Goal: Task Accomplishment & Management: Use online tool/utility

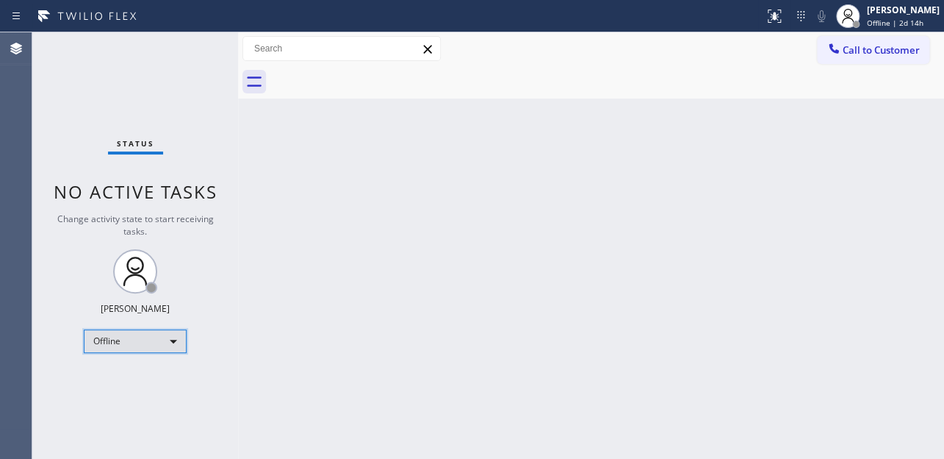
click at [153, 336] on div "Offline" at bounding box center [135, 341] width 103 height 24
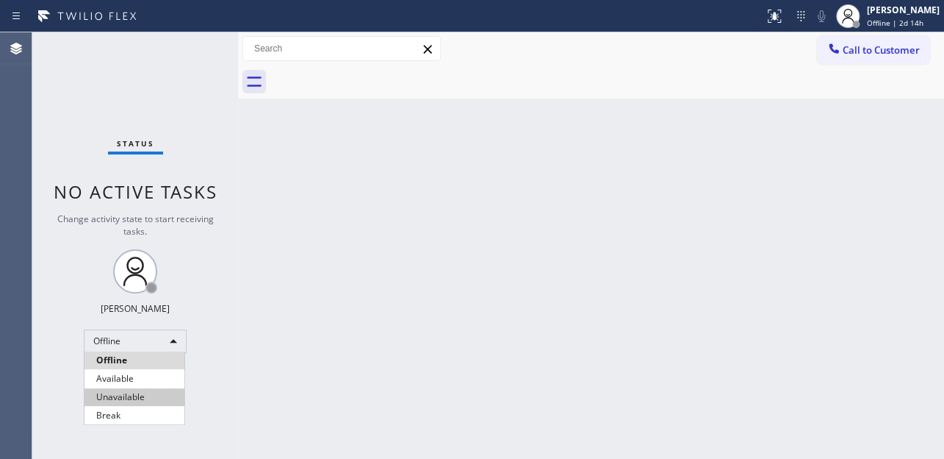
click at [133, 398] on li "Unavailable" at bounding box center [135, 397] width 100 height 18
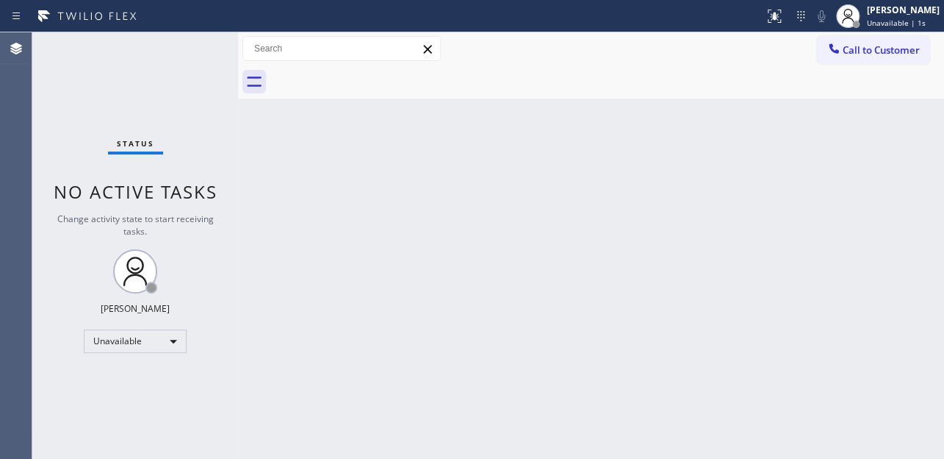
click at [329, 365] on div "Back to Dashboard Change Sender ID Customers Technicians Select a contact Outbo…" at bounding box center [591, 245] width 706 height 426
click at [783, 274] on div "Back to Dashboard Change Sender ID Customers Technicians Select a contact Outbo…" at bounding box center [591, 245] width 706 height 426
click at [865, 53] on span "Call to Customer" at bounding box center [881, 49] width 77 height 13
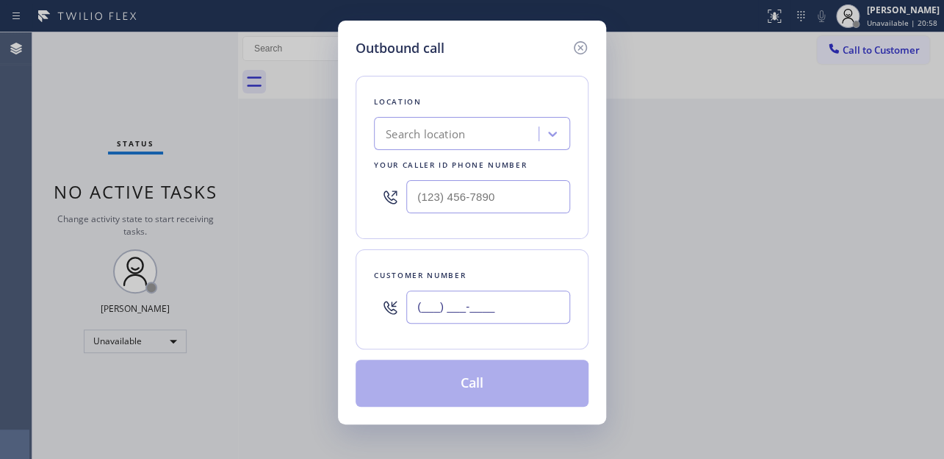
click at [421, 309] on input "(___) ___-____" at bounding box center [488, 306] width 164 height 33
paste input "714) 454-0650"
type input "[PHONE_NUMBER]"
click at [417, 190] on input "(___) ___-____" at bounding box center [488, 196] width 164 height 33
paste input "617) 219-9255"
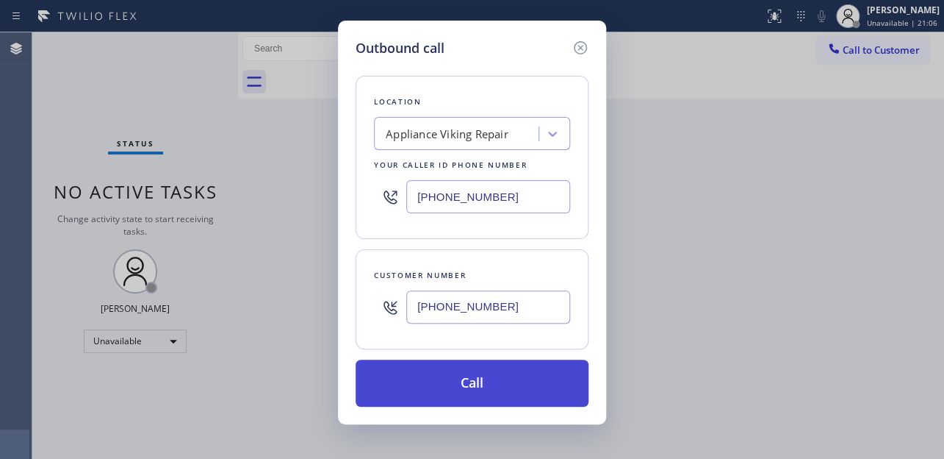
type input "[PHONE_NUMBER]"
click at [426, 377] on button "Call" at bounding box center [472, 382] width 233 height 47
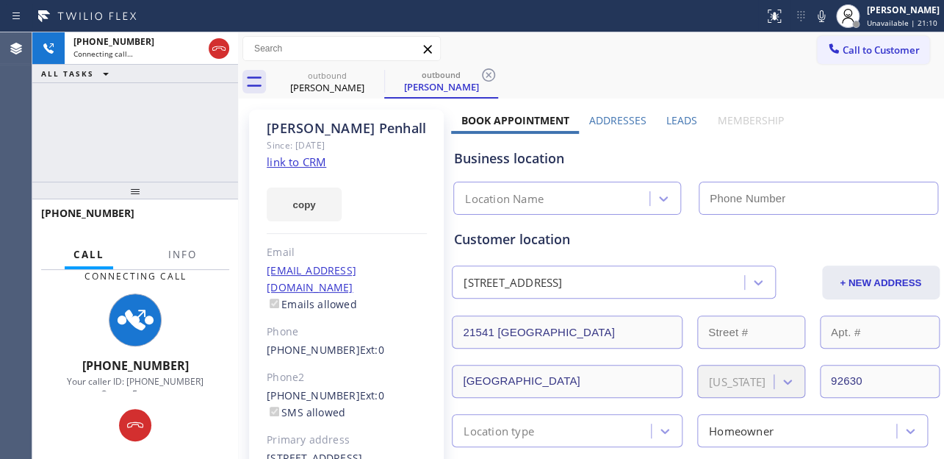
click at [675, 123] on label "Leads" at bounding box center [682, 120] width 31 height 14
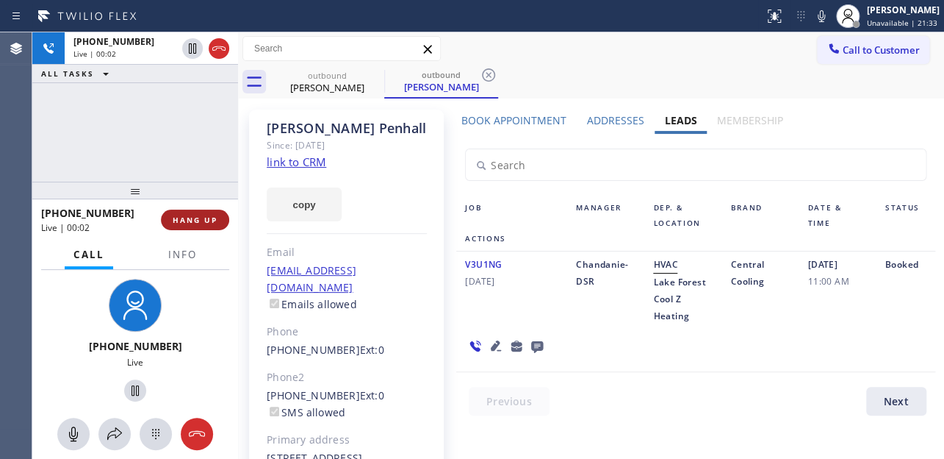
click at [206, 213] on button "HANG UP" at bounding box center [195, 219] width 68 height 21
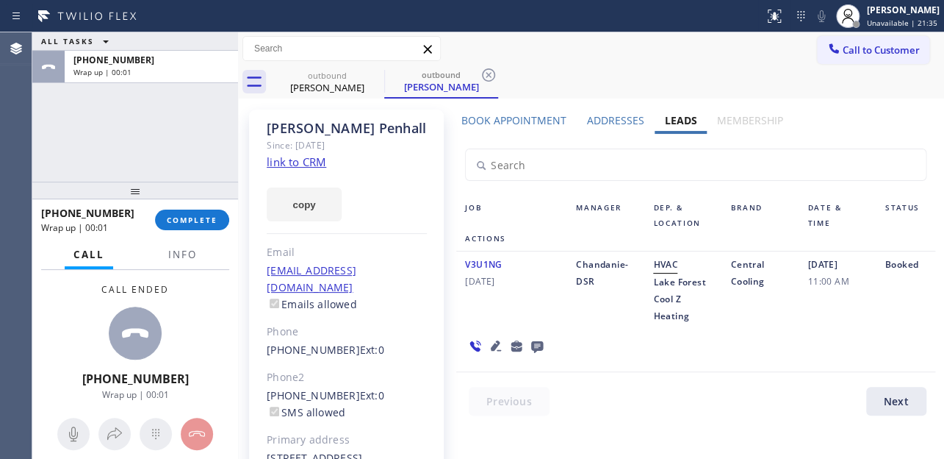
click at [534, 346] on icon at bounding box center [537, 347] width 12 height 12
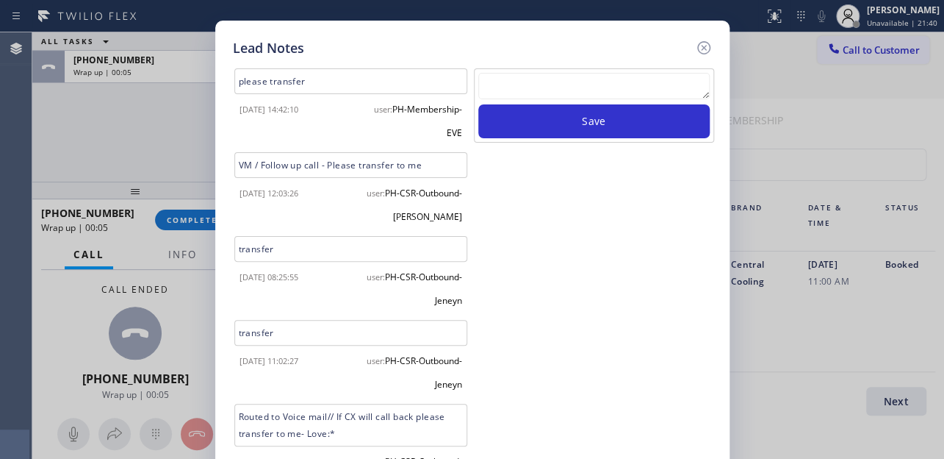
click at [570, 77] on textarea at bounding box center [594, 86] width 232 height 26
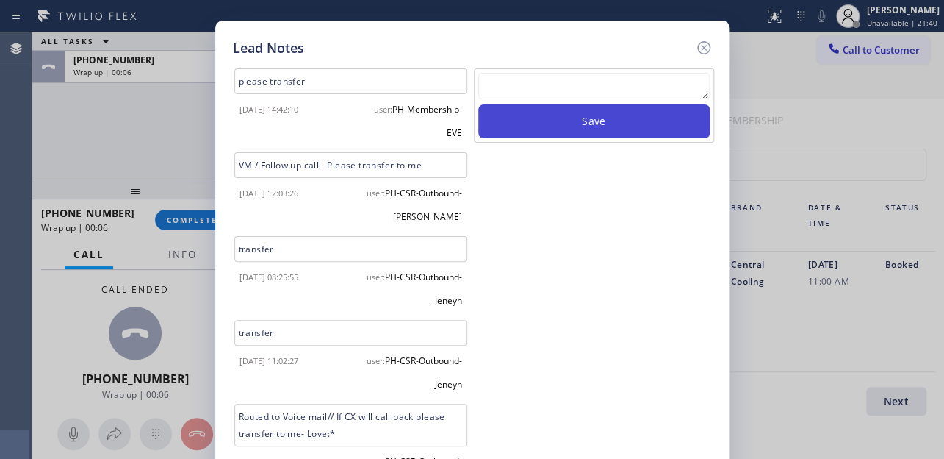
paste textarea "Routed to Voice mail// If CX will call back please transfer to me- Love:*"
type textarea "Routed to Voice mail// If CX will call back please transfer to me- Love:*"
click at [610, 118] on button "Save" at bounding box center [594, 121] width 232 height 34
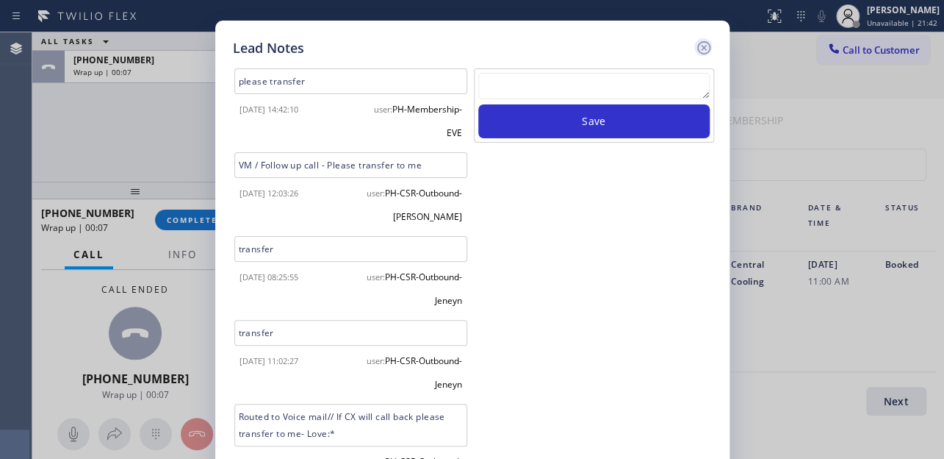
click at [705, 43] on icon at bounding box center [704, 48] width 18 height 18
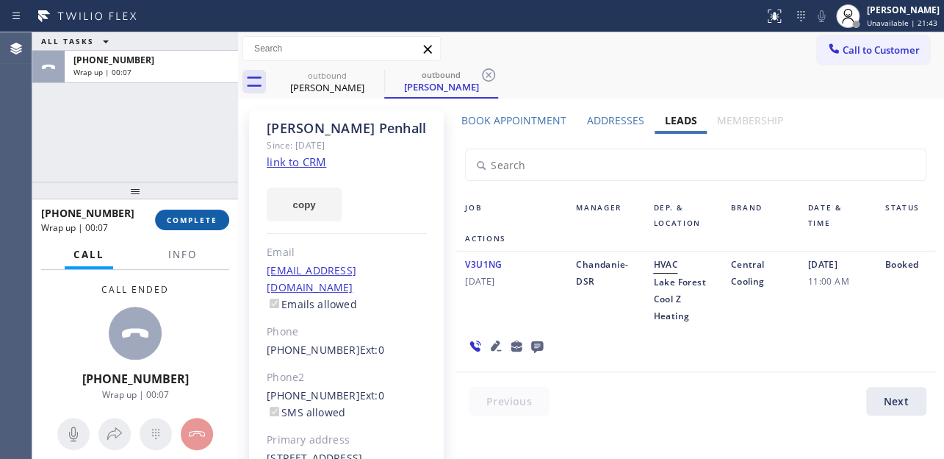
click at [189, 223] on span "COMPLETE" at bounding box center [192, 220] width 51 height 10
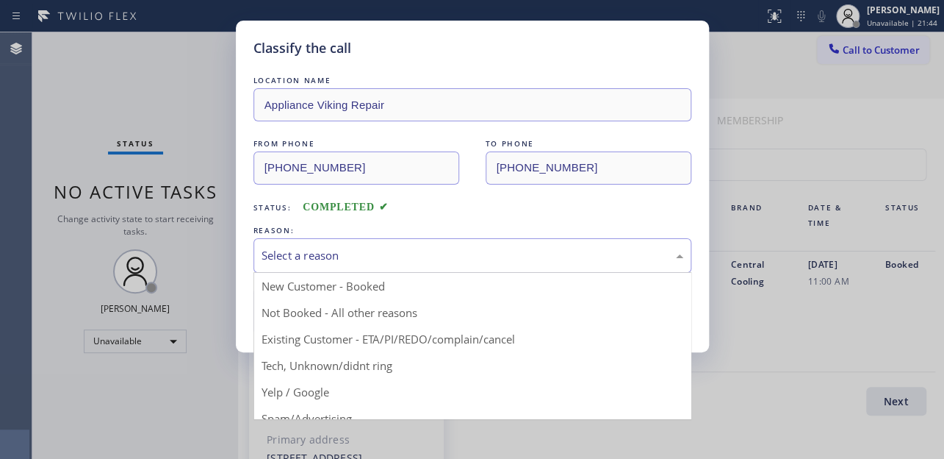
click at [308, 251] on div "Select a reason" at bounding box center [473, 255] width 422 height 17
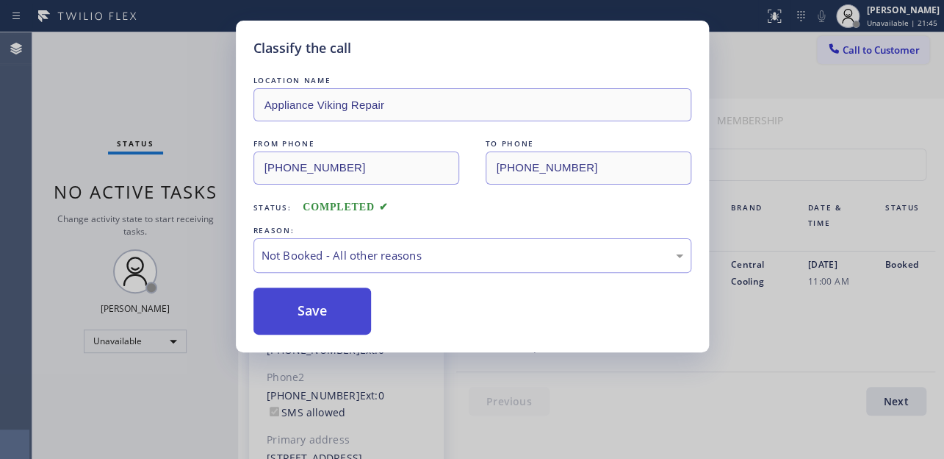
click at [292, 314] on button "Save" at bounding box center [313, 310] width 118 height 47
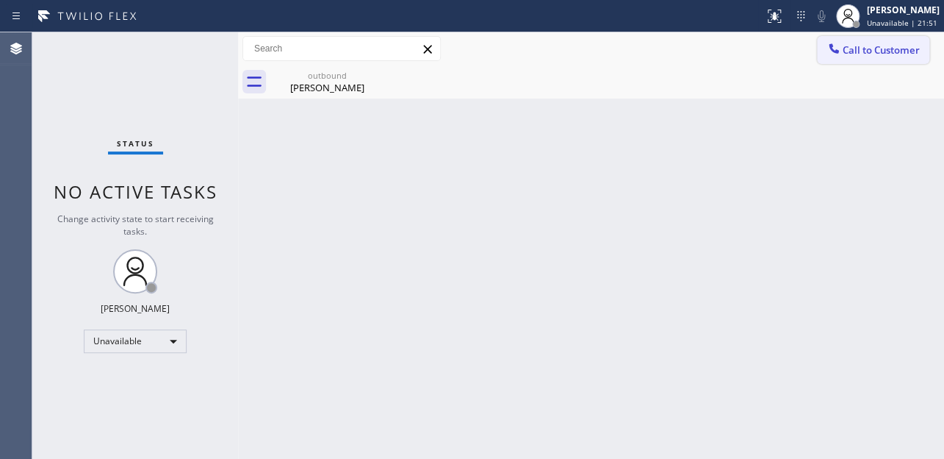
click at [874, 38] on button "Call to Customer" at bounding box center [873, 50] width 112 height 28
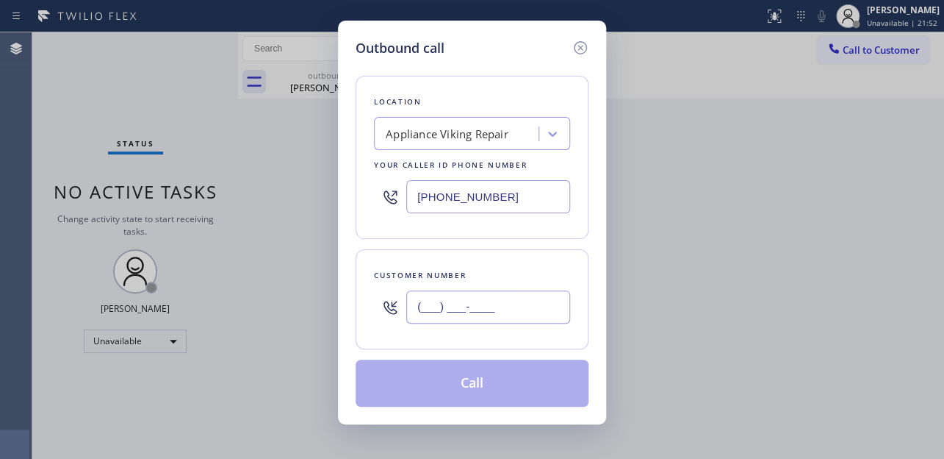
click at [473, 302] on input "(___) ___-____" at bounding box center [488, 306] width 164 height 33
paste input "626) 614-6066"
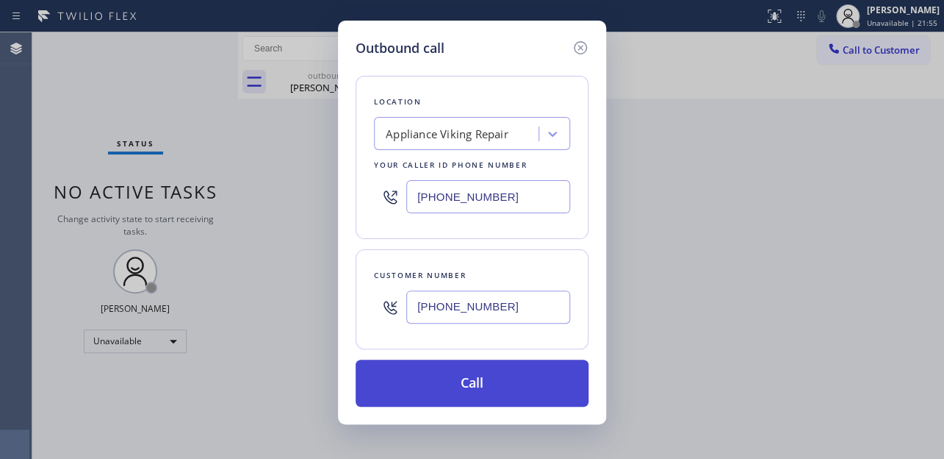
type input "[PHONE_NUMBER]"
click at [439, 392] on button "Call" at bounding box center [472, 382] width 233 height 47
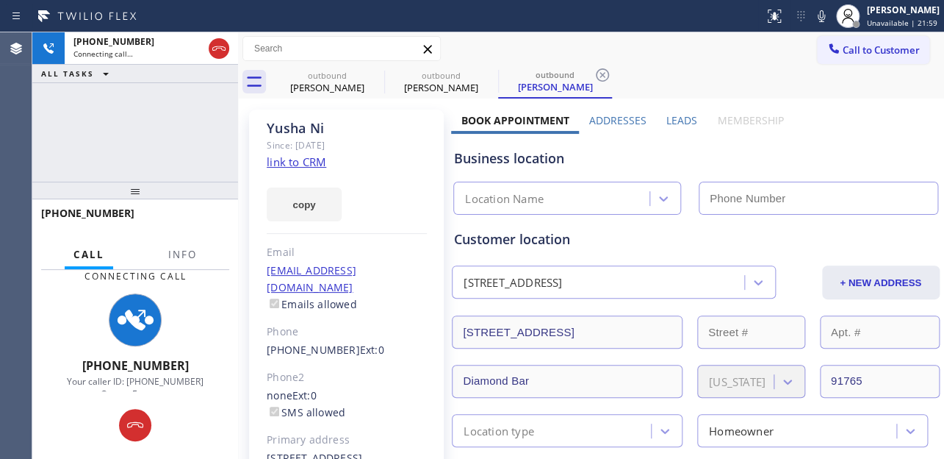
type input "[PHONE_NUMBER]"
click at [667, 123] on label "Leads" at bounding box center [682, 120] width 31 height 14
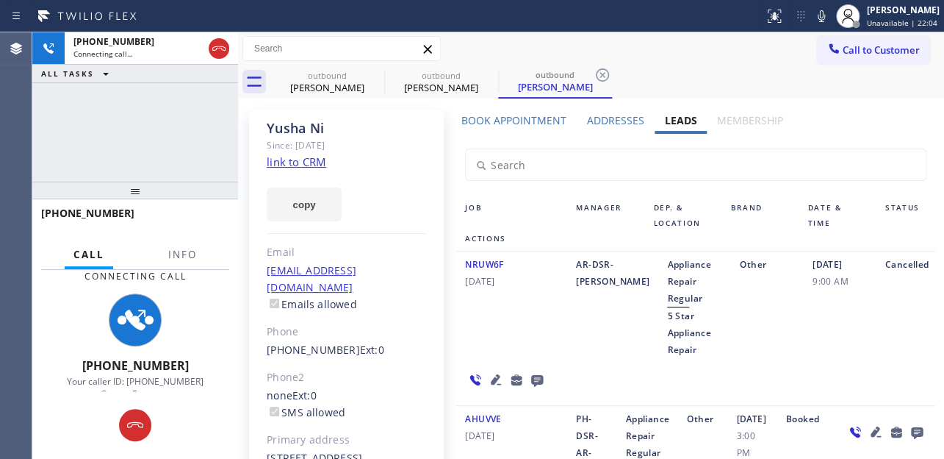
scroll to position [66, 0]
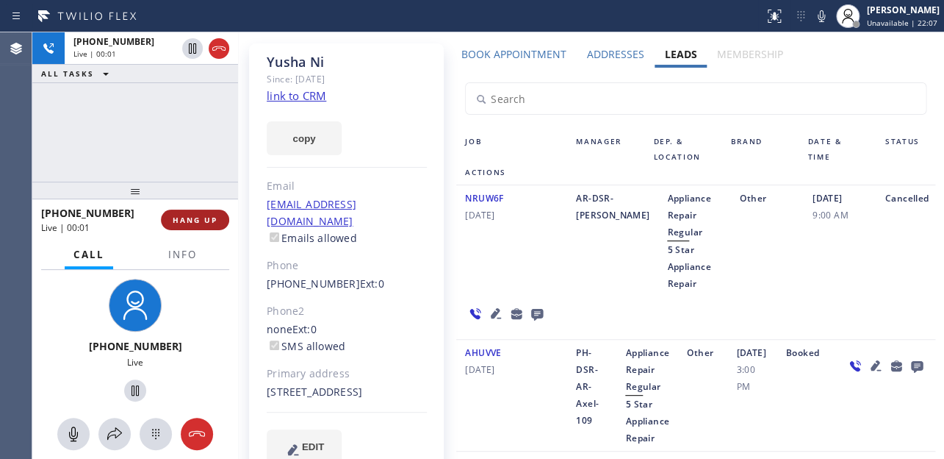
click at [177, 218] on span "HANG UP" at bounding box center [195, 220] width 45 height 10
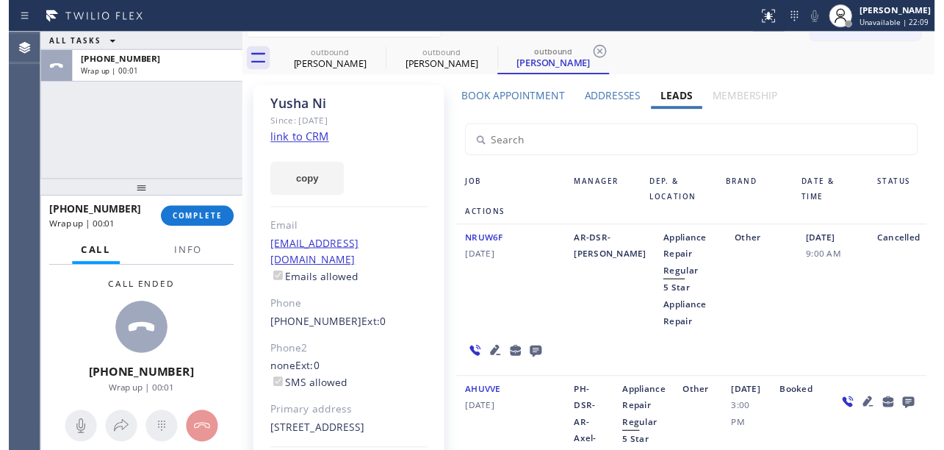
scroll to position [0, 0]
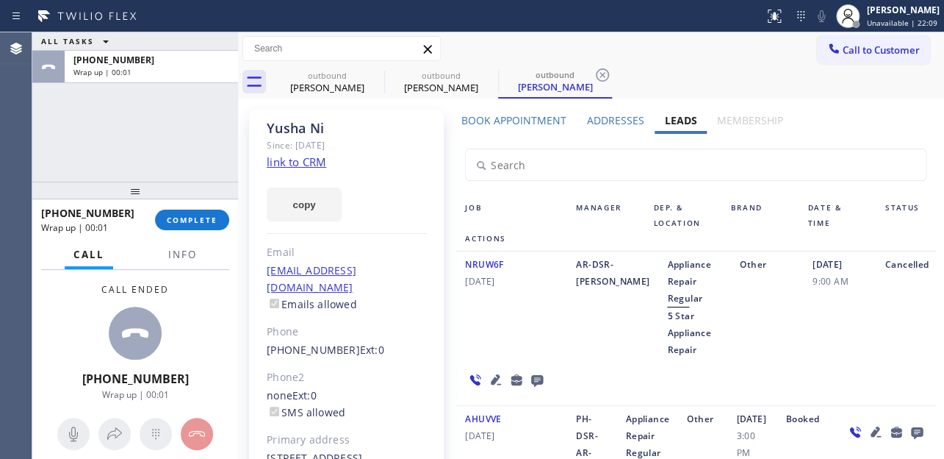
click at [536, 378] on icon at bounding box center [537, 381] width 12 height 12
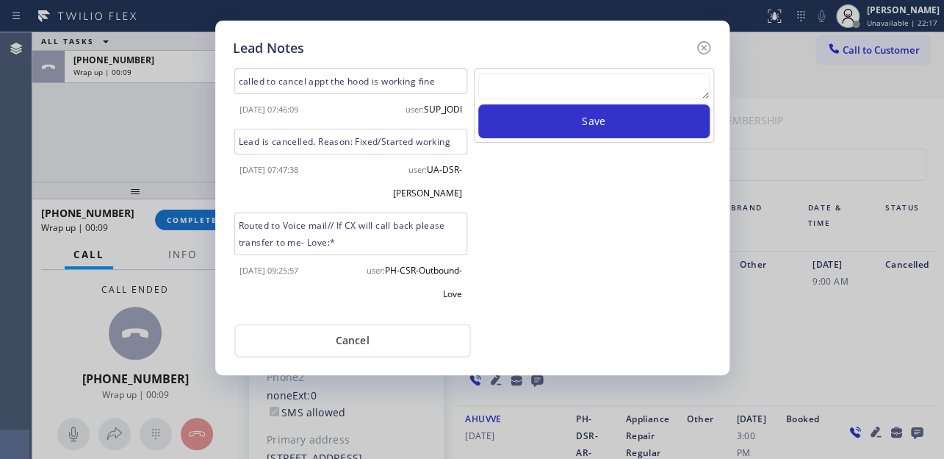
paste textarea "Routed to Voice mail// If CX will call back please transfer to me- Love:*"
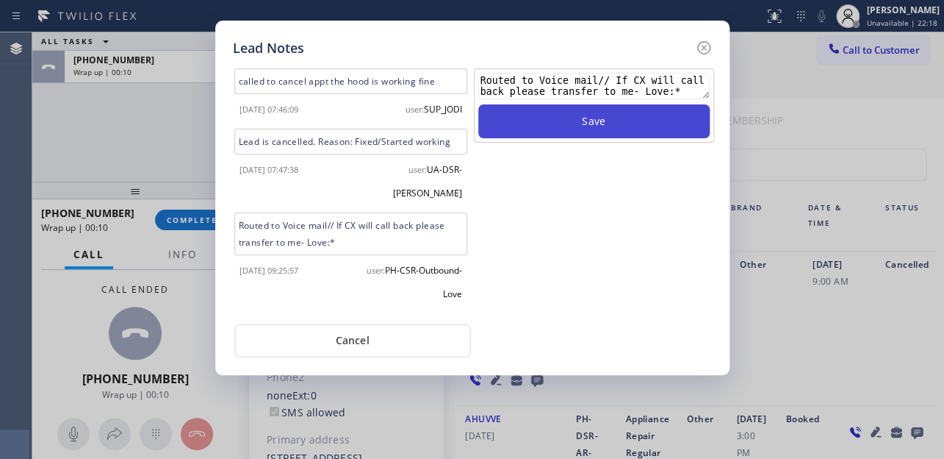
type textarea "Routed to Voice mail// If CX will call back please transfer to me- Love:*"
click at [595, 115] on button "Save" at bounding box center [594, 121] width 232 height 34
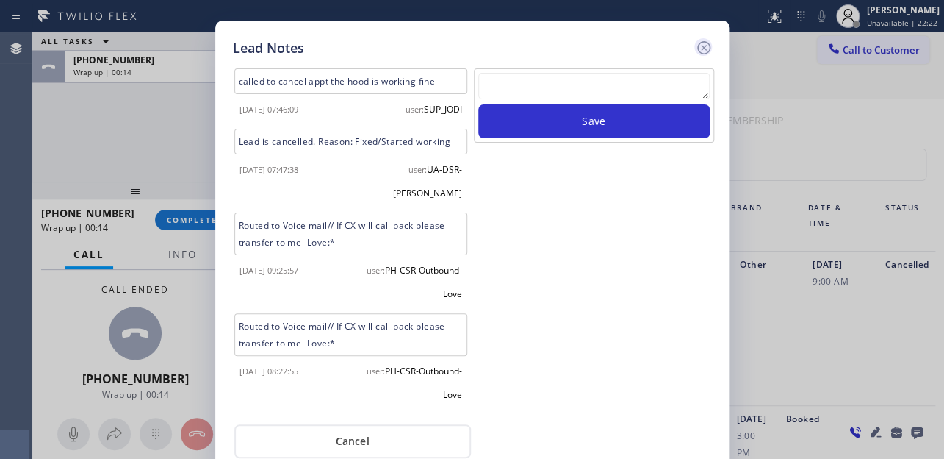
click at [697, 41] on icon at bounding box center [704, 48] width 18 height 18
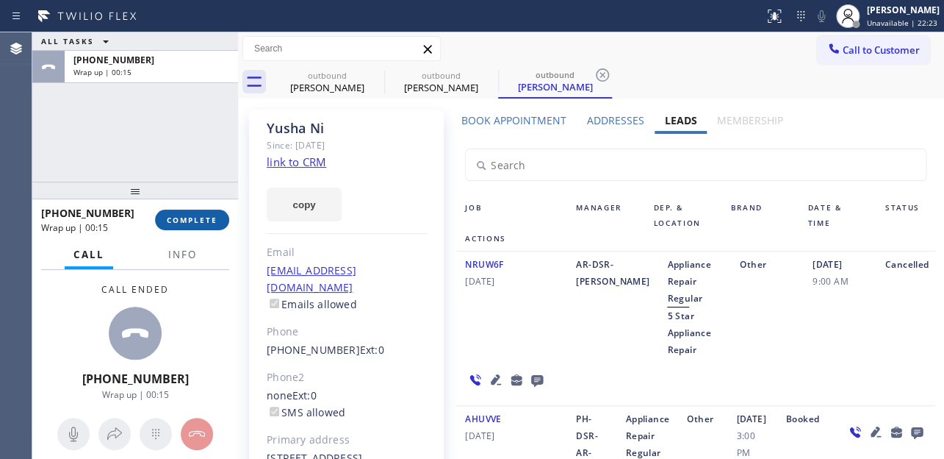
click at [169, 220] on span "COMPLETE" at bounding box center [192, 220] width 51 height 10
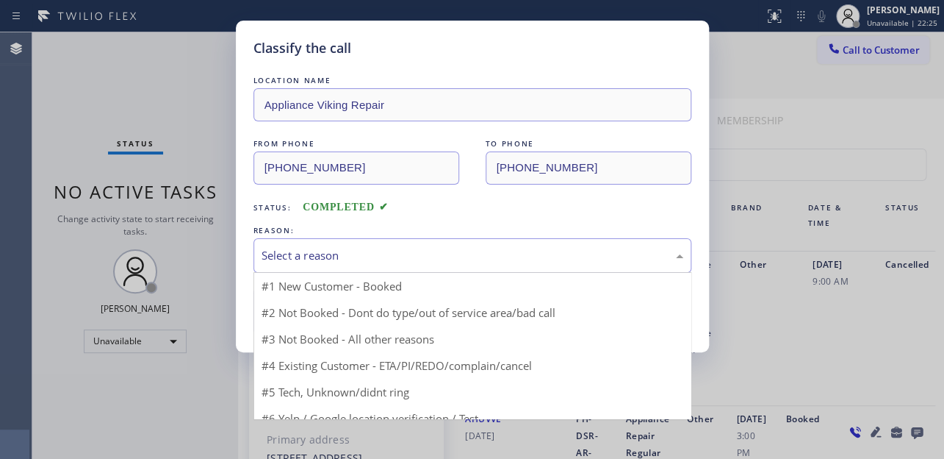
click at [338, 250] on div "Select a reason" at bounding box center [473, 255] width 422 height 17
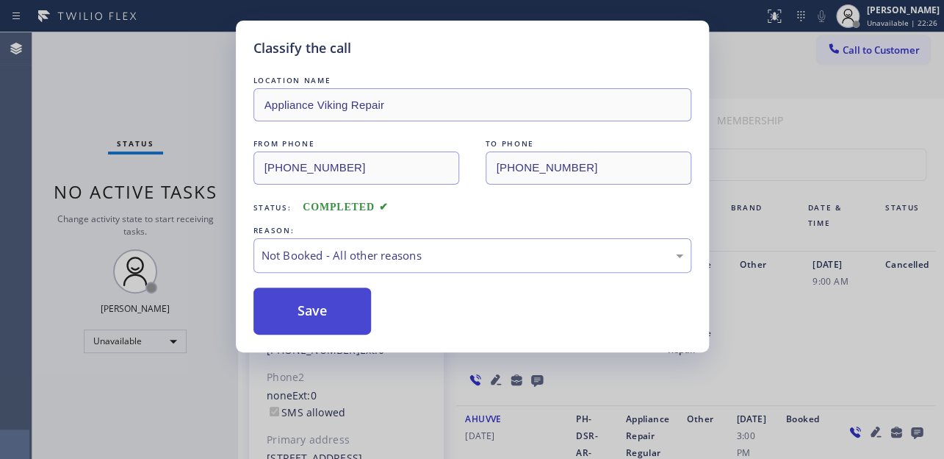
click at [312, 315] on button "Save" at bounding box center [313, 310] width 118 height 47
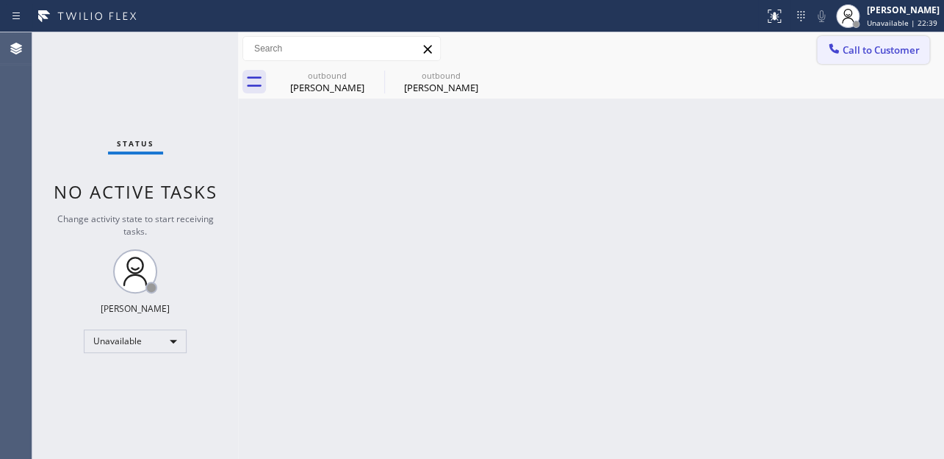
click at [871, 51] on span "Call to Customer" at bounding box center [881, 49] width 77 height 13
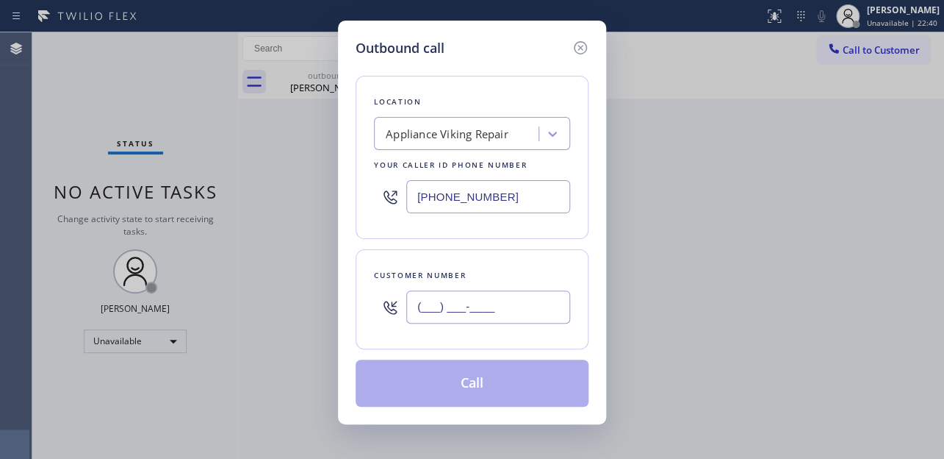
click at [423, 304] on input "(___) ___-____" at bounding box center [488, 306] width 164 height 33
paste input "313) 421-0750"
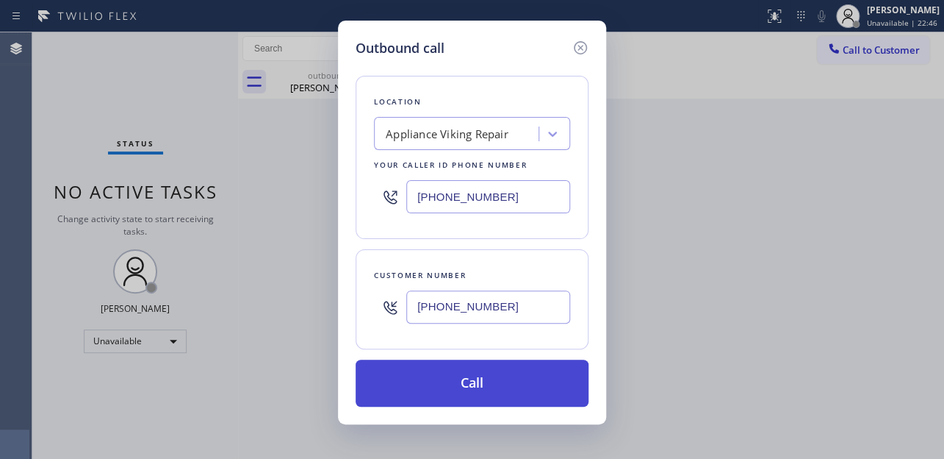
click at [474, 376] on button "Call" at bounding box center [472, 382] width 233 height 47
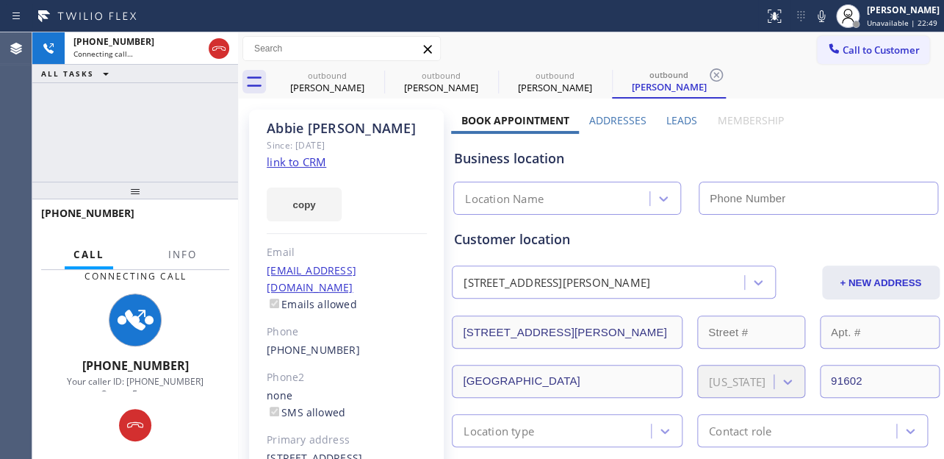
click at [681, 125] on label "Leads" at bounding box center [682, 120] width 31 height 14
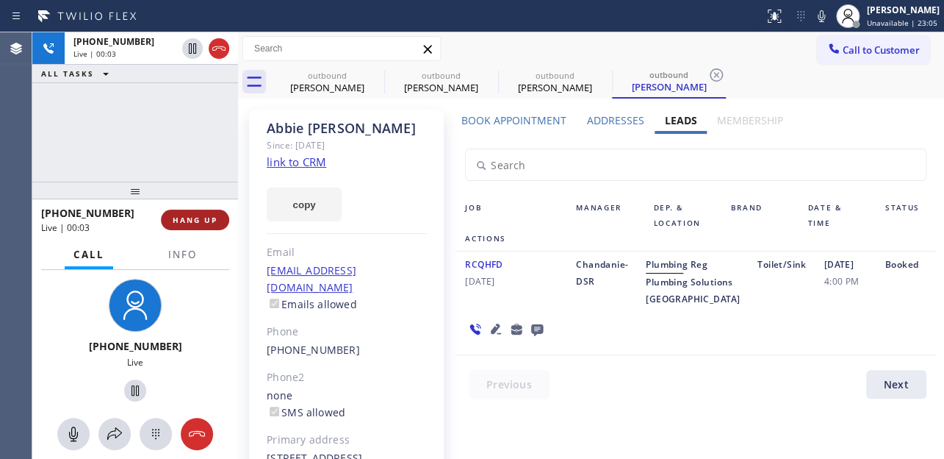
click at [181, 215] on span "HANG UP" at bounding box center [195, 220] width 45 height 10
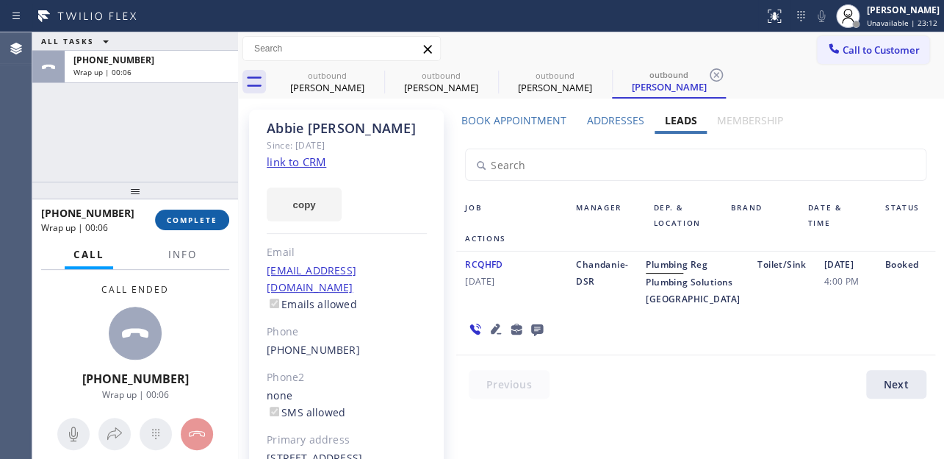
click at [181, 215] on span "COMPLETE" at bounding box center [192, 220] width 51 height 10
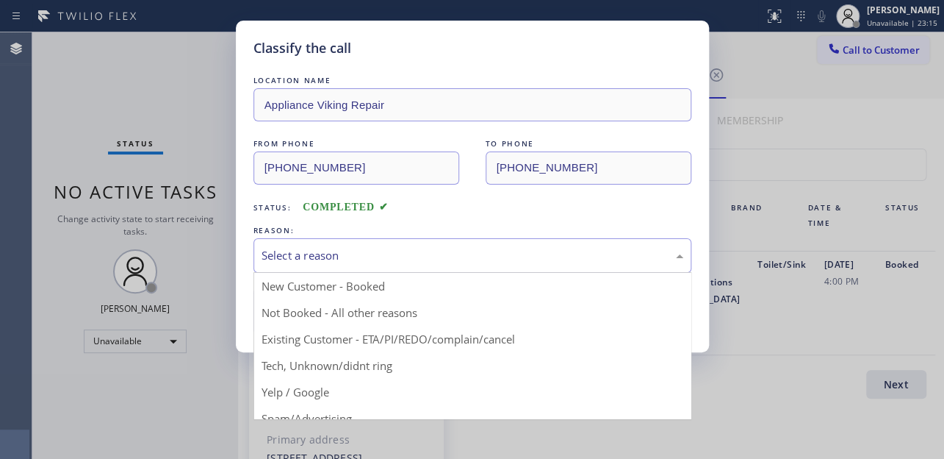
click at [423, 257] on div "Select a reason" at bounding box center [473, 255] width 422 height 17
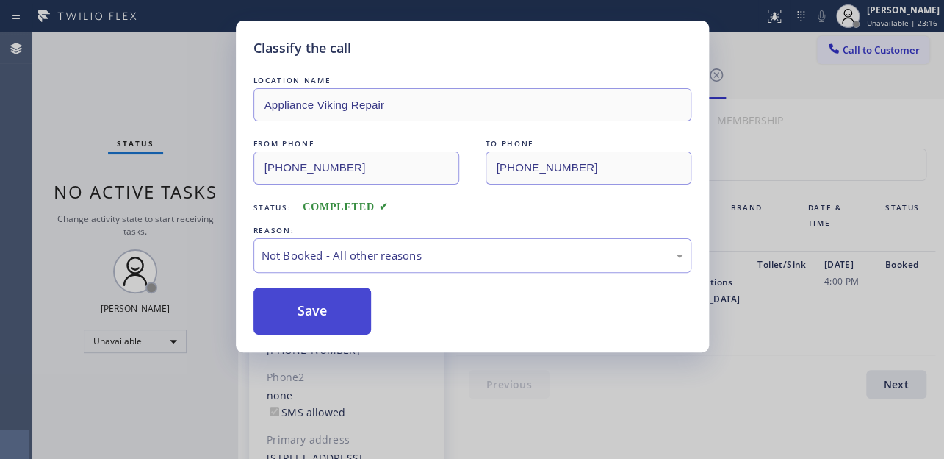
click at [295, 305] on button "Save" at bounding box center [313, 310] width 118 height 47
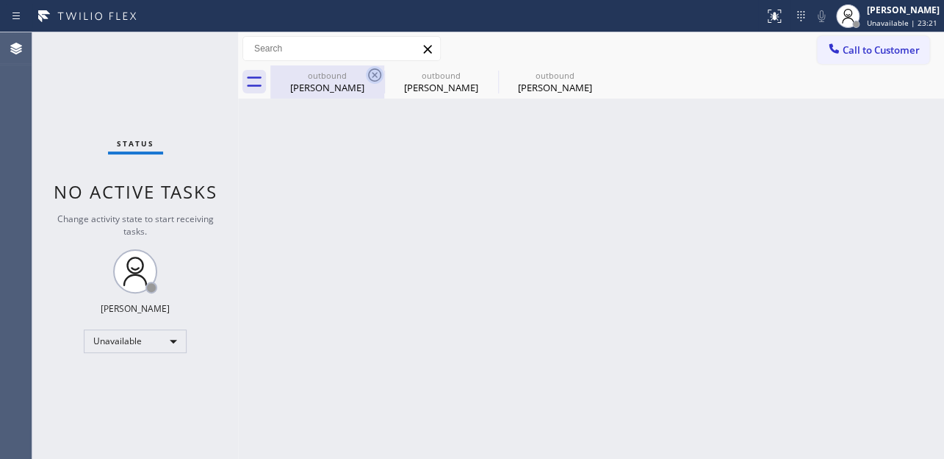
click at [370, 76] on icon at bounding box center [375, 75] width 18 height 18
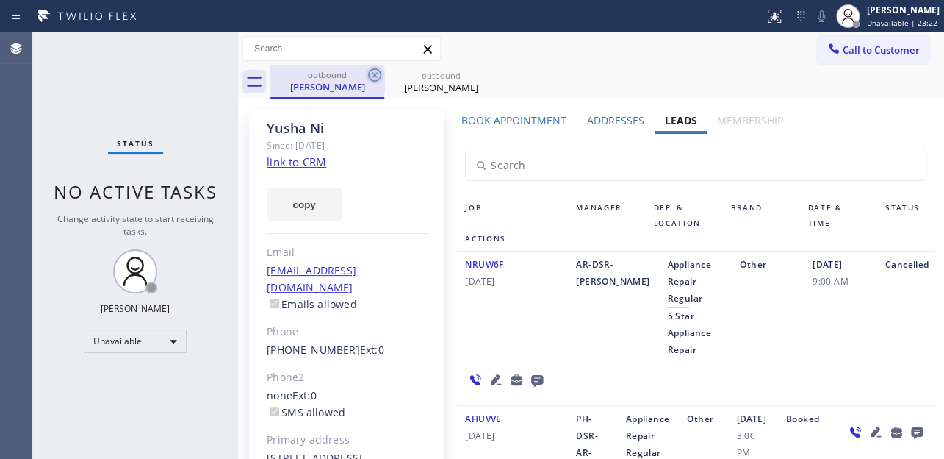
click at [370, 76] on icon at bounding box center [375, 75] width 18 height 18
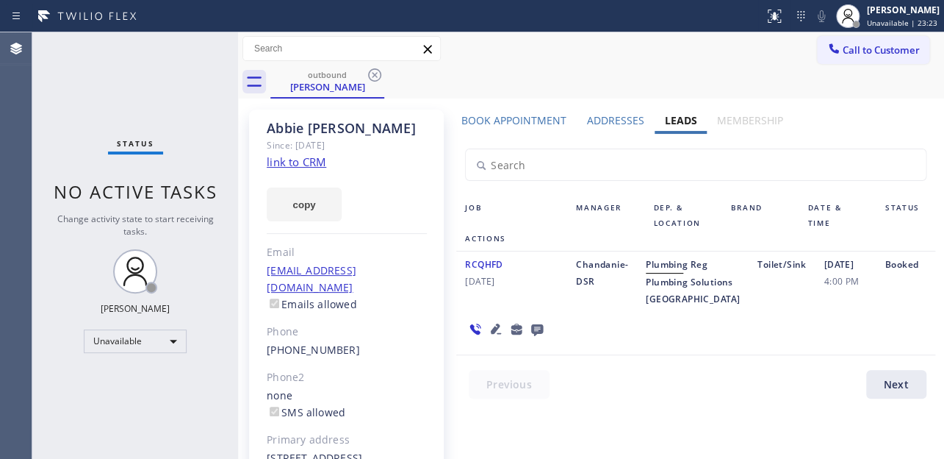
click at [370, 76] on icon at bounding box center [375, 75] width 18 height 18
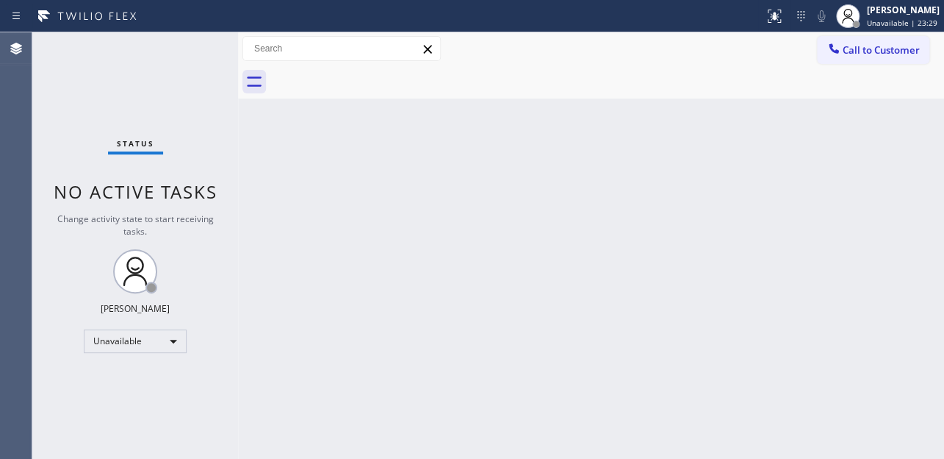
click at [626, 198] on div "Back to Dashboard Change Sender ID Customers Technicians Select a contact Outbo…" at bounding box center [591, 245] width 706 height 426
click at [872, 48] on span "Call to Customer" at bounding box center [881, 49] width 77 height 13
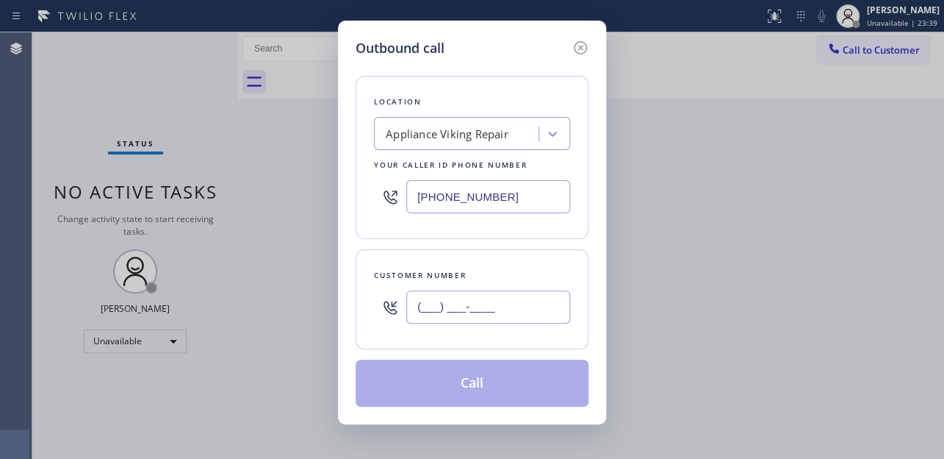
click at [420, 304] on input "(___) ___-____" at bounding box center [488, 306] width 164 height 33
paste input "310) 989-3532"
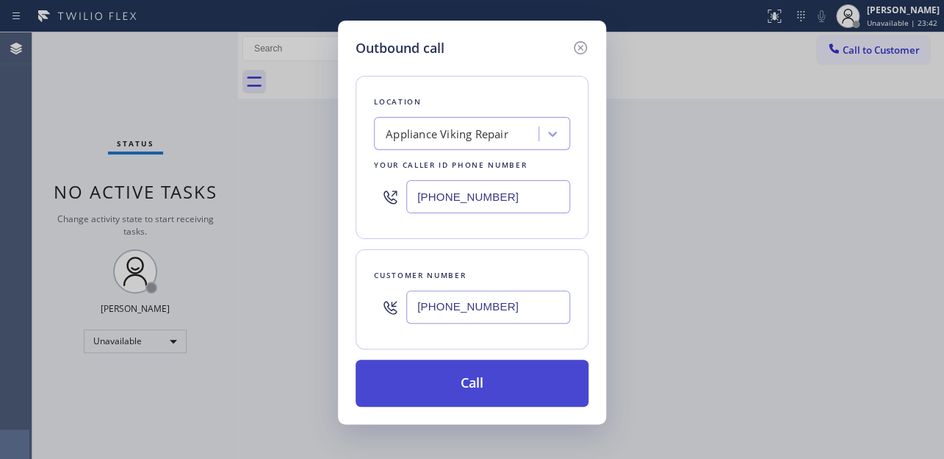
click at [476, 387] on button "Call" at bounding box center [472, 382] width 233 height 47
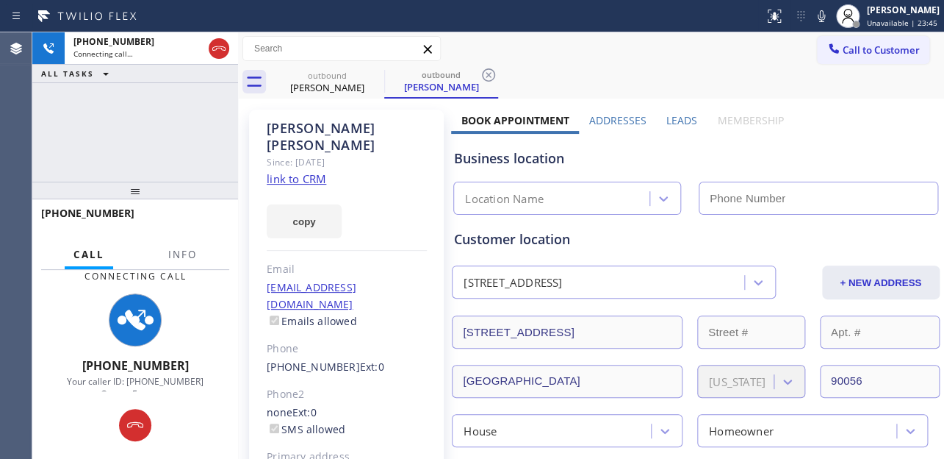
click at [668, 118] on label "Leads" at bounding box center [682, 120] width 31 height 14
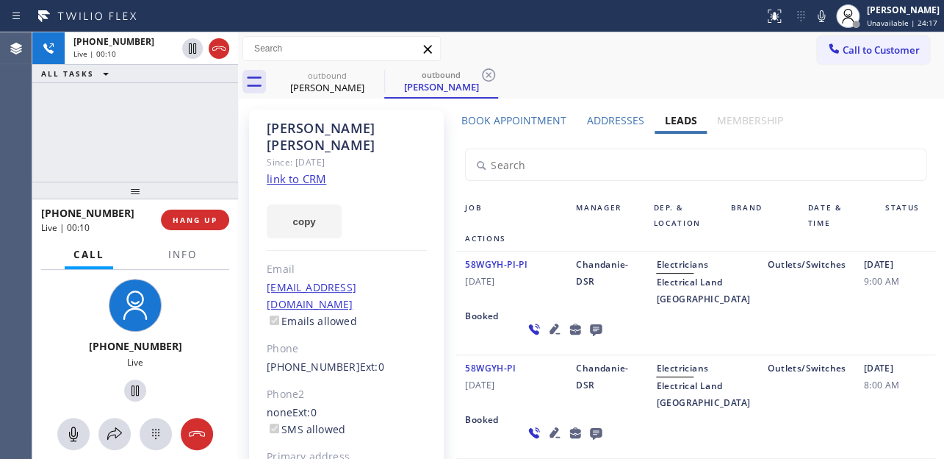
click at [188, 204] on div "[PHONE_NUMBER] Live | 00:10 HANG UP" at bounding box center [135, 220] width 188 height 38
click at [190, 210] on button "HANG UP" at bounding box center [195, 219] width 68 height 21
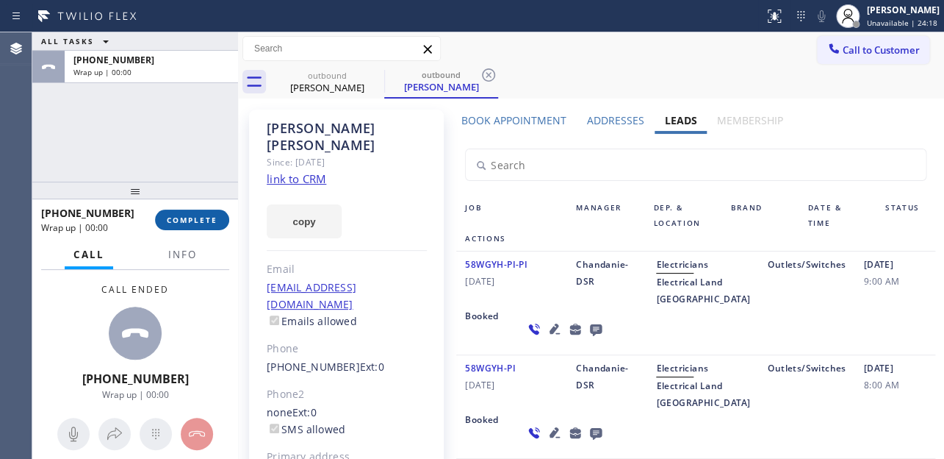
click at [197, 215] on span "COMPLETE" at bounding box center [192, 220] width 51 height 10
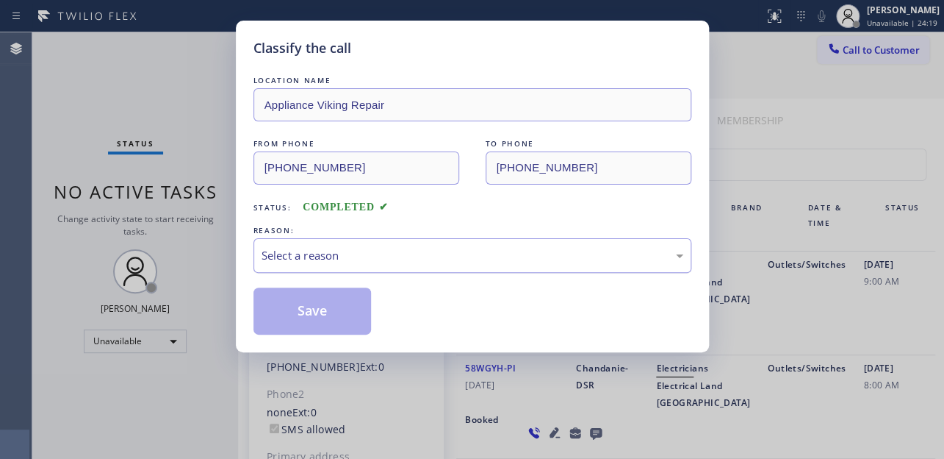
click at [359, 243] on div "Select a reason" at bounding box center [473, 255] width 438 height 35
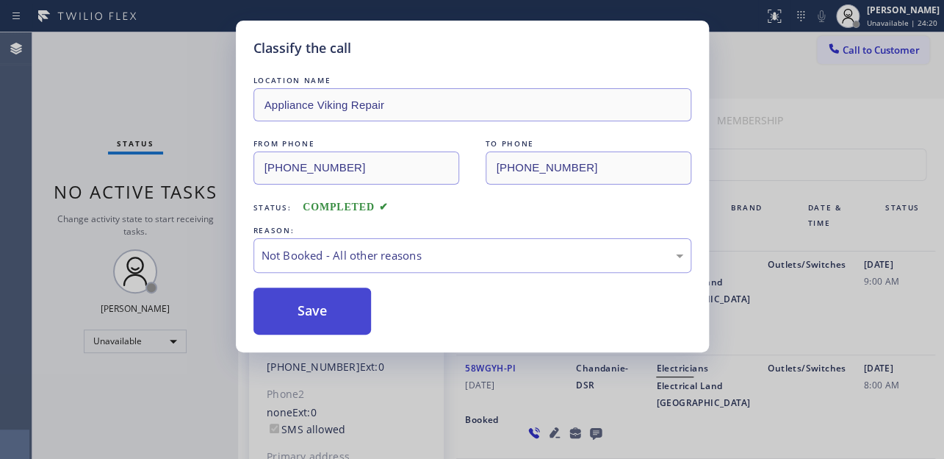
drag, startPoint x: 318, startPoint y: 315, endPoint x: 307, endPoint y: 315, distance: 10.3
click at [307, 315] on button "Save" at bounding box center [313, 310] width 118 height 47
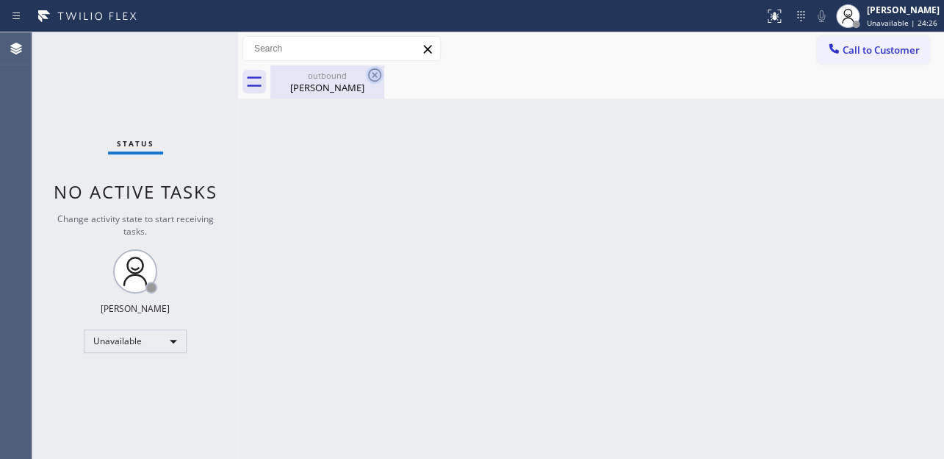
click at [374, 76] on icon at bounding box center [375, 75] width 18 height 18
click at [859, 53] on span "Call to Customer" at bounding box center [881, 49] width 77 height 13
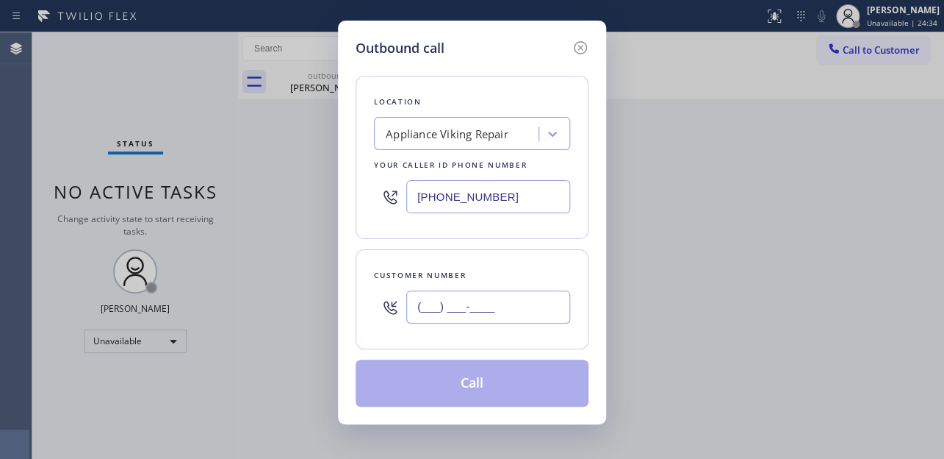
click at [415, 309] on input "(___) ___-____" at bounding box center [488, 306] width 164 height 33
paste input "310) 962-0337"
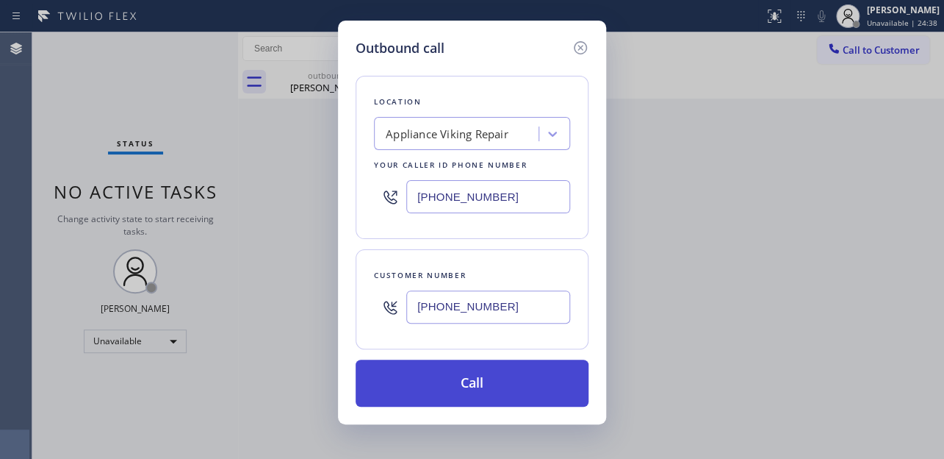
click at [439, 382] on button "Call" at bounding box center [472, 382] width 233 height 47
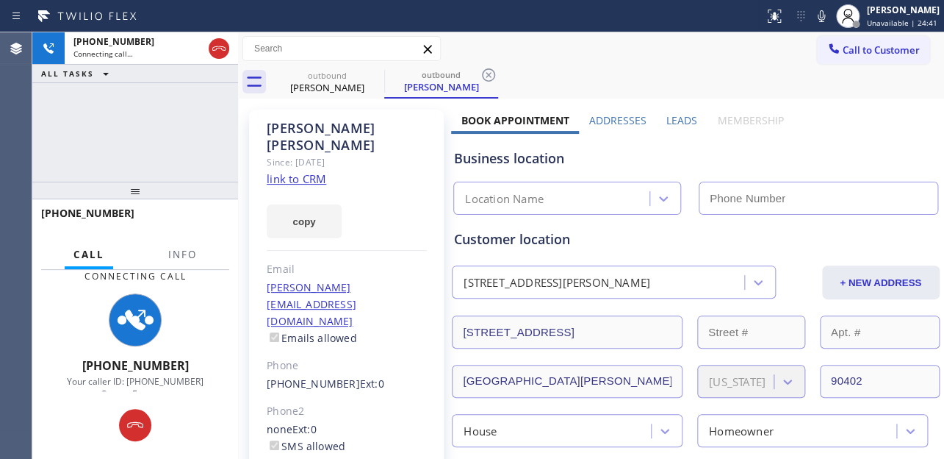
click at [681, 118] on label "Leads" at bounding box center [682, 120] width 31 height 14
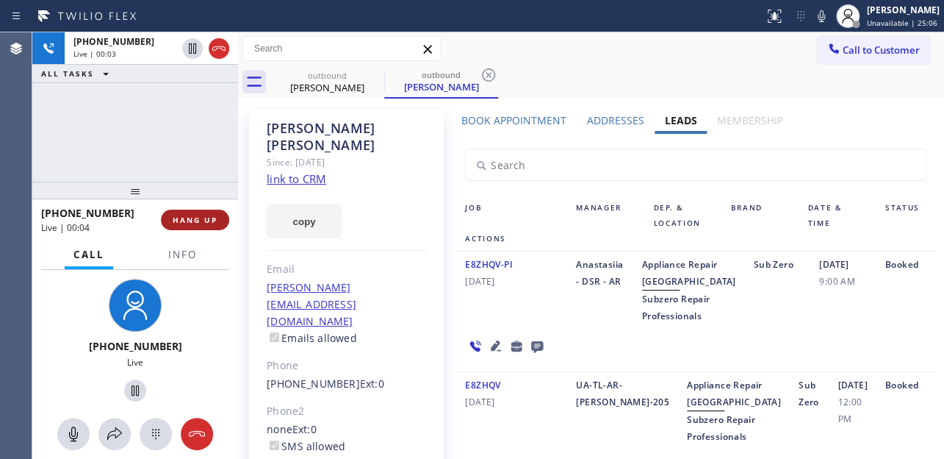
click at [199, 219] on span "HANG UP" at bounding box center [195, 220] width 45 height 10
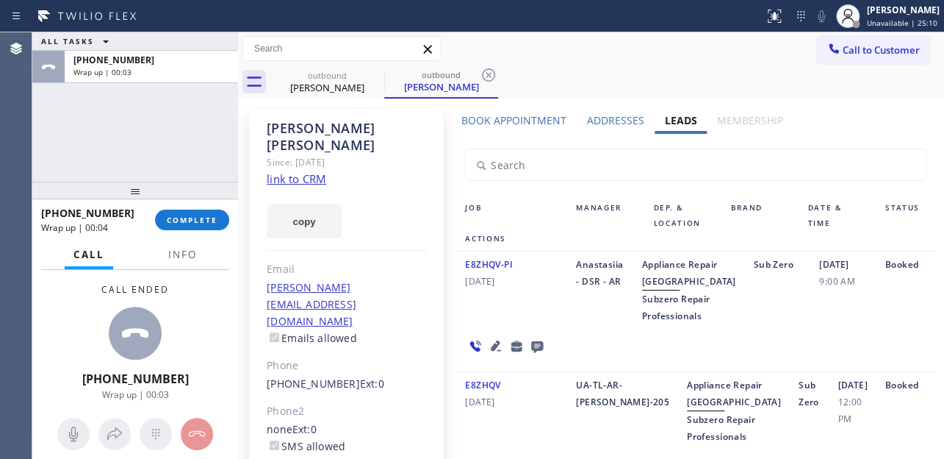
click at [208, 199] on div at bounding box center [135, 191] width 206 height 18
click at [207, 218] on span "COMPLETE" at bounding box center [192, 220] width 51 height 10
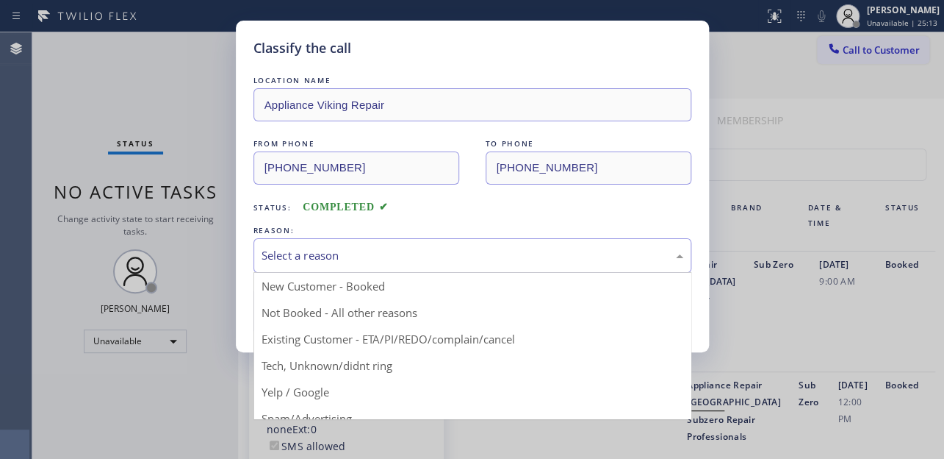
click at [301, 255] on div "Select a reason" at bounding box center [473, 255] width 422 height 17
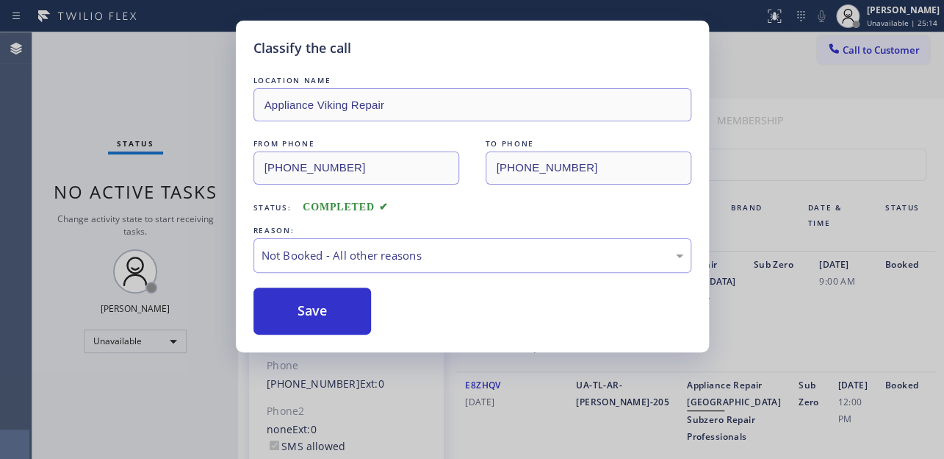
click at [298, 315] on button "Save" at bounding box center [313, 310] width 118 height 47
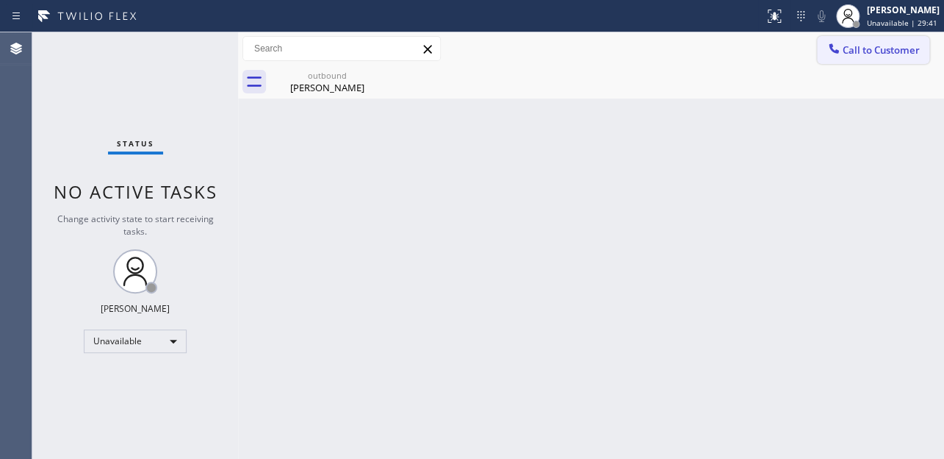
click at [828, 43] on icon at bounding box center [834, 48] width 15 height 15
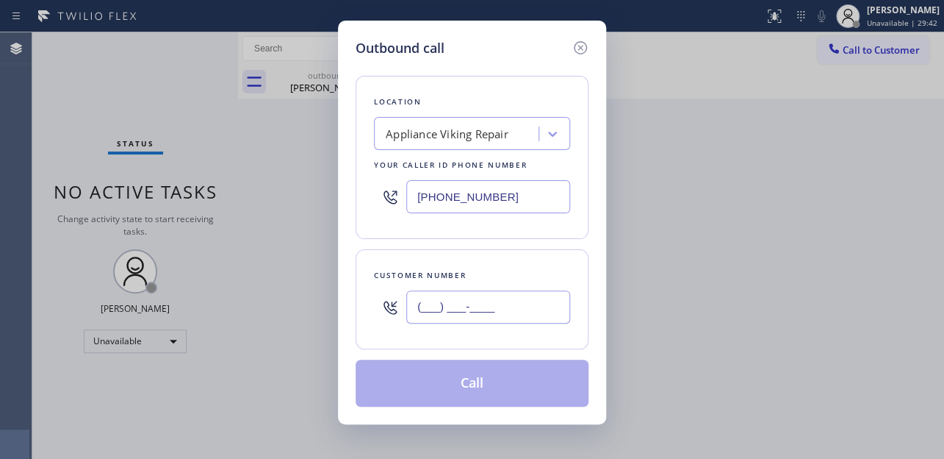
click at [433, 303] on input "(___) ___-____" at bounding box center [488, 306] width 164 height 33
paste input "650) 868-4698"
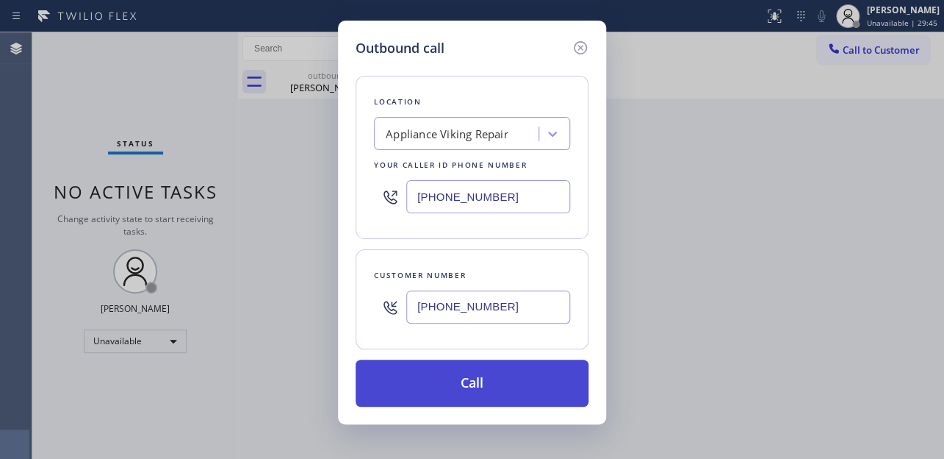
type input "[PHONE_NUMBER]"
click at [468, 387] on button "Call" at bounding box center [472, 382] width 233 height 47
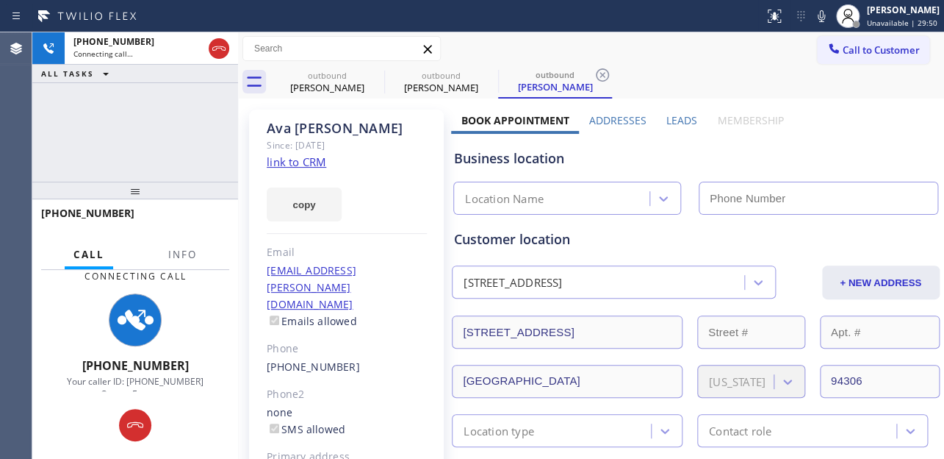
type input "[PHONE_NUMBER]"
click at [671, 124] on label "Leads" at bounding box center [682, 120] width 31 height 14
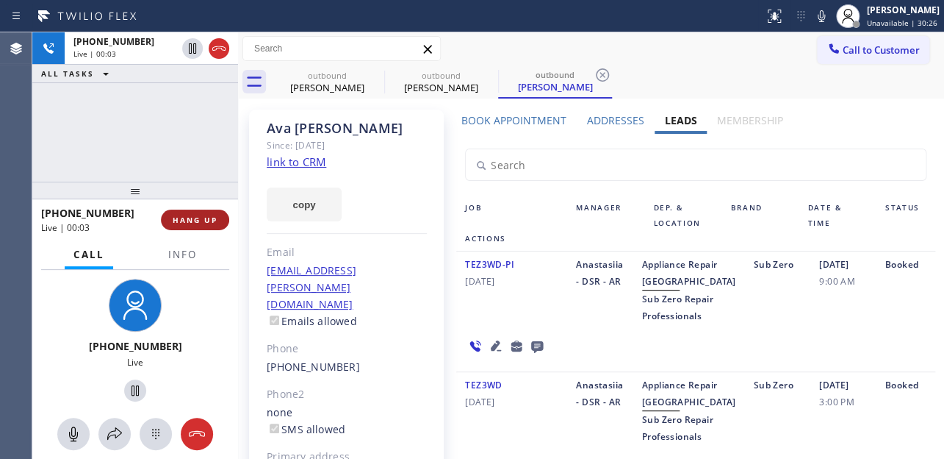
click at [182, 222] on span "HANG UP" at bounding box center [195, 220] width 45 height 10
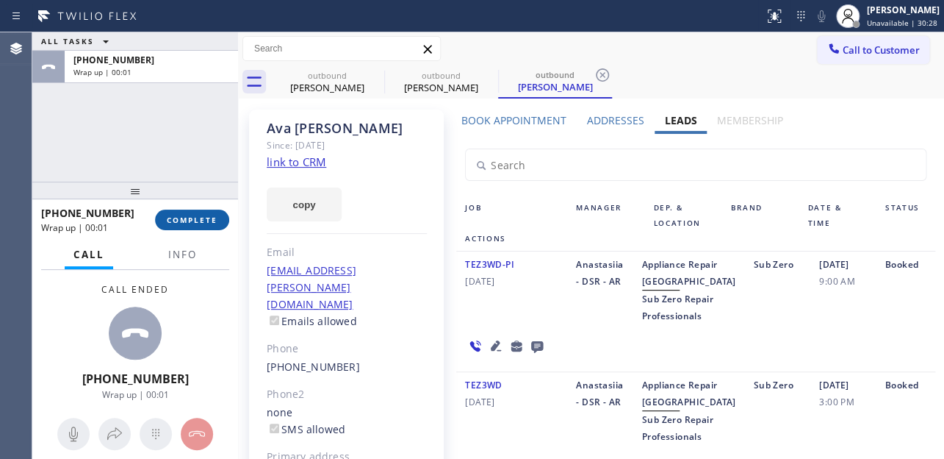
click at [182, 222] on span "COMPLETE" at bounding box center [192, 220] width 51 height 10
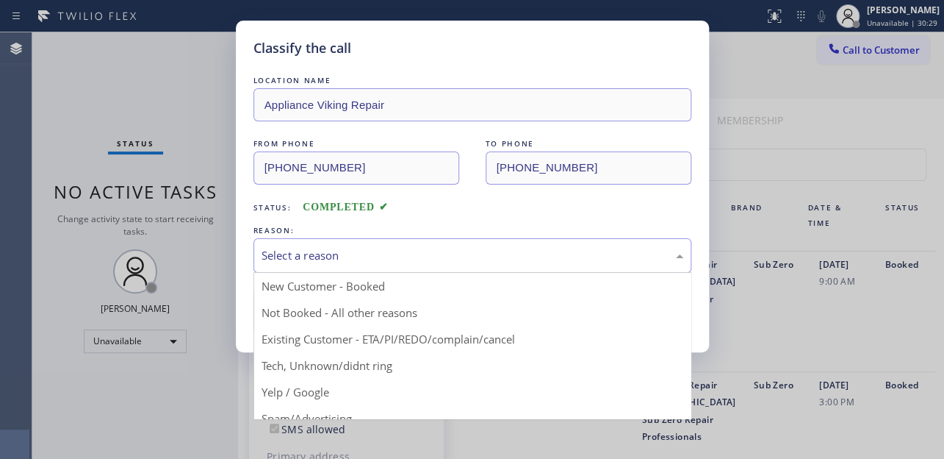
click at [399, 254] on div "Select a reason" at bounding box center [473, 255] width 422 height 17
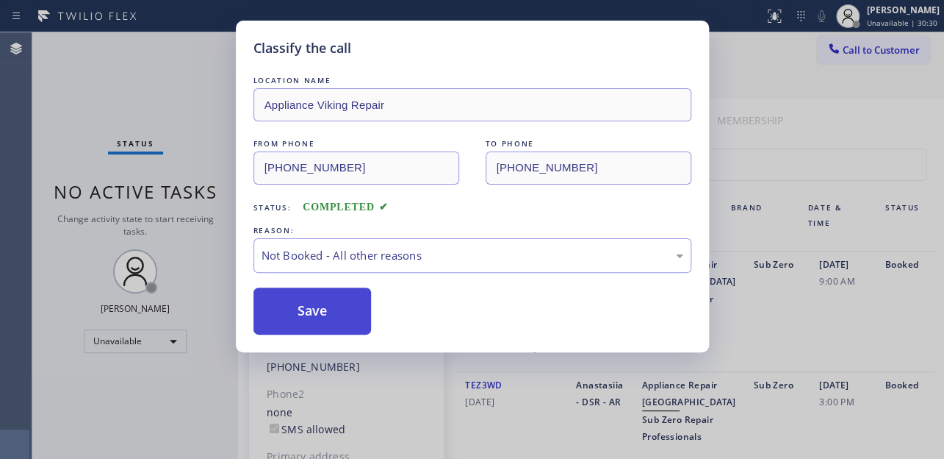
click at [321, 312] on button "Save" at bounding box center [313, 310] width 118 height 47
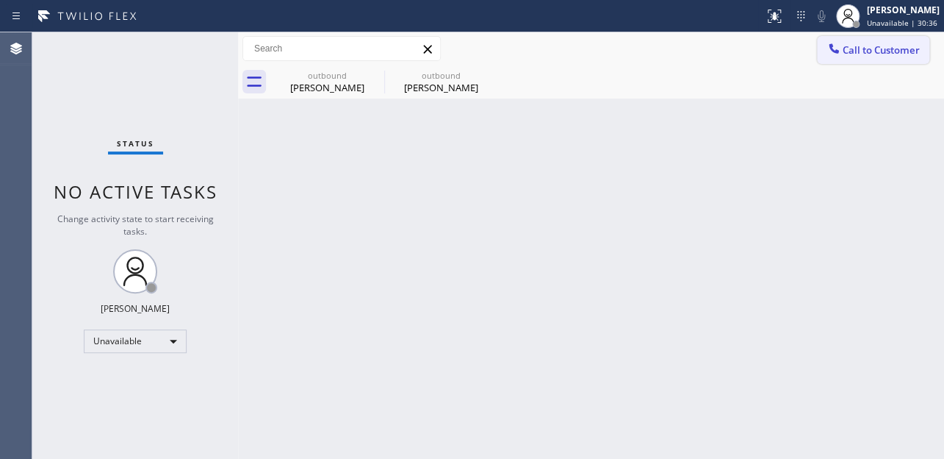
click at [851, 47] on span "Call to Customer" at bounding box center [881, 49] width 77 height 13
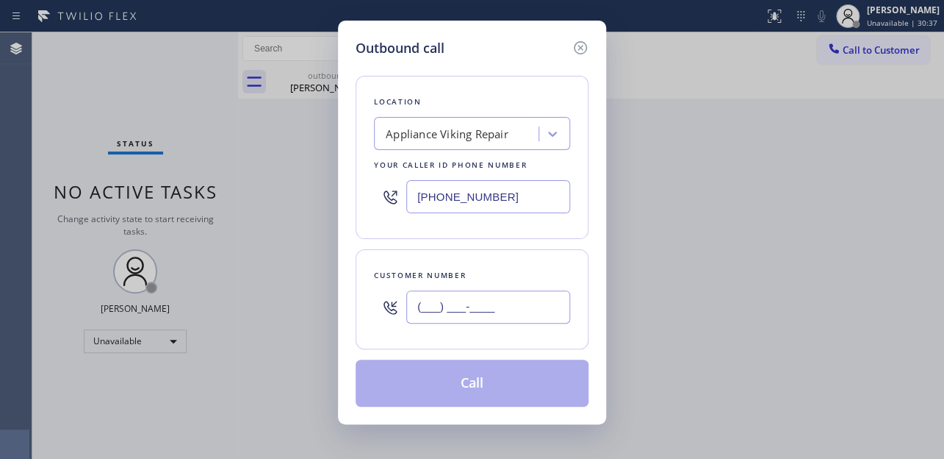
click at [448, 311] on input "(___) ___-____" at bounding box center [488, 306] width 164 height 33
drag, startPoint x: 437, startPoint y: 314, endPoint x: 424, endPoint y: 306, distance: 15.1
click at [424, 306] on input "(___) ___-____" at bounding box center [488, 306] width 164 height 33
click at [417, 307] on input "(___) ___-____" at bounding box center [488, 306] width 164 height 33
click at [415, 307] on input "(___) ___-____" at bounding box center [488, 306] width 164 height 33
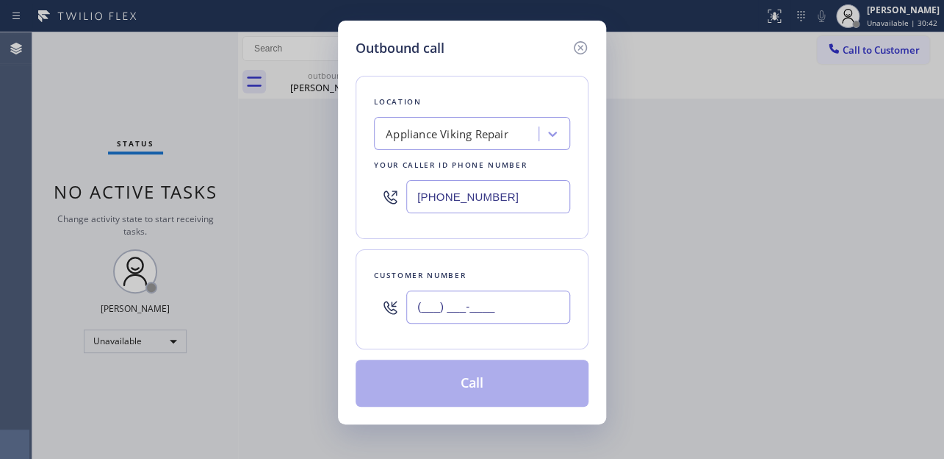
paste input "714) 717-2642"
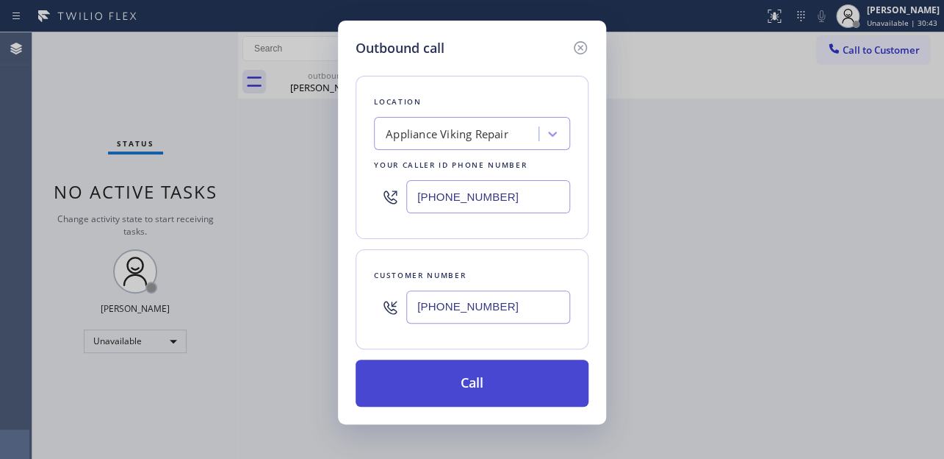
click at [466, 382] on button "Call" at bounding box center [472, 382] width 233 height 47
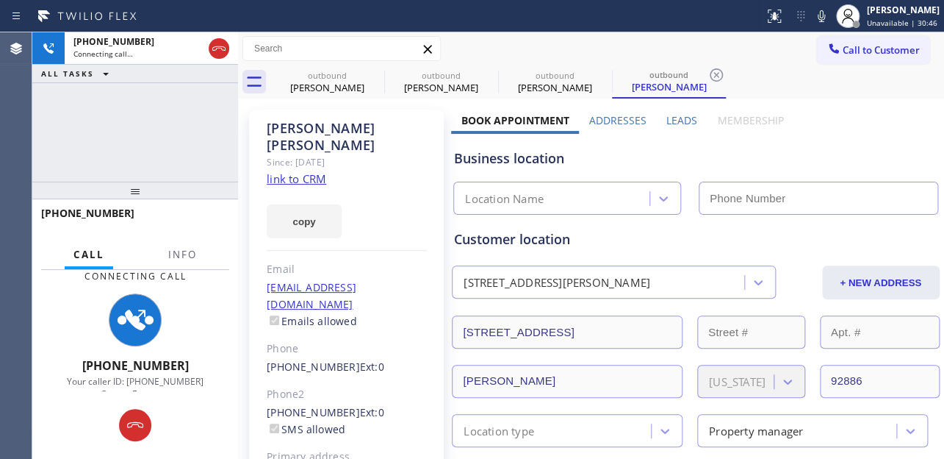
click at [667, 116] on label "Leads" at bounding box center [682, 120] width 31 height 14
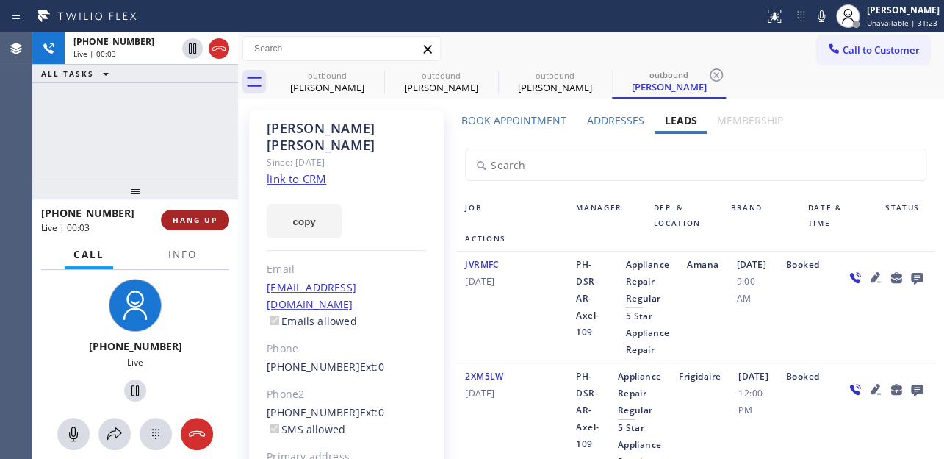
click at [195, 218] on span "HANG UP" at bounding box center [195, 220] width 45 height 10
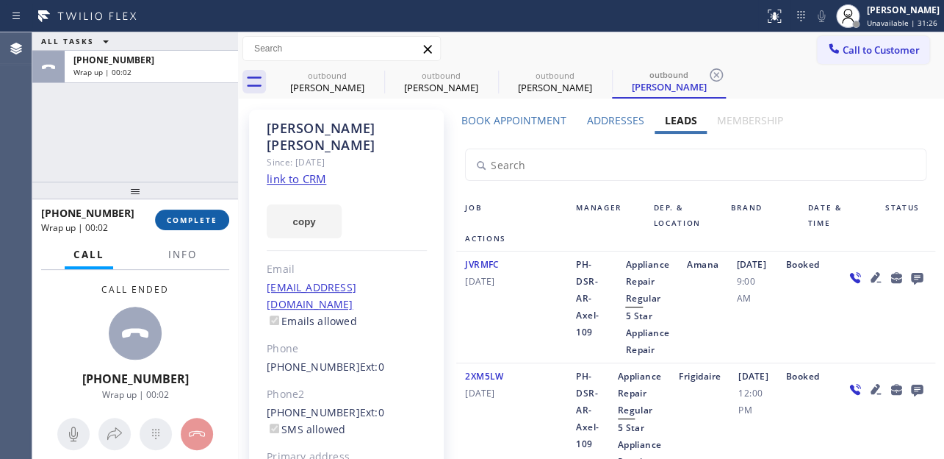
click at [192, 222] on span "COMPLETE" at bounding box center [192, 220] width 51 height 10
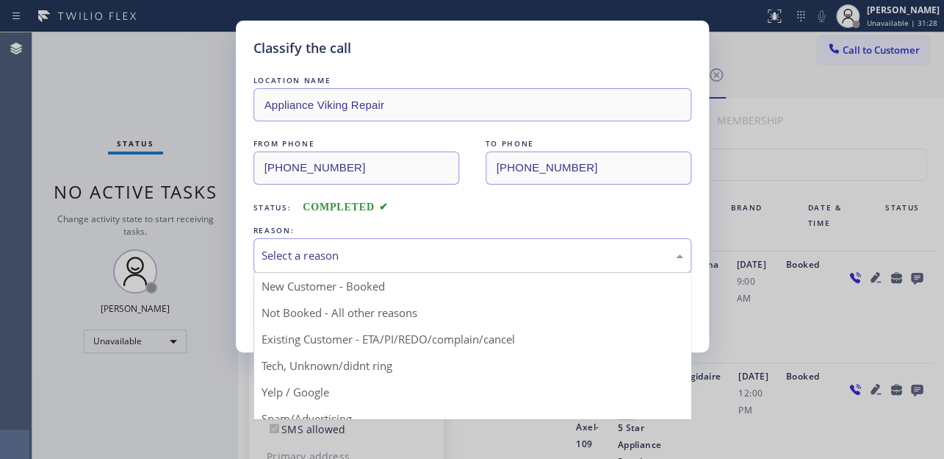
click at [325, 255] on div "Select a reason" at bounding box center [473, 255] width 422 height 17
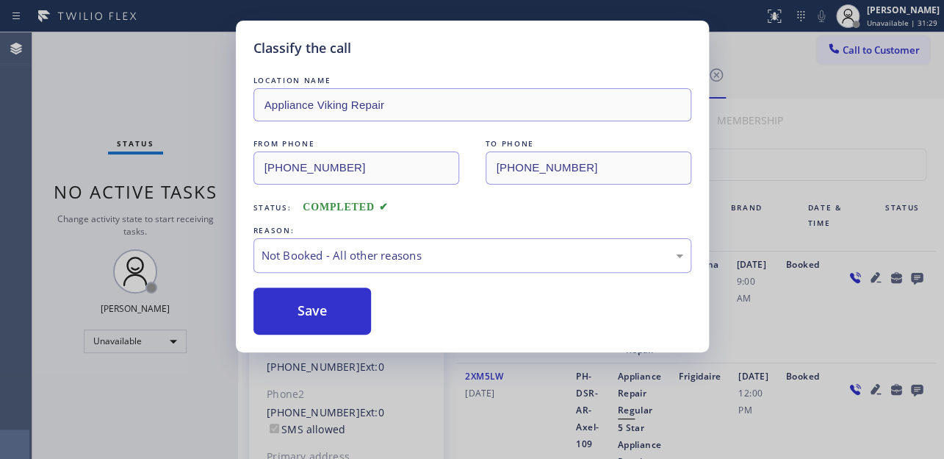
drag, startPoint x: 323, startPoint y: 319, endPoint x: 315, endPoint y: 314, distance: 9.6
click at [315, 312] on button "Save" at bounding box center [313, 310] width 118 height 47
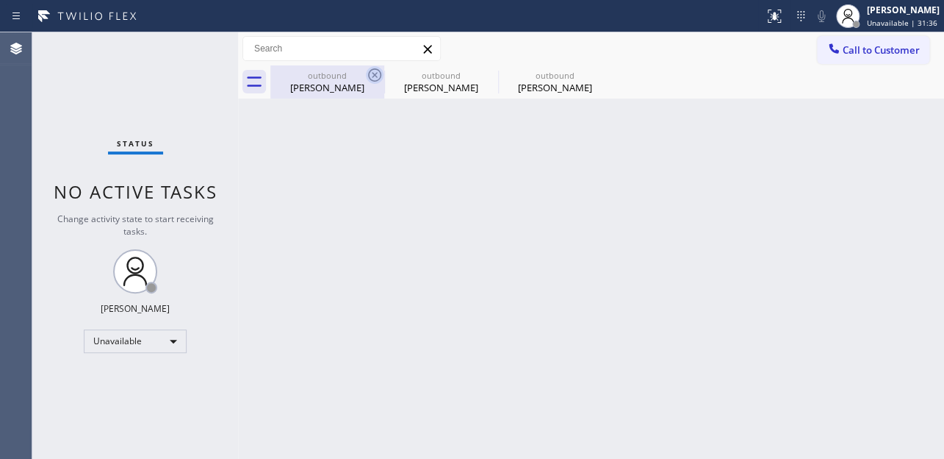
click at [367, 73] on icon at bounding box center [375, 75] width 18 height 18
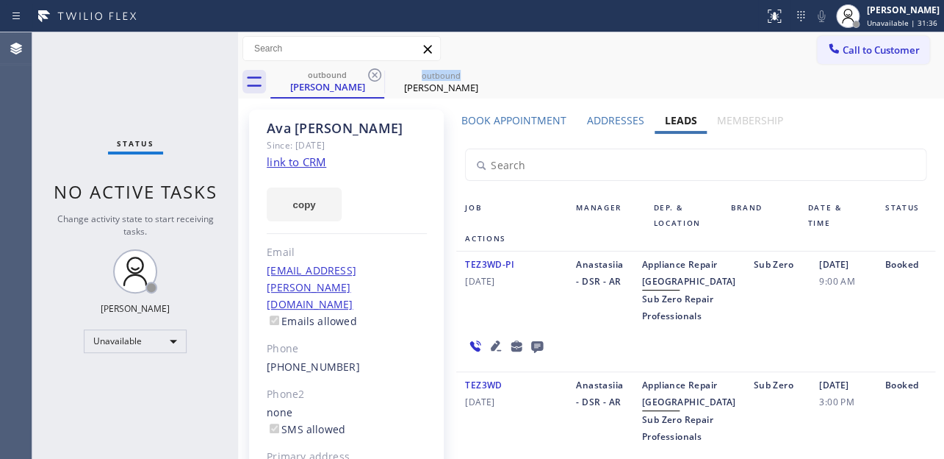
click at [367, 73] on icon at bounding box center [375, 75] width 18 height 18
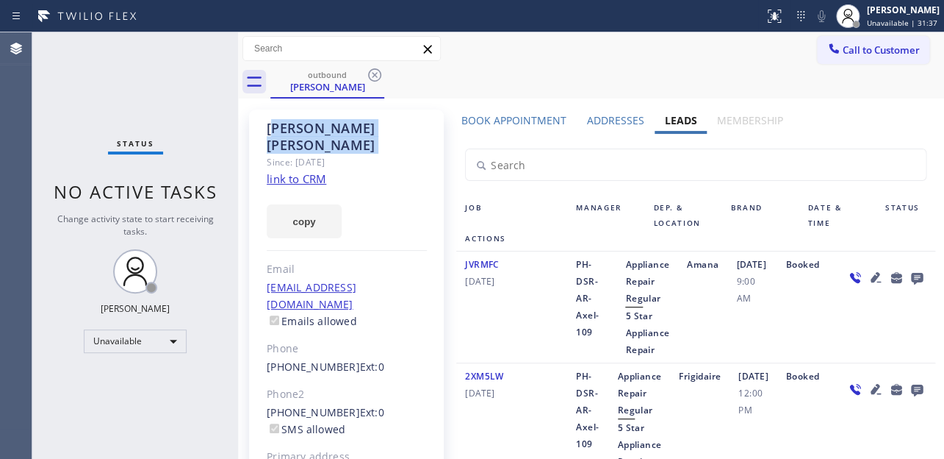
click at [367, 73] on icon at bounding box center [375, 75] width 18 height 18
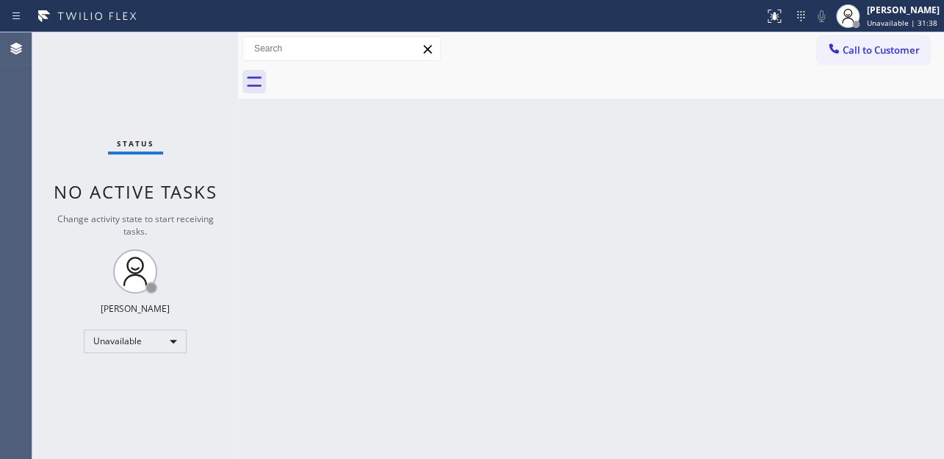
click at [833, 64] on div "Call to Customer Outbound call Location Appliance Viking Repair Your caller id …" at bounding box center [591, 48] width 706 height 33
click at [839, 55] on icon at bounding box center [834, 48] width 15 height 15
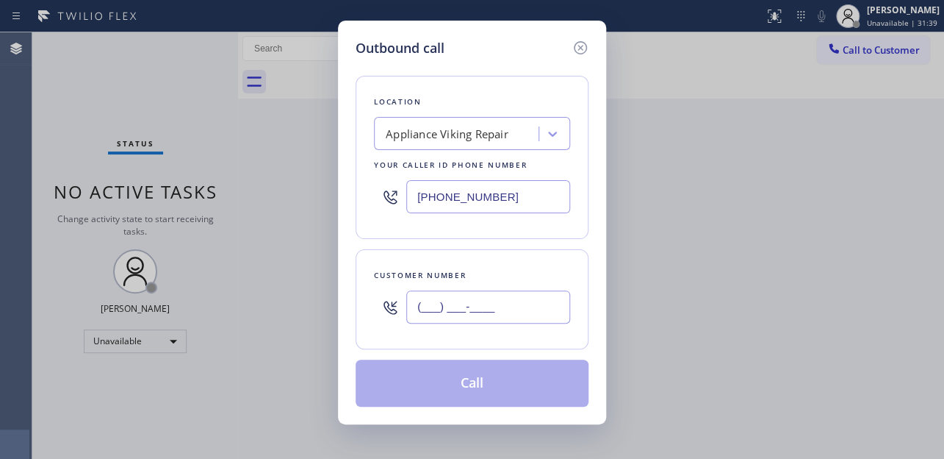
click at [426, 304] on input "(___) ___-____" at bounding box center [488, 306] width 164 height 33
paste input "71) 445-8255"
drag, startPoint x: 411, startPoint y: 310, endPoint x: 514, endPoint y: 309, distance: 103.6
click at [514, 309] on input "(_71) 445-8255" at bounding box center [488, 306] width 164 height 33
paste input "714) 458-2558"
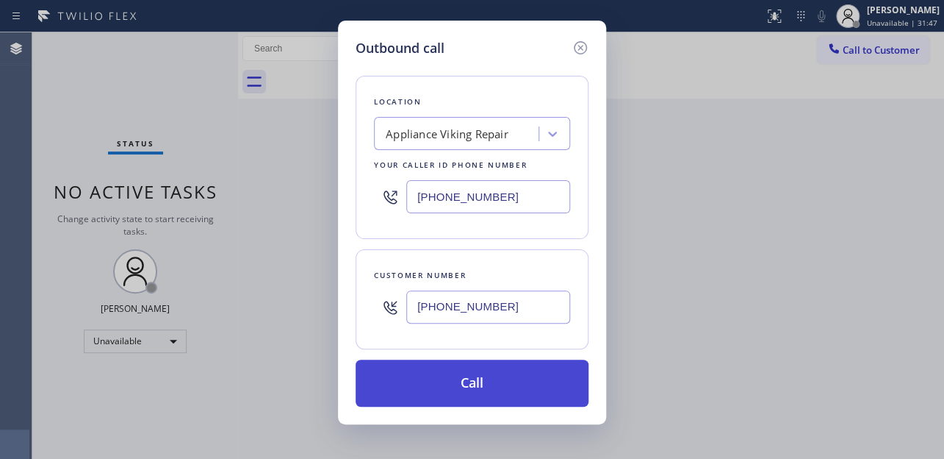
type input "[PHONE_NUMBER]"
click at [425, 395] on button "Call" at bounding box center [472, 382] width 233 height 47
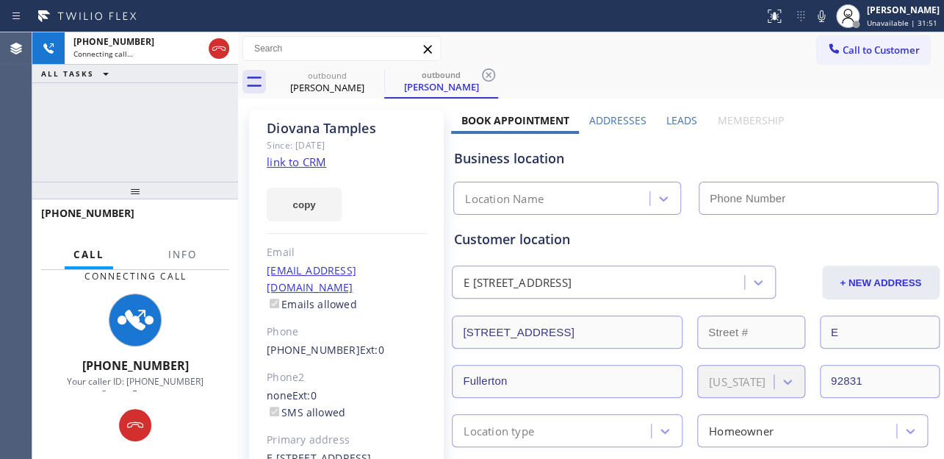
type input "[PHONE_NUMBER]"
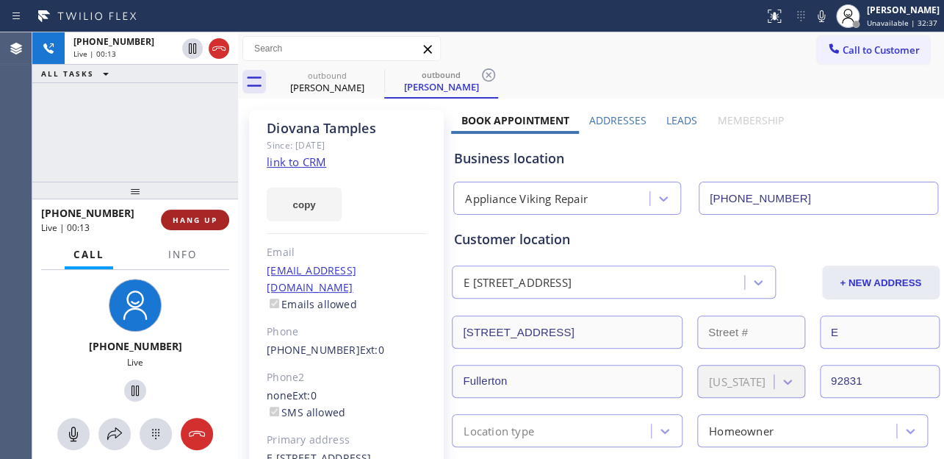
click at [199, 218] on span "HANG UP" at bounding box center [195, 220] width 45 height 10
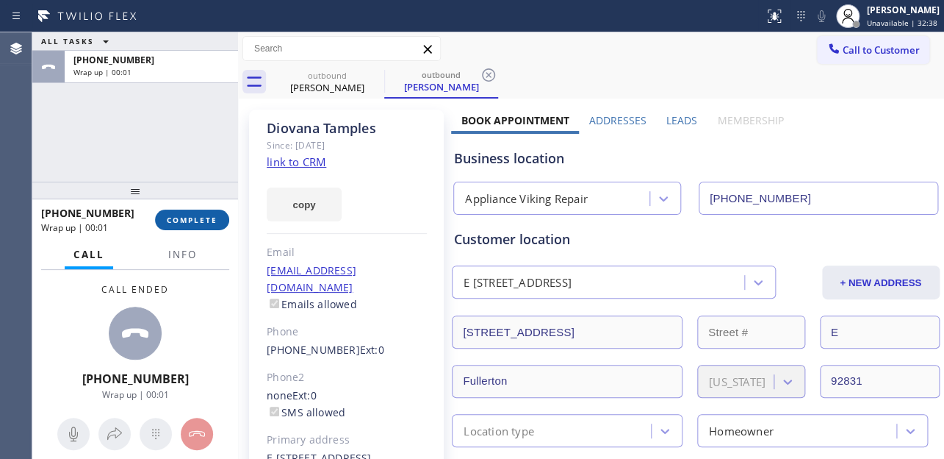
click at [199, 218] on span "COMPLETE" at bounding box center [192, 220] width 51 height 10
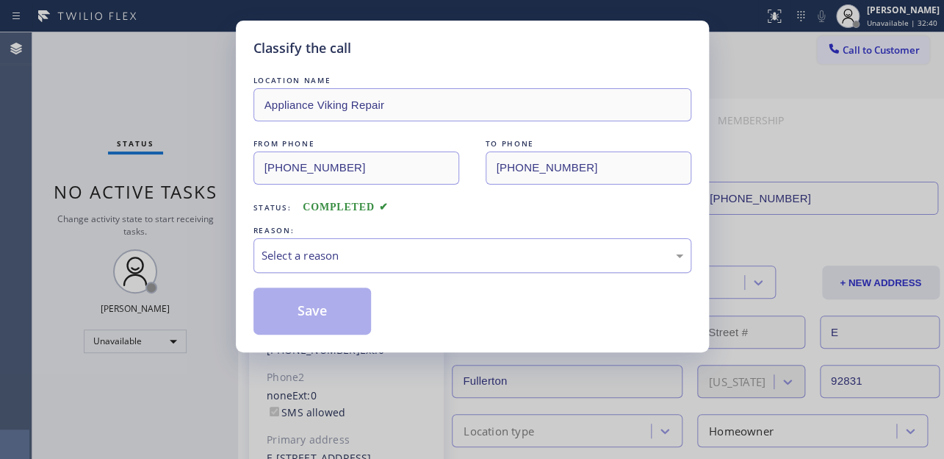
click at [348, 253] on div "Select a reason" at bounding box center [473, 255] width 422 height 17
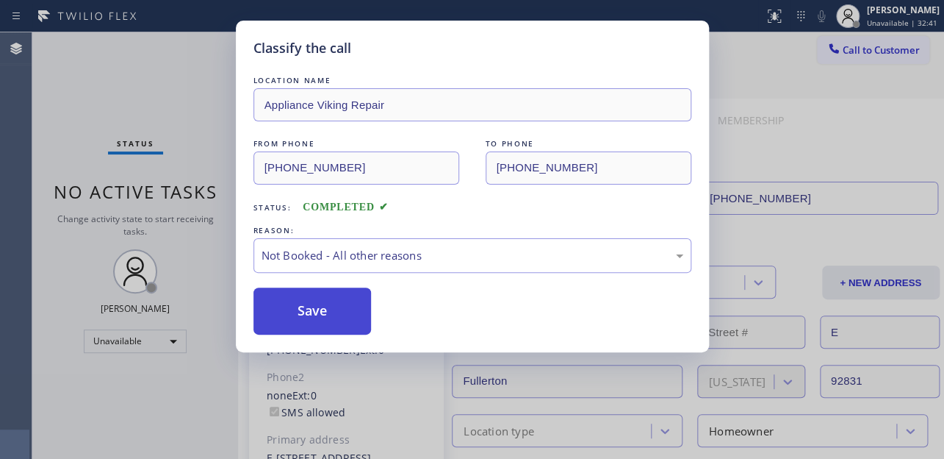
click at [304, 312] on button "Save" at bounding box center [313, 310] width 118 height 47
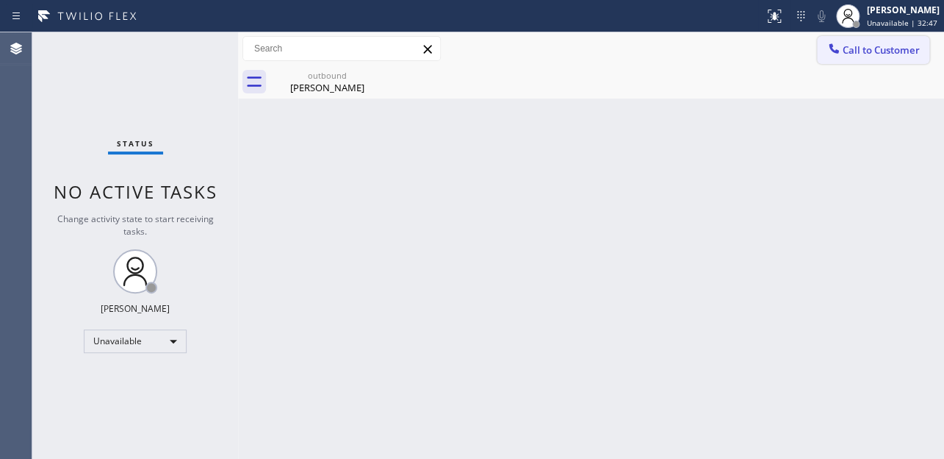
click at [851, 50] on span "Call to Customer" at bounding box center [881, 49] width 77 height 13
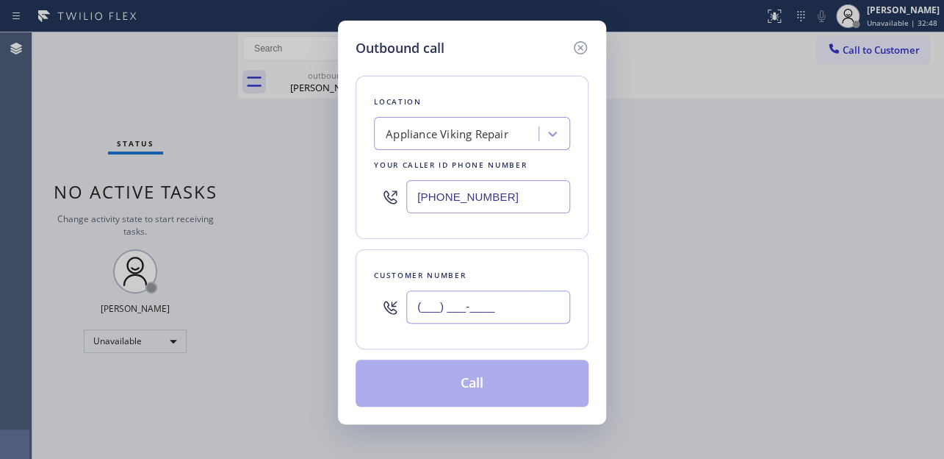
click at [434, 306] on input "(___) ___-____" at bounding box center [488, 306] width 164 height 33
paste input "6) 309-2612"
drag, startPoint x: 417, startPoint y: 309, endPoint x: 568, endPoint y: 309, distance: 151.4
click at [568, 309] on input "(__6) 309-2612" at bounding box center [488, 306] width 164 height 33
paste input "630) 926-1233"
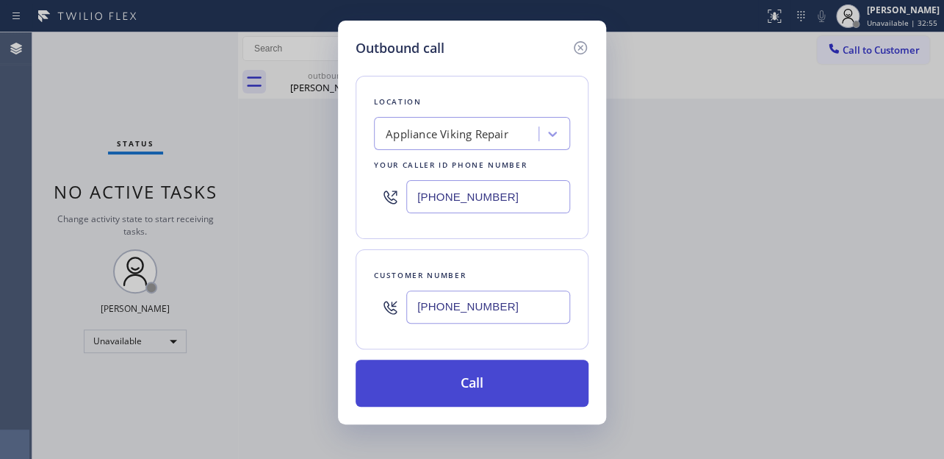
click at [454, 387] on button "Call" at bounding box center [472, 382] width 233 height 47
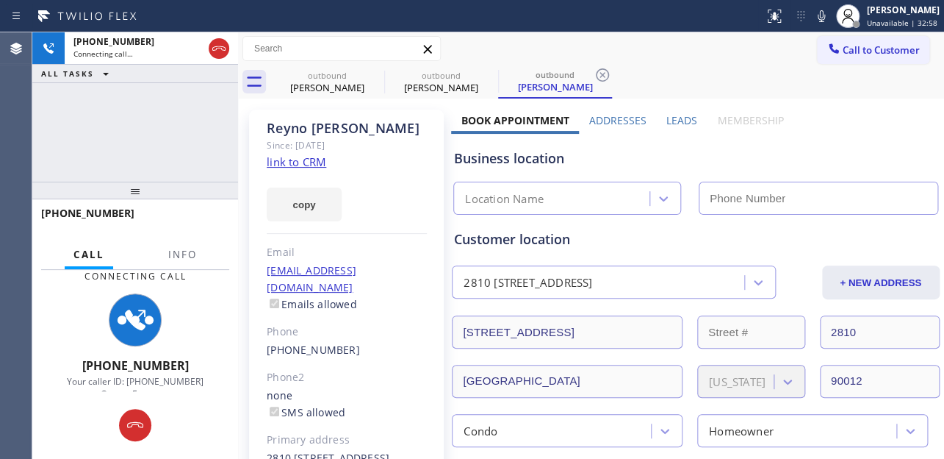
click at [669, 125] on label "Leads" at bounding box center [682, 120] width 31 height 14
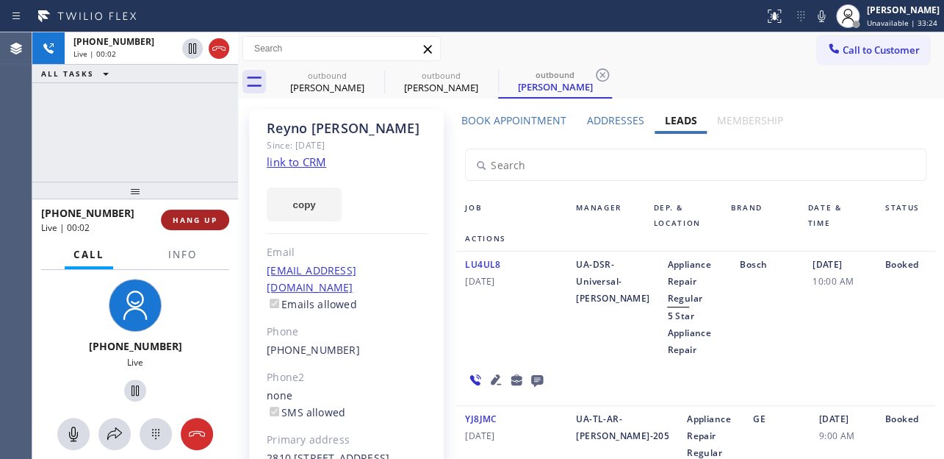
click at [191, 219] on span "HANG UP" at bounding box center [195, 220] width 45 height 10
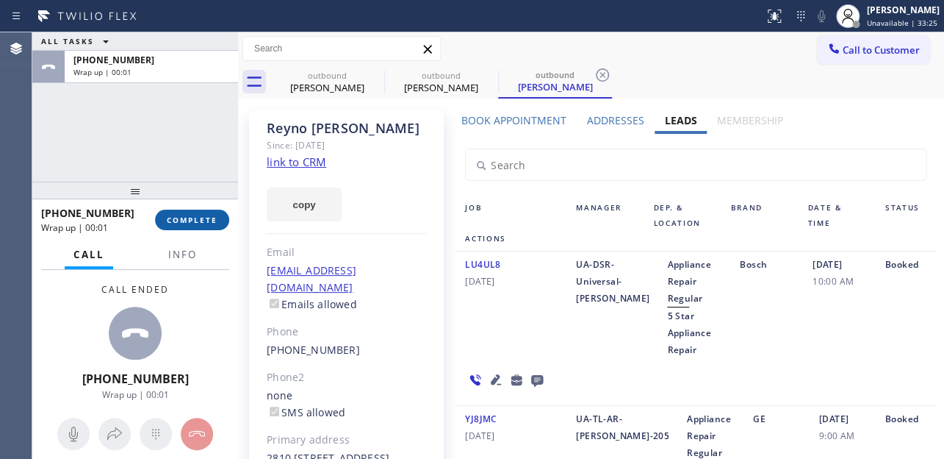
click at [191, 219] on span "COMPLETE" at bounding box center [192, 220] width 51 height 10
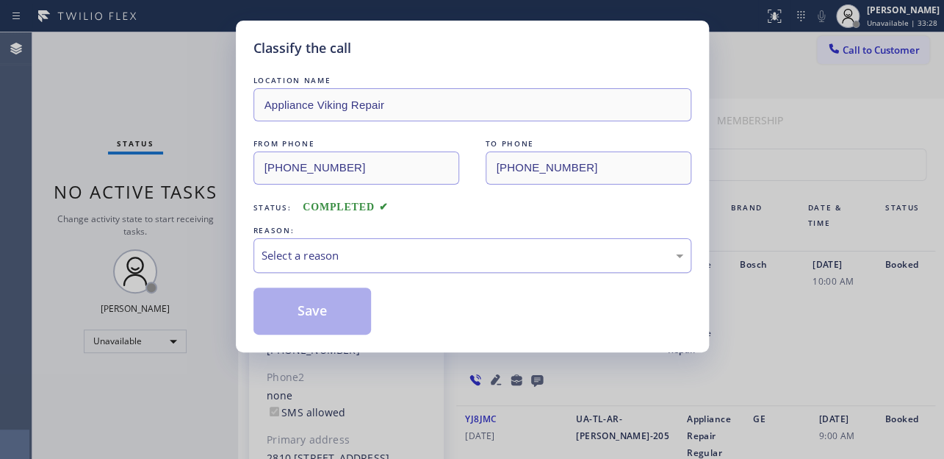
click at [315, 265] on div "Select a reason" at bounding box center [473, 255] width 438 height 35
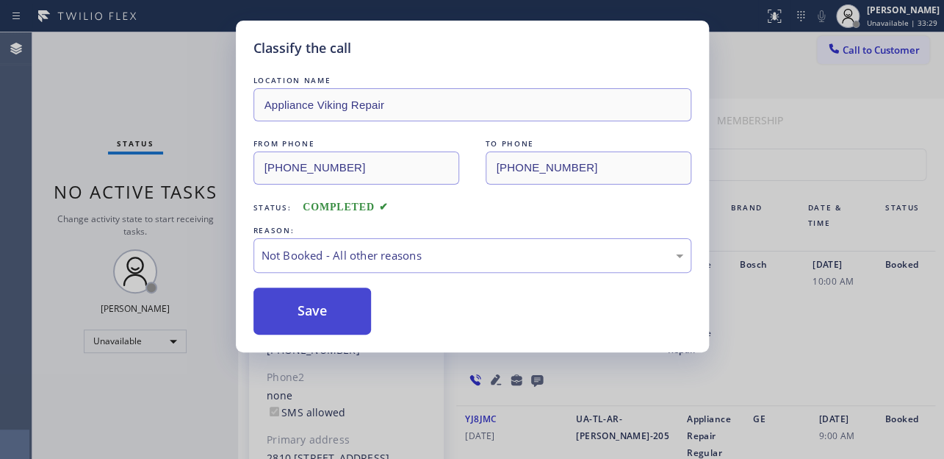
click at [318, 315] on button "Save" at bounding box center [313, 310] width 118 height 47
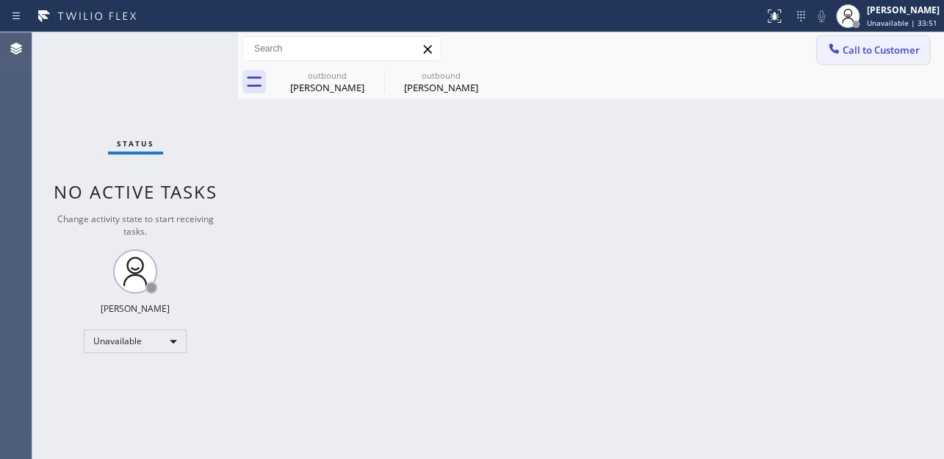
click at [859, 58] on button "Call to Customer" at bounding box center [873, 50] width 112 height 28
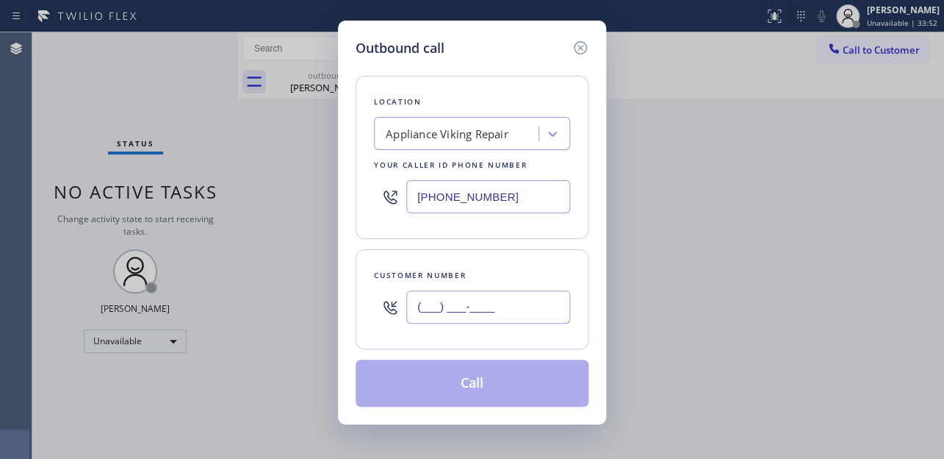
click at [426, 301] on input "(___) ___-____" at bounding box center [488, 306] width 164 height 33
paste input "63) 086-2595"
drag, startPoint x: 440, startPoint y: 309, endPoint x: 414, endPoint y: 309, distance: 25.7
click at [586, 324] on div "Customer number (_63) 086-2595" at bounding box center [472, 299] width 233 height 100
paste input "630) 862-5950"
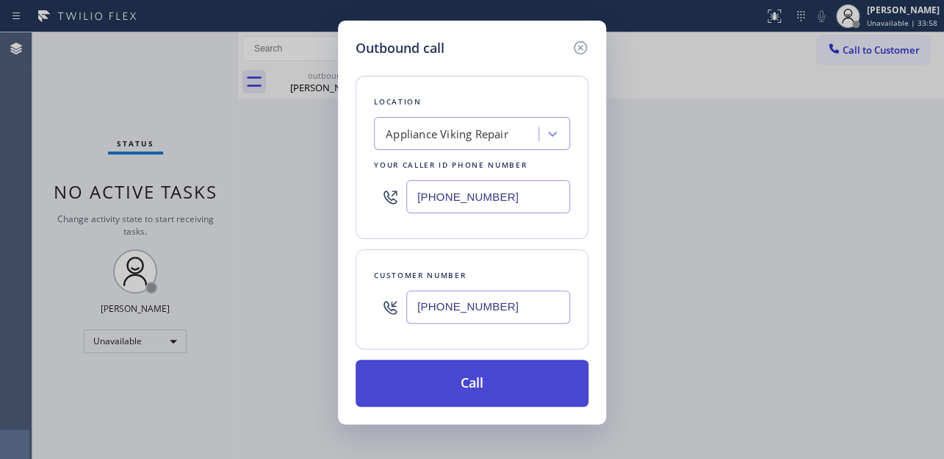
click at [432, 381] on button "Call" at bounding box center [472, 382] width 233 height 47
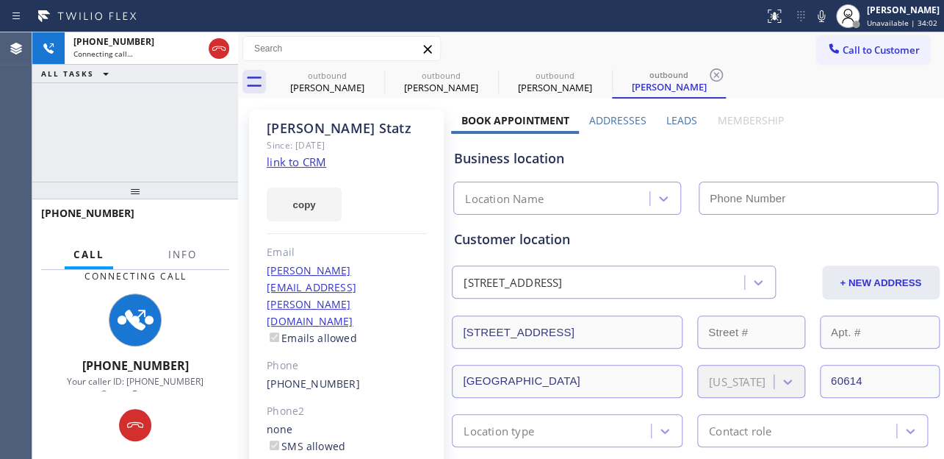
click at [675, 120] on label "Leads" at bounding box center [682, 120] width 31 height 14
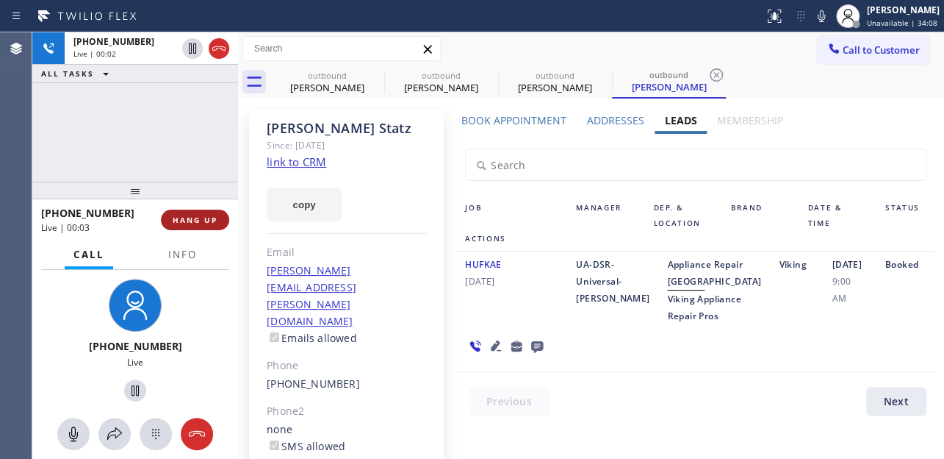
click at [182, 221] on span "HANG UP" at bounding box center [195, 220] width 45 height 10
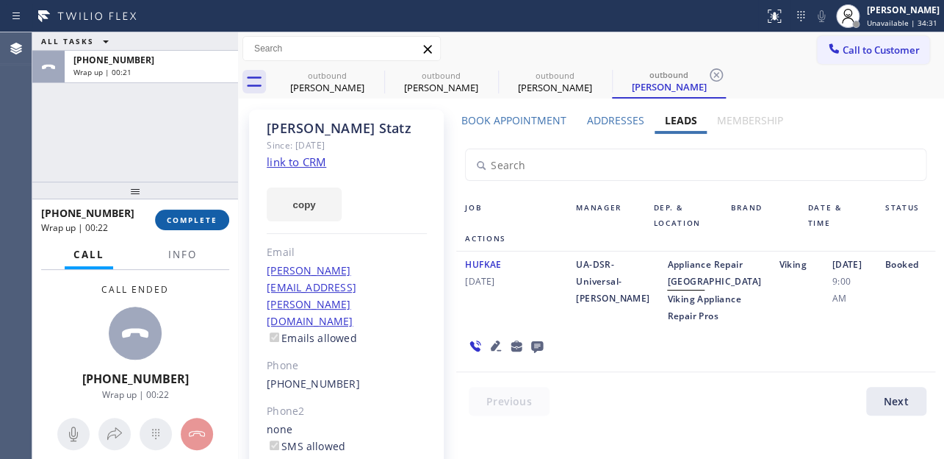
click at [193, 226] on button "COMPLETE" at bounding box center [192, 219] width 74 height 21
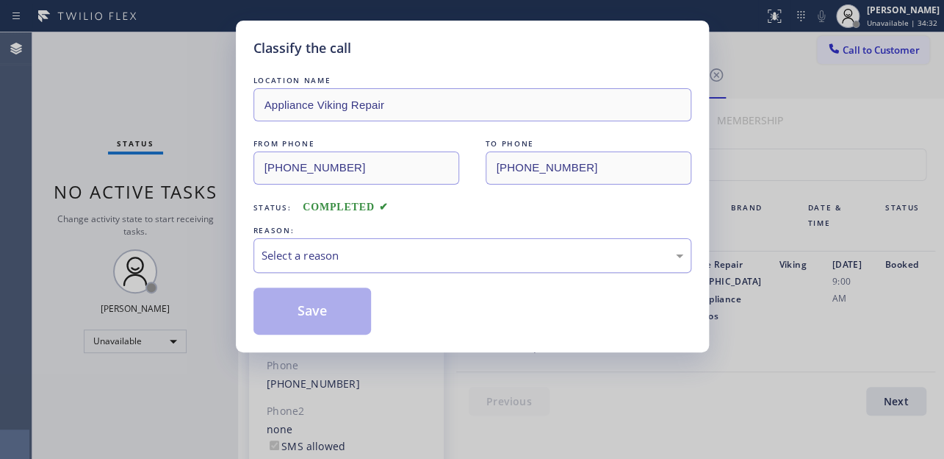
click at [301, 254] on div "Select a reason" at bounding box center [473, 255] width 422 height 17
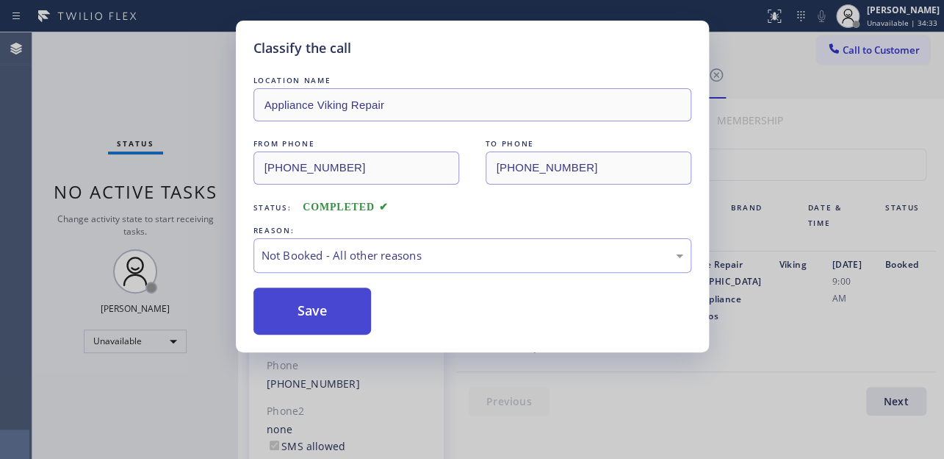
click at [312, 315] on button "Save" at bounding box center [313, 310] width 118 height 47
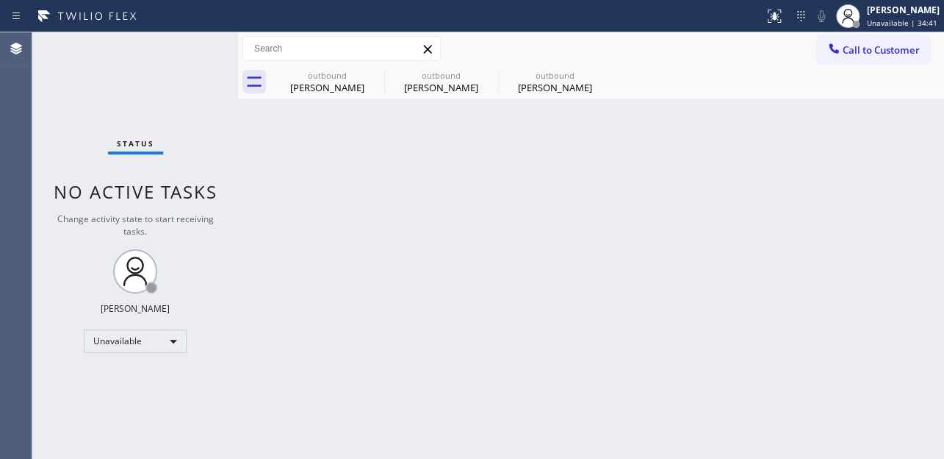
click at [845, 58] on button "Call to Customer" at bounding box center [873, 50] width 112 height 28
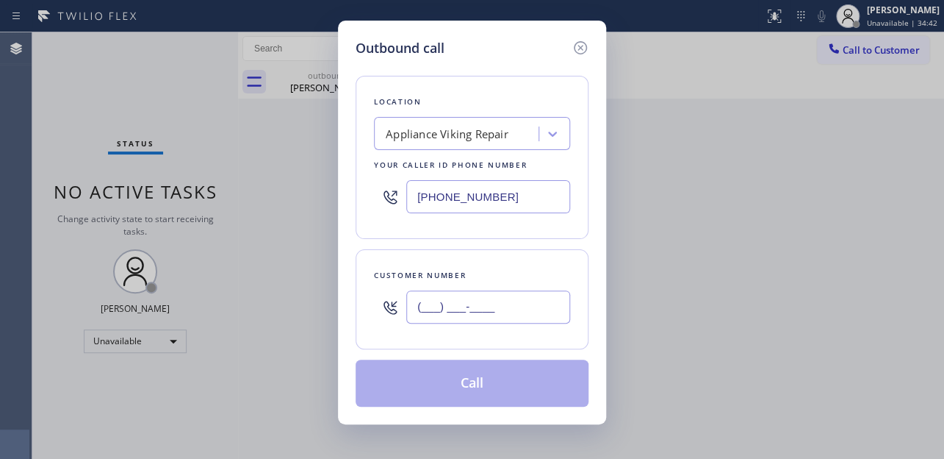
click at [436, 306] on input "(___) ___-____" at bounding box center [488, 306] width 164 height 33
paste input "6) 308-6351"
drag, startPoint x: 424, startPoint y: 306, endPoint x: 674, endPoint y: 322, distance: 250.4
click at [674, 322] on div "Outbound call Location Appliance Viking Repair Your caller id phone number [PHO…" at bounding box center [472, 229] width 944 height 459
paste input "630) 863-5123"
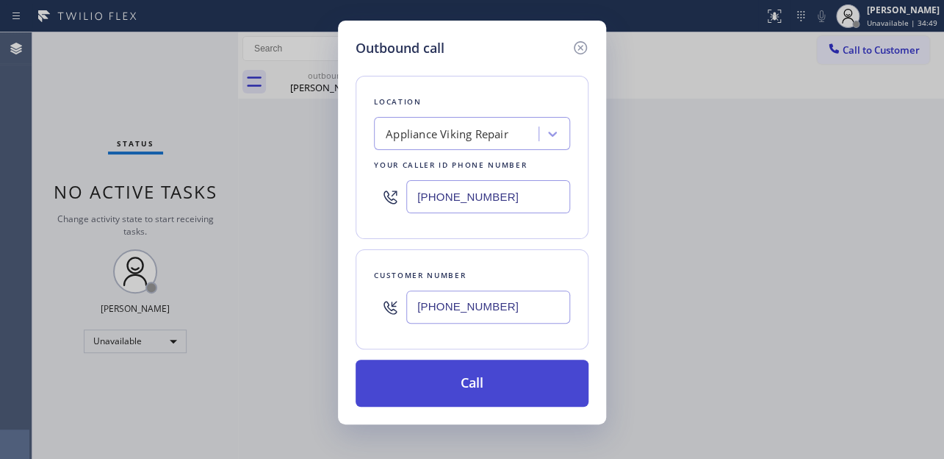
type input "[PHONE_NUMBER]"
click at [441, 378] on button "Call" at bounding box center [472, 382] width 233 height 47
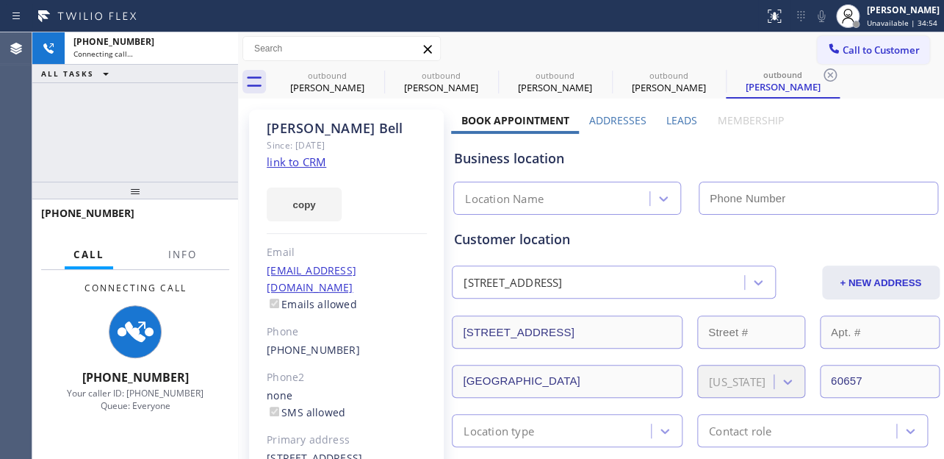
type input "[PHONE_NUMBER]"
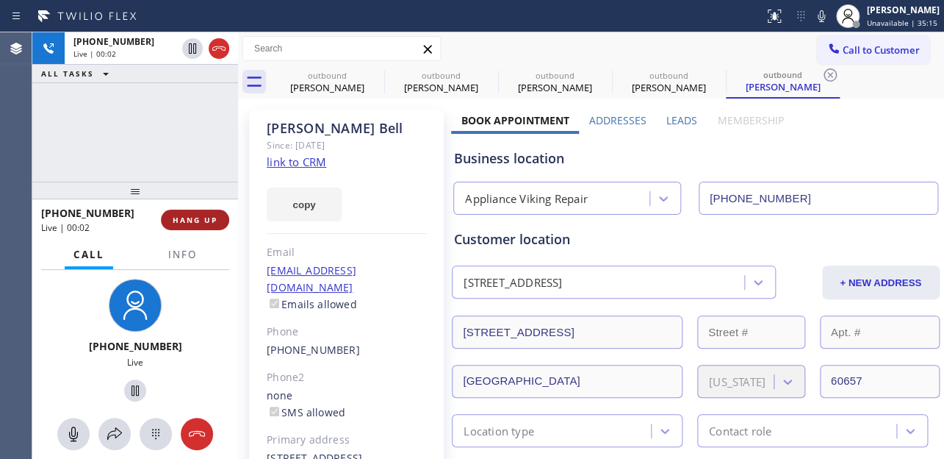
click at [182, 226] on button "HANG UP" at bounding box center [195, 219] width 68 height 21
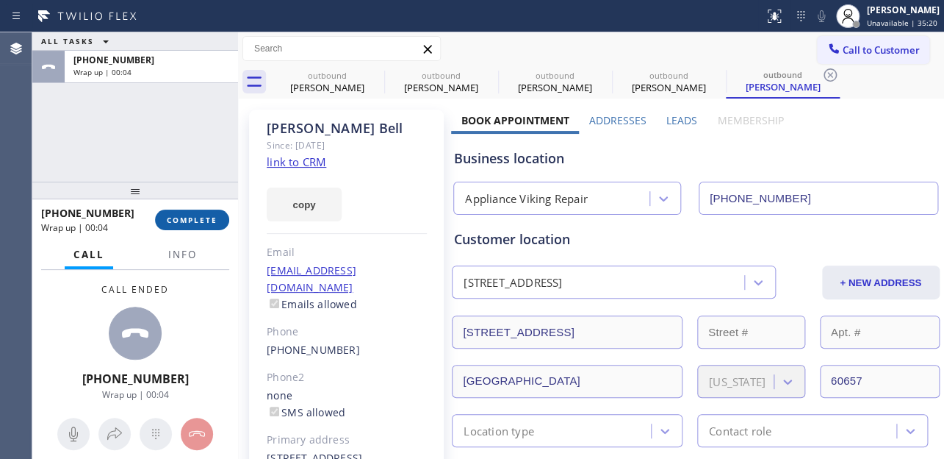
click at [184, 220] on span "COMPLETE" at bounding box center [192, 220] width 51 height 10
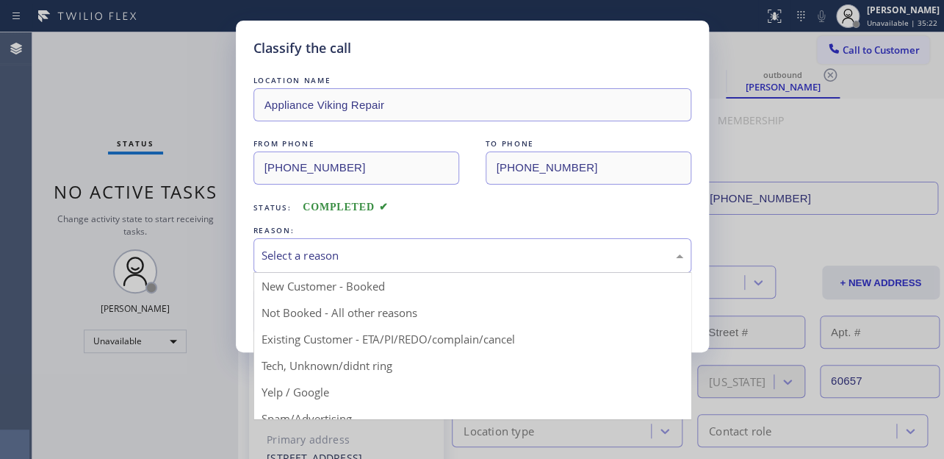
click at [342, 251] on div "Select a reason" at bounding box center [473, 255] width 422 height 17
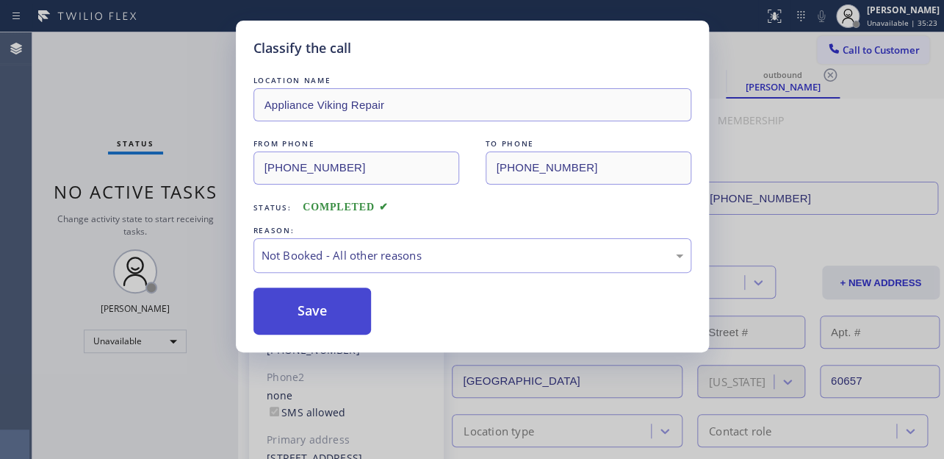
click at [309, 315] on button "Save" at bounding box center [313, 310] width 118 height 47
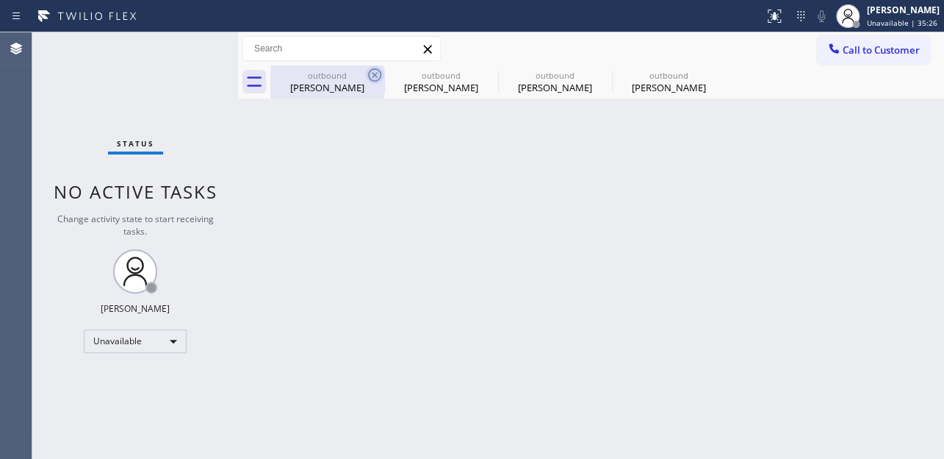
click at [379, 76] on icon at bounding box center [375, 75] width 18 height 18
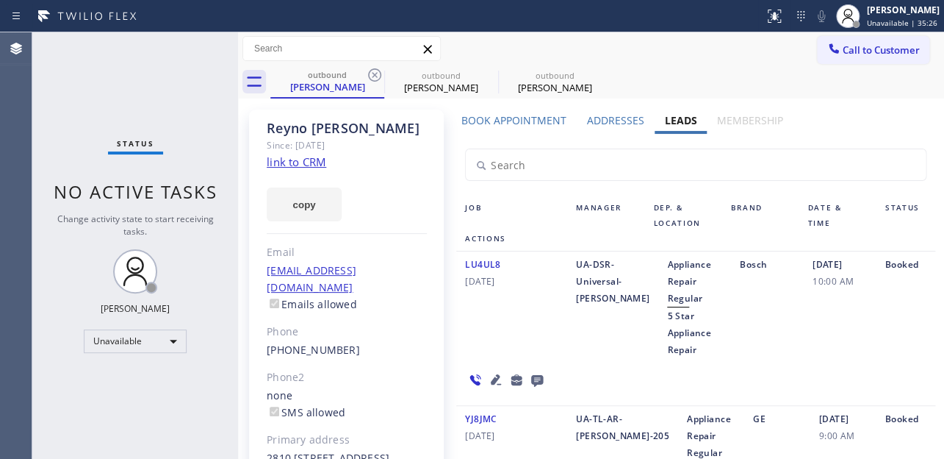
click at [379, 76] on icon at bounding box center [375, 75] width 18 height 18
click at [0, 0] on icon at bounding box center [0, 0] width 0 height 0
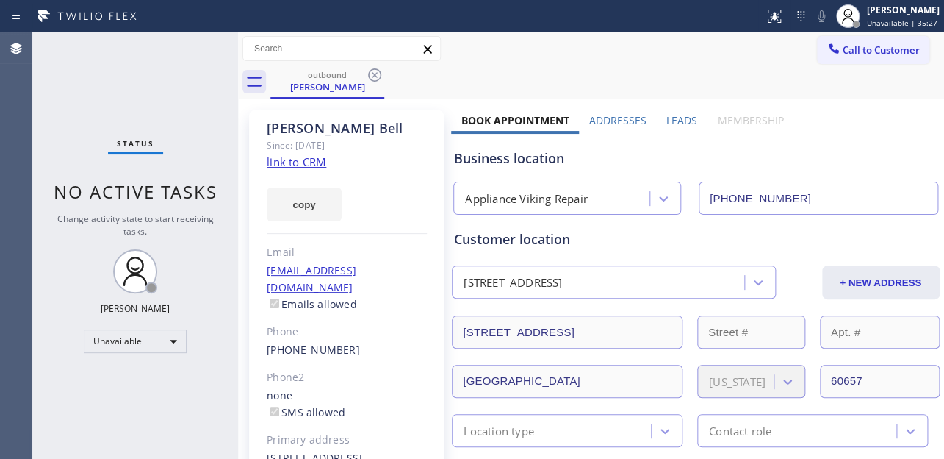
click at [379, 76] on icon at bounding box center [375, 75] width 18 height 18
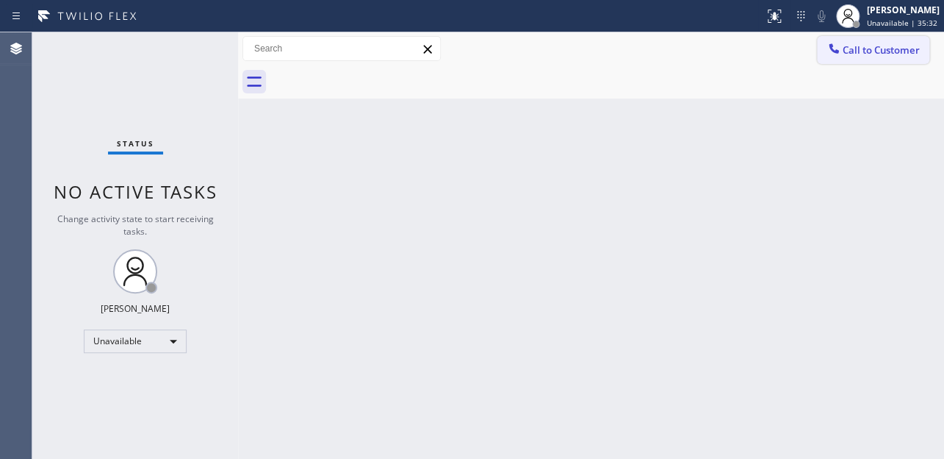
click at [861, 51] on span "Call to Customer" at bounding box center [881, 49] width 77 height 13
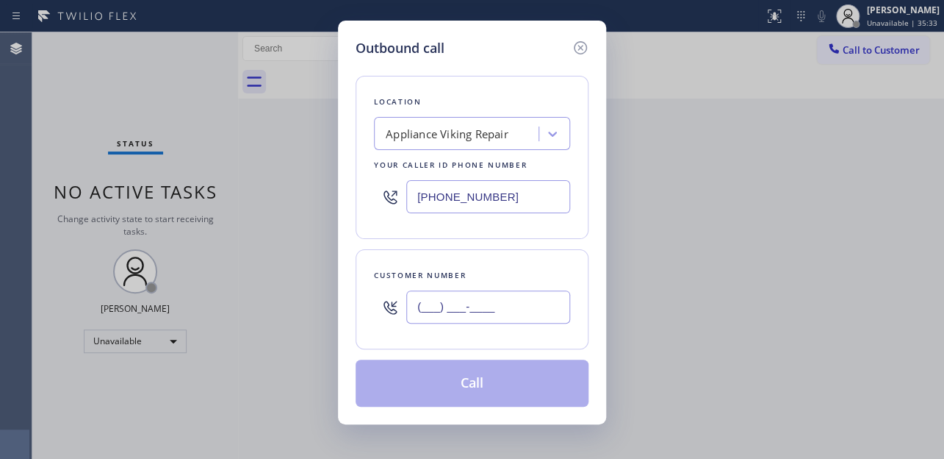
click at [440, 316] on input "(___) ___-____" at bounding box center [488, 306] width 164 height 33
paste input "408) 406-4542"
type input "[PHONE_NUMBER]"
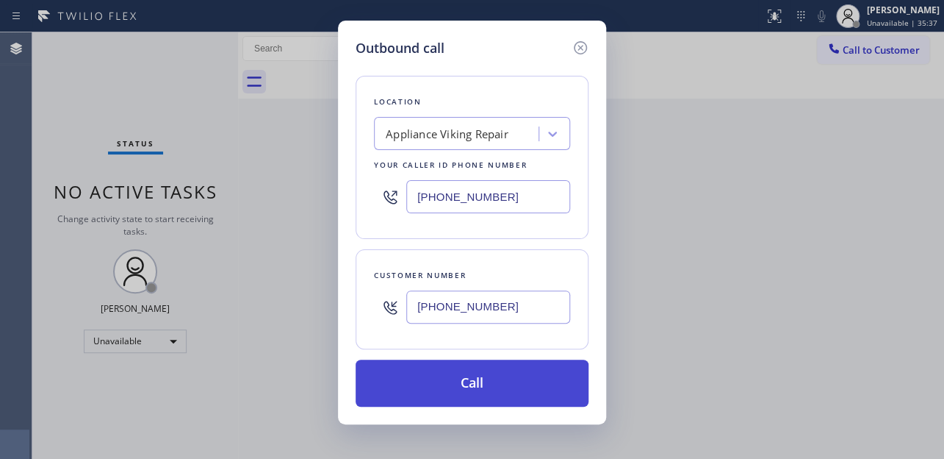
click at [441, 392] on button "Call" at bounding box center [472, 382] width 233 height 47
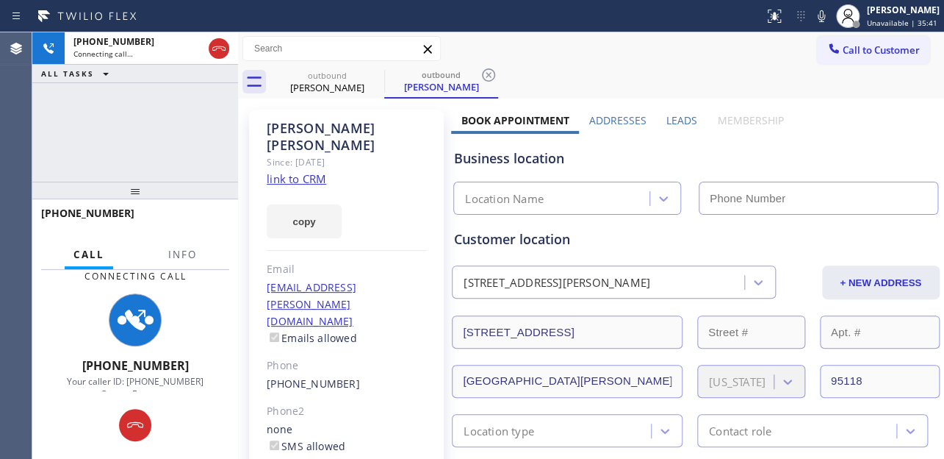
type input "[PHONE_NUMBER]"
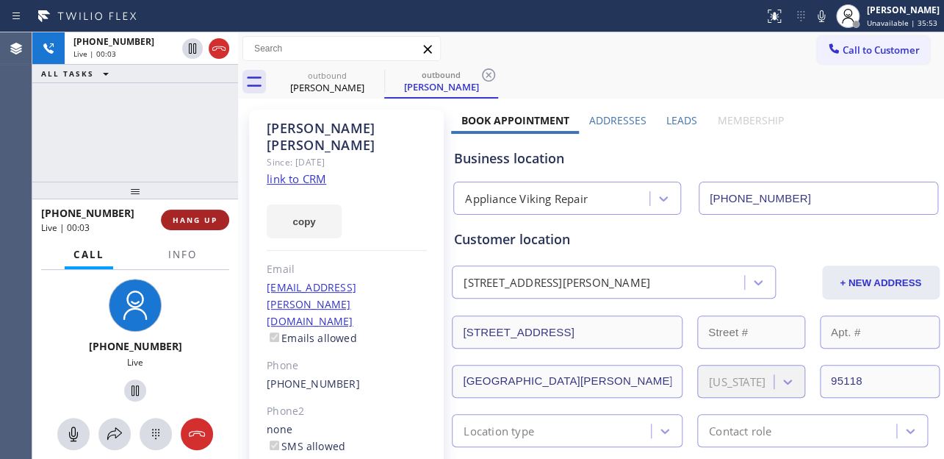
click at [193, 213] on button "HANG UP" at bounding box center [195, 219] width 68 height 21
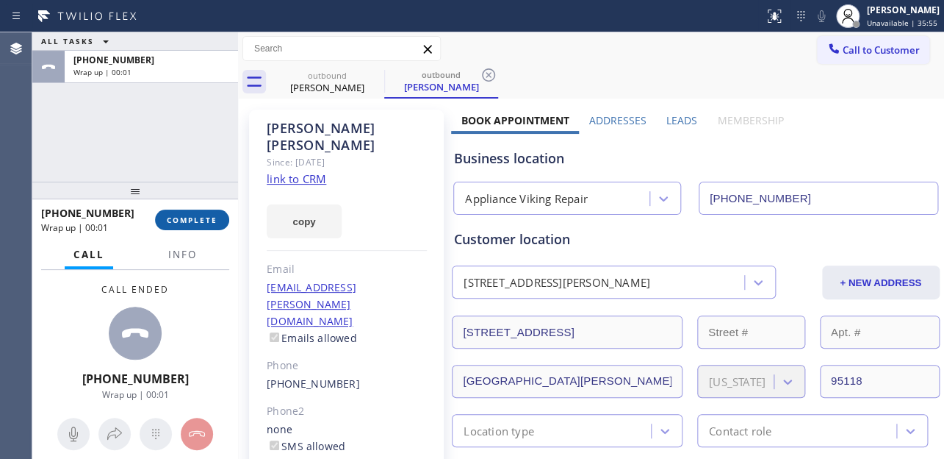
click at [193, 213] on button "COMPLETE" at bounding box center [192, 219] width 74 height 21
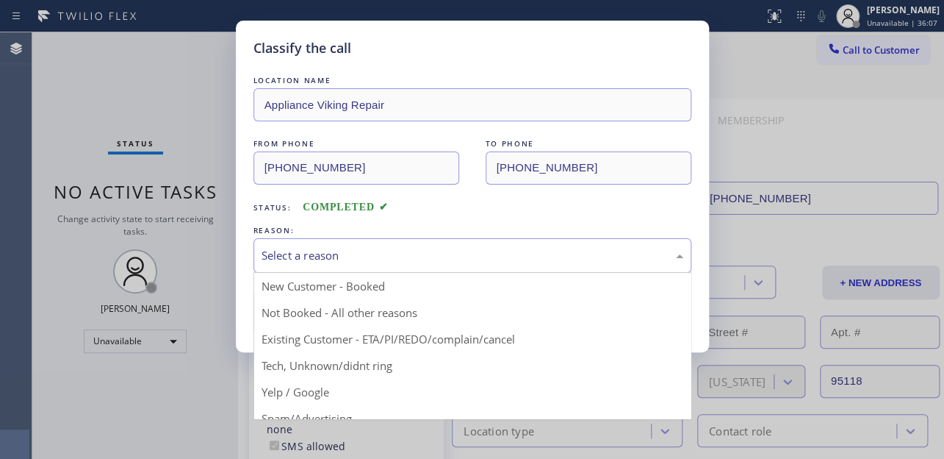
click at [428, 247] on div "Select a reason" at bounding box center [473, 255] width 422 height 17
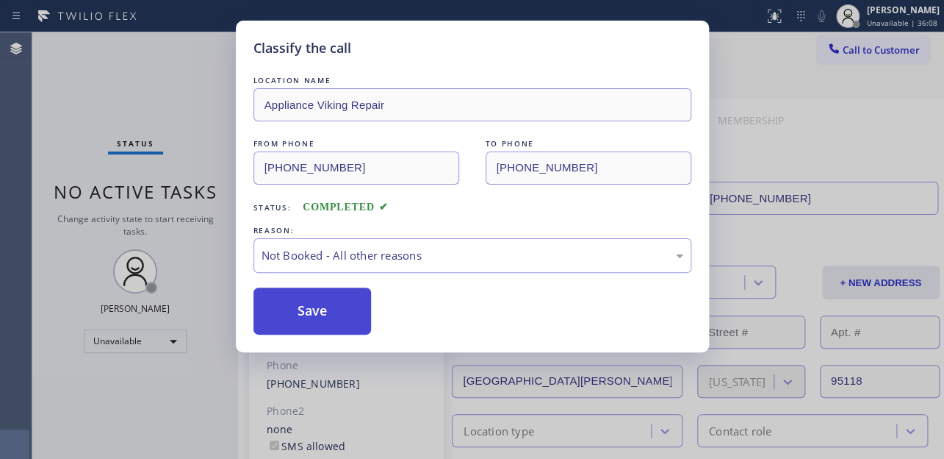
click at [322, 309] on button "Save" at bounding box center [313, 310] width 118 height 47
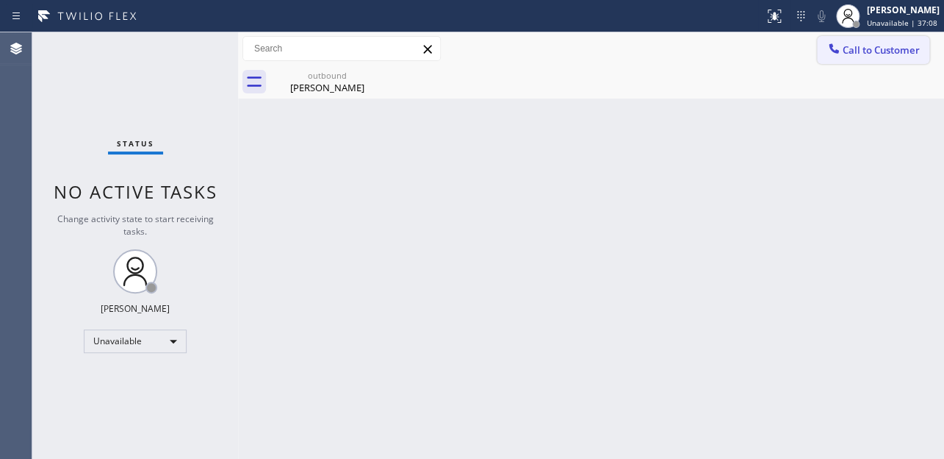
click at [843, 59] on button "Call to Customer" at bounding box center [873, 50] width 112 height 28
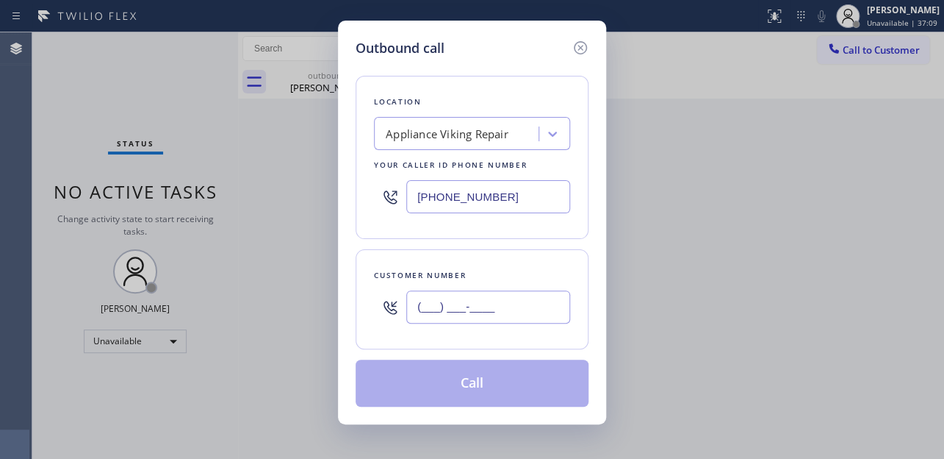
click at [419, 308] on input "(___) ___-____" at bounding box center [488, 306] width 164 height 33
paste input "310) 498-7343"
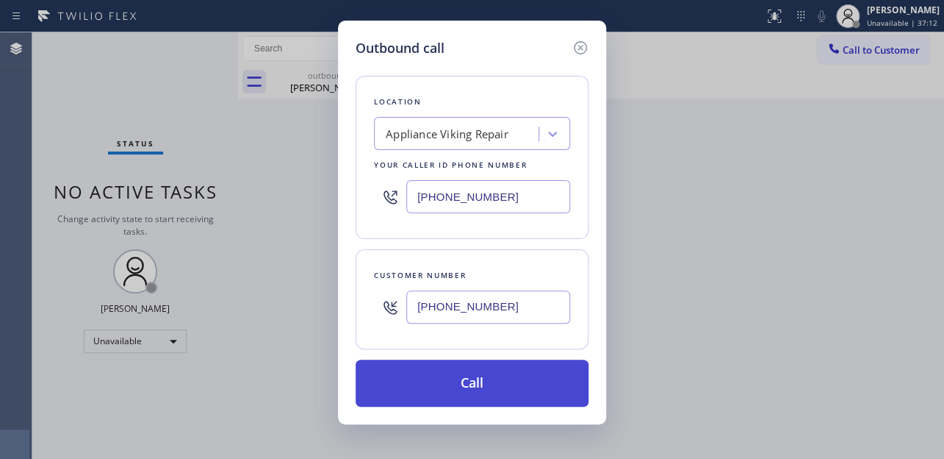
type input "[PHONE_NUMBER]"
click at [470, 374] on button "Call" at bounding box center [472, 382] width 233 height 47
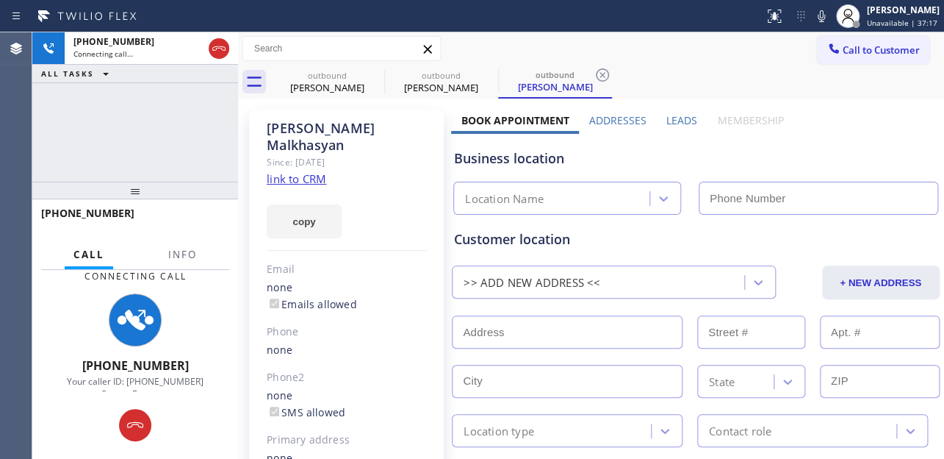
type input "[PHONE_NUMBER]"
click at [673, 120] on label "Leads" at bounding box center [682, 120] width 31 height 14
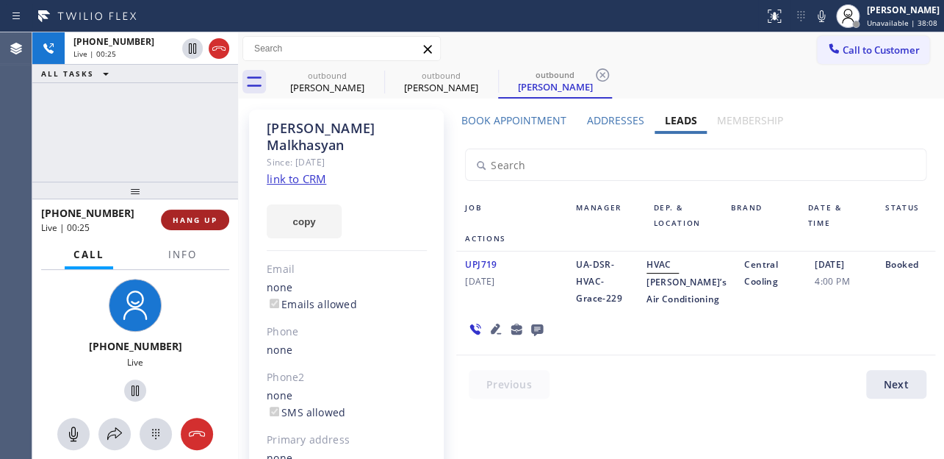
click at [179, 225] on button "HANG UP" at bounding box center [195, 219] width 68 height 21
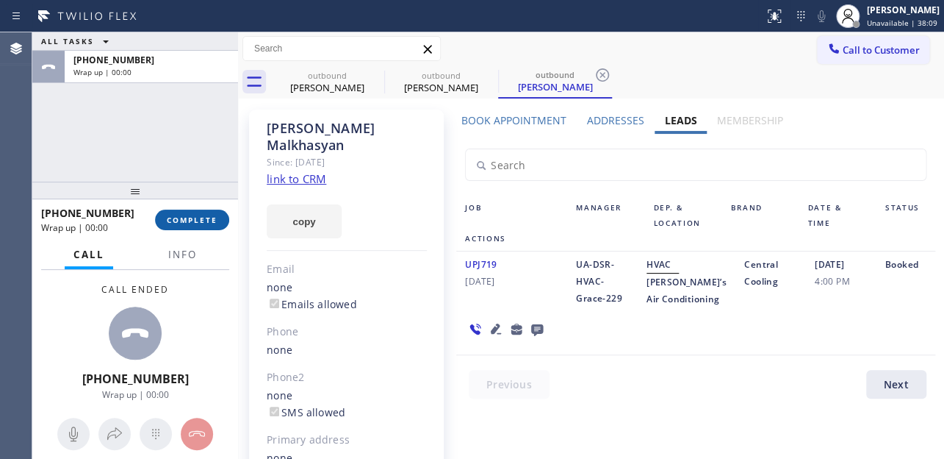
click at [179, 220] on span "COMPLETE" at bounding box center [192, 220] width 51 height 10
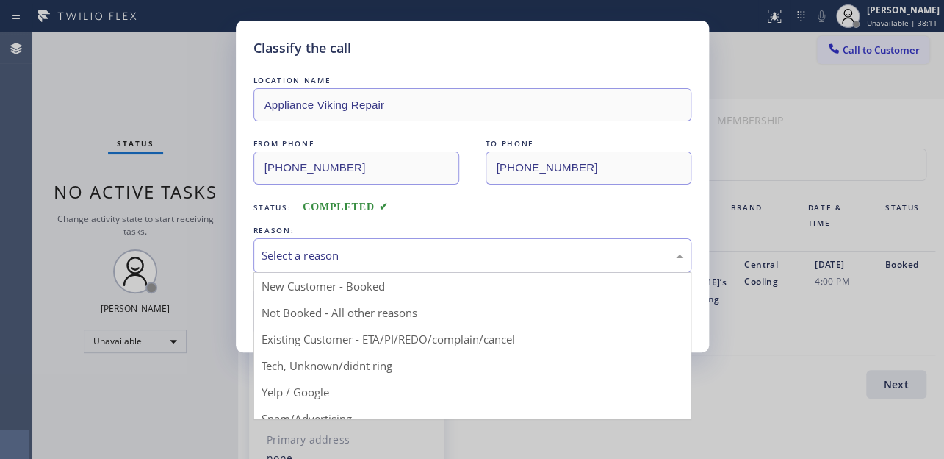
click at [405, 254] on div "Select a reason" at bounding box center [473, 255] width 422 height 17
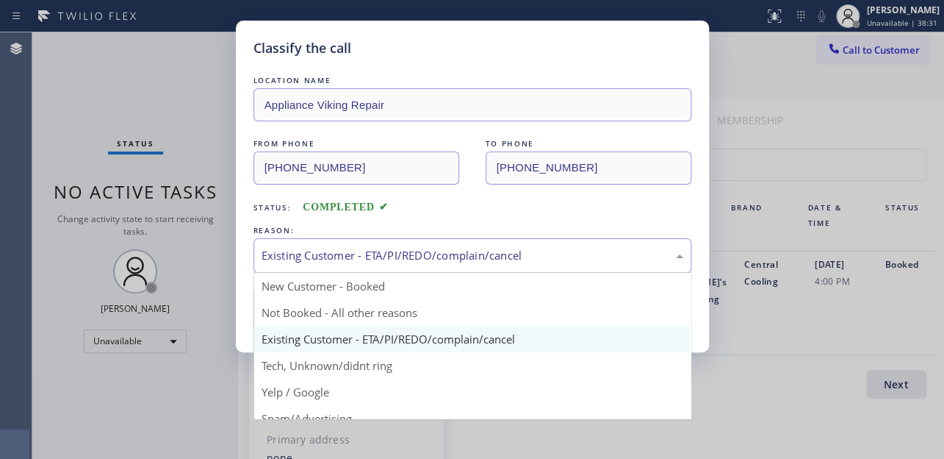
click at [376, 251] on div "Existing Customer - ETA/PI/REDO/complain/cancel" at bounding box center [473, 255] width 422 height 17
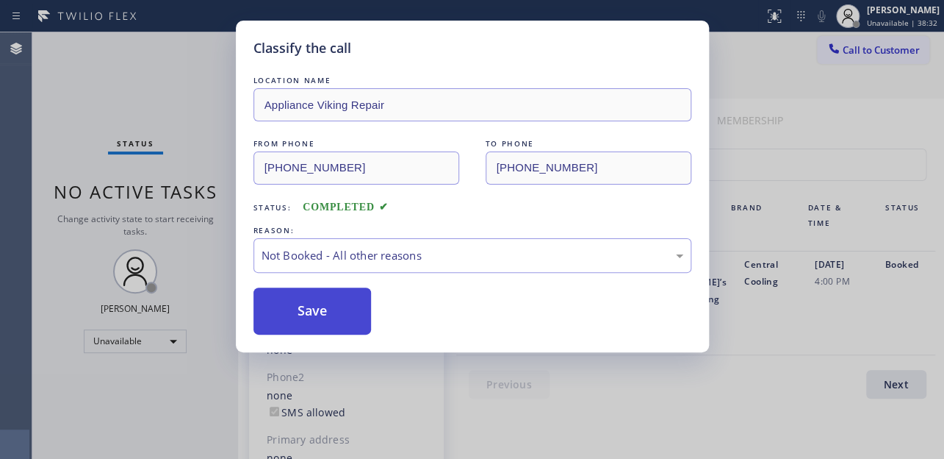
click at [315, 312] on button "Save" at bounding box center [313, 310] width 118 height 47
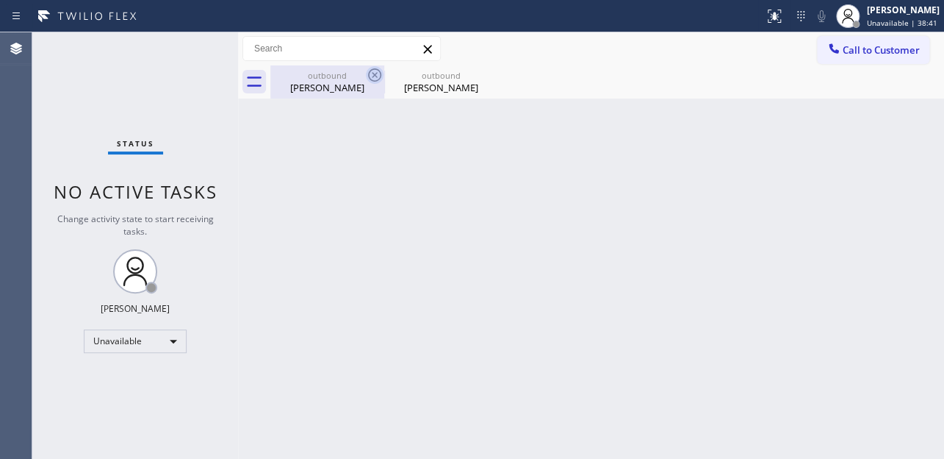
click at [370, 78] on icon at bounding box center [375, 75] width 18 height 18
click at [0, 0] on icon at bounding box center [0, 0] width 0 height 0
click at [823, 46] on button "Call to Customer" at bounding box center [873, 50] width 112 height 28
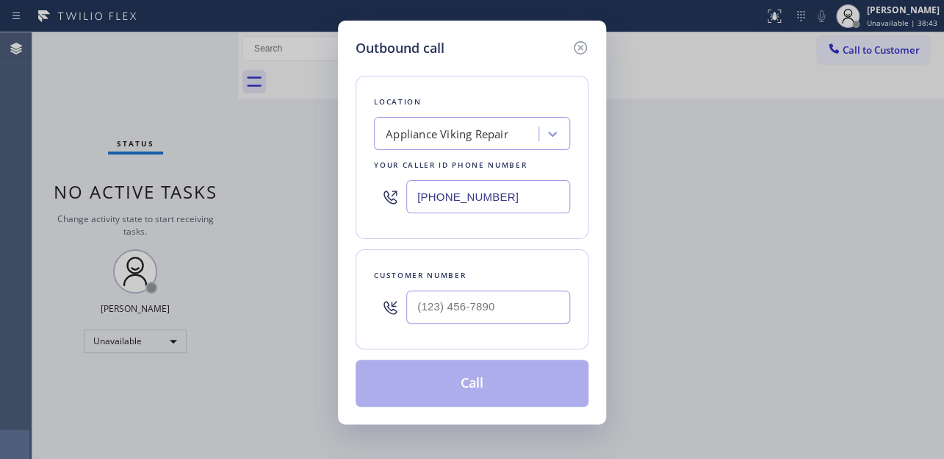
type input "(___) ___-____"
click at [434, 315] on input "(___) ___-____" at bounding box center [488, 306] width 164 height 33
drag, startPoint x: 434, startPoint y: 315, endPoint x: 365, endPoint y: 340, distance: 73.5
click at [365, 340] on div "Customer number" at bounding box center [472, 299] width 233 height 100
click at [414, 308] on input "(___) ___-____" at bounding box center [488, 306] width 164 height 33
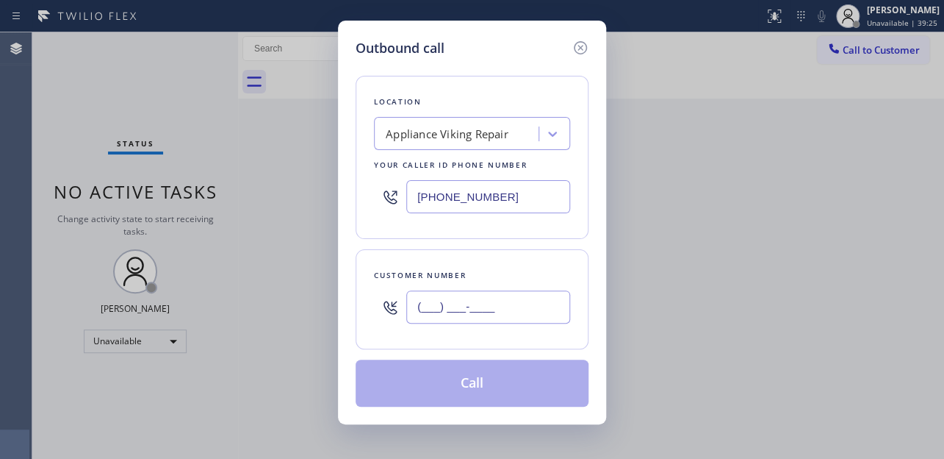
paste input "619) 850-1708"
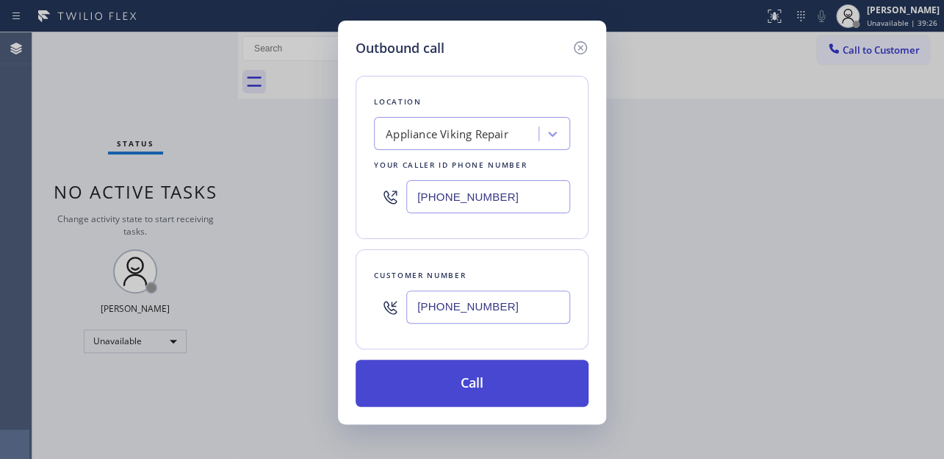
click at [451, 370] on button "Call" at bounding box center [472, 382] width 233 height 47
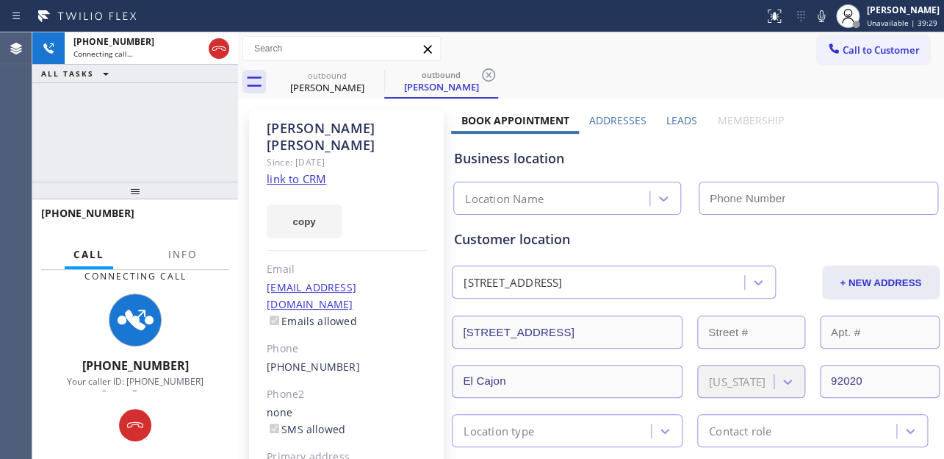
click at [676, 118] on label "Leads" at bounding box center [682, 120] width 31 height 14
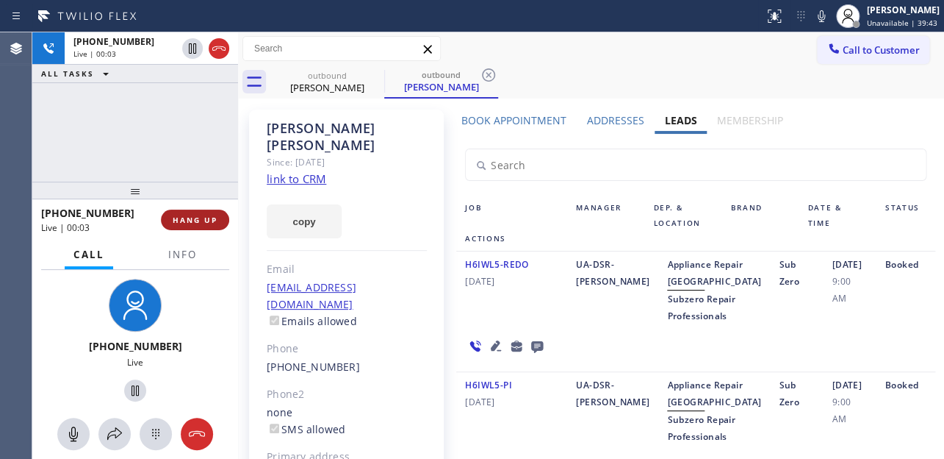
click at [168, 220] on button "HANG UP" at bounding box center [195, 219] width 68 height 21
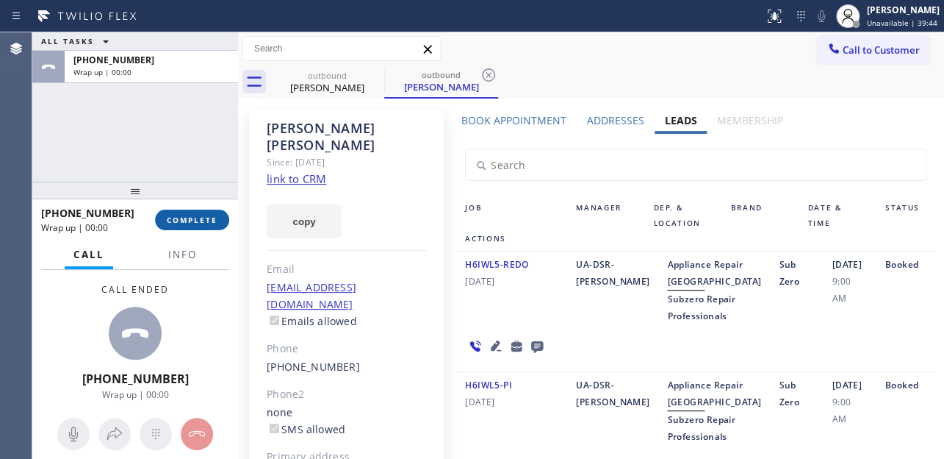
click at [168, 218] on span "COMPLETE" at bounding box center [192, 220] width 51 height 10
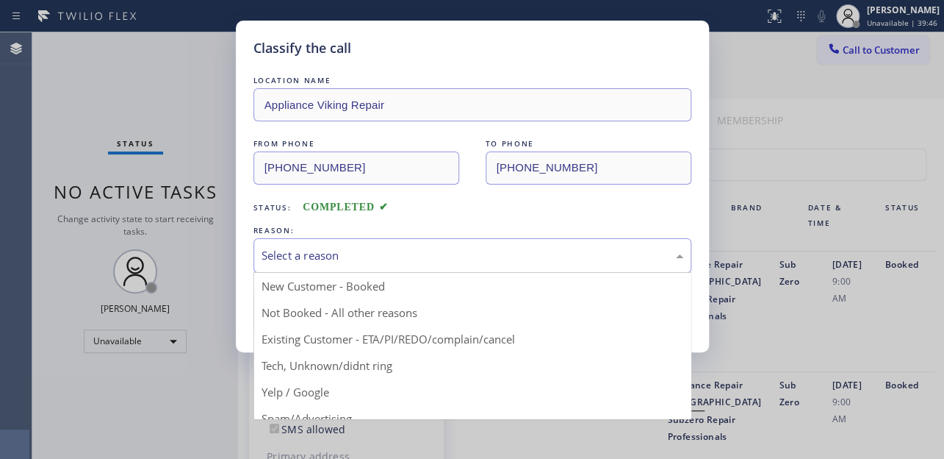
click at [337, 257] on div "Select a reason" at bounding box center [473, 255] width 422 height 17
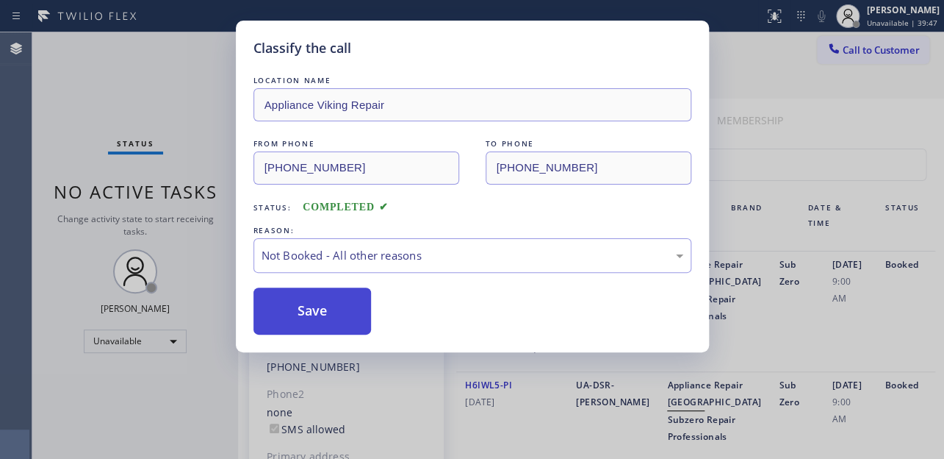
click at [320, 312] on button "Save" at bounding box center [313, 310] width 118 height 47
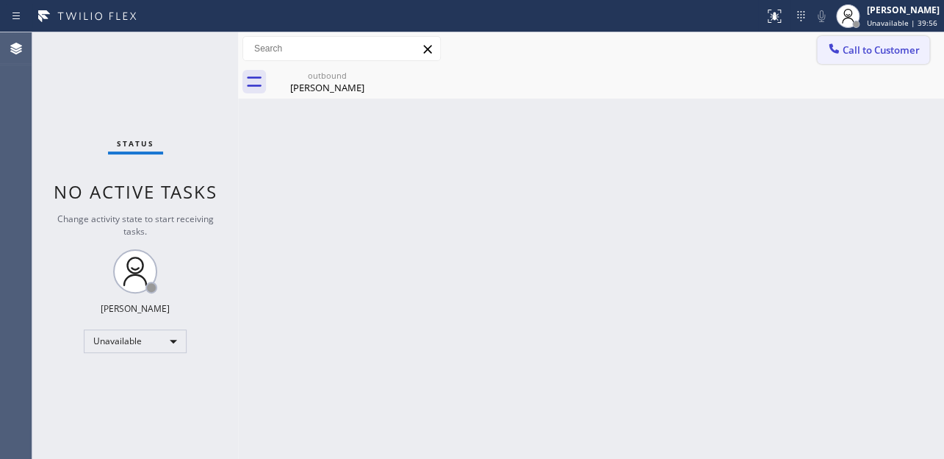
click at [856, 60] on button "Call to Customer" at bounding box center [873, 50] width 112 height 28
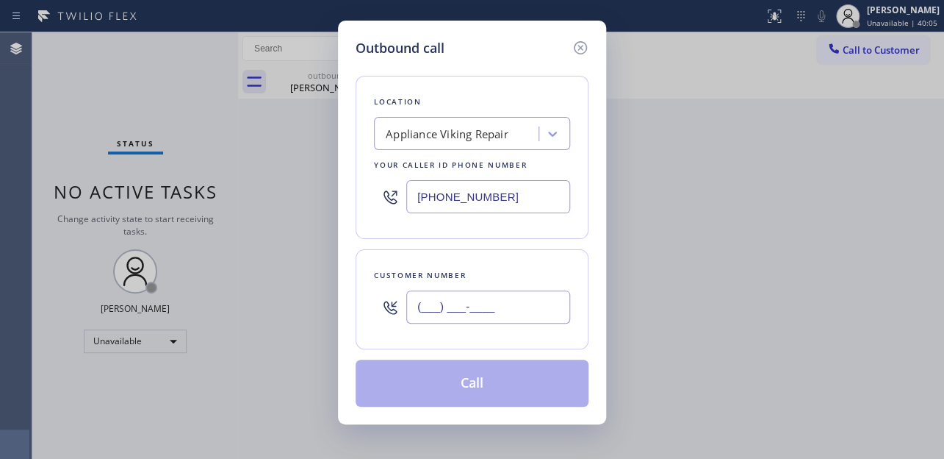
click at [420, 303] on input "(___) ___-____" at bounding box center [488, 306] width 164 height 33
paste input "310) 210-4155"
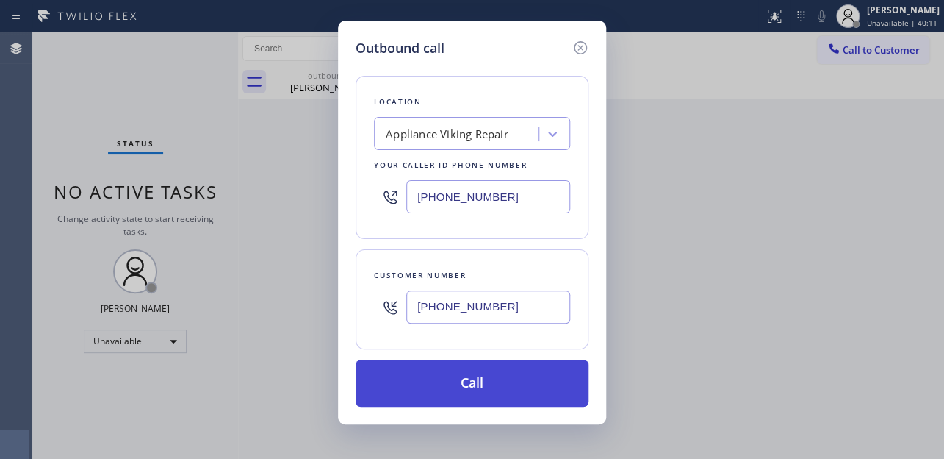
type input "[PHONE_NUMBER]"
click at [453, 374] on button "Call" at bounding box center [472, 382] width 233 height 47
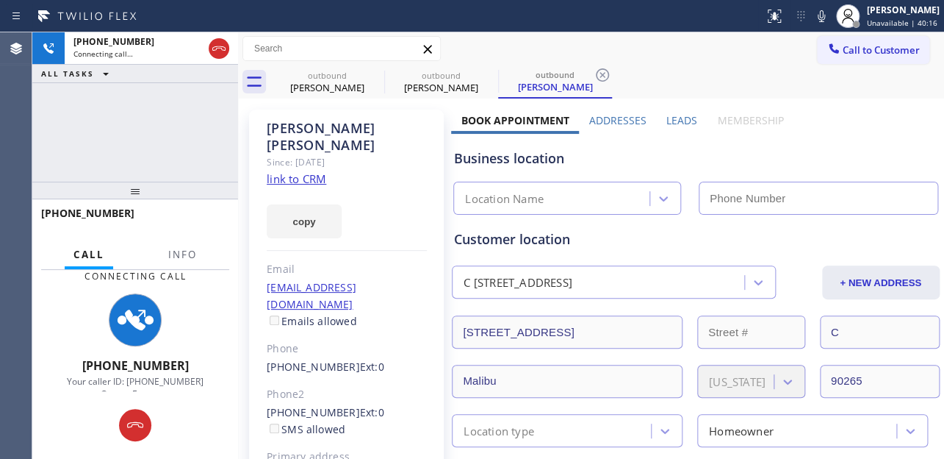
type input "[PHONE_NUMBER]"
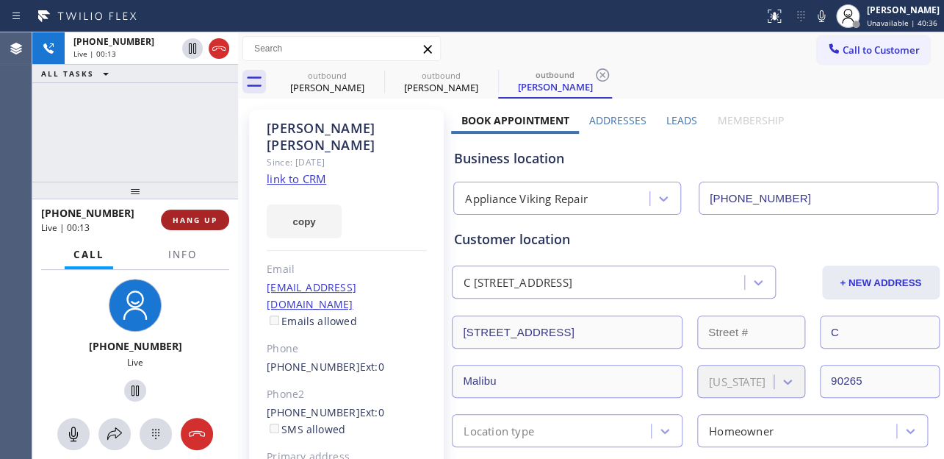
click at [195, 210] on button "HANG UP" at bounding box center [195, 219] width 68 height 21
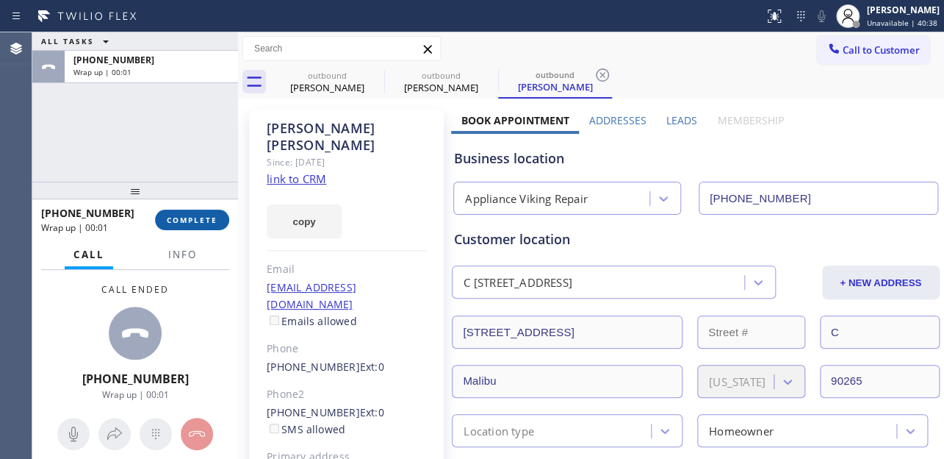
click at [195, 210] on button "COMPLETE" at bounding box center [192, 219] width 74 height 21
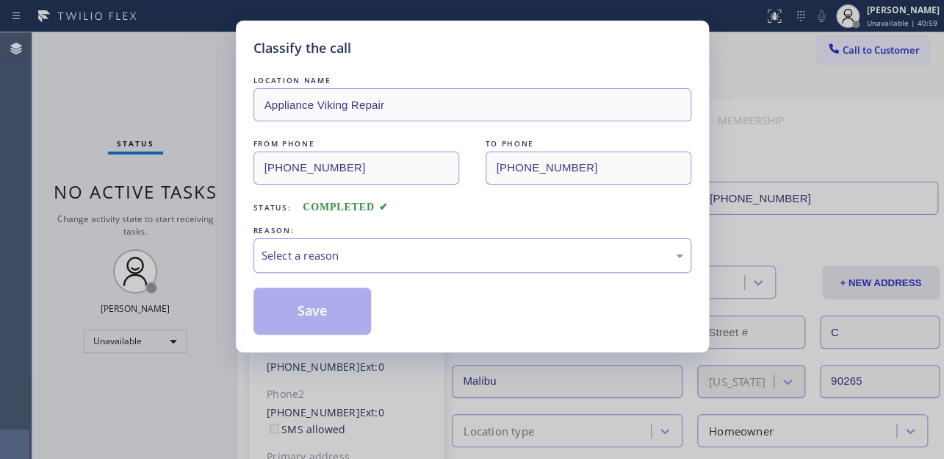
click at [399, 249] on div "Select a reason" at bounding box center [473, 255] width 422 height 17
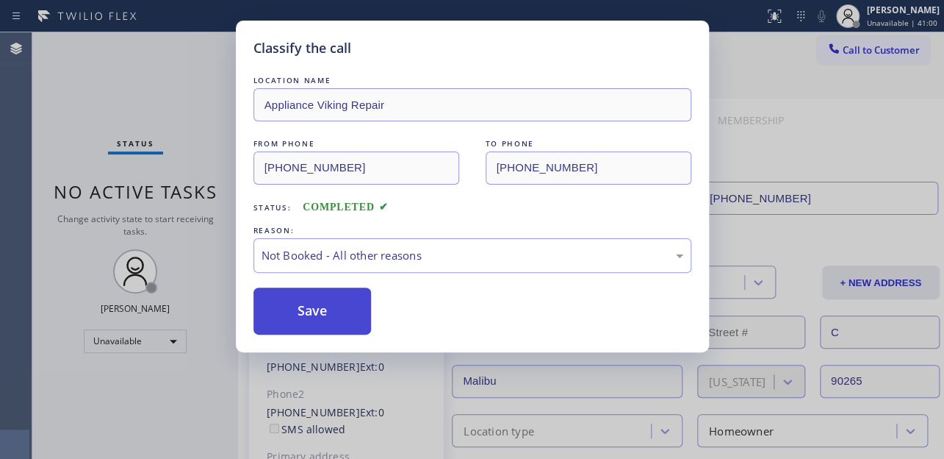
drag, startPoint x: 348, startPoint y: 309, endPoint x: 339, endPoint y: 310, distance: 9.7
click at [310, 304] on button "Save" at bounding box center [313, 310] width 118 height 47
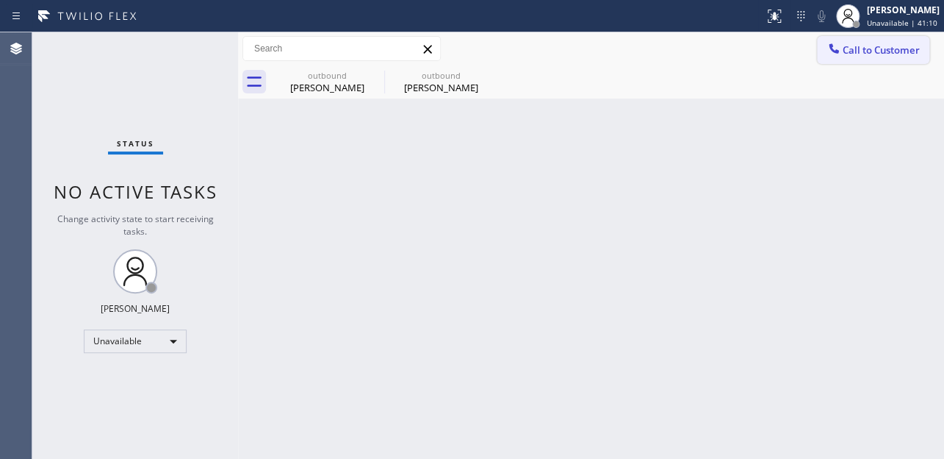
click at [867, 43] on button "Call to Customer" at bounding box center [873, 50] width 112 height 28
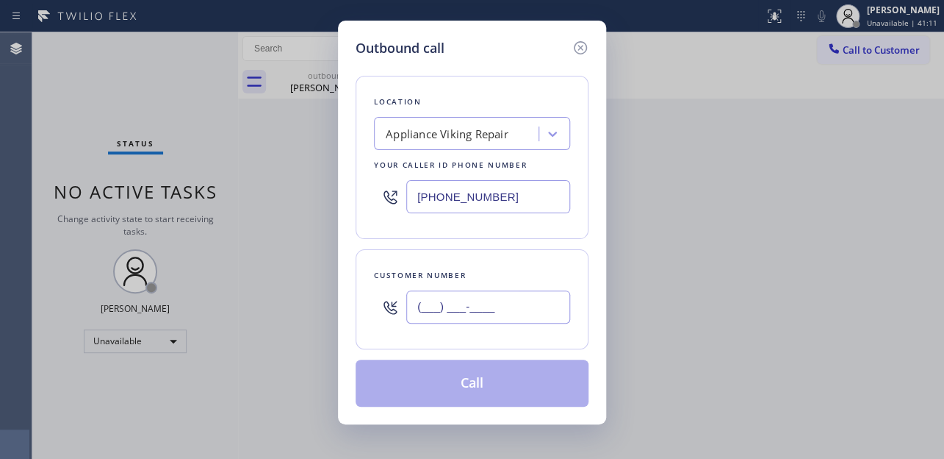
click at [426, 311] on input "(___) ___-____" at bounding box center [488, 306] width 164 height 33
paste input "31) 069-4714"
drag, startPoint x: 416, startPoint y: 310, endPoint x: 533, endPoint y: 312, distance: 116.9
click at [533, 312] on input "(_31) 069-4714" at bounding box center [488, 306] width 164 height 33
paste input "310) 694-7140"
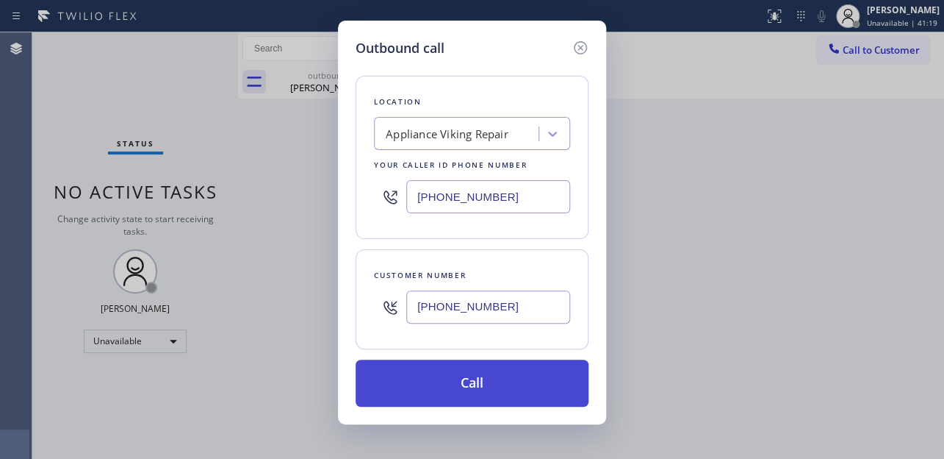
type input "[PHONE_NUMBER]"
click at [464, 387] on button "Call" at bounding box center [472, 382] width 233 height 47
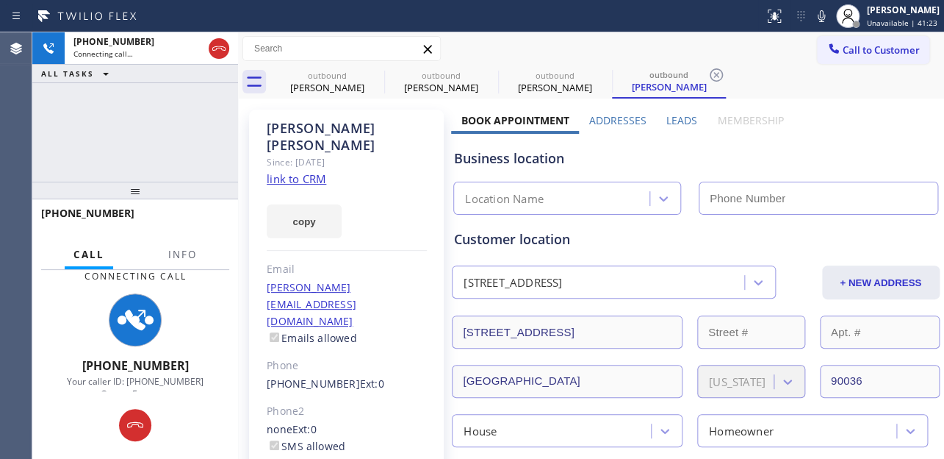
type input "[PHONE_NUMBER]"
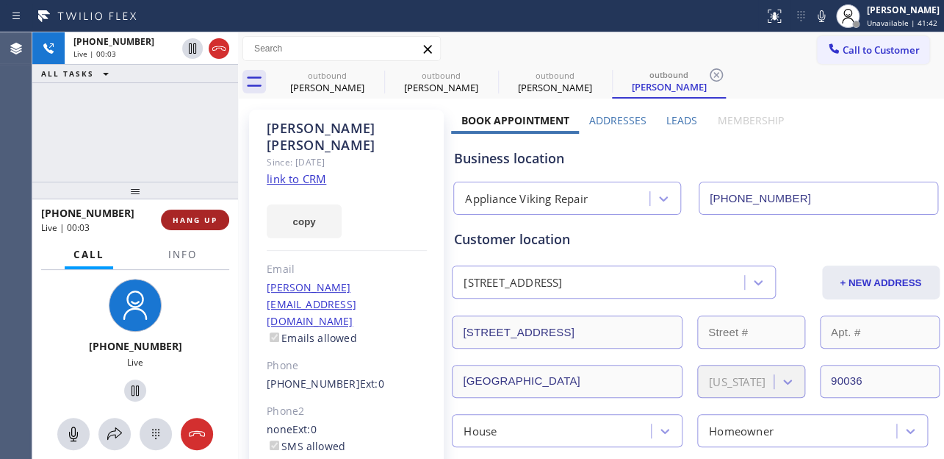
click at [192, 222] on span "HANG UP" at bounding box center [195, 220] width 45 height 10
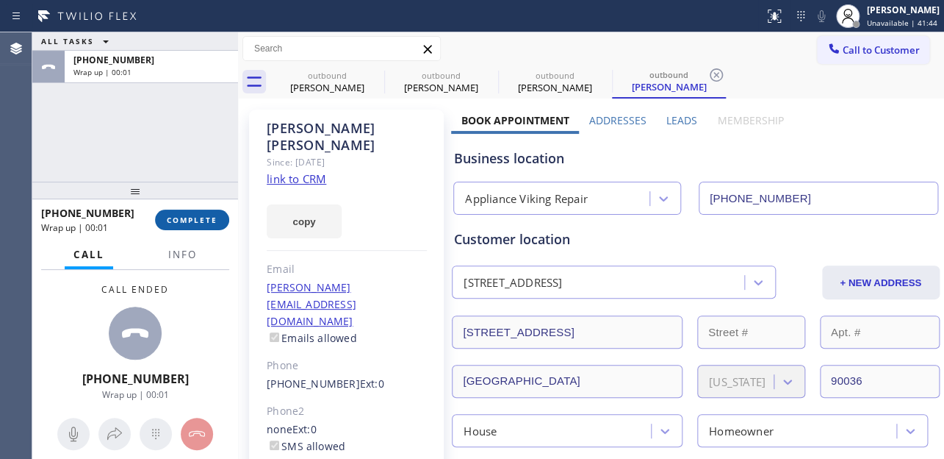
click at [171, 213] on button "COMPLETE" at bounding box center [192, 219] width 74 height 21
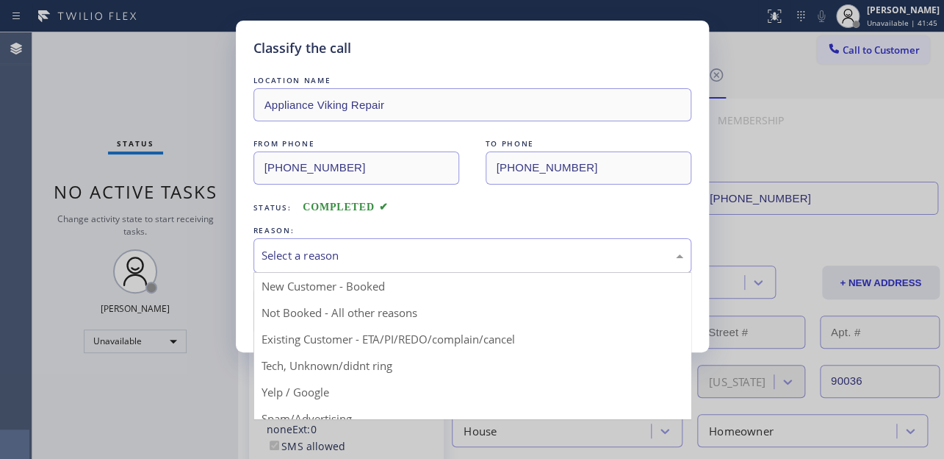
click at [414, 252] on div "Select a reason" at bounding box center [473, 255] width 422 height 17
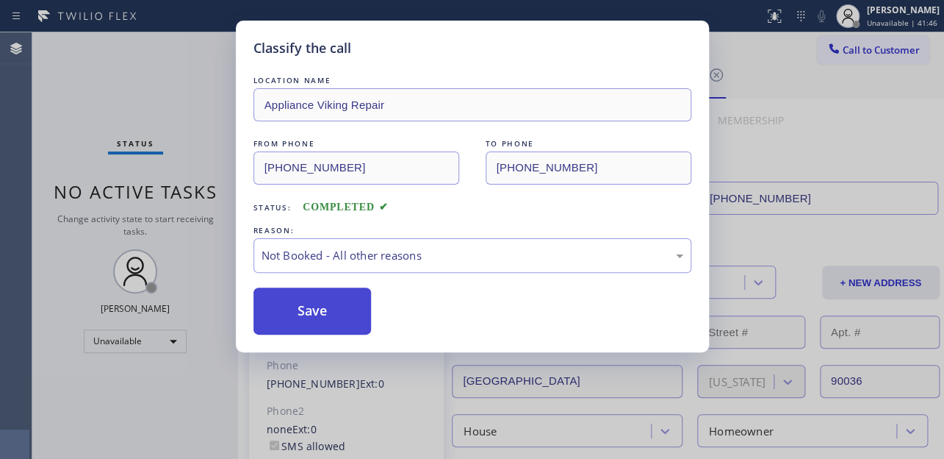
click at [321, 309] on button "Save" at bounding box center [313, 310] width 118 height 47
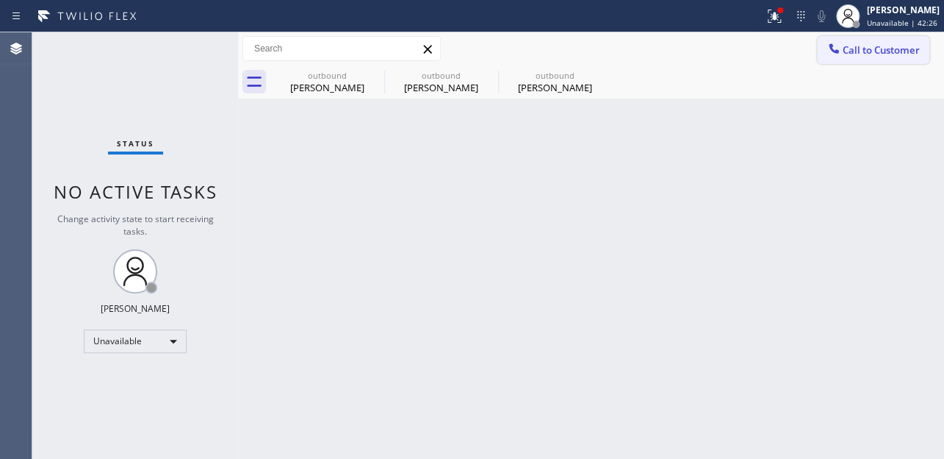
click at [872, 50] on span "Call to Customer" at bounding box center [881, 49] width 77 height 13
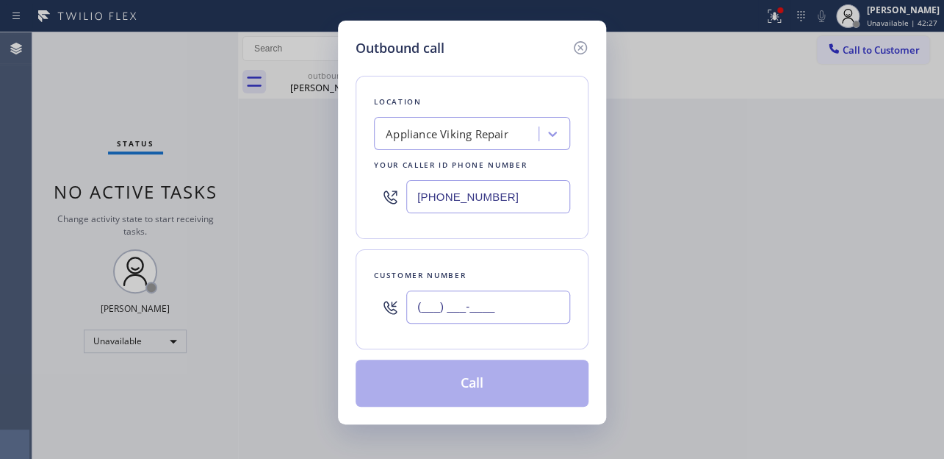
click at [430, 298] on input "(___) ___-____" at bounding box center [488, 306] width 164 height 33
paste input "32) 335-0182"
drag, startPoint x: 419, startPoint y: 301, endPoint x: 586, endPoint y: 294, distance: 167.0
click at [586, 294] on div "Customer number (_32) 335-0182" at bounding box center [472, 299] width 233 height 100
paste input "323) 350-1823"
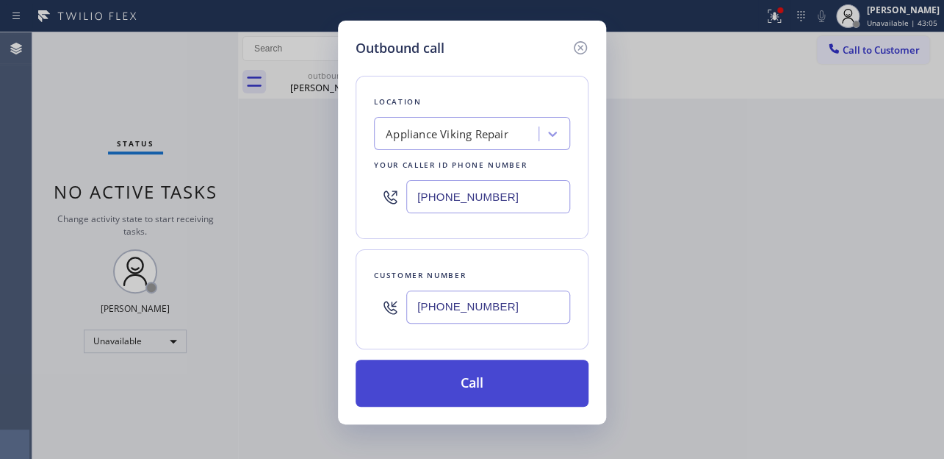
type input "[PHONE_NUMBER]"
click at [439, 362] on button "Call" at bounding box center [472, 382] width 233 height 47
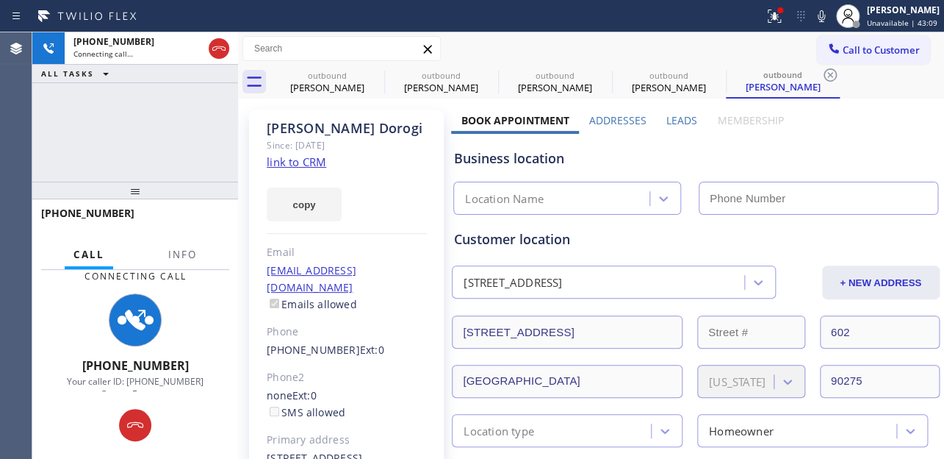
type input "[PHONE_NUMBER]"
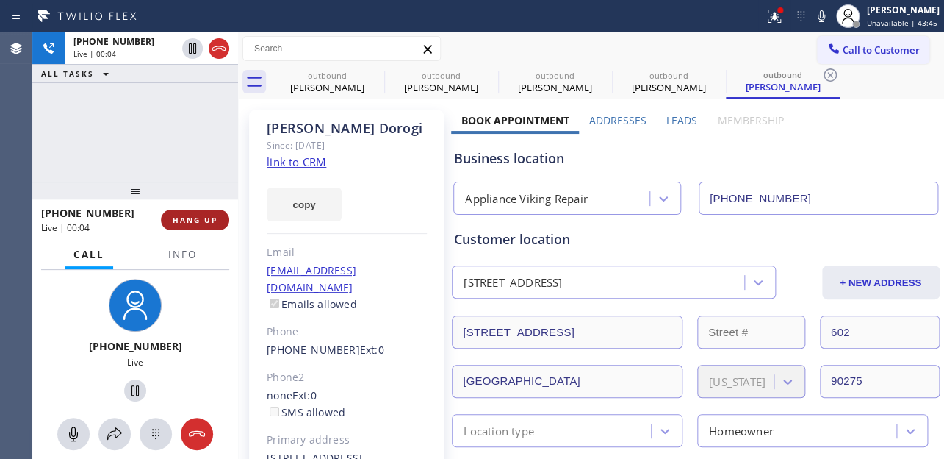
click at [176, 228] on button "HANG UP" at bounding box center [195, 219] width 68 height 21
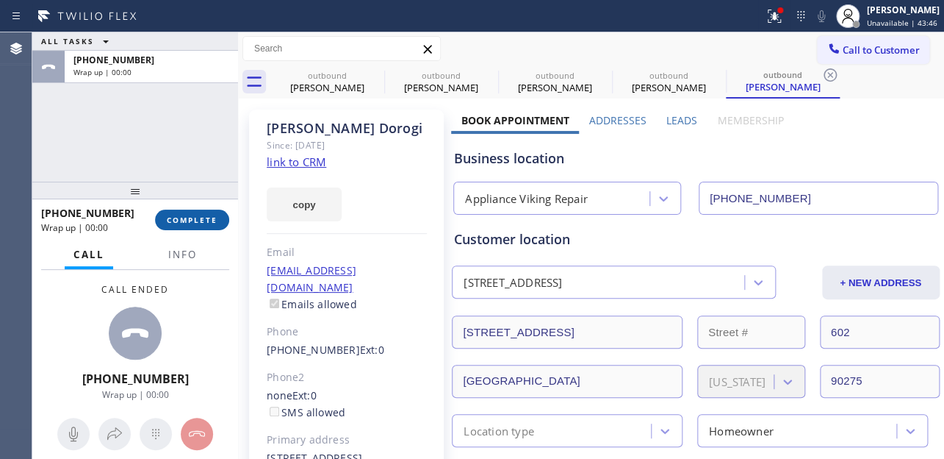
click at [176, 228] on button "COMPLETE" at bounding box center [192, 219] width 74 height 21
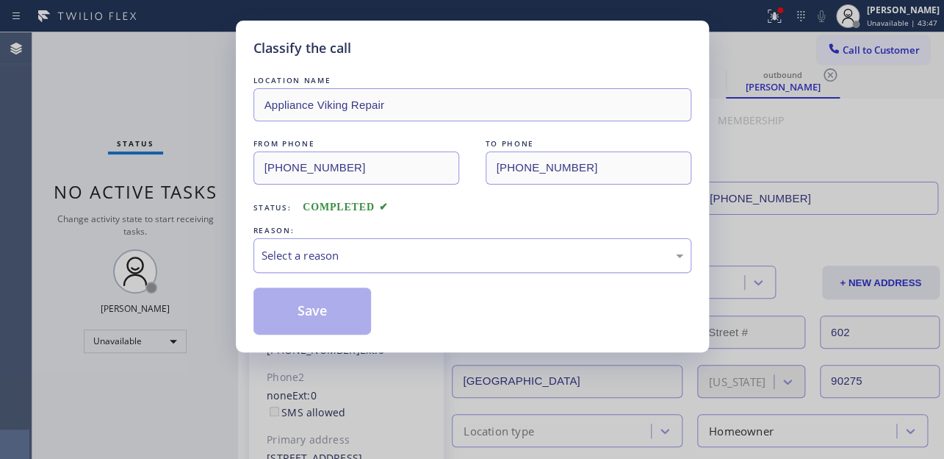
click at [425, 259] on div "Select a reason" at bounding box center [473, 255] width 422 height 17
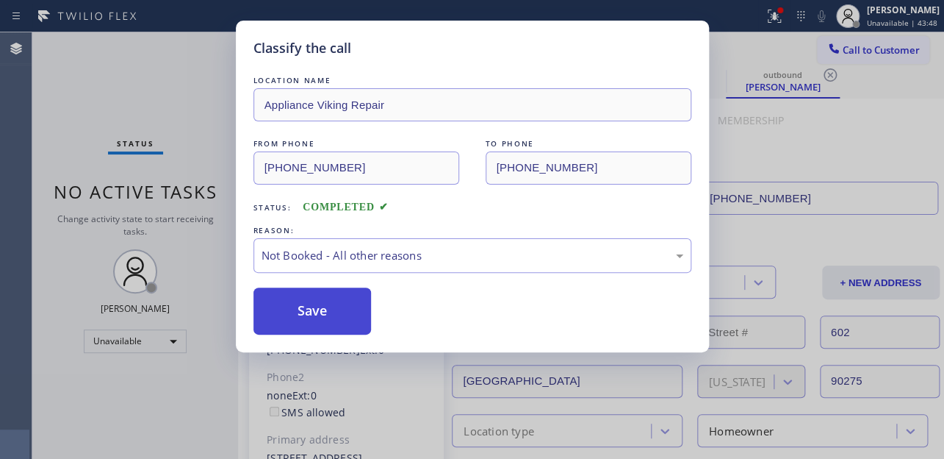
click at [331, 306] on button "Save" at bounding box center [313, 310] width 118 height 47
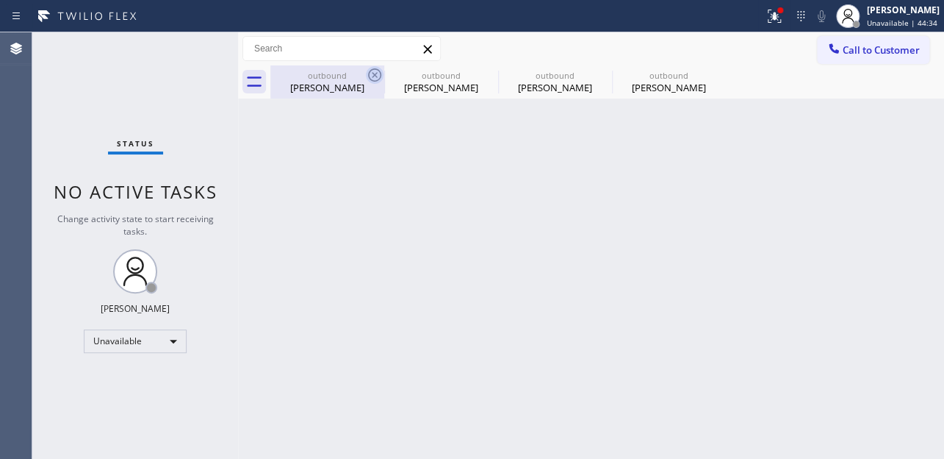
click at [367, 74] on icon at bounding box center [375, 75] width 18 height 18
click at [0, 0] on icon at bounding box center [0, 0] width 0 height 0
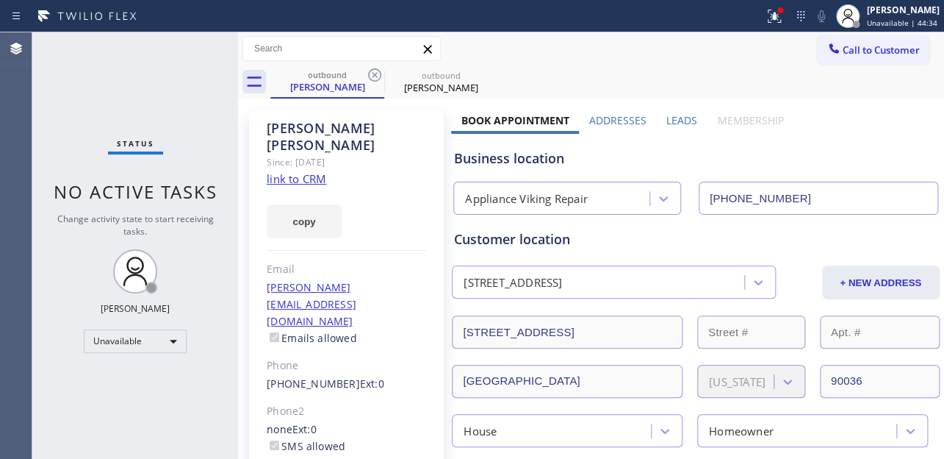
click at [367, 74] on icon at bounding box center [375, 75] width 18 height 18
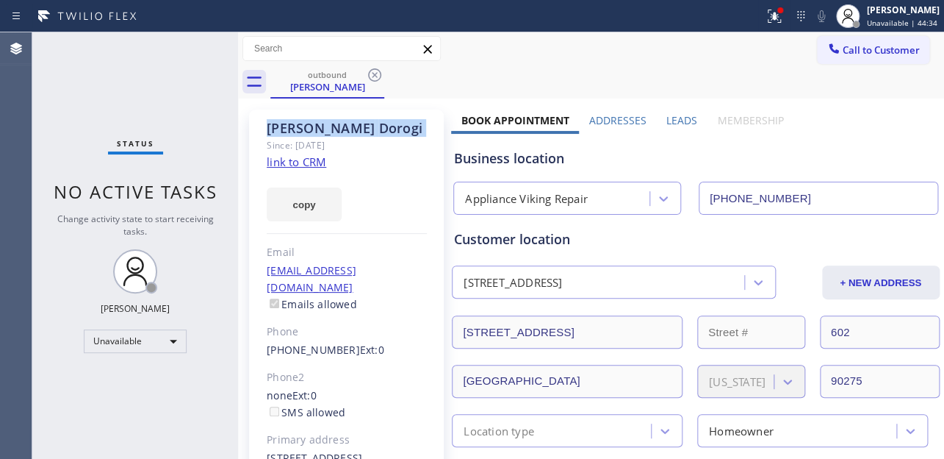
click at [367, 74] on icon at bounding box center [375, 75] width 18 height 18
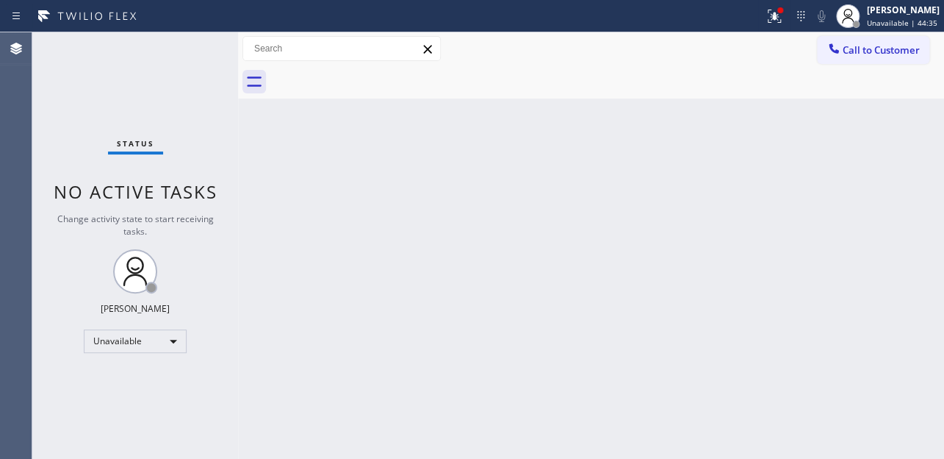
click at [367, 74] on div at bounding box center [607, 81] width 674 height 33
click at [856, 42] on button "Call to Customer" at bounding box center [873, 50] width 112 height 28
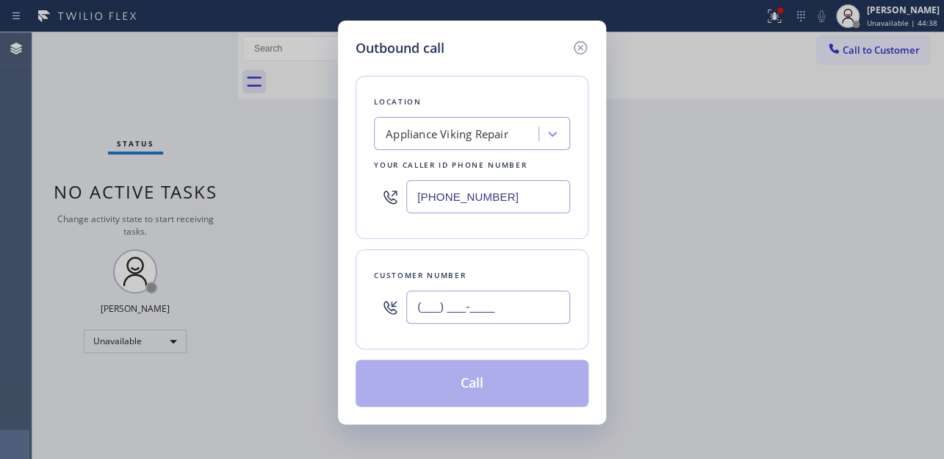
click at [423, 310] on input "(___) ___-____" at bounding box center [488, 306] width 164 height 33
paste input "602) 615-3800"
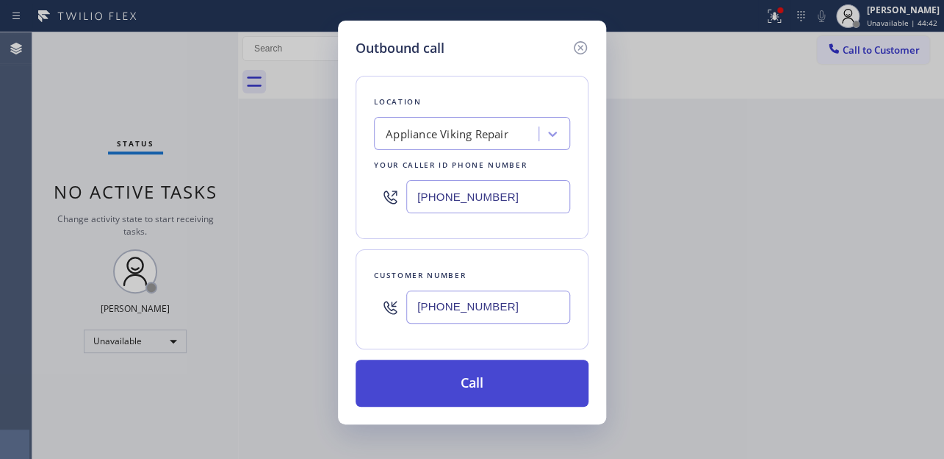
type input "[PHONE_NUMBER]"
click at [454, 371] on button "Call" at bounding box center [472, 382] width 233 height 47
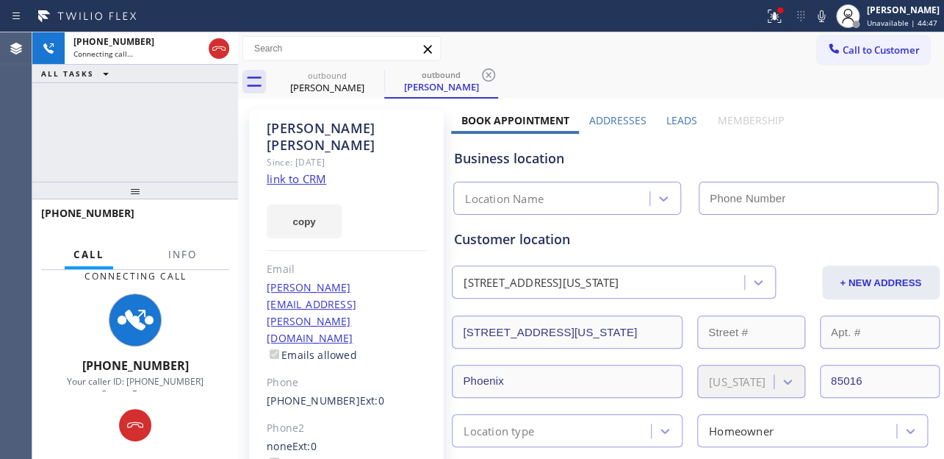
type input "[PHONE_NUMBER]"
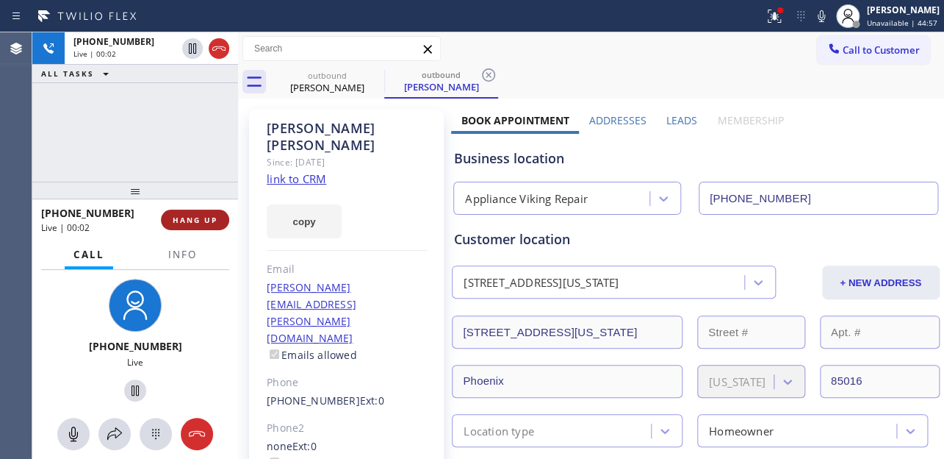
click at [218, 228] on button "HANG UP" at bounding box center [195, 219] width 68 height 21
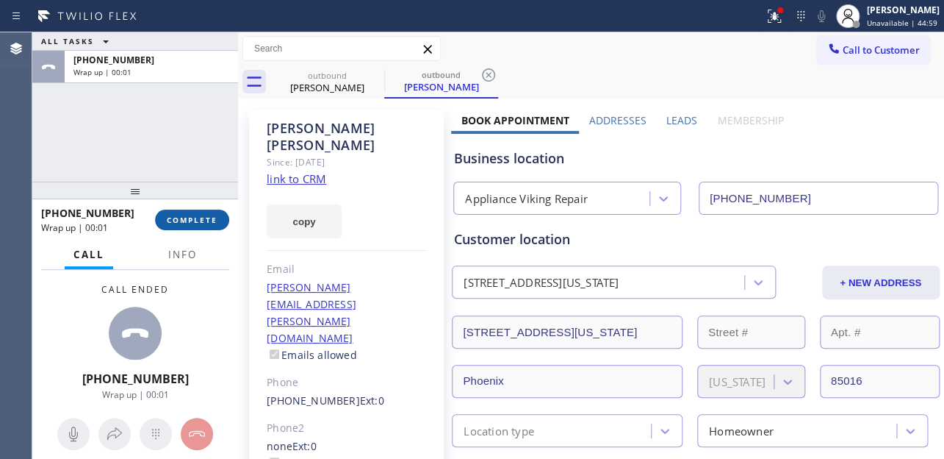
click at [176, 215] on span "COMPLETE" at bounding box center [192, 220] width 51 height 10
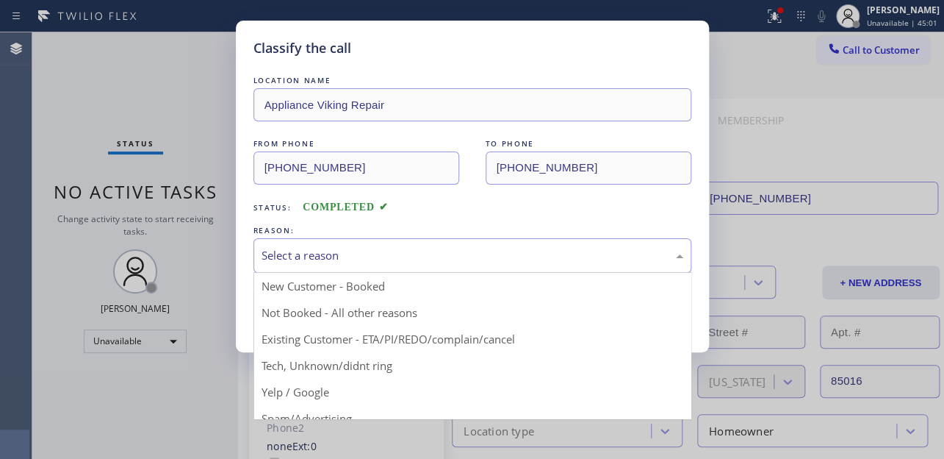
click at [390, 247] on div "Select a reason" at bounding box center [473, 255] width 422 height 17
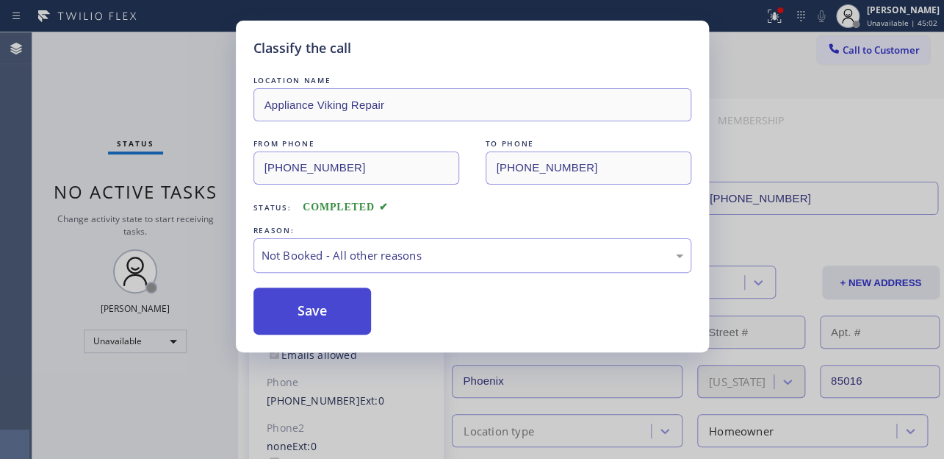
click at [334, 310] on button "Save" at bounding box center [313, 310] width 118 height 47
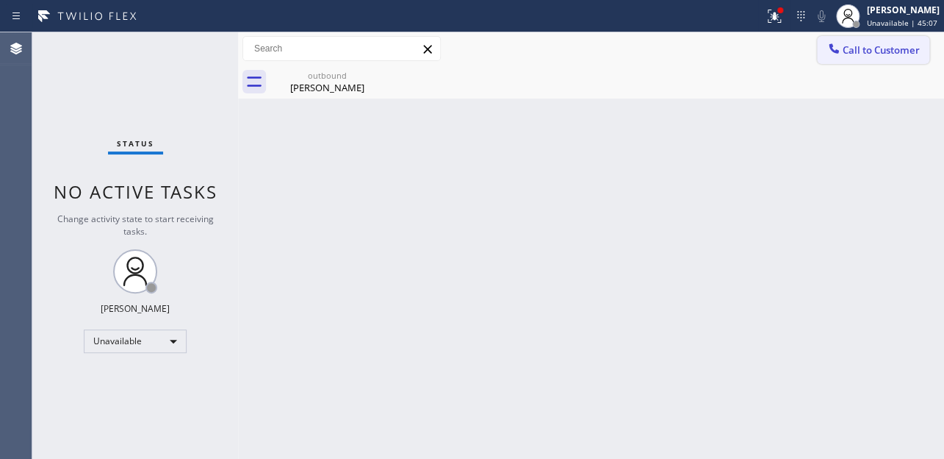
click at [835, 55] on icon at bounding box center [834, 48] width 15 height 15
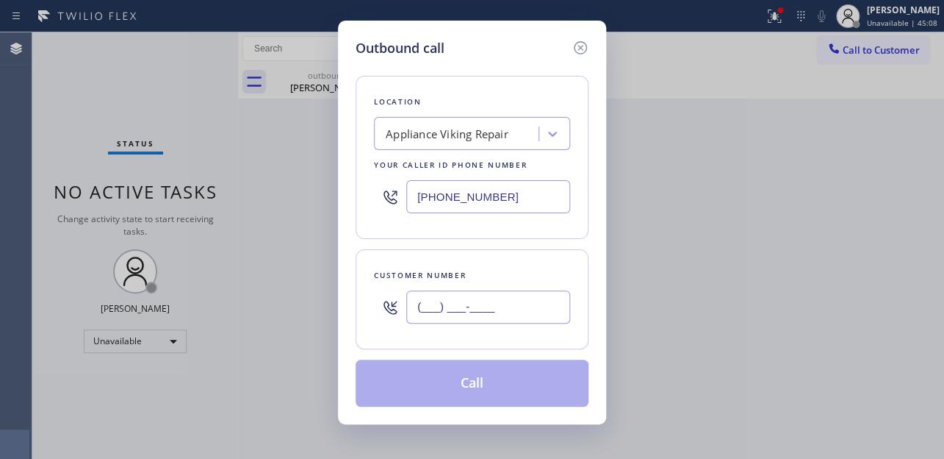
click at [441, 306] on input "(___) ___-____" at bounding box center [488, 306] width 164 height 33
paste input "213-2209"
paste input "21) 322-0965"
drag, startPoint x: 412, startPoint y: 309, endPoint x: 672, endPoint y: 295, distance: 260.6
click at [672, 295] on div "Outbound call Location Appliance Viking Repair Your caller id phone number [PHO…" at bounding box center [472, 229] width 944 height 459
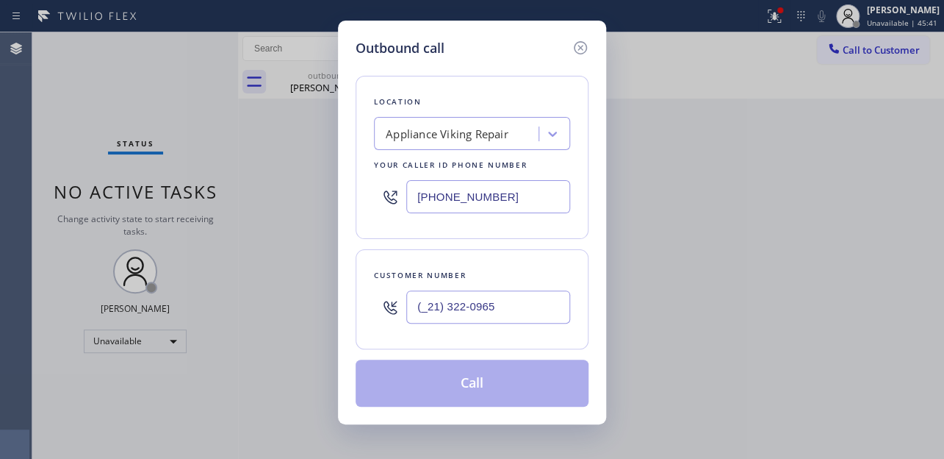
paste input "213) 220-9659"
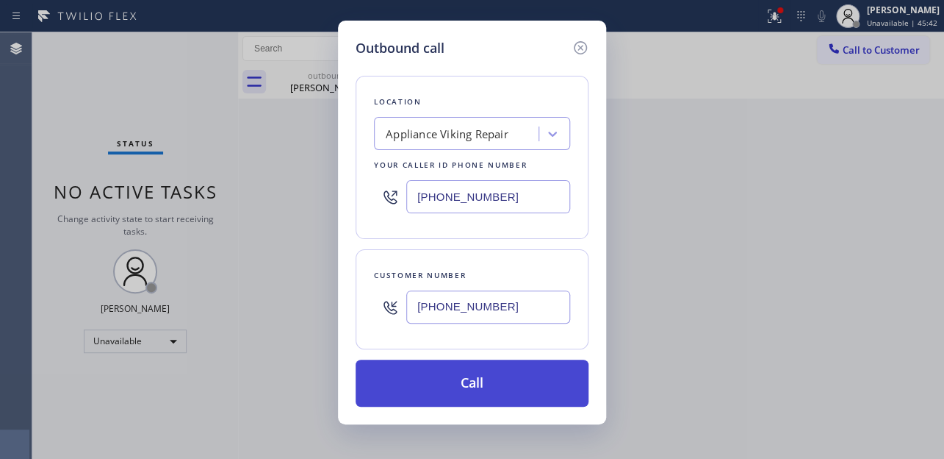
click at [440, 383] on button "Call" at bounding box center [472, 382] width 233 height 47
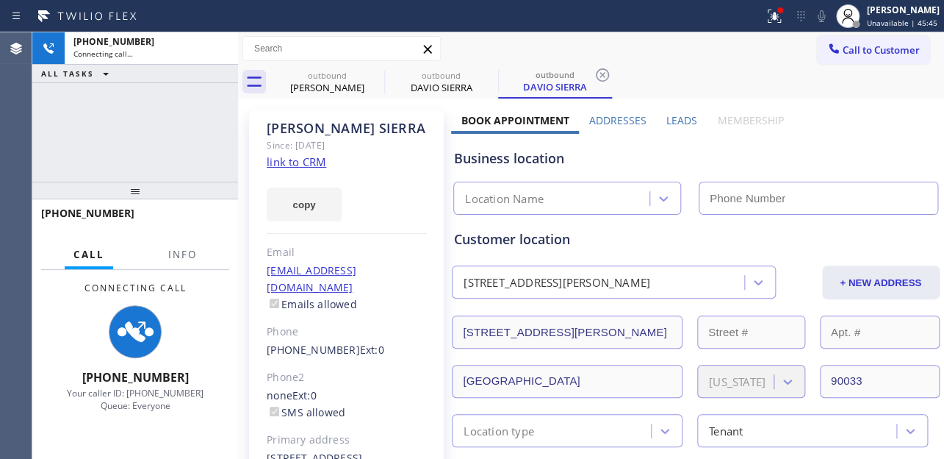
click at [675, 118] on label "Leads" at bounding box center [682, 120] width 31 height 14
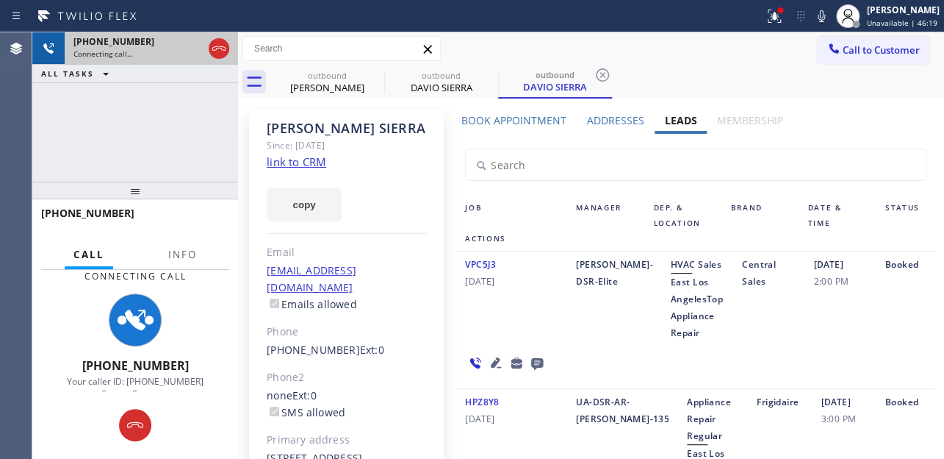
click at [206, 50] on div at bounding box center [219, 48] width 26 height 32
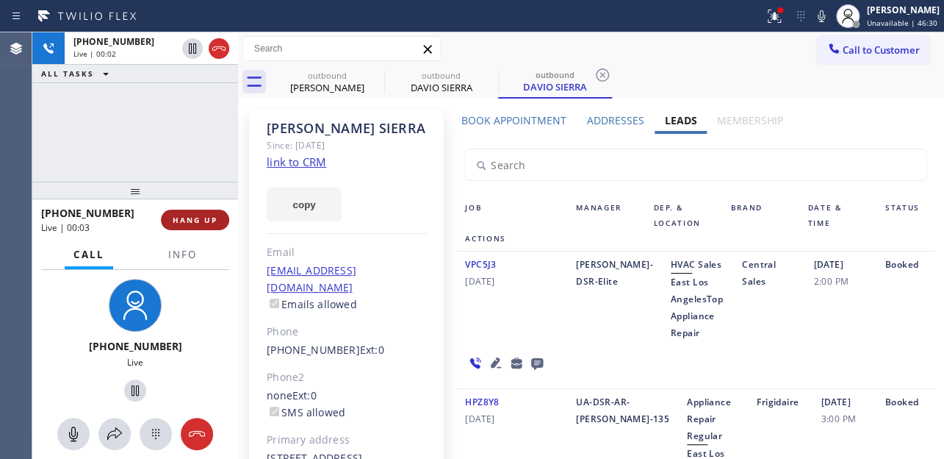
click at [212, 212] on button "HANG UP" at bounding box center [195, 219] width 68 height 21
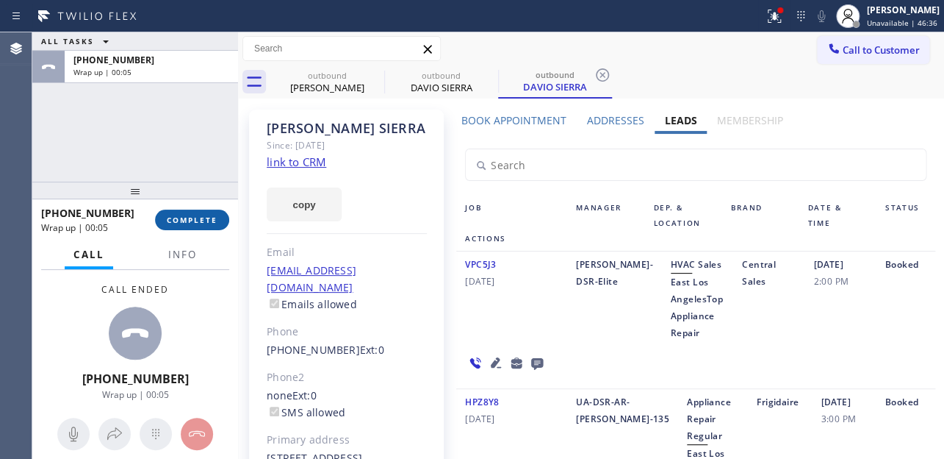
click at [198, 226] on button "COMPLETE" at bounding box center [192, 219] width 74 height 21
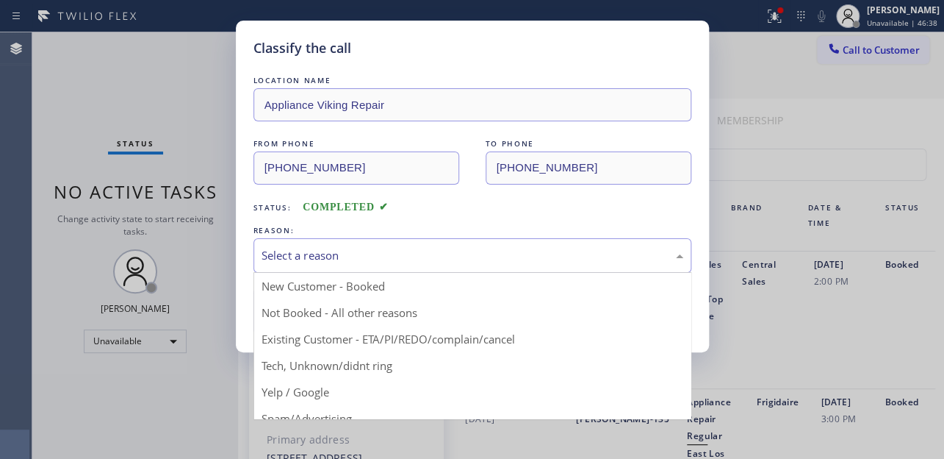
click at [420, 243] on div "Select a reason" at bounding box center [473, 255] width 438 height 35
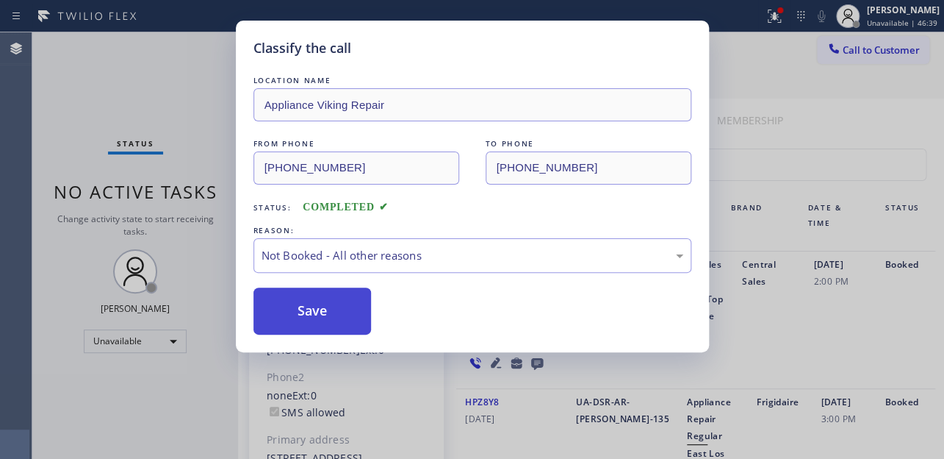
click at [346, 304] on button "Save" at bounding box center [313, 310] width 118 height 47
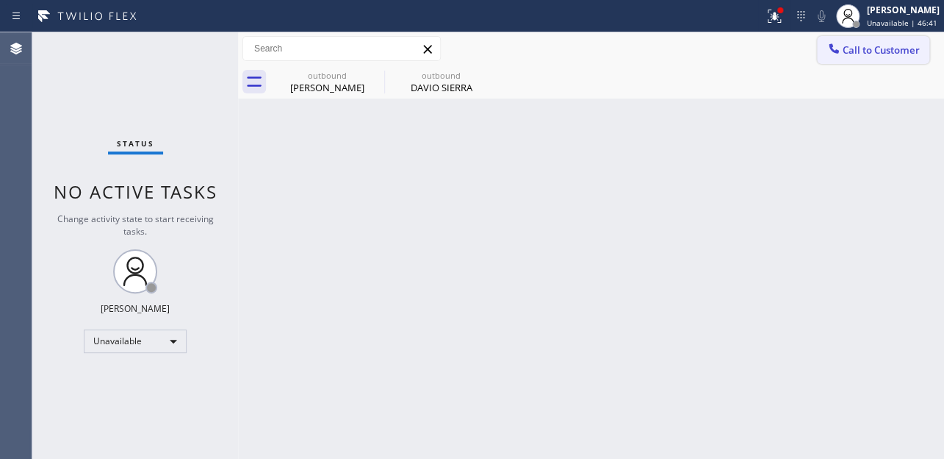
click at [892, 49] on span "Call to Customer" at bounding box center [881, 49] width 77 height 13
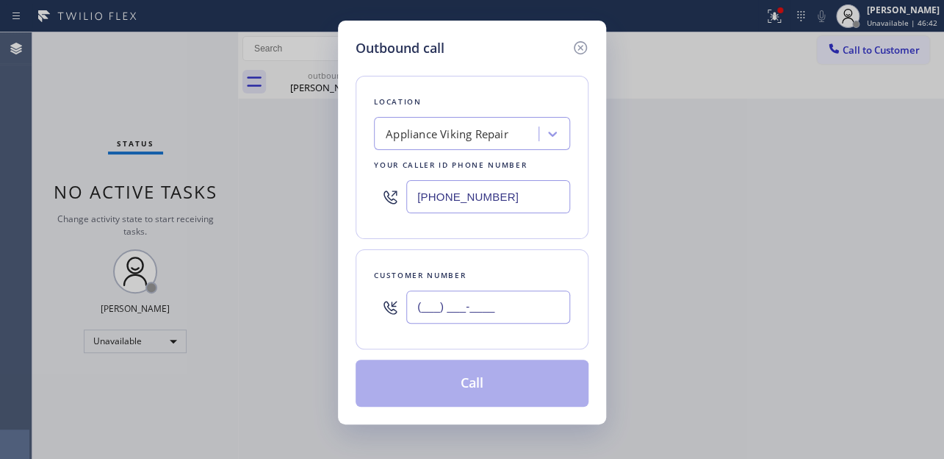
click at [434, 315] on input "(___) ___-____" at bounding box center [488, 306] width 164 height 33
paste input "6) 467-3684"
click at [412, 309] on input "(__6) 467-3684" at bounding box center [488, 306] width 164 height 33
paste input "646) 736-8477"
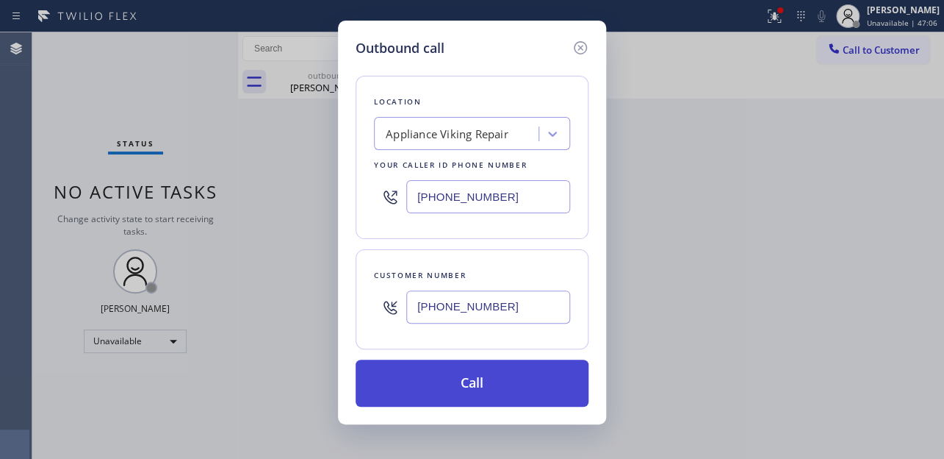
click at [469, 370] on button "Call" at bounding box center [472, 382] width 233 height 47
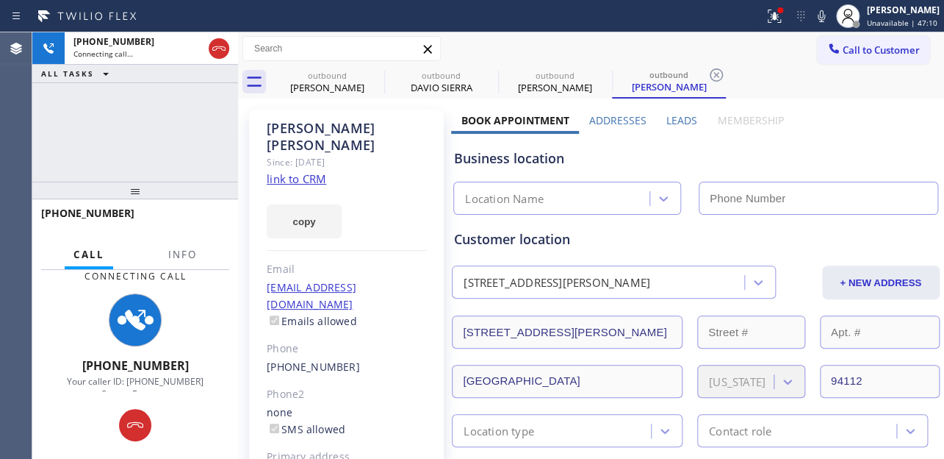
click at [677, 121] on label "Leads" at bounding box center [682, 120] width 31 height 14
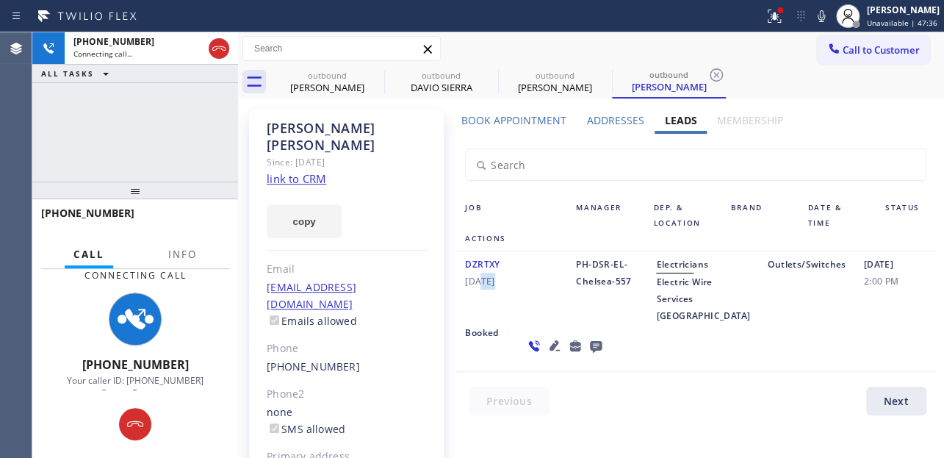
drag, startPoint x: 490, startPoint y: 301, endPoint x: 478, endPoint y: 309, distance: 14.3
click at [478, 309] on div "DZRTXY [DATE]" at bounding box center [511, 290] width 111 height 68
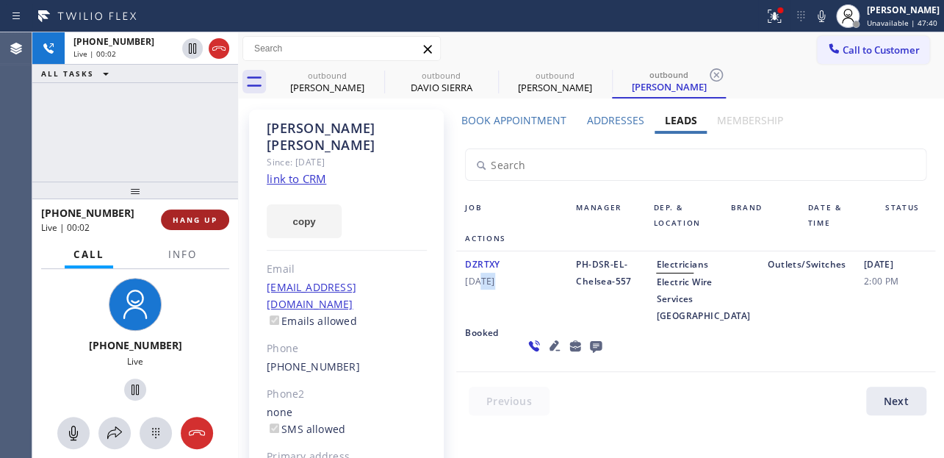
click at [181, 221] on span "HANG UP" at bounding box center [195, 220] width 45 height 10
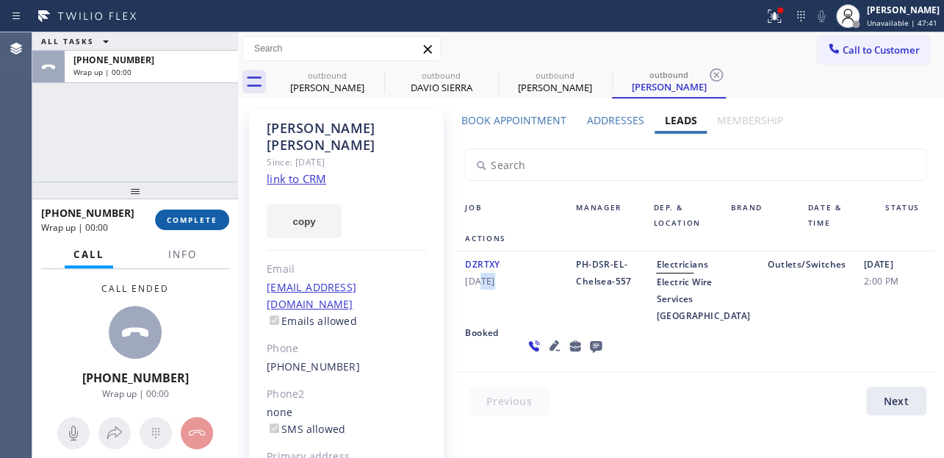
click at [181, 221] on span "COMPLETE" at bounding box center [192, 220] width 51 height 10
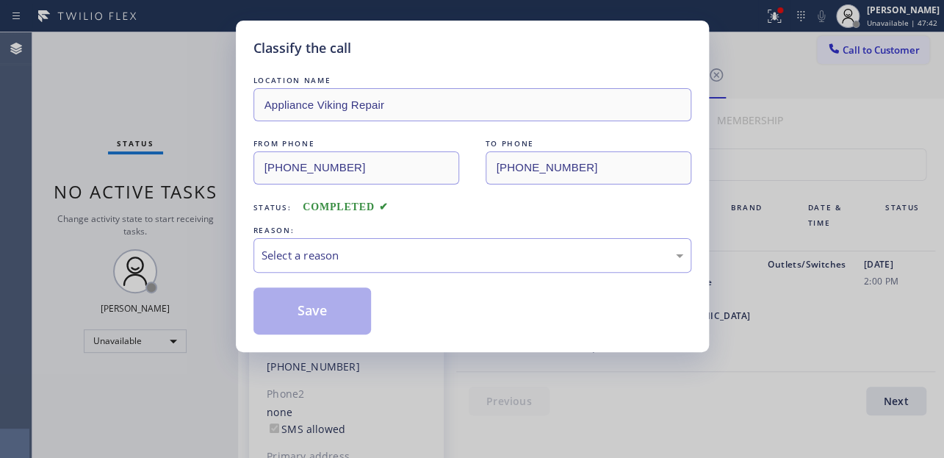
click at [331, 235] on div "REASON:" at bounding box center [473, 230] width 438 height 15
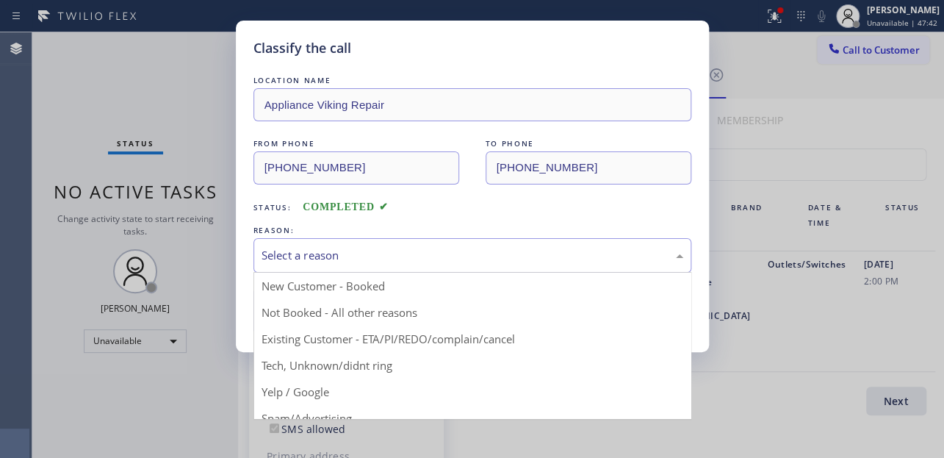
click at [335, 250] on div "Select a reason" at bounding box center [473, 255] width 422 height 17
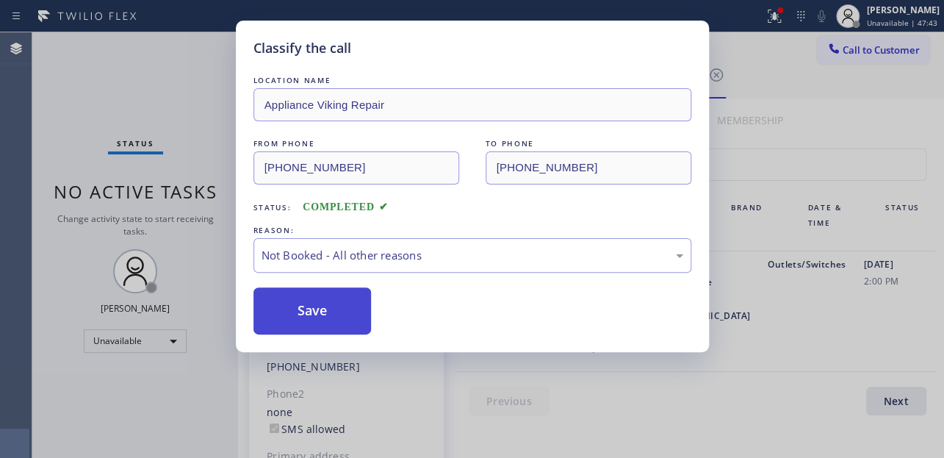
click at [318, 308] on button "Save" at bounding box center [313, 310] width 118 height 47
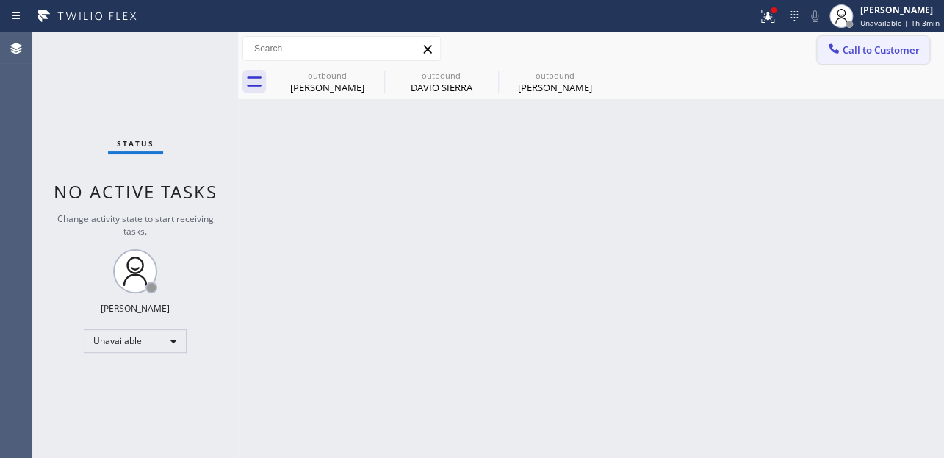
click at [826, 38] on button "Call to Customer" at bounding box center [873, 50] width 112 height 28
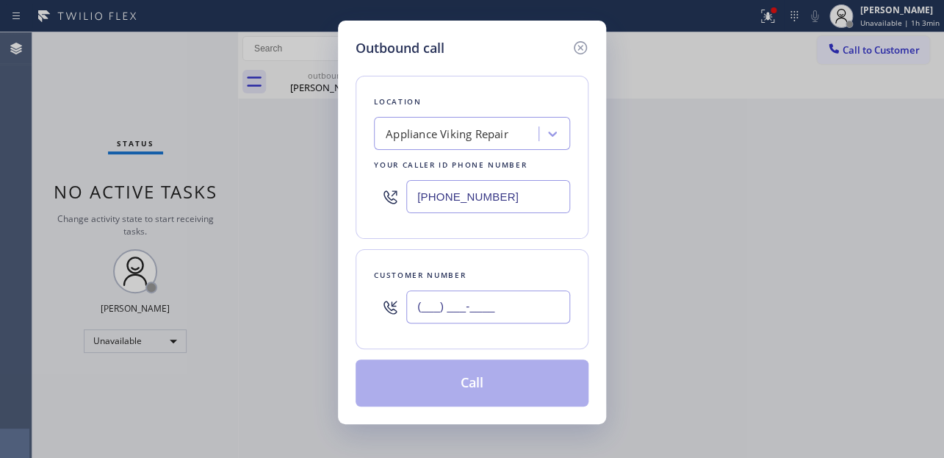
click at [446, 301] on input "(___) ___-____" at bounding box center [488, 306] width 164 height 33
paste input "562) 632-3340"
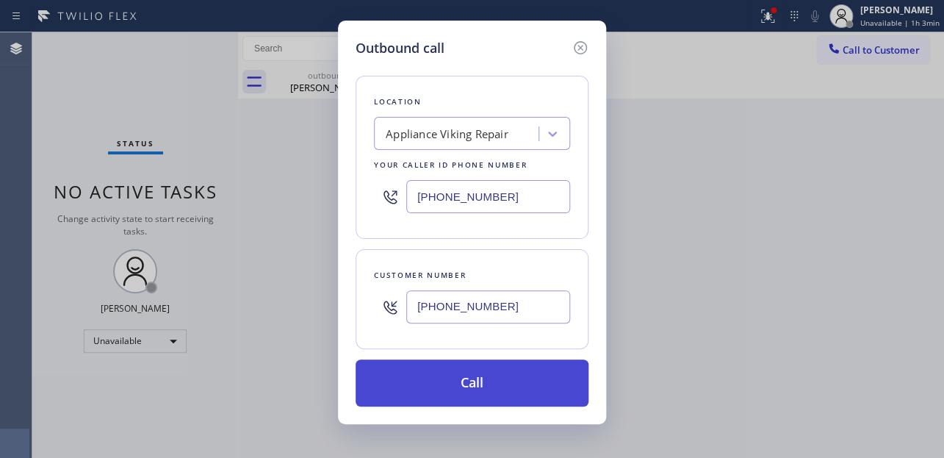
type input "[PHONE_NUMBER]"
drag, startPoint x: 495, startPoint y: 382, endPoint x: 485, endPoint y: 390, distance: 12.1
click at [494, 384] on button "Call" at bounding box center [472, 382] width 233 height 47
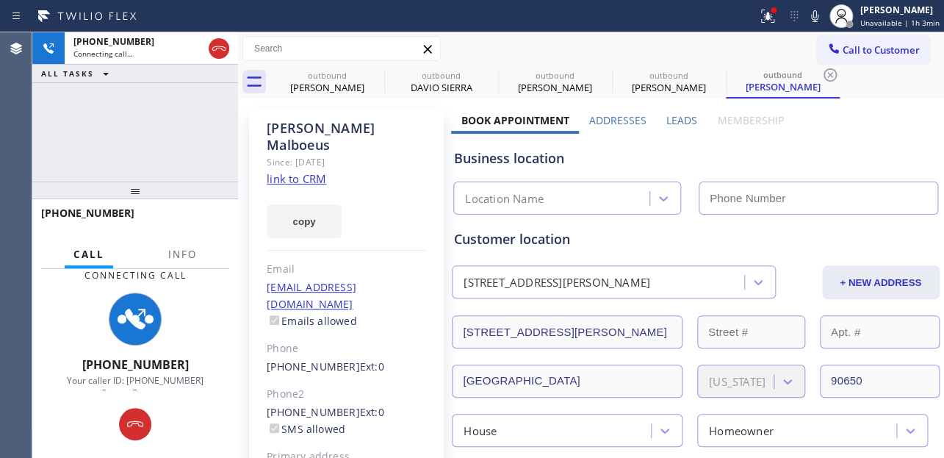
type input "[PHONE_NUMBER]"
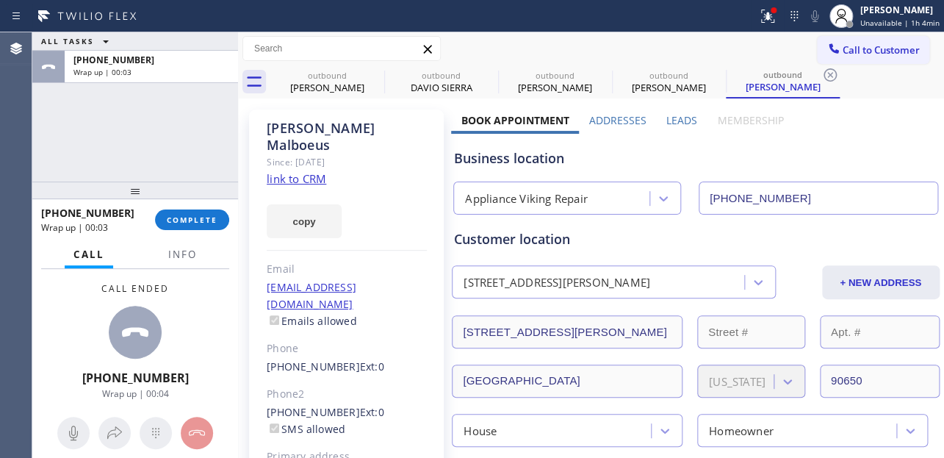
click at [184, 229] on div "[PHONE_NUMBER] Wrap up | 00:03 COMPLETE" at bounding box center [135, 220] width 188 height 38
click at [187, 221] on span "COMPLETE" at bounding box center [192, 220] width 51 height 10
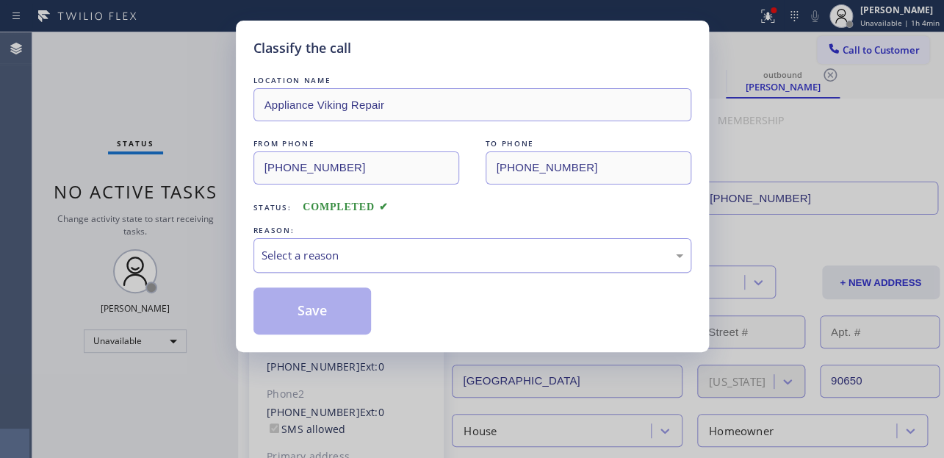
click at [373, 251] on div "Select a reason" at bounding box center [473, 255] width 422 height 17
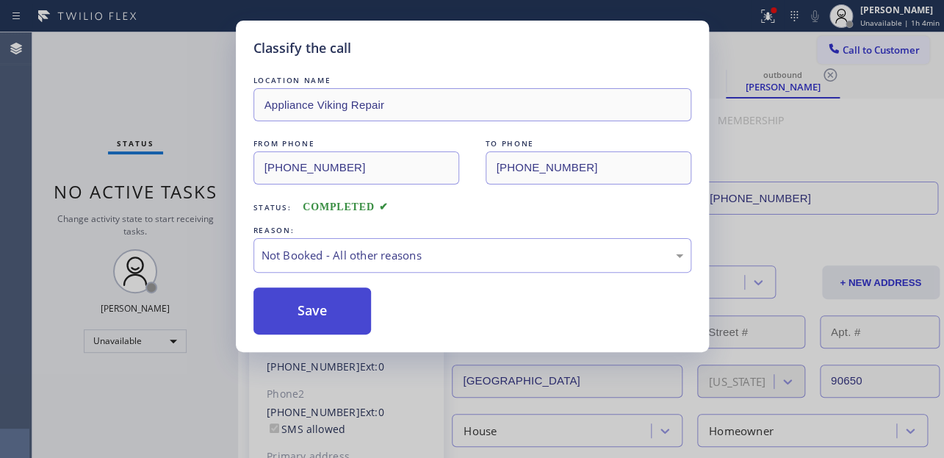
click at [356, 314] on button "Save" at bounding box center [313, 310] width 118 height 47
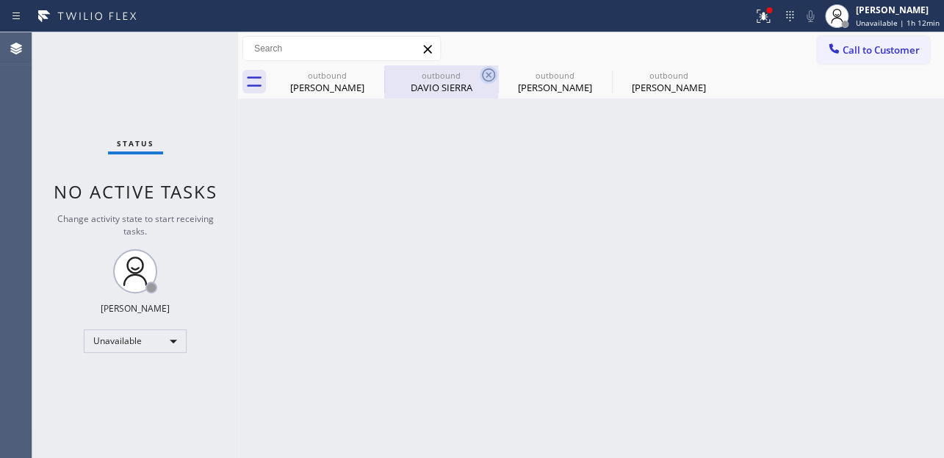
click at [0, 0] on icon at bounding box center [0, 0] width 0 height 0
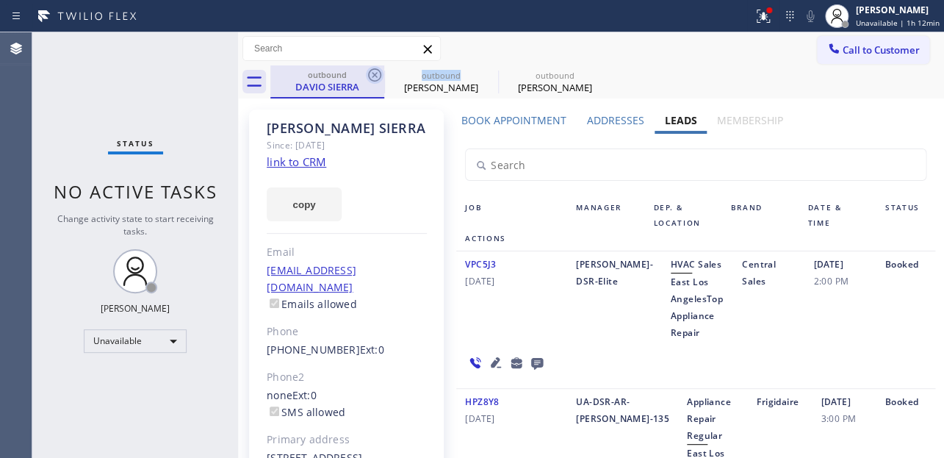
click at [372, 74] on icon at bounding box center [375, 75] width 18 height 18
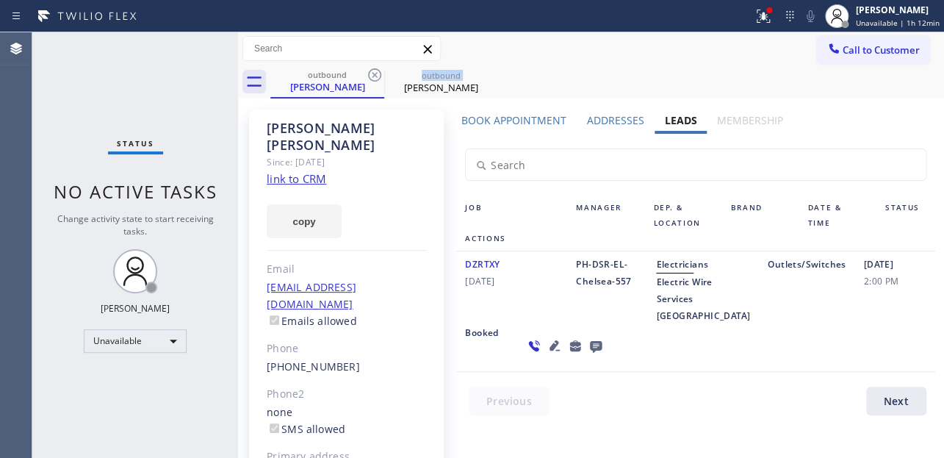
click at [372, 74] on icon at bounding box center [375, 75] width 18 height 18
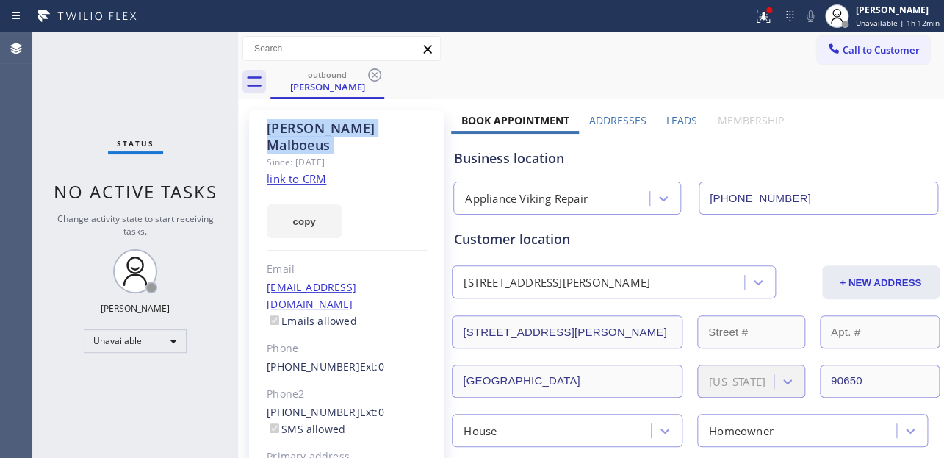
click at [372, 74] on icon at bounding box center [375, 75] width 18 height 18
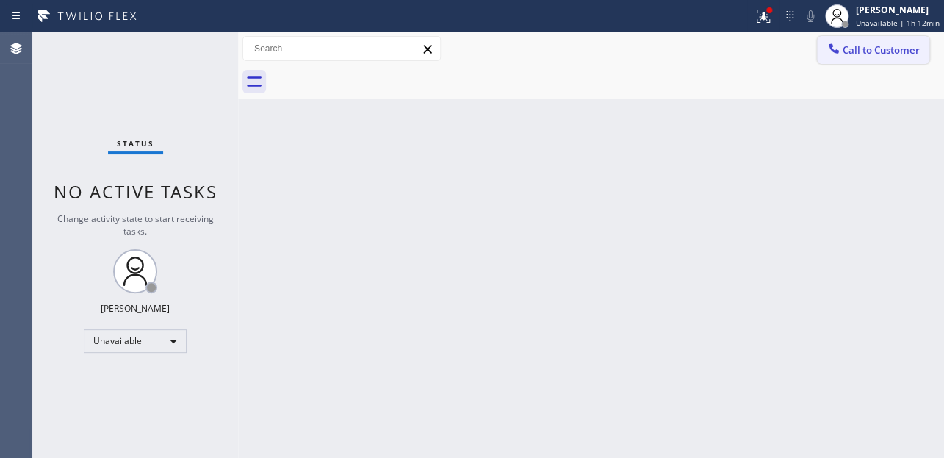
click at [825, 51] on div at bounding box center [834, 50] width 18 height 18
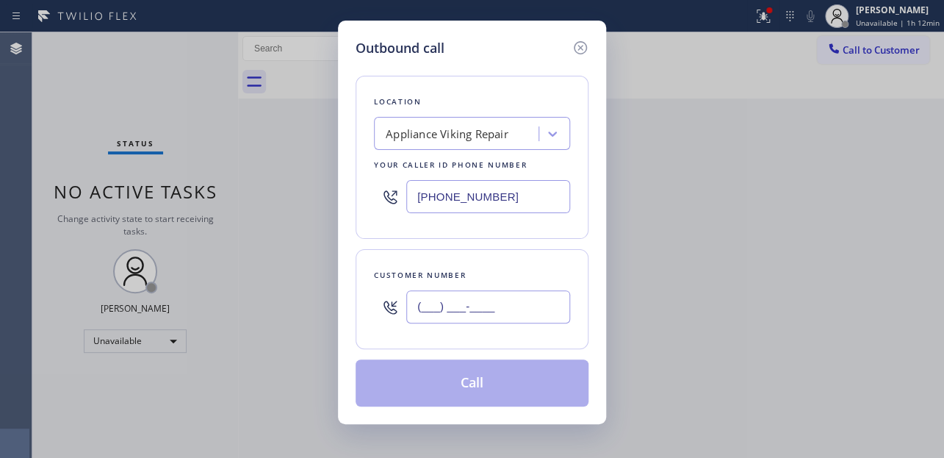
click at [425, 306] on input "(___) ___-____" at bounding box center [488, 306] width 164 height 33
paste input "94) 931-0572"
drag, startPoint x: 409, startPoint y: 313, endPoint x: 677, endPoint y: 320, distance: 267.6
click at [677, 320] on div "Outbound call Location Appliance Viking Repair Your caller id phone number [PHO…" at bounding box center [472, 229] width 944 height 458
paste input "949) 310-5721"
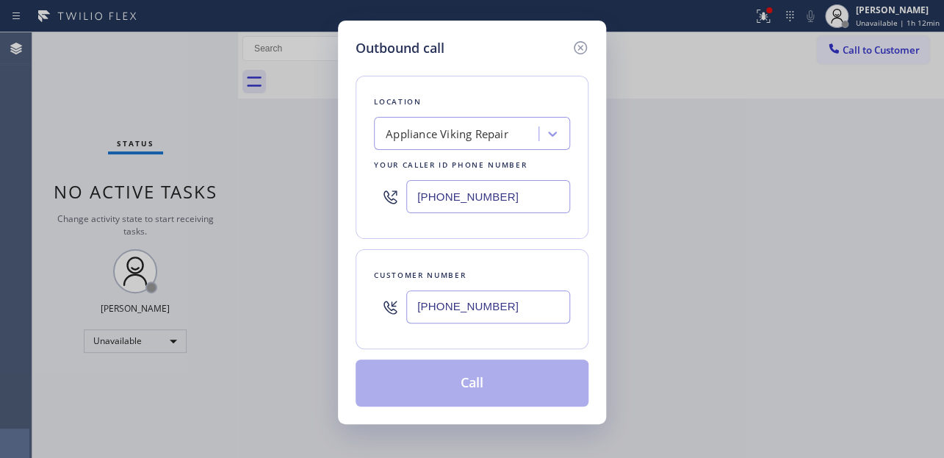
type input "[PHONE_NUMBER]"
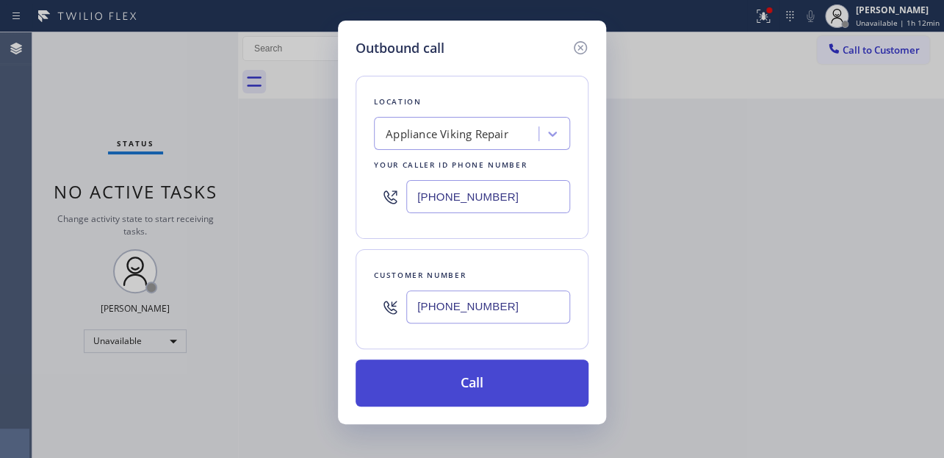
click at [485, 397] on button "Call" at bounding box center [472, 382] width 233 height 47
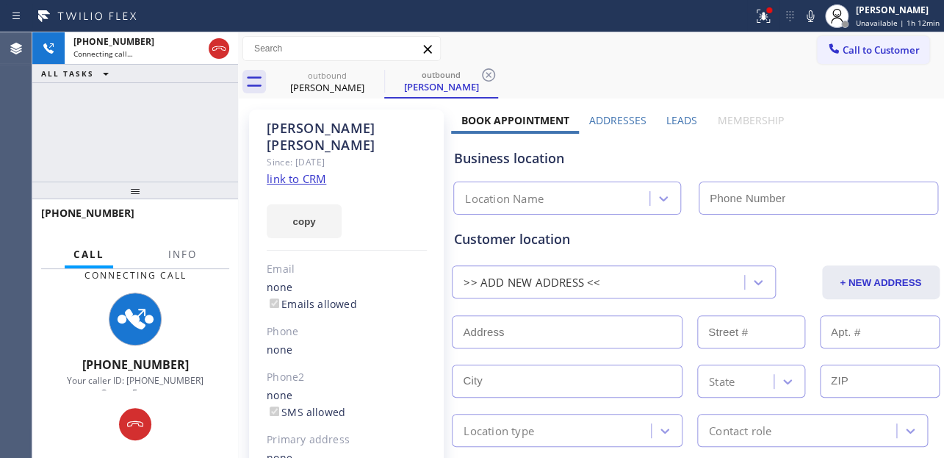
type input "[PHONE_NUMBER]"
click at [675, 119] on label "Leads" at bounding box center [682, 120] width 31 height 14
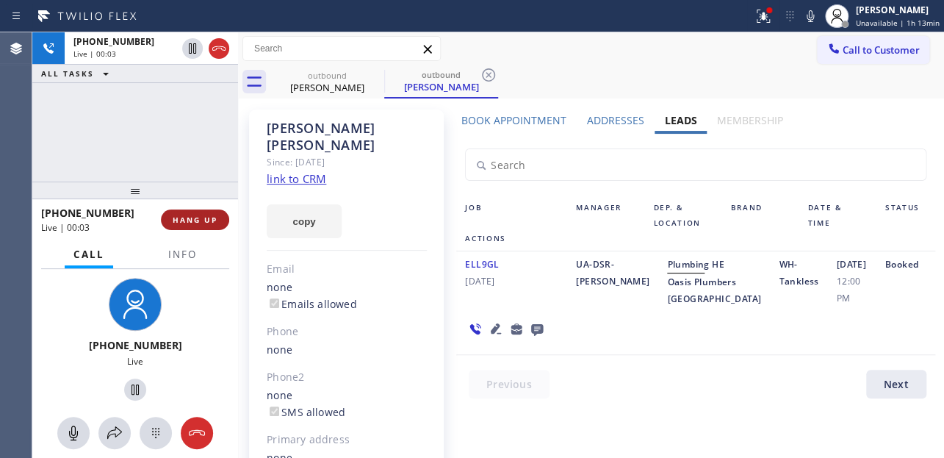
click at [178, 215] on span "HANG UP" at bounding box center [195, 220] width 45 height 10
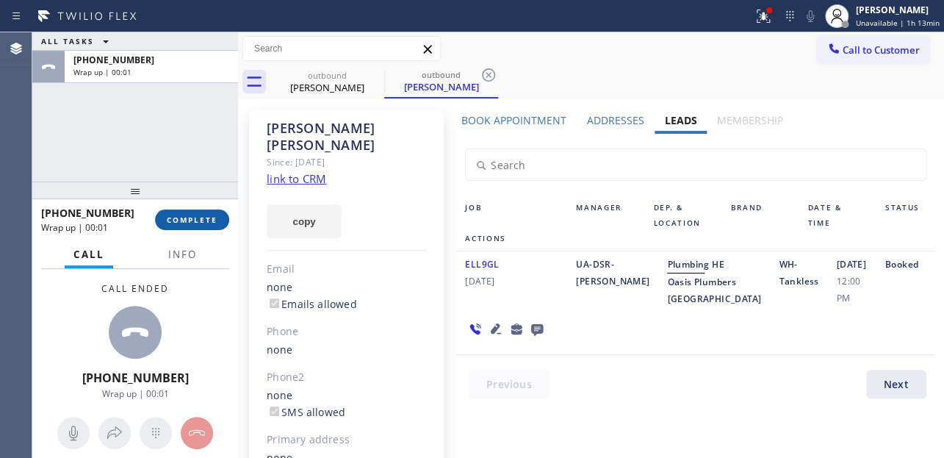
click at [183, 215] on span "COMPLETE" at bounding box center [192, 220] width 51 height 10
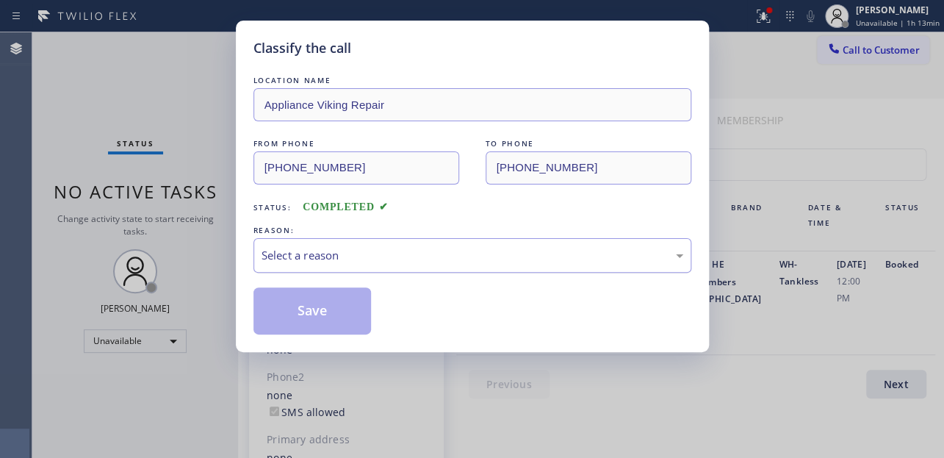
click at [305, 251] on div "Select a reason" at bounding box center [473, 255] width 422 height 17
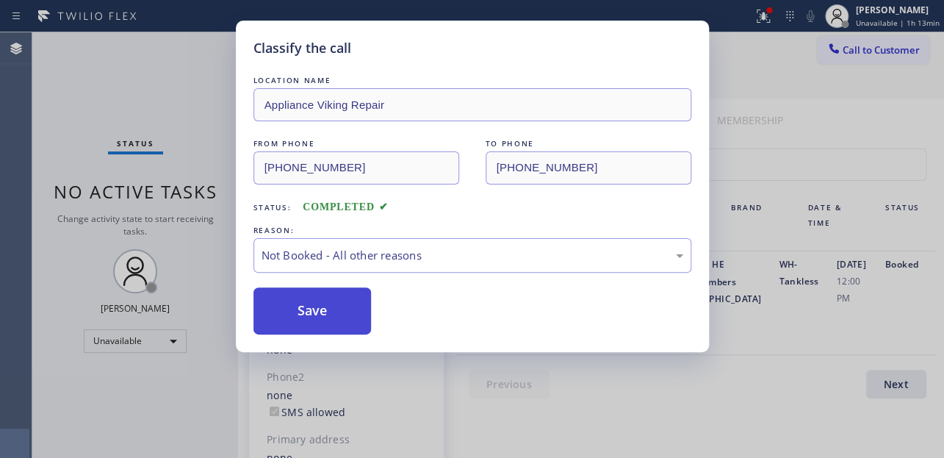
click at [304, 305] on button "Save" at bounding box center [313, 310] width 118 height 47
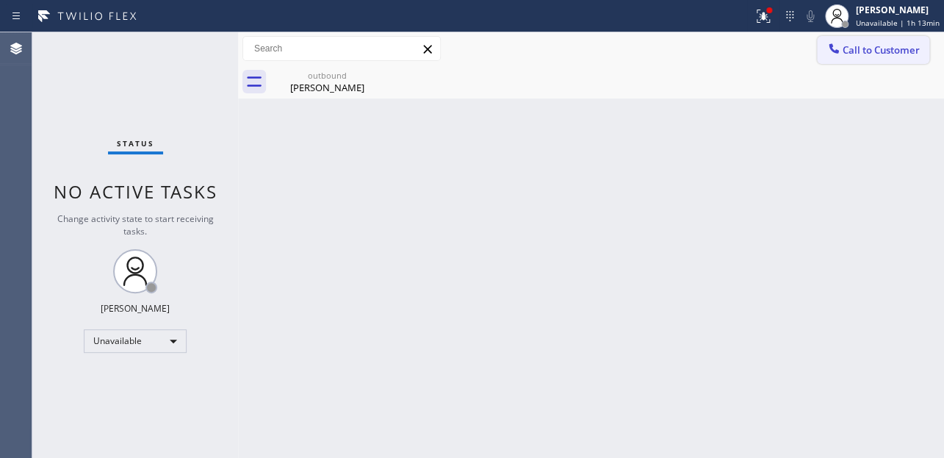
click at [875, 63] on button "Call to Customer" at bounding box center [873, 50] width 112 height 28
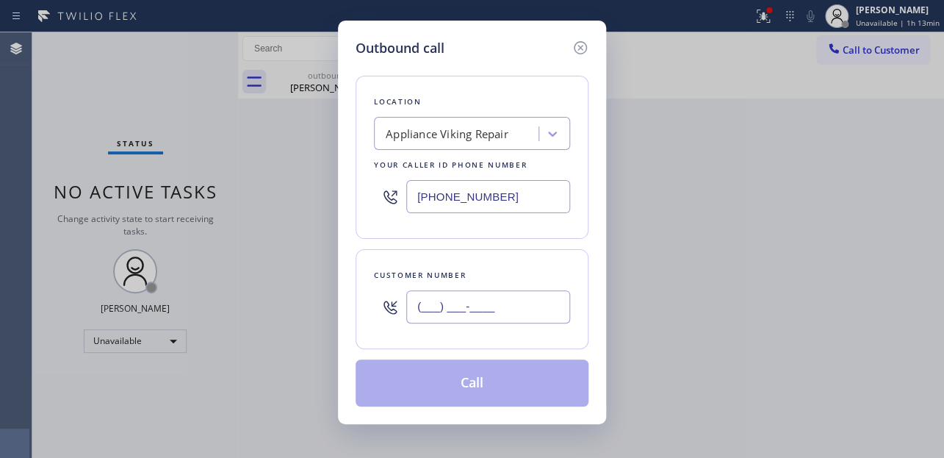
drag, startPoint x: 411, startPoint y: 314, endPoint x: 423, endPoint y: 312, distance: 12.7
click at [415, 314] on input "(___) ___-____" at bounding box center [488, 306] width 164 height 33
paste input "56) 263-2334"
drag, startPoint x: 514, startPoint y: 306, endPoint x: 333, endPoint y: 306, distance: 181.5
click at [333, 306] on div "Outbound call Location Appliance Viking Repair Your caller id phone number [PHO…" at bounding box center [472, 229] width 944 height 458
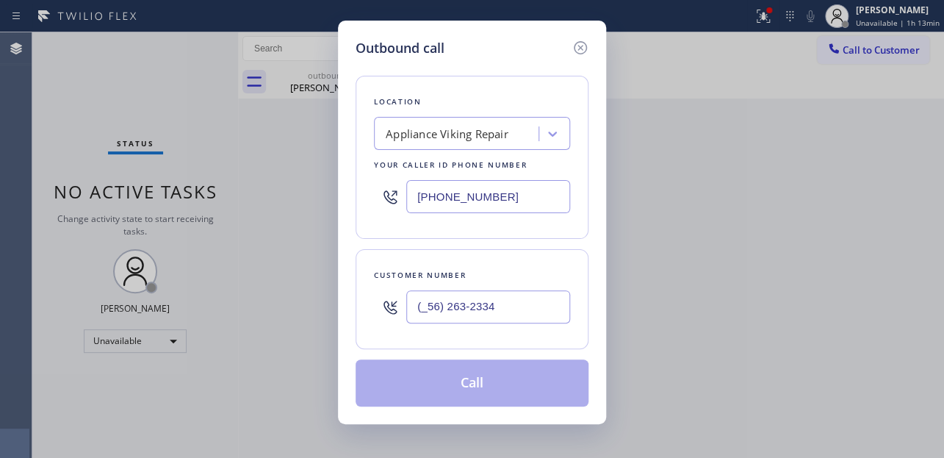
paste input "562) 632-3340"
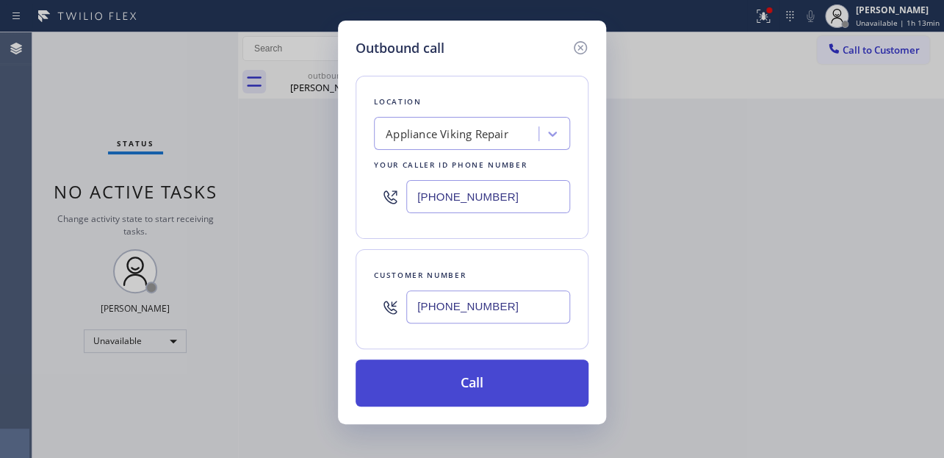
type input "[PHONE_NUMBER]"
click at [478, 373] on button "Call" at bounding box center [472, 382] width 233 height 47
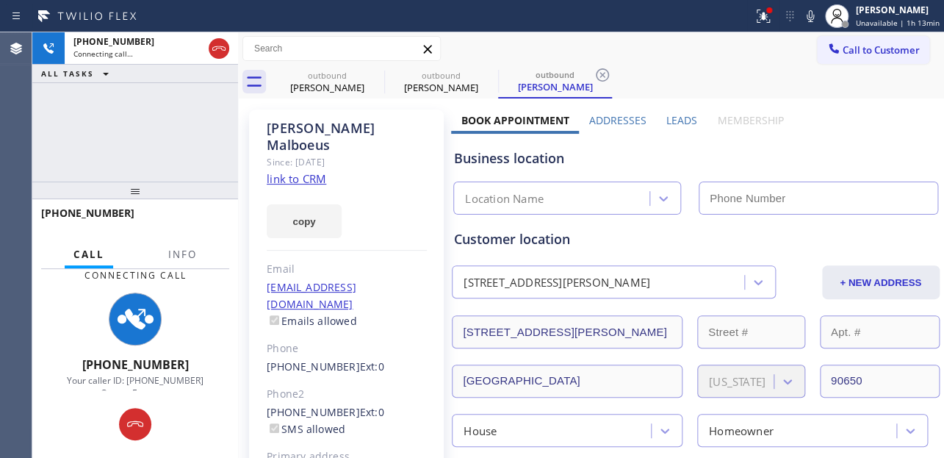
type input "[PHONE_NUMBER]"
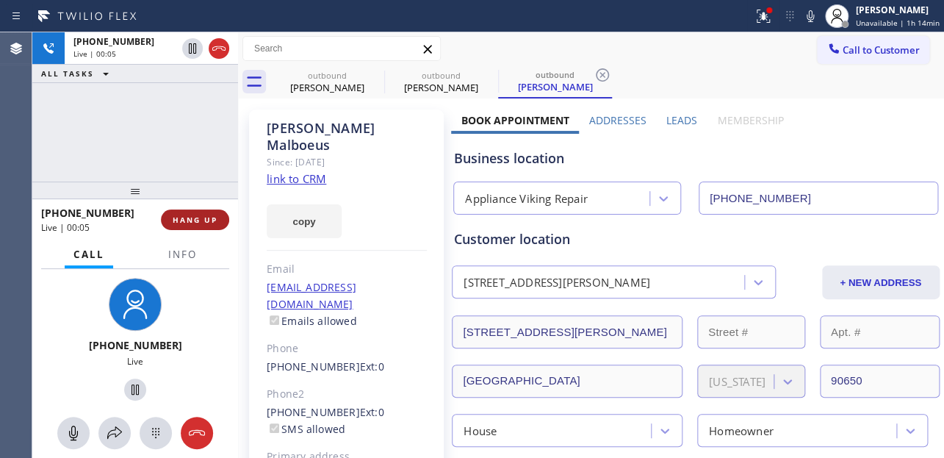
click at [201, 215] on span "HANG UP" at bounding box center [195, 220] width 45 height 10
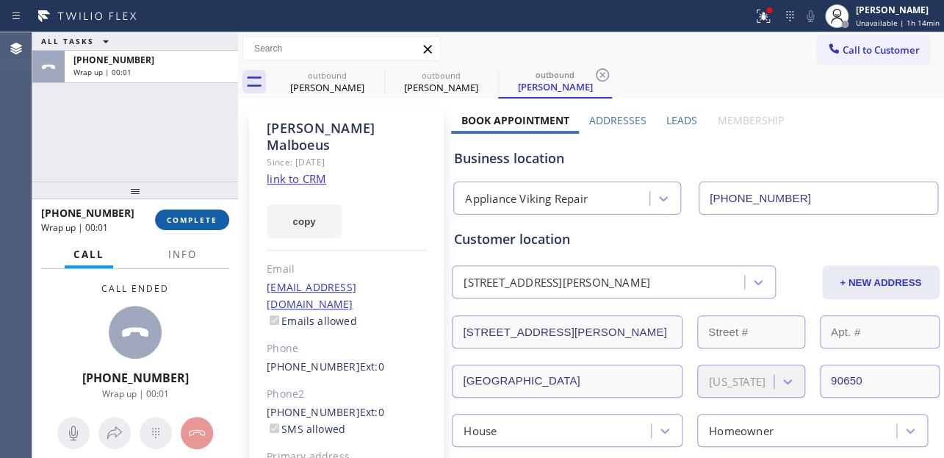
click at [222, 215] on button "COMPLETE" at bounding box center [192, 219] width 74 height 21
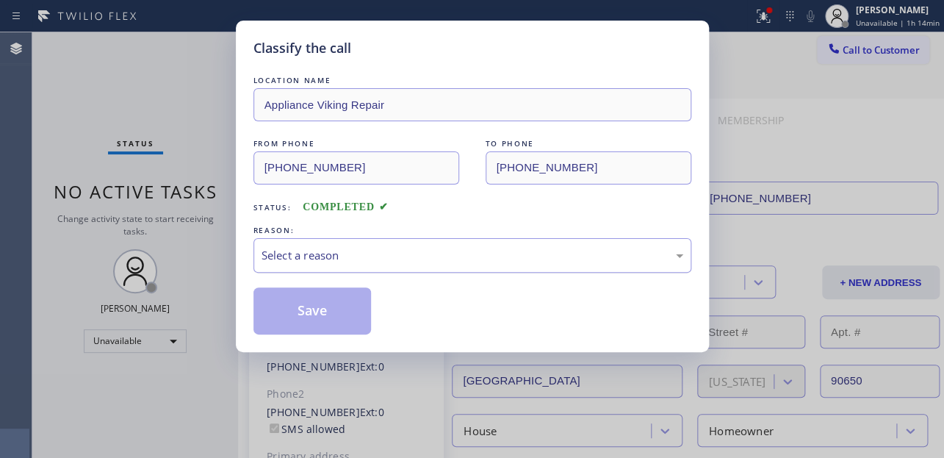
click at [355, 238] on div "Select a reason" at bounding box center [473, 255] width 438 height 35
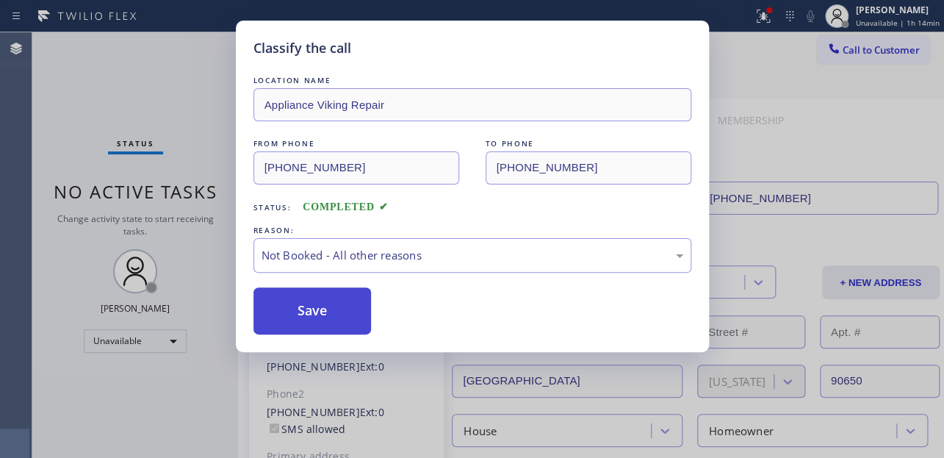
drag, startPoint x: 349, startPoint y: 316, endPoint x: 331, endPoint y: 314, distance: 18.5
click at [329, 314] on button "Save" at bounding box center [313, 310] width 118 height 47
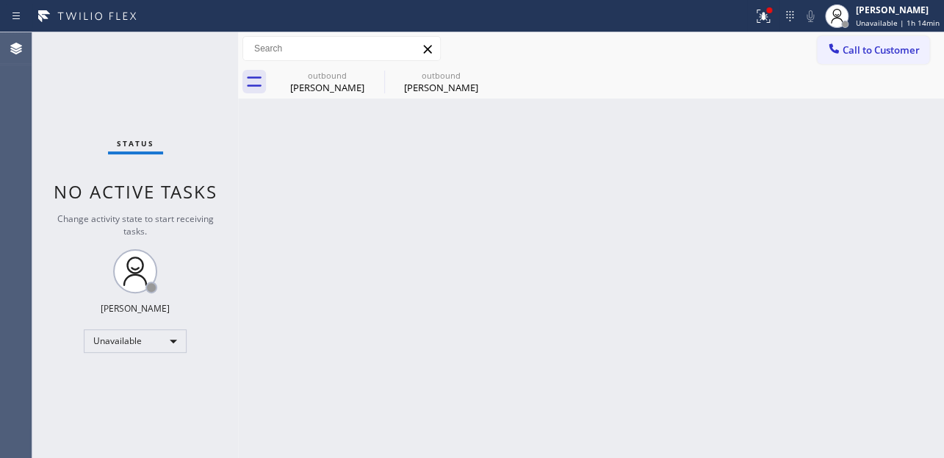
drag, startPoint x: 864, startPoint y: 43, endPoint x: 790, endPoint y: 54, distance: 74.3
click at [850, 43] on span "Call to Customer" at bounding box center [881, 49] width 77 height 13
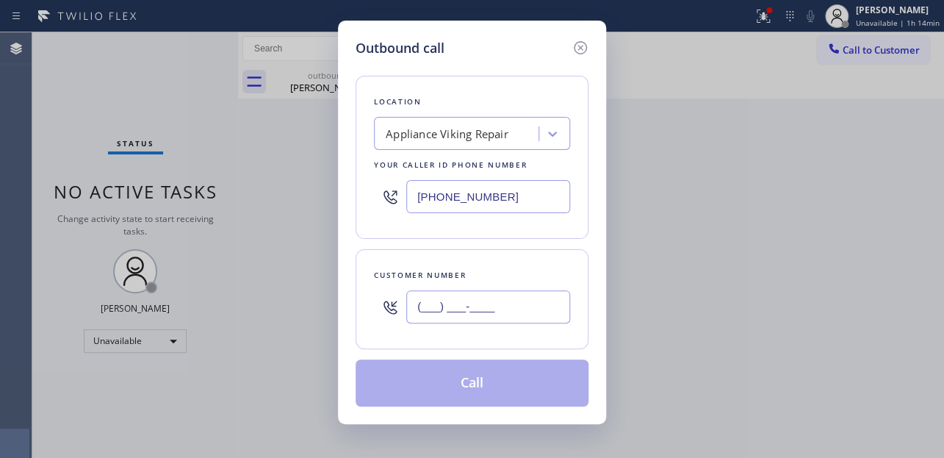
paste input "818) 462-6305"
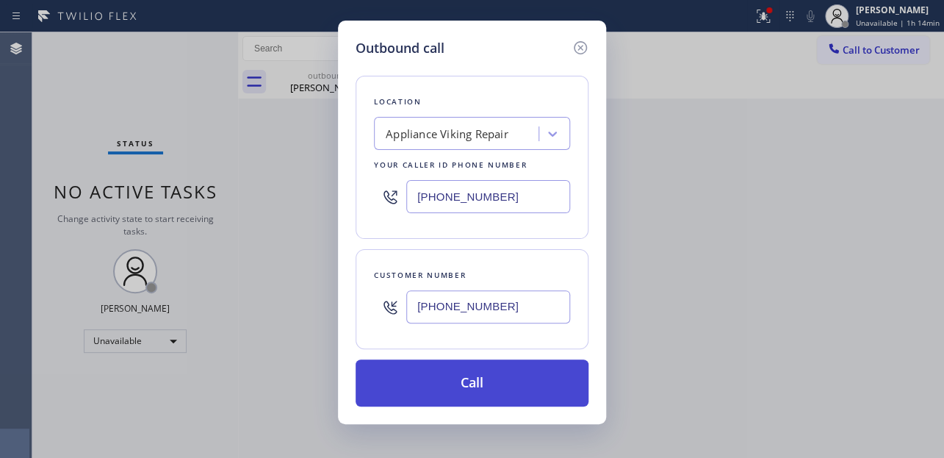
click at [460, 376] on button "Call" at bounding box center [472, 382] width 233 height 47
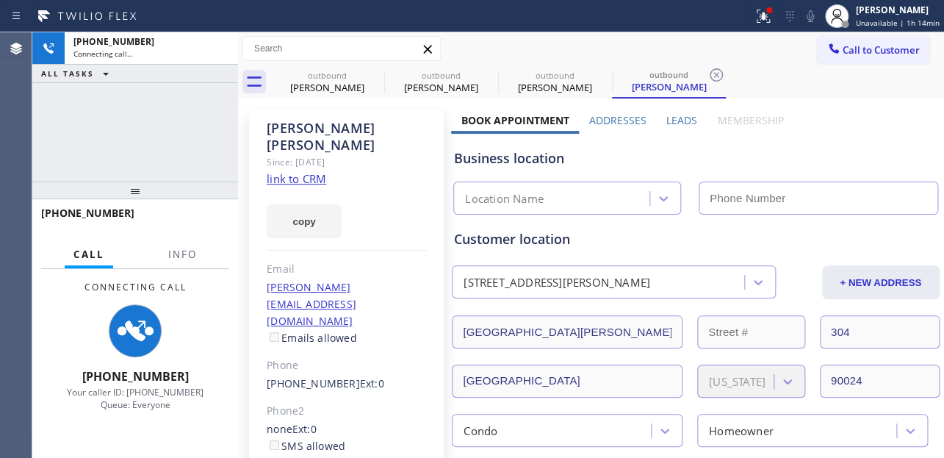
click at [676, 123] on label "Leads" at bounding box center [682, 120] width 31 height 14
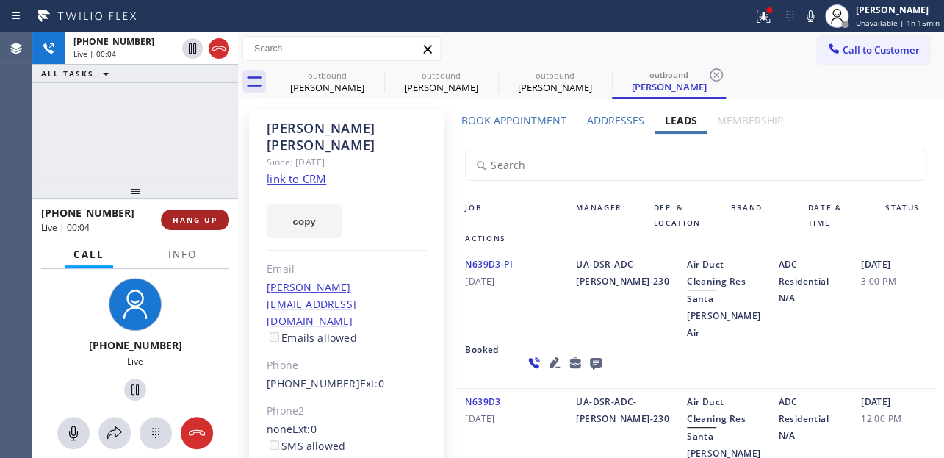
click at [198, 229] on button "HANG UP" at bounding box center [195, 219] width 68 height 21
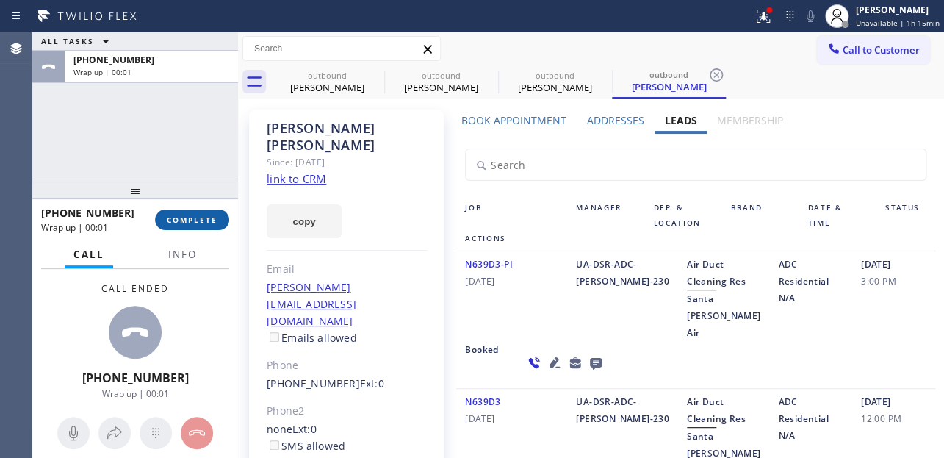
click at [205, 219] on span "COMPLETE" at bounding box center [192, 220] width 51 height 10
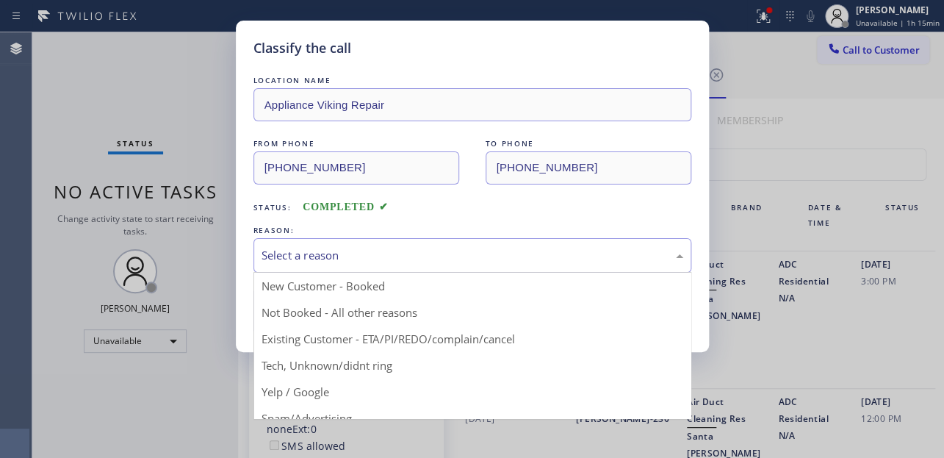
click at [312, 247] on div "Select a reason" at bounding box center [473, 255] width 422 height 17
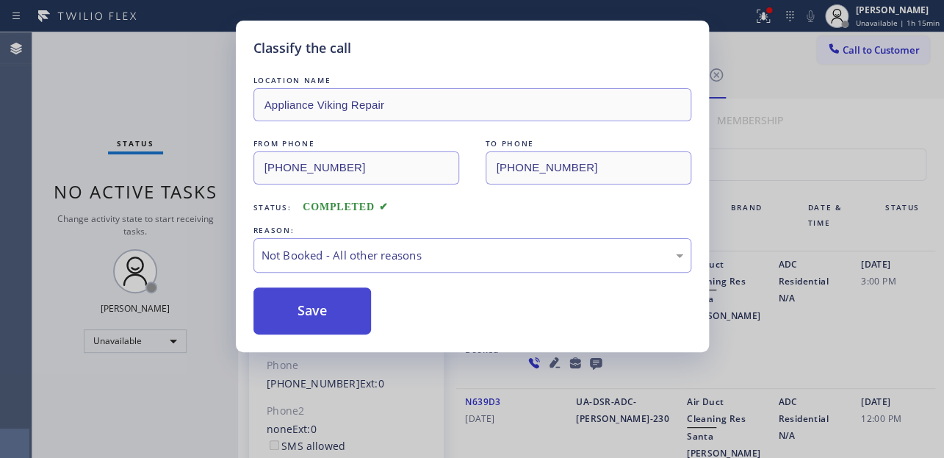
click at [289, 307] on button "Save" at bounding box center [313, 310] width 118 height 47
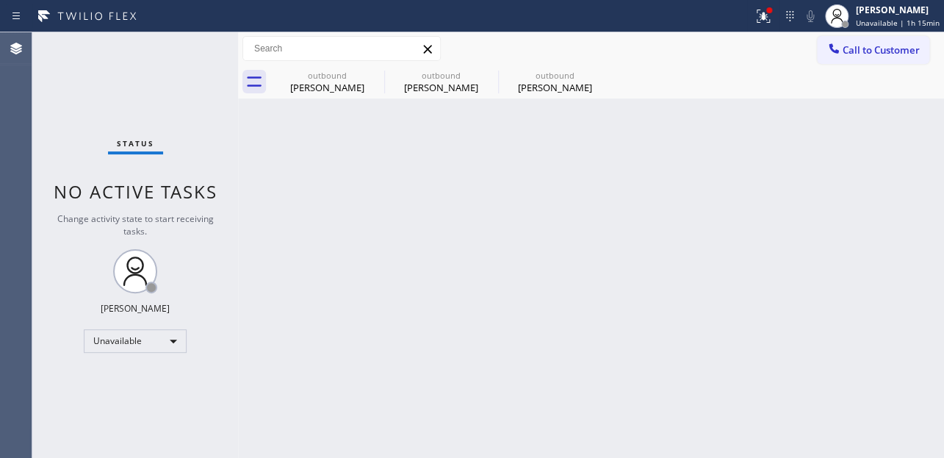
click at [839, 48] on div at bounding box center [834, 50] width 18 height 18
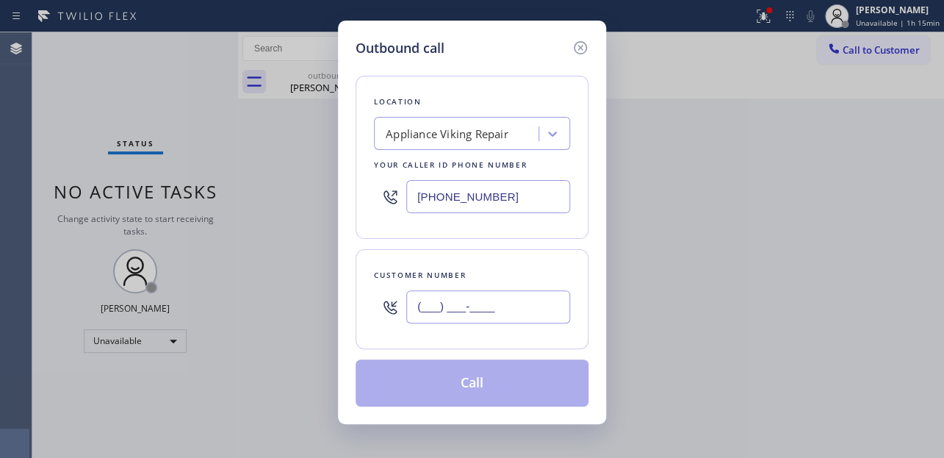
click at [407, 308] on input "(___) ___-____" at bounding box center [488, 306] width 164 height 33
click at [417, 306] on input "(___) ___-____" at bounding box center [488, 306] width 164 height 33
paste input "714) 396-4515"
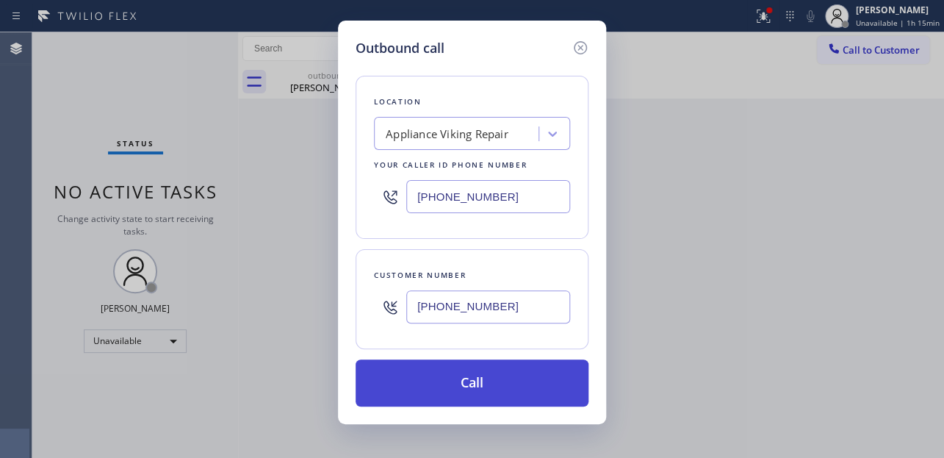
click at [458, 367] on button "Call" at bounding box center [472, 382] width 233 height 47
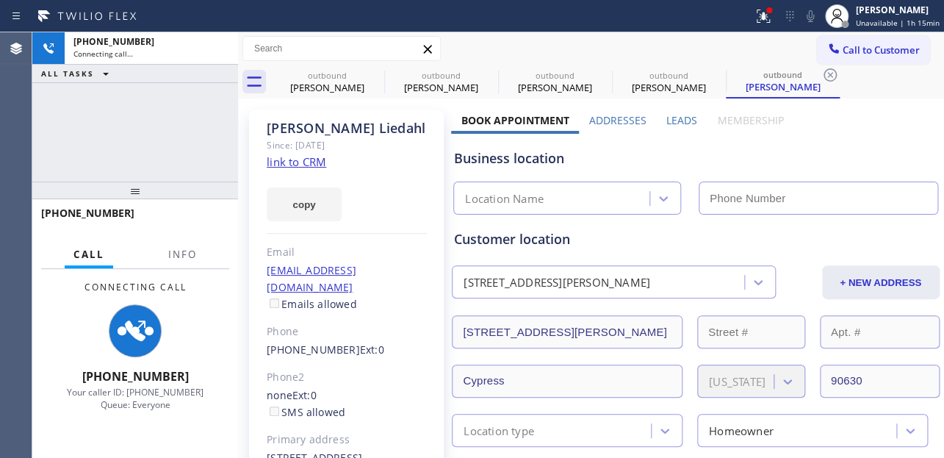
click at [667, 113] on label "Leads" at bounding box center [682, 120] width 31 height 14
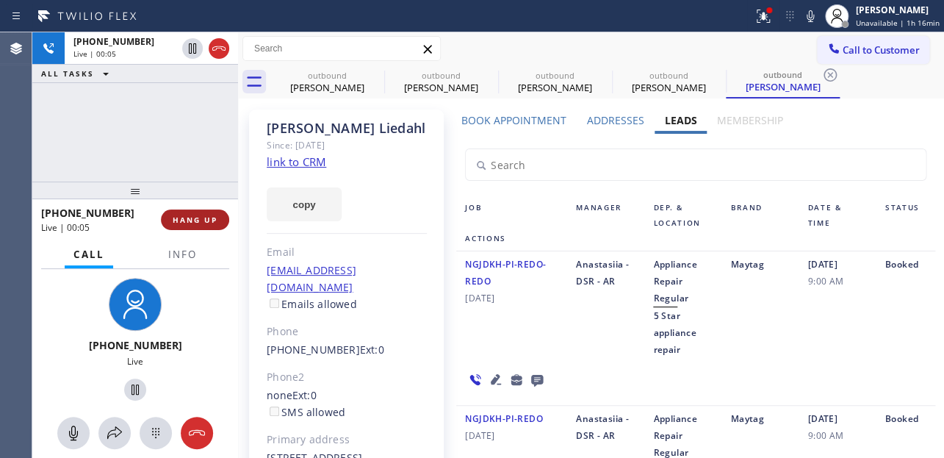
click at [193, 223] on span "HANG UP" at bounding box center [195, 220] width 45 height 10
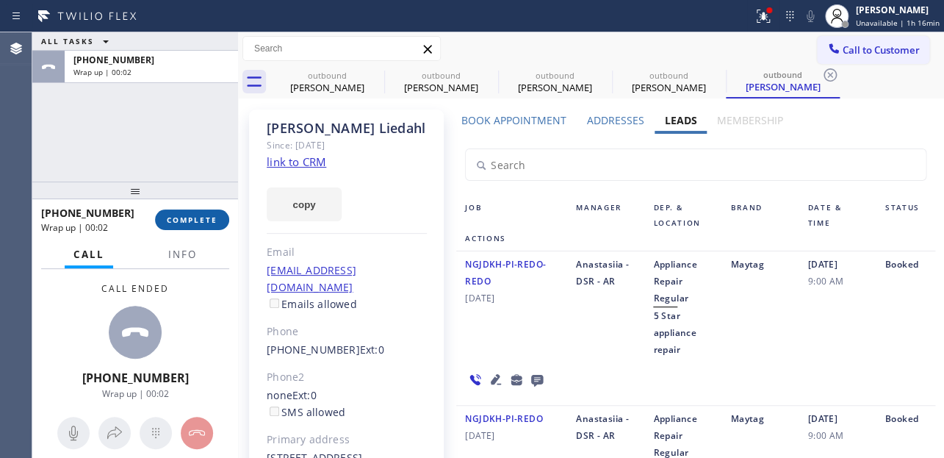
click at [197, 222] on span "COMPLETE" at bounding box center [192, 220] width 51 height 10
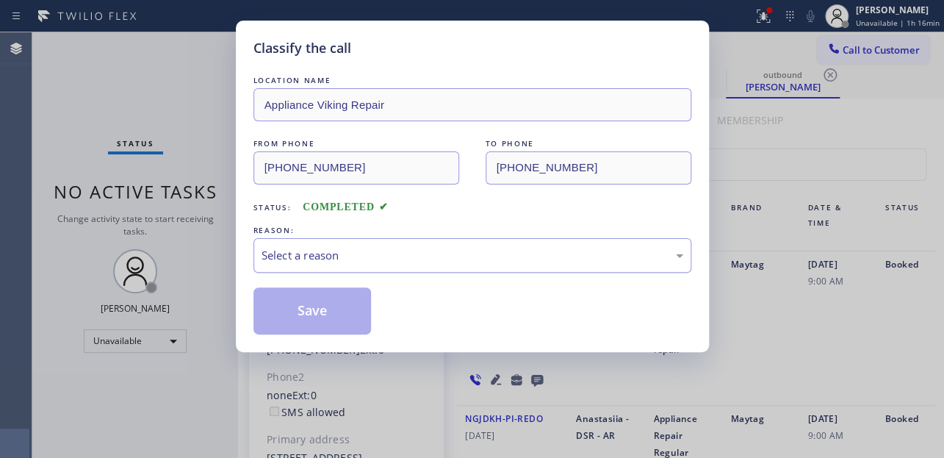
click at [306, 254] on div "Select a reason" at bounding box center [473, 255] width 422 height 17
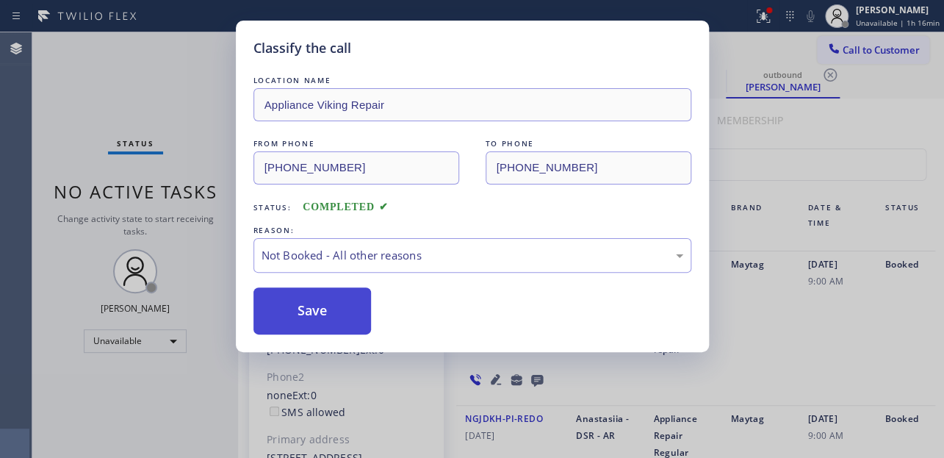
click at [299, 315] on button "Save" at bounding box center [313, 310] width 118 height 47
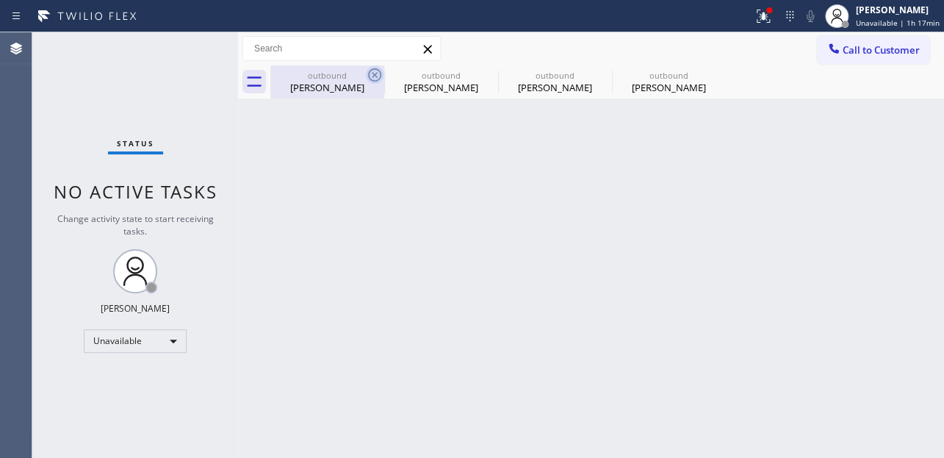
click at [368, 75] on icon at bounding box center [374, 74] width 13 height 13
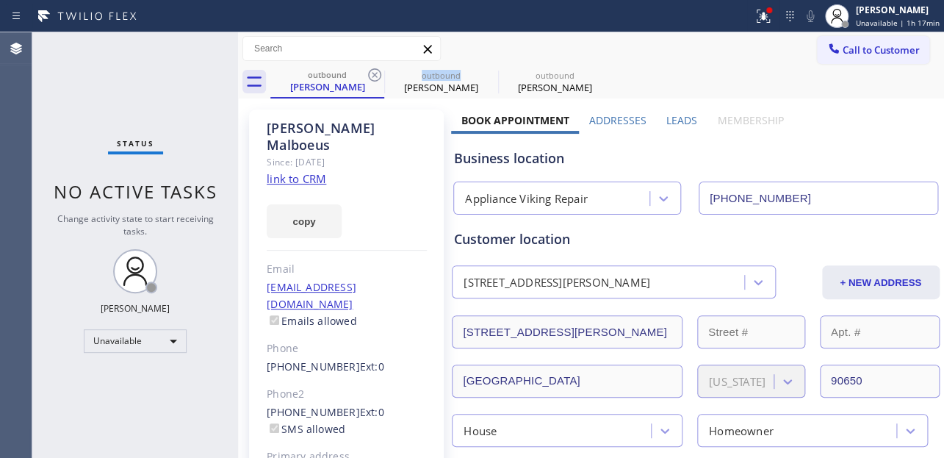
click at [368, 75] on icon at bounding box center [374, 74] width 13 height 13
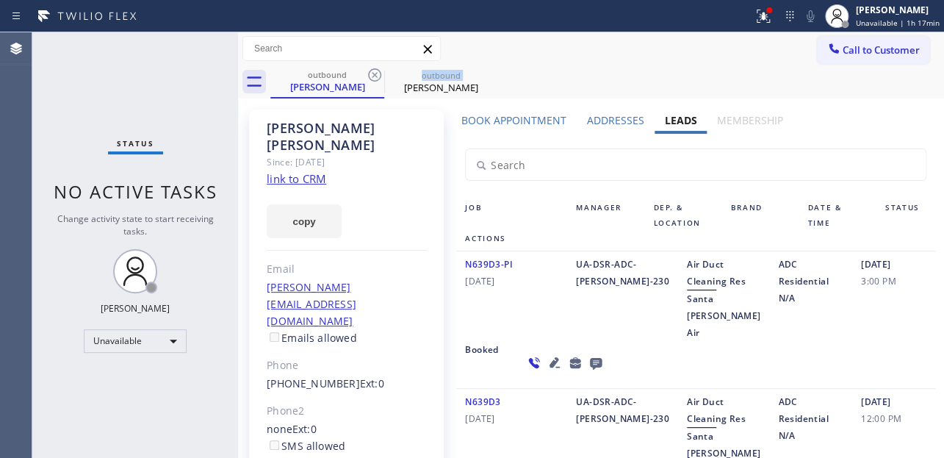
click at [368, 75] on icon at bounding box center [374, 74] width 13 height 13
click at [0, 0] on icon at bounding box center [0, 0] width 0 height 0
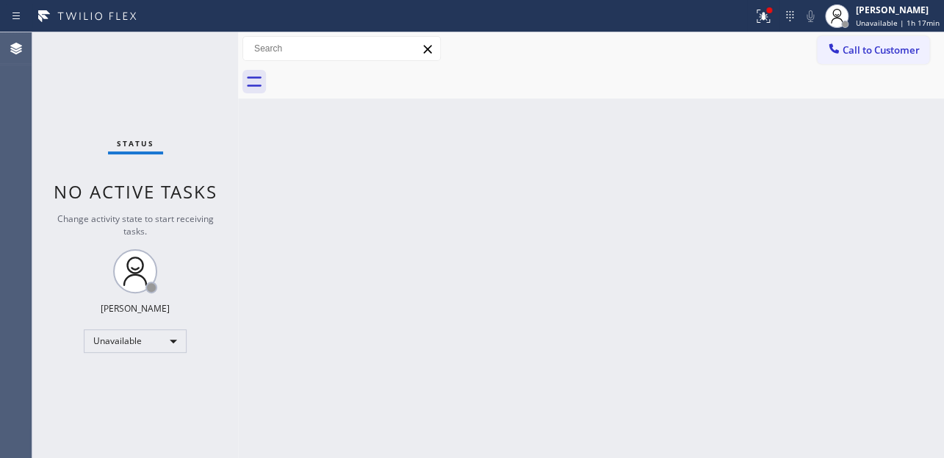
drag, startPoint x: 368, startPoint y: 79, endPoint x: 388, endPoint y: 78, distance: 19.9
click at [368, 80] on div at bounding box center [607, 81] width 674 height 33
click at [845, 53] on span "Call to Customer" at bounding box center [881, 49] width 77 height 13
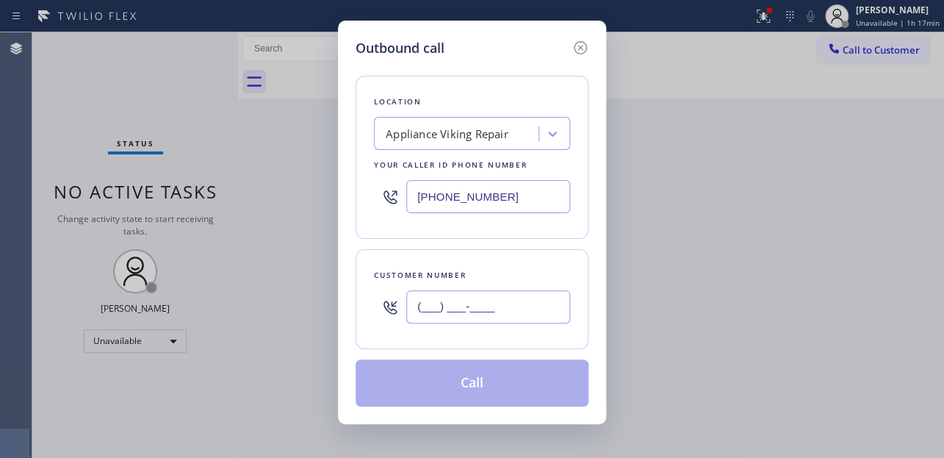
click at [412, 301] on input "(___) ___-____" at bounding box center [488, 306] width 164 height 33
paste input "626) 357-8445"
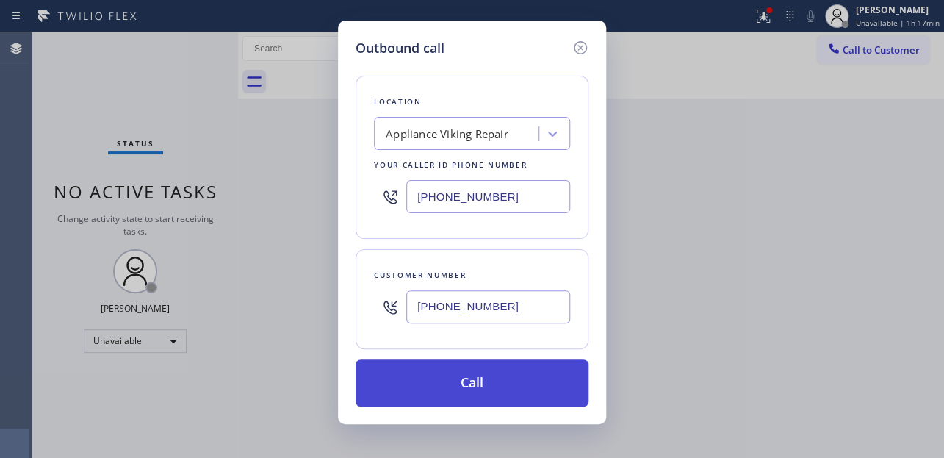
type input "[PHONE_NUMBER]"
click at [474, 376] on button "Call" at bounding box center [472, 382] width 233 height 47
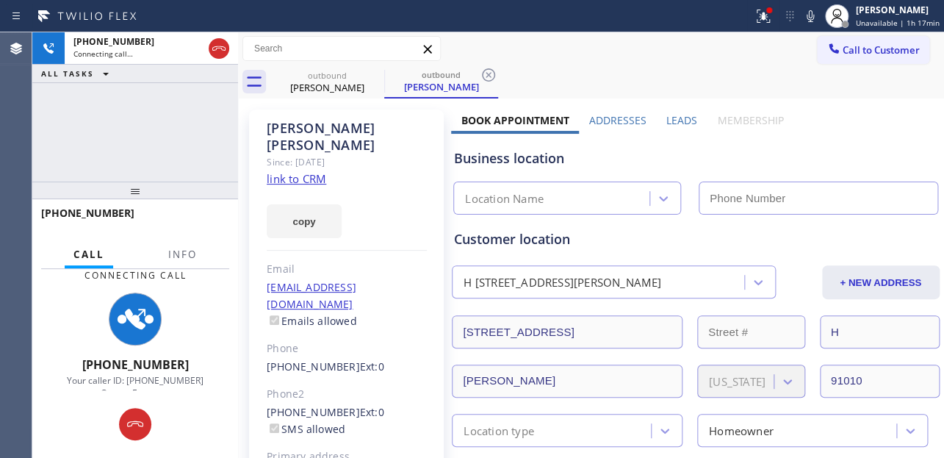
type input "[PHONE_NUMBER]"
click at [673, 122] on label "Leads" at bounding box center [682, 120] width 31 height 14
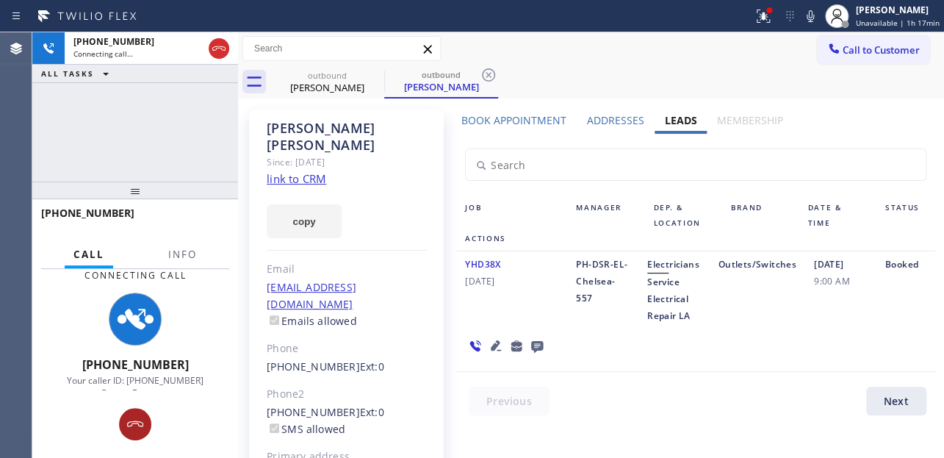
click at [131, 419] on icon at bounding box center [135, 424] width 18 height 18
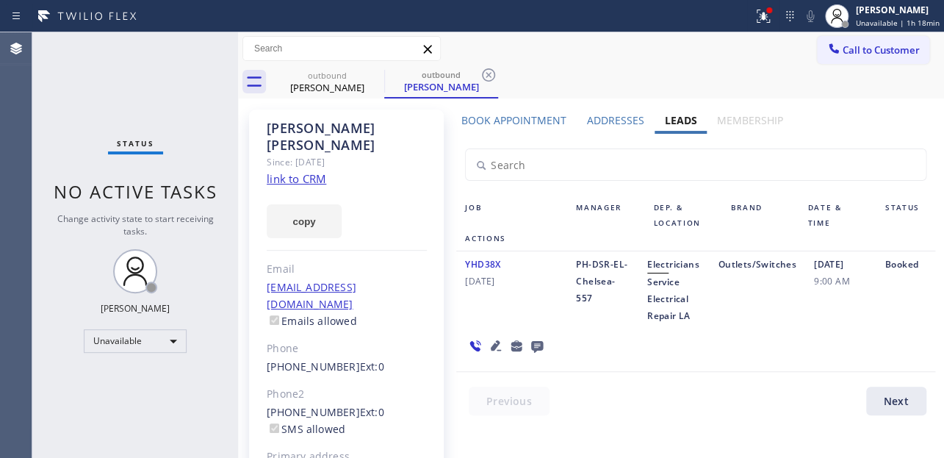
click at [858, 51] on span "Call to Customer" at bounding box center [881, 49] width 77 height 13
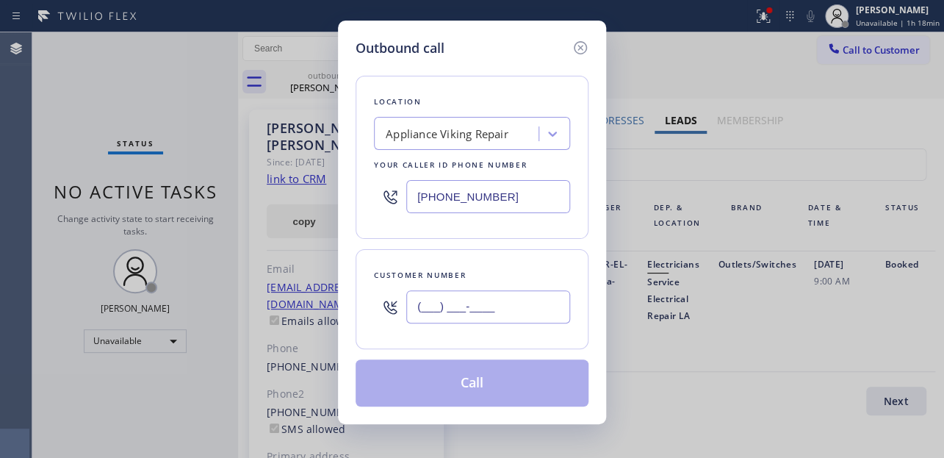
click at [409, 308] on input "(___) ___-____" at bounding box center [488, 306] width 164 height 33
paste input "951) 235-9800"
type input "[PHONE_NUMBER]"
click at [452, 404] on button "Call" at bounding box center [472, 382] width 233 height 47
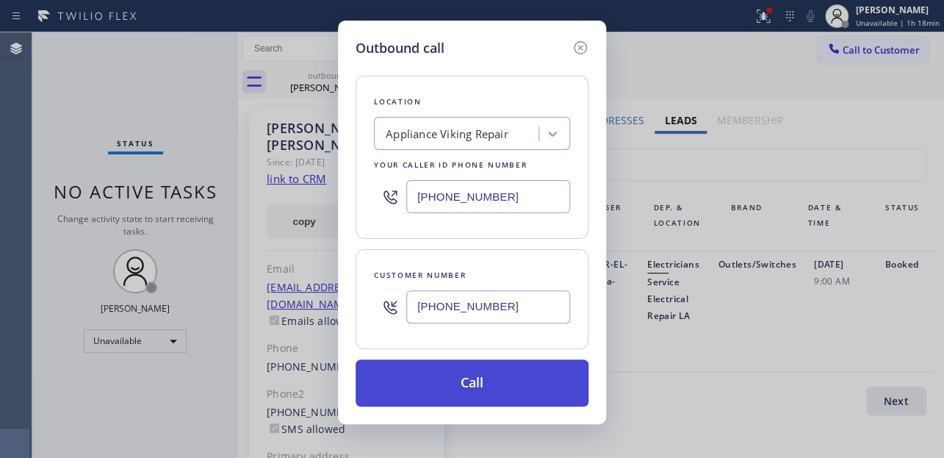
click at [455, 379] on button "Call" at bounding box center [472, 382] width 233 height 47
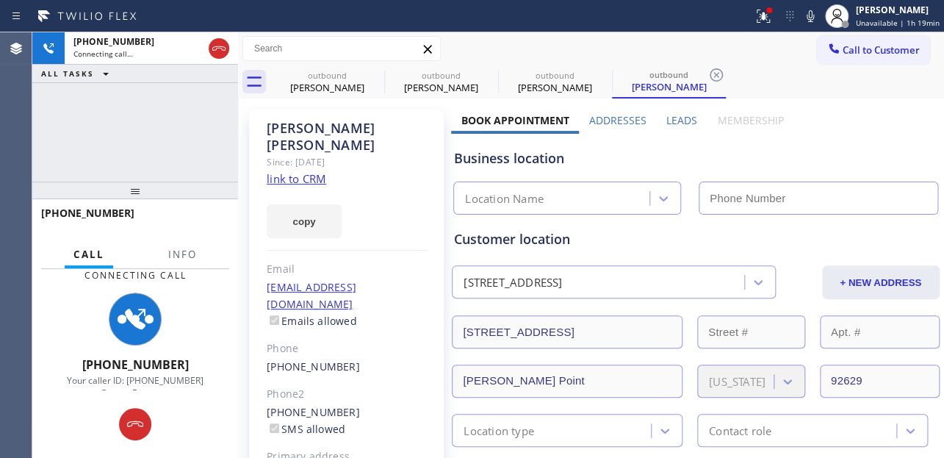
type input "[PHONE_NUMBER]"
click at [670, 123] on label "Leads" at bounding box center [682, 120] width 31 height 14
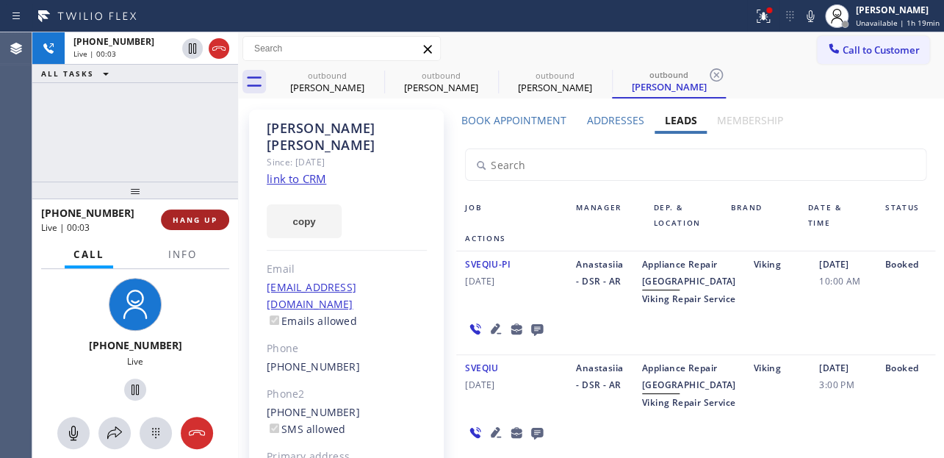
click at [204, 215] on span "HANG UP" at bounding box center [195, 220] width 45 height 10
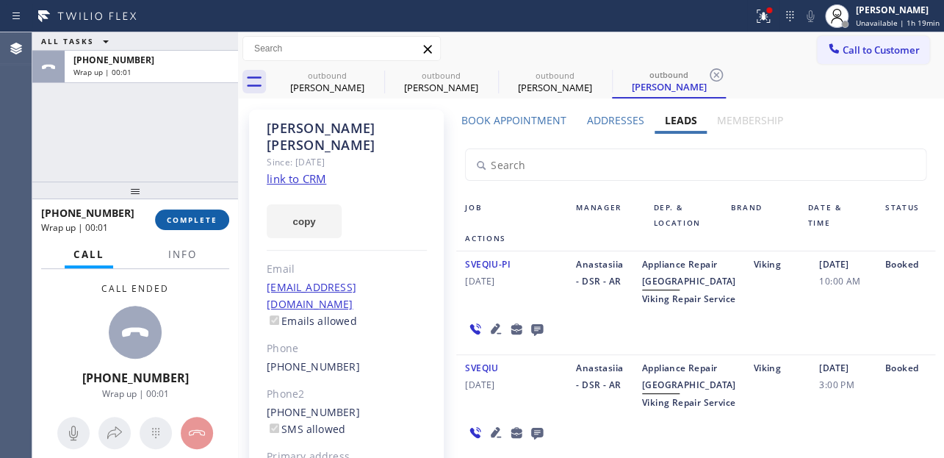
click at [183, 224] on button "COMPLETE" at bounding box center [192, 219] width 74 height 21
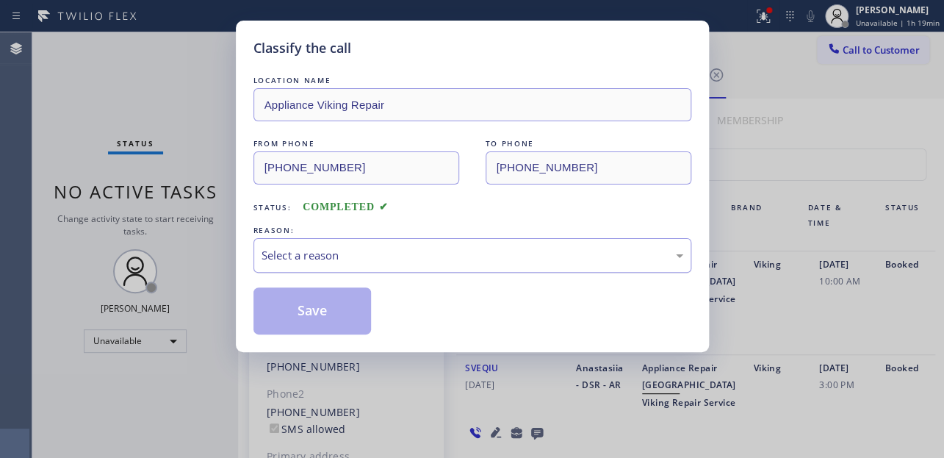
drag, startPoint x: 334, startPoint y: 252, endPoint x: 323, endPoint y: 267, distance: 18.8
click at [334, 252] on div "Select a reason" at bounding box center [473, 255] width 422 height 17
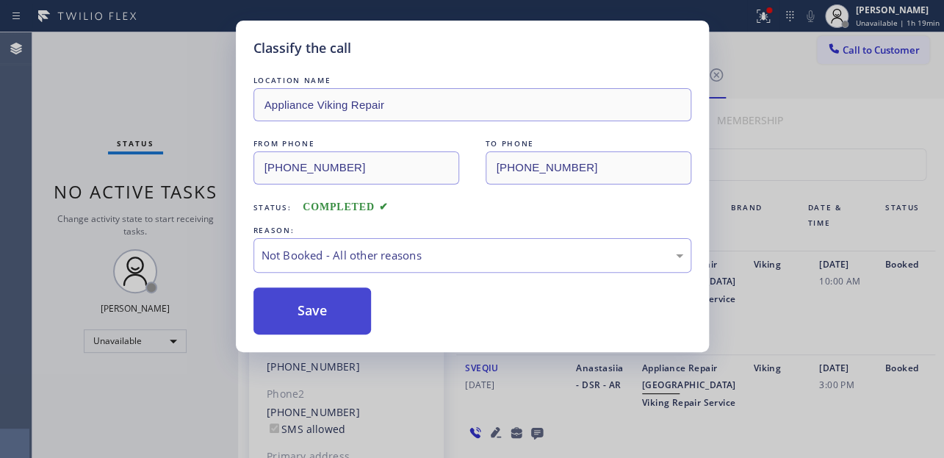
click at [300, 320] on button "Save" at bounding box center [313, 310] width 118 height 47
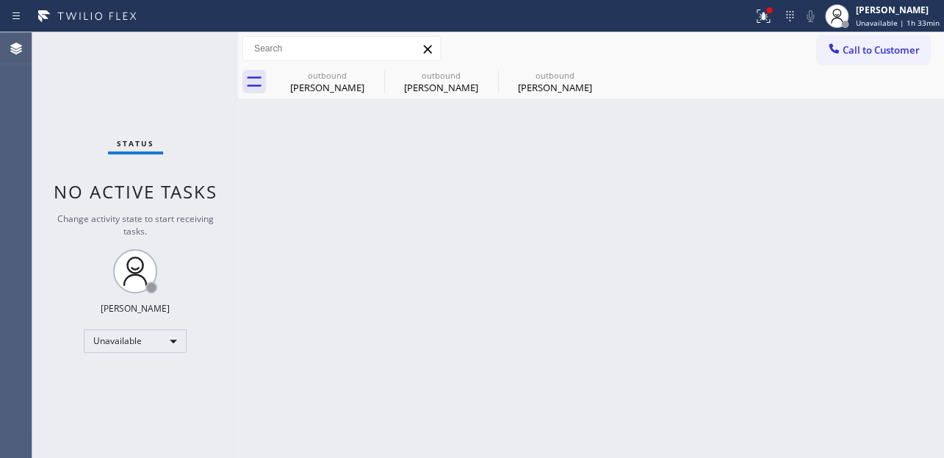
click at [882, 62] on button "Call to Customer" at bounding box center [873, 50] width 112 height 28
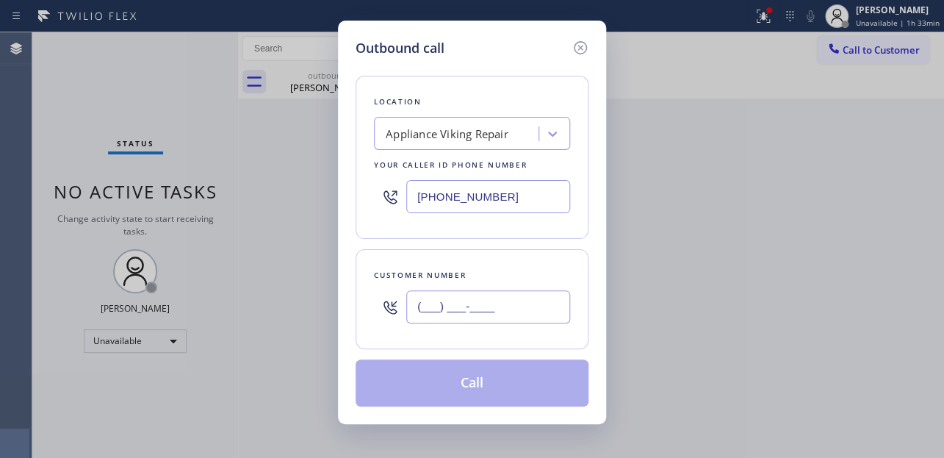
click at [415, 301] on input "(___) ___-____" at bounding box center [488, 306] width 164 height 33
paste input "720) 252-6100"
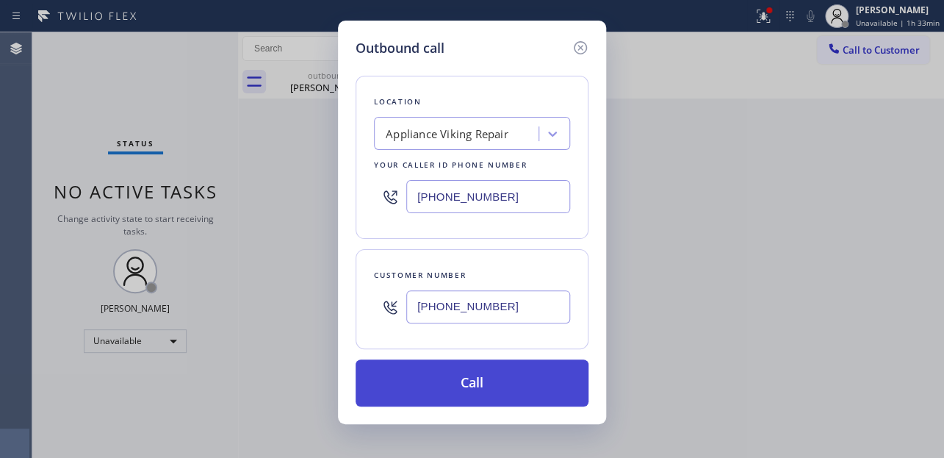
type input "[PHONE_NUMBER]"
click at [440, 390] on button "Call" at bounding box center [472, 382] width 233 height 47
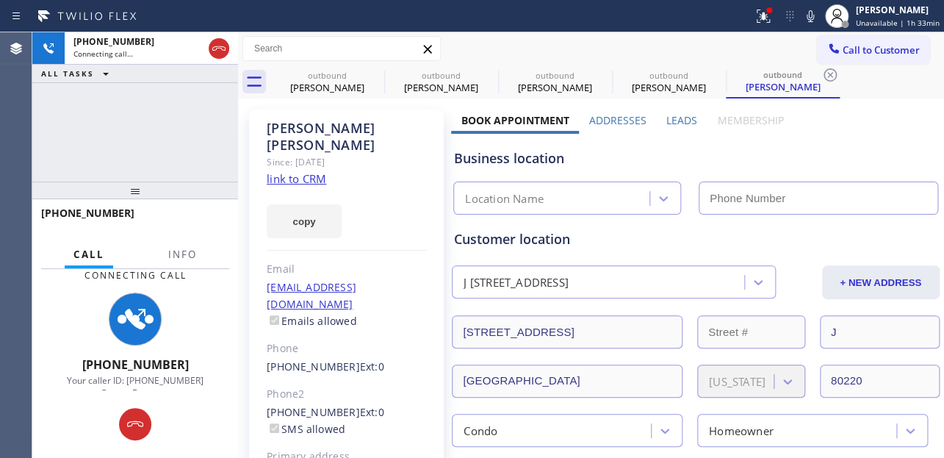
type input "[PHONE_NUMBER]"
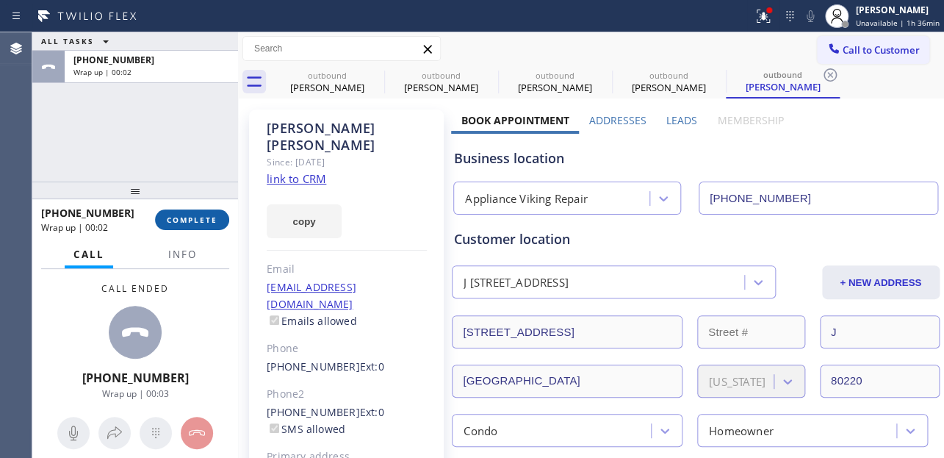
click at [171, 221] on span "COMPLETE" at bounding box center [192, 220] width 51 height 10
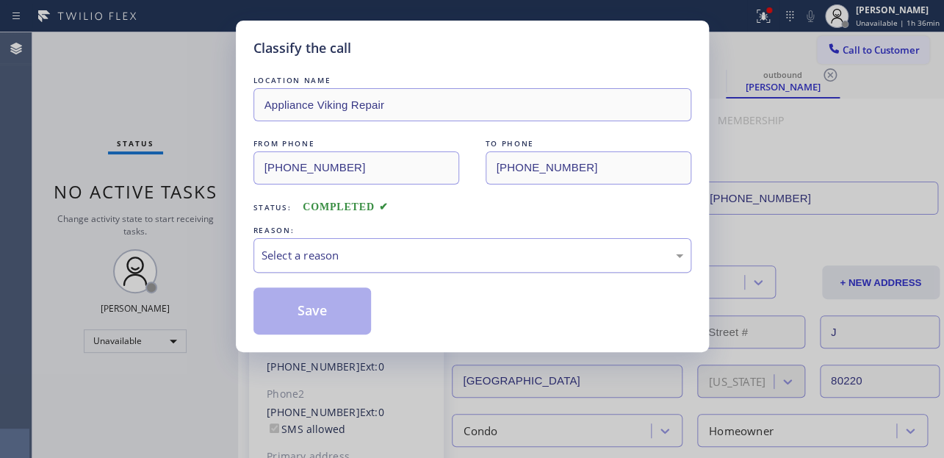
click at [397, 259] on div "Select a reason" at bounding box center [473, 255] width 422 height 17
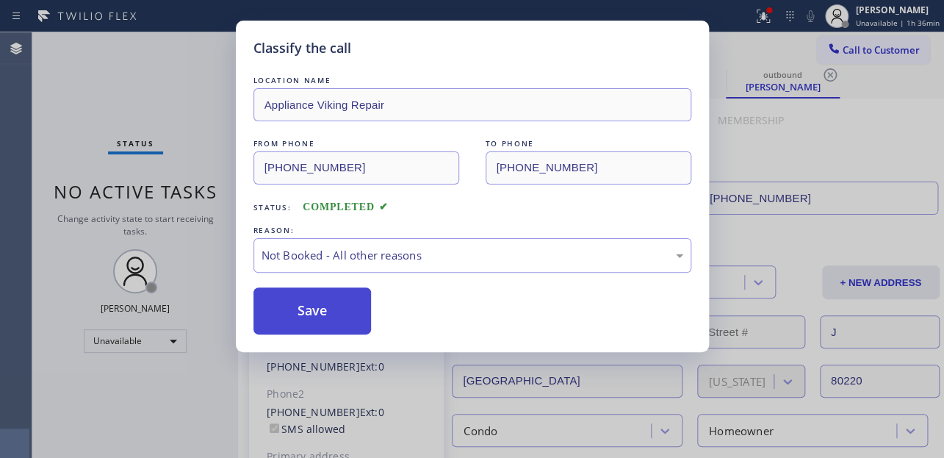
click at [315, 311] on button "Save" at bounding box center [313, 310] width 118 height 47
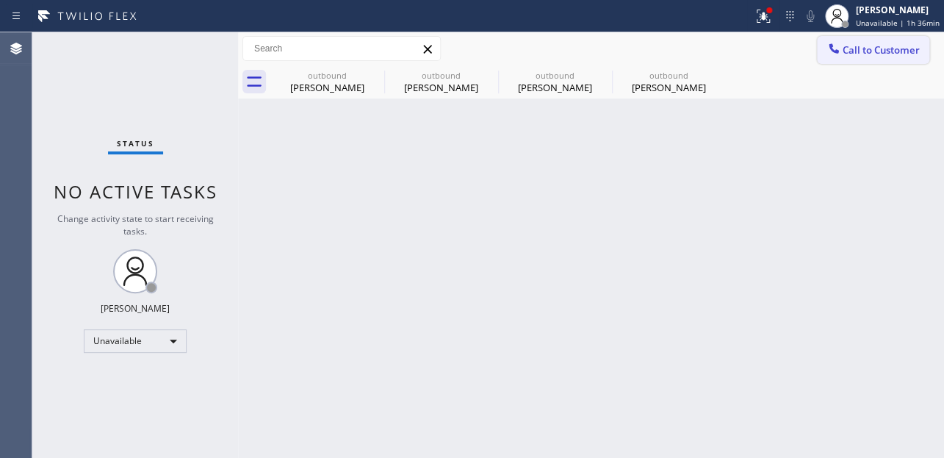
click at [892, 37] on button "Call to Customer" at bounding box center [873, 50] width 112 height 28
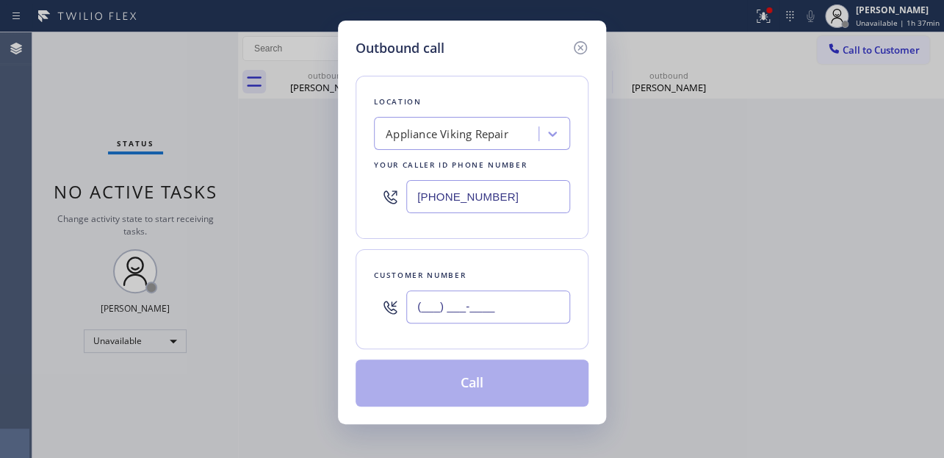
click at [417, 290] on input "(___) ___-____" at bounding box center [488, 306] width 164 height 33
click at [418, 299] on input "(___) ___-____" at bounding box center [488, 306] width 164 height 33
paste input "206) 226-8029"
type input "[PHONE_NUMBER]"
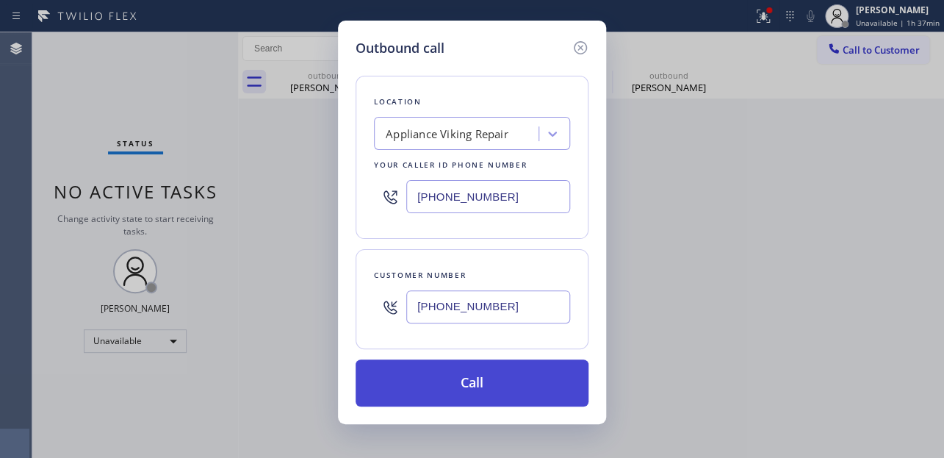
click at [468, 387] on button "Call" at bounding box center [472, 382] width 233 height 47
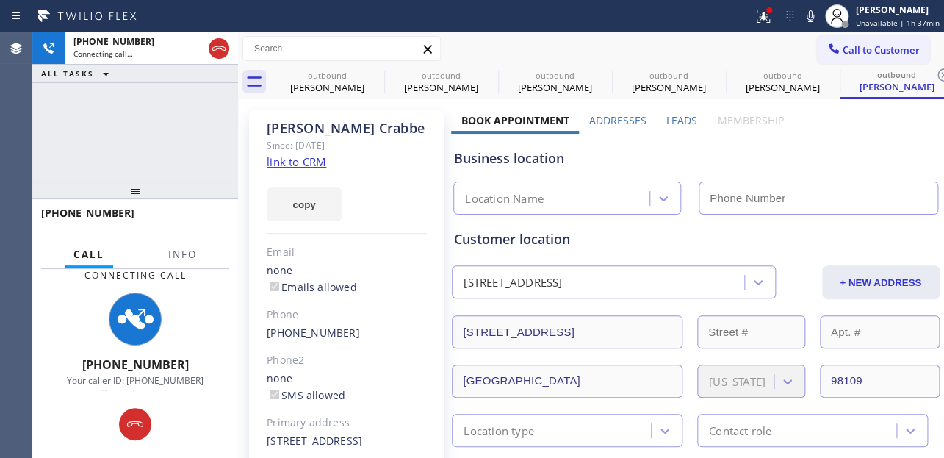
type input "[PHONE_NUMBER]"
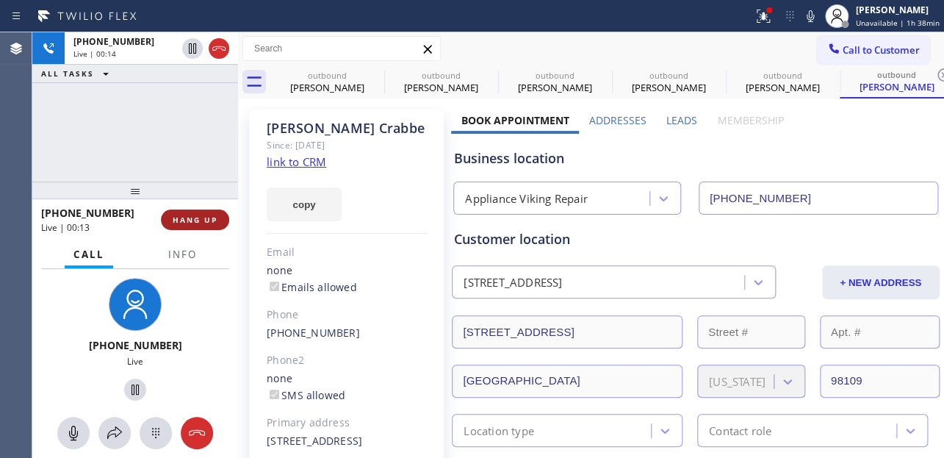
click at [193, 212] on button "HANG UP" at bounding box center [195, 219] width 68 height 21
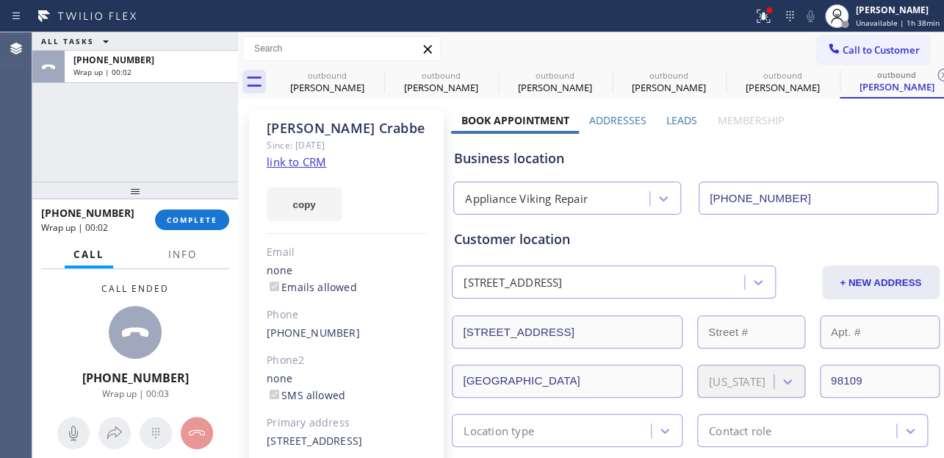
click at [238, 223] on div at bounding box center [238, 245] width 0 height 426
click at [214, 218] on span "COMPLETE" at bounding box center [191, 220] width 51 height 10
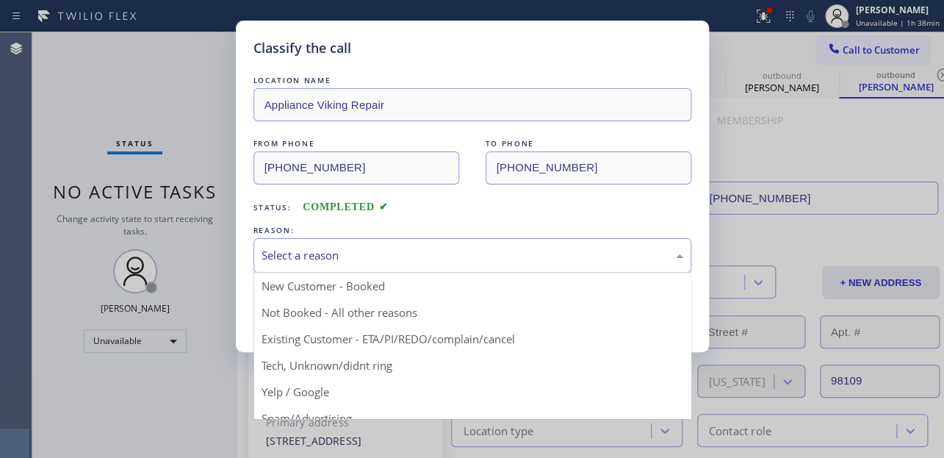
click at [370, 248] on div "Select a reason" at bounding box center [473, 255] width 422 height 17
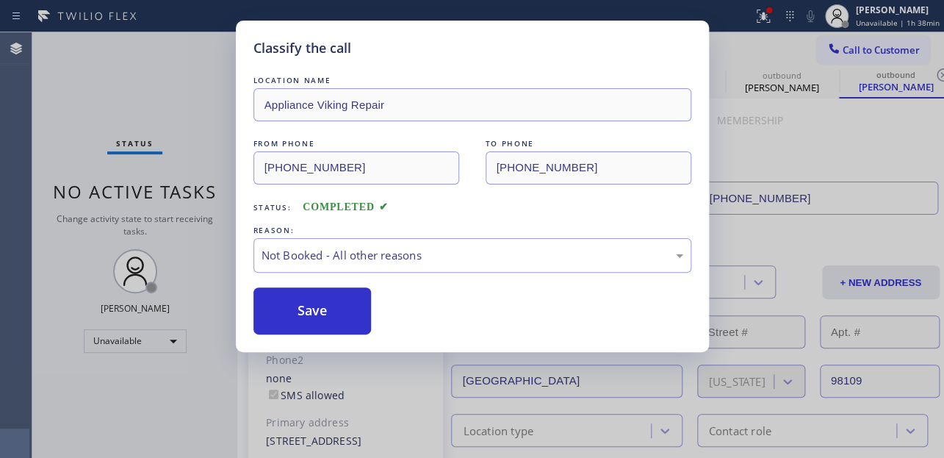
click at [473, 232] on div "REASON:" at bounding box center [473, 230] width 438 height 15
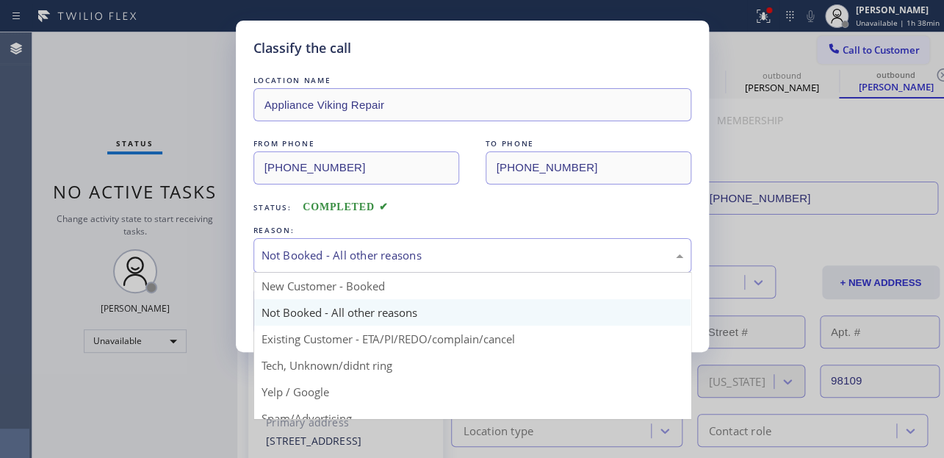
click at [469, 247] on div "Not Booked - All other reasons" at bounding box center [473, 255] width 422 height 17
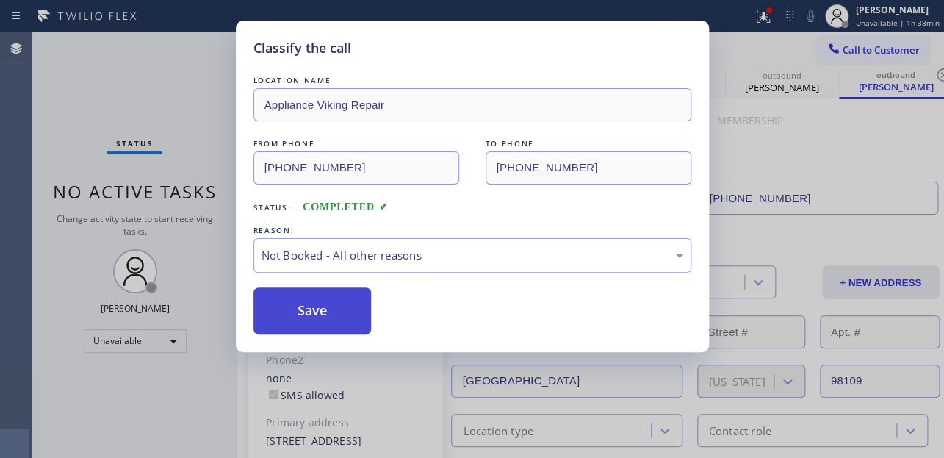
drag, startPoint x: 334, startPoint y: 309, endPoint x: 342, endPoint y: 312, distance: 9.3
click at [333, 309] on button "Save" at bounding box center [313, 310] width 118 height 47
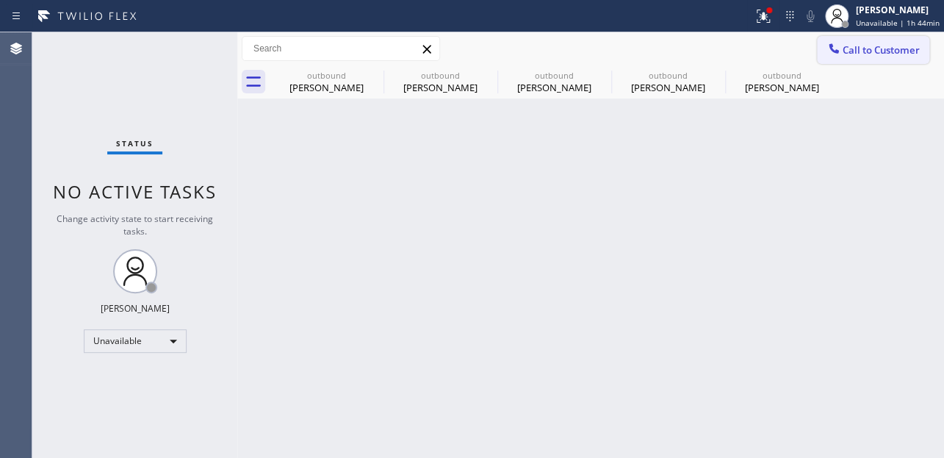
click at [878, 46] on span "Call to Customer" at bounding box center [881, 49] width 77 height 13
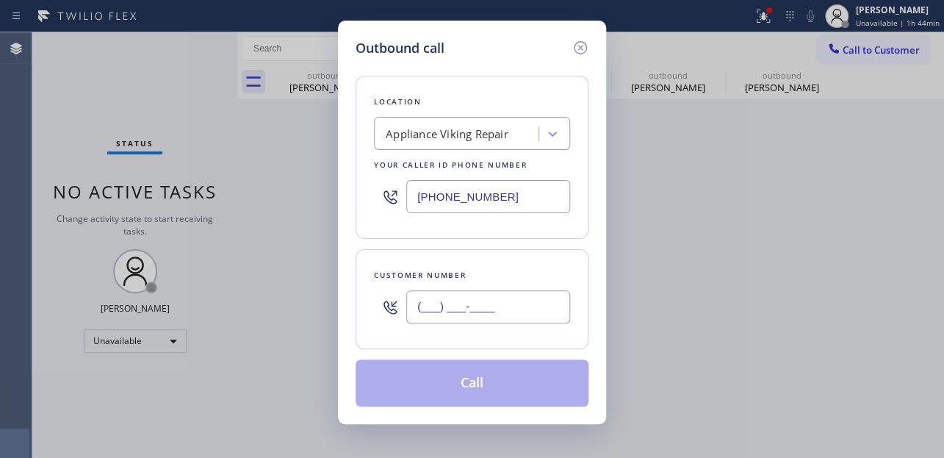
click at [506, 297] on input "(___) ___-____" at bounding box center [488, 306] width 164 height 33
paste input "text"
click at [421, 311] on input "(___) ___-____" at bounding box center [488, 306] width 164 height 33
paste input "323) 337-5705"
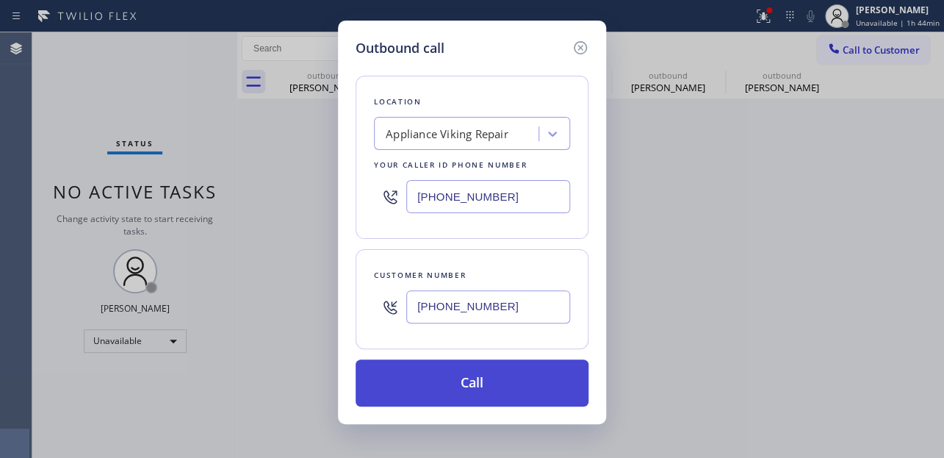
type input "[PHONE_NUMBER]"
click at [465, 377] on button "Call" at bounding box center [472, 382] width 233 height 47
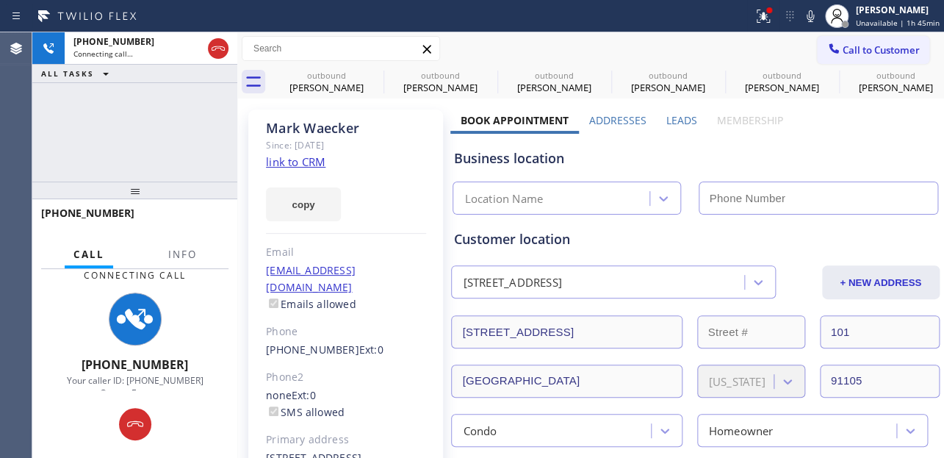
type input "[PHONE_NUMBER]"
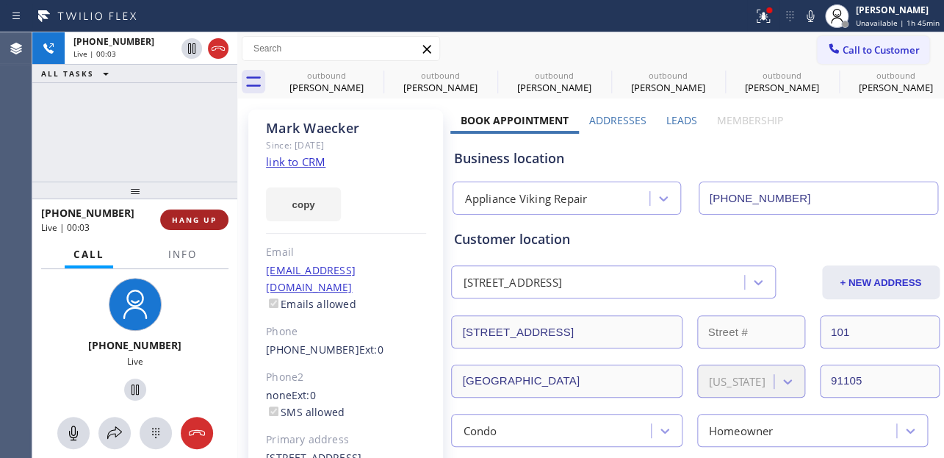
click at [211, 229] on button "HANG UP" at bounding box center [194, 219] width 68 height 21
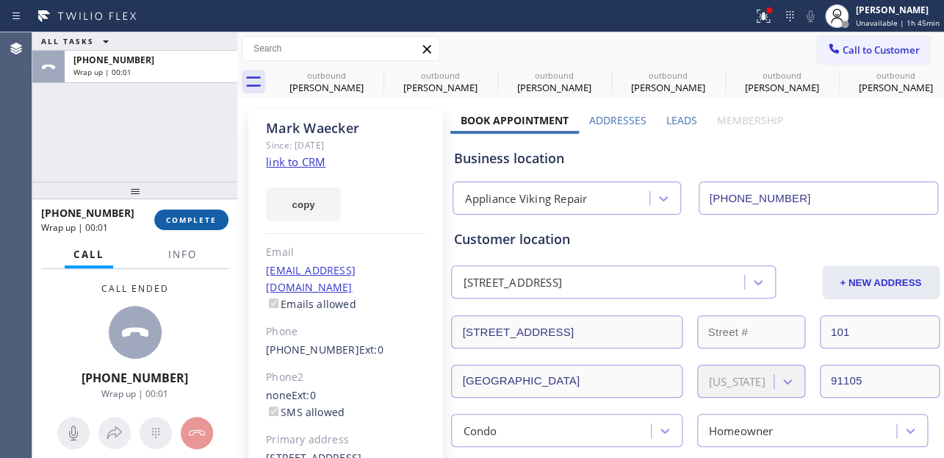
click at [206, 209] on button "COMPLETE" at bounding box center [191, 219] width 74 height 21
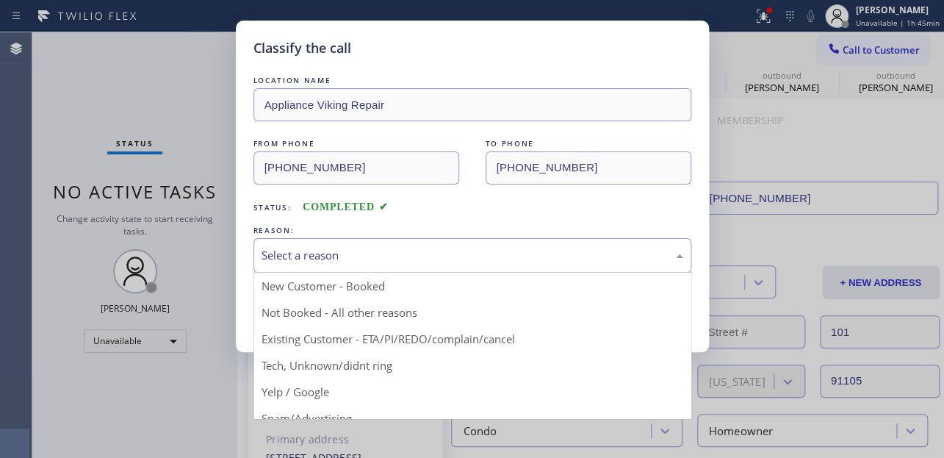
click at [335, 262] on div "Select a reason" at bounding box center [473, 255] width 422 height 17
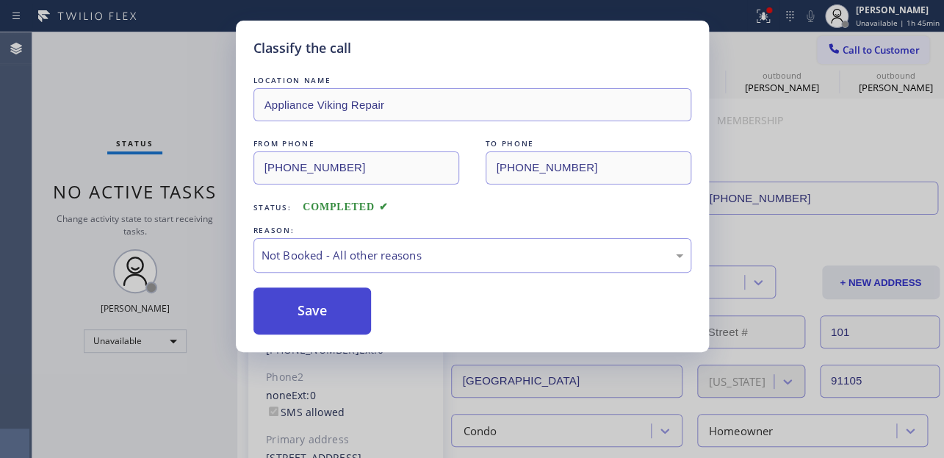
click at [322, 309] on button "Save" at bounding box center [313, 310] width 118 height 47
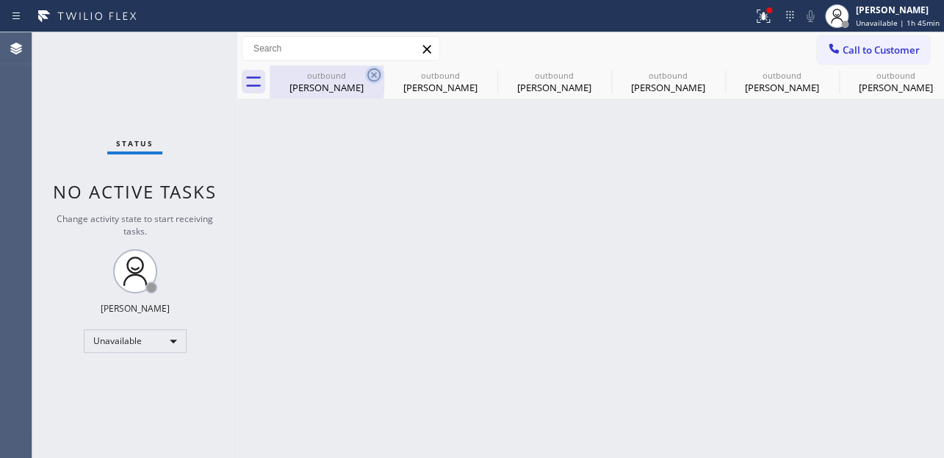
drag, startPoint x: 370, startPoint y: 63, endPoint x: 380, endPoint y: 74, distance: 15.1
click at [371, 64] on div "Call to Customer Outbound call Location Appliance Viking Repair Your caller id …" at bounding box center [590, 48] width 707 height 33
click at [380, 75] on icon at bounding box center [373, 74] width 13 height 13
click at [0, 0] on icon at bounding box center [0, 0] width 0 height 0
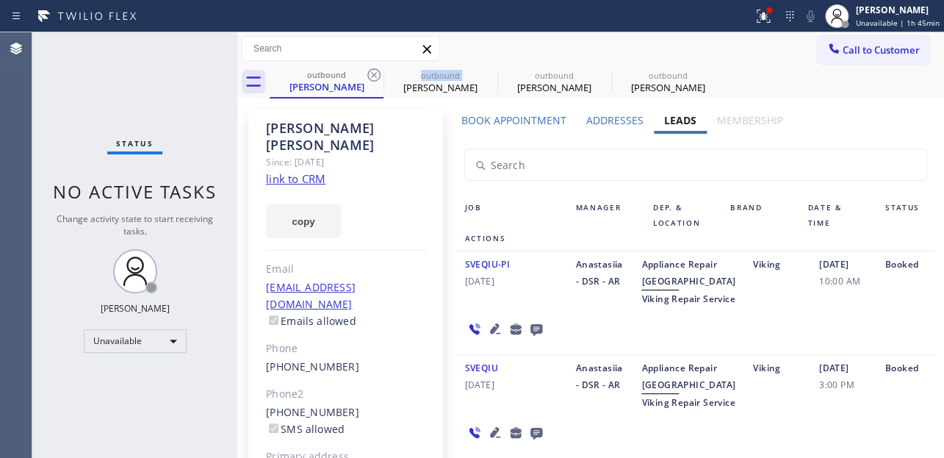
click at [380, 75] on icon at bounding box center [373, 74] width 13 height 13
click at [0, 0] on icon at bounding box center [0, 0] width 0 height 0
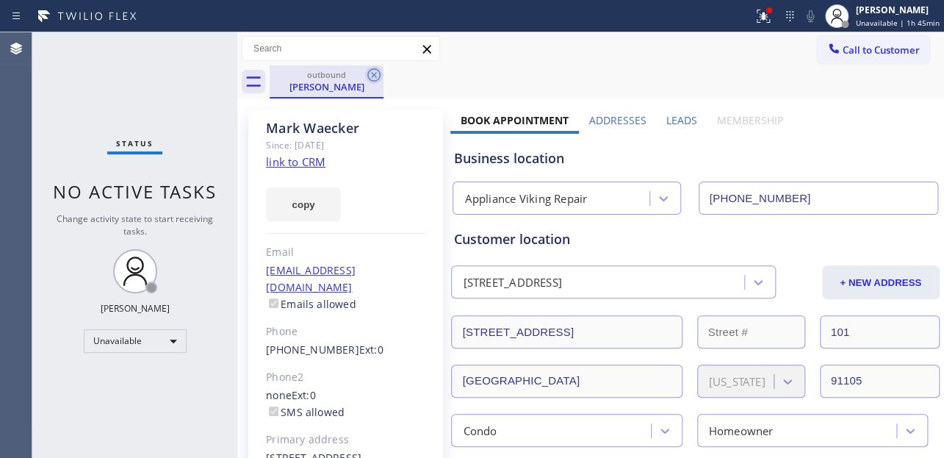
click at [380, 75] on icon at bounding box center [373, 74] width 13 height 13
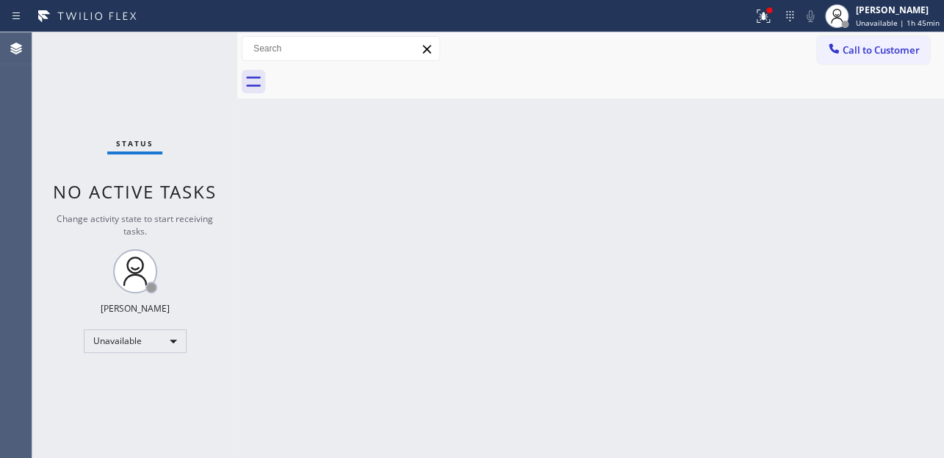
click at [380, 75] on div at bounding box center [607, 81] width 675 height 33
drag, startPoint x: 837, startPoint y: 54, endPoint x: 756, endPoint y: 50, distance: 81.7
click at [833, 54] on icon at bounding box center [834, 48] width 15 height 15
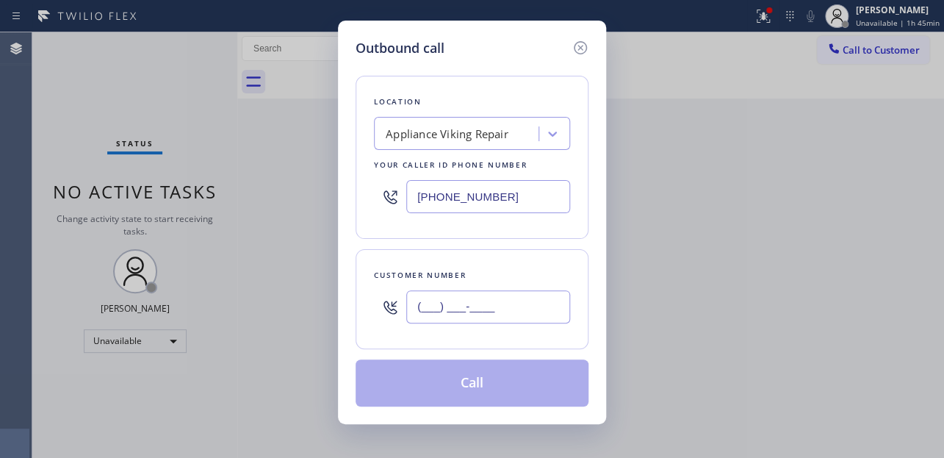
click at [406, 311] on input "(___) ___-____" at bounding box center [488, 306] width 164 height 33
paste input "360) 581-7802"
type input "[PHONE_NUMBER]"
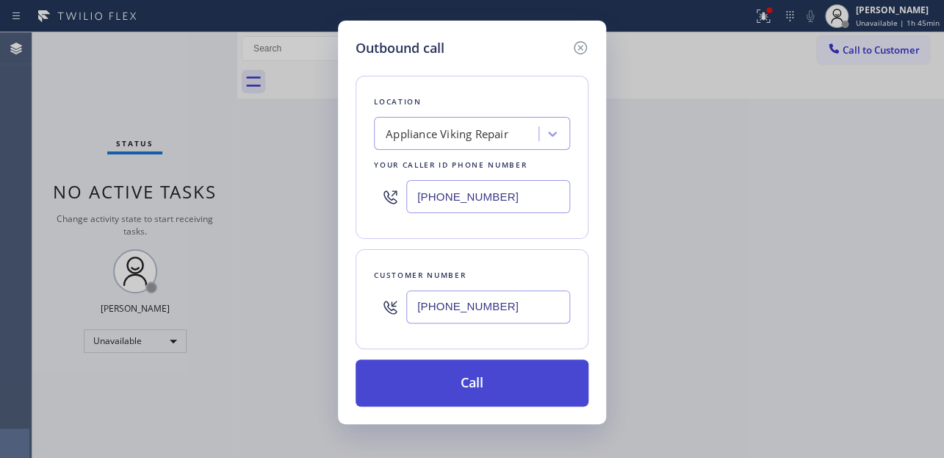
click at [492, 384] on button "Call" at bounding box center [472, 382] width 233 height 47
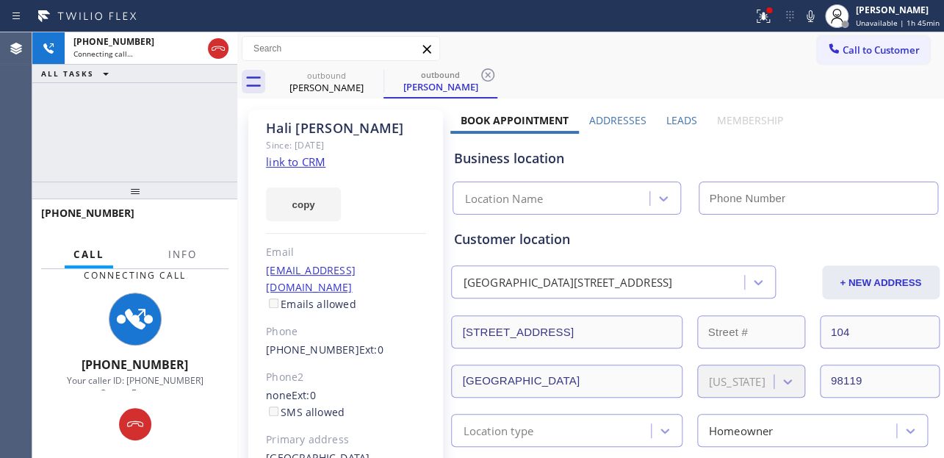
type input "[PHONE_NUMBER]"
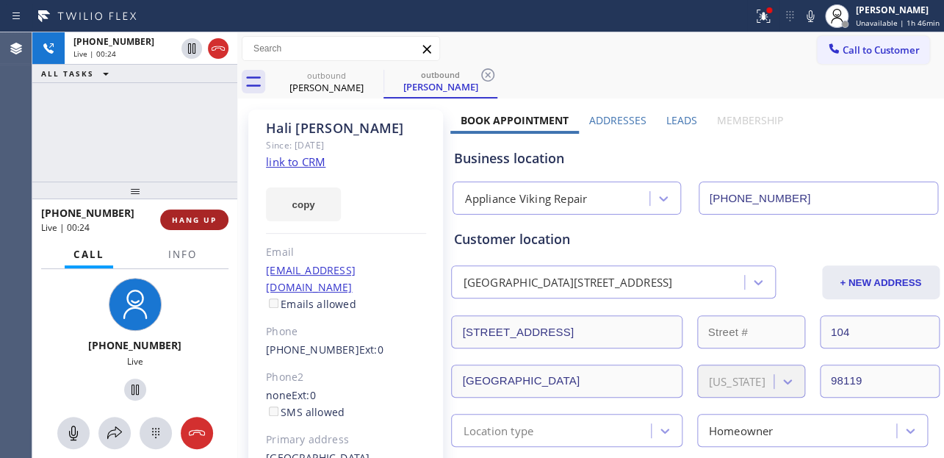
click at [201, 222] on span "HANG UP" at bounding box center [194, 220] width 45 height 10
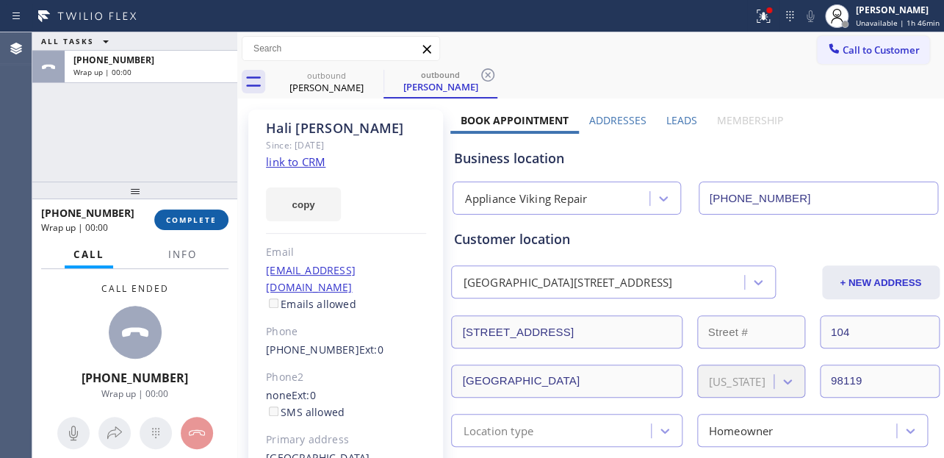
click at [201, 220] on span "COMPLETE" at bounding box center [191, 220] width 51 height 10
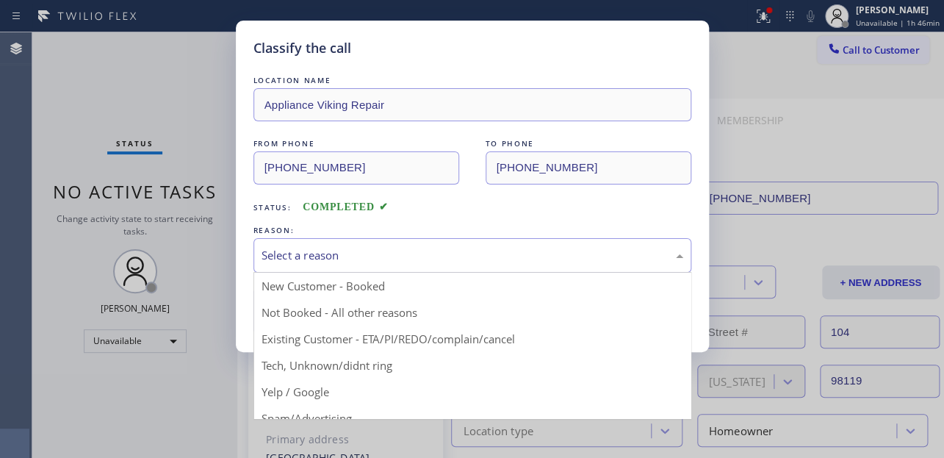
click at [384, 247] on div "Select a reason" at bounding box center [473, 255] width 422 height 17
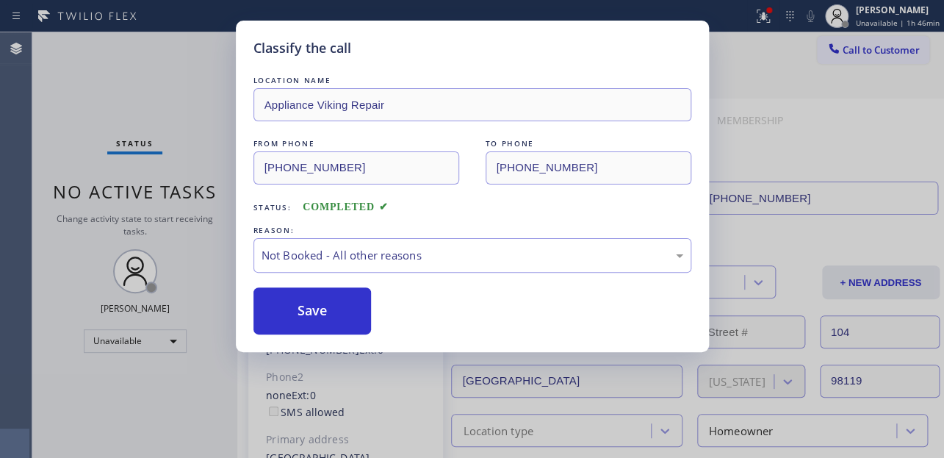
click at [306, 304] on button "Save" at bounding box center [313, 310] width 118 height 47
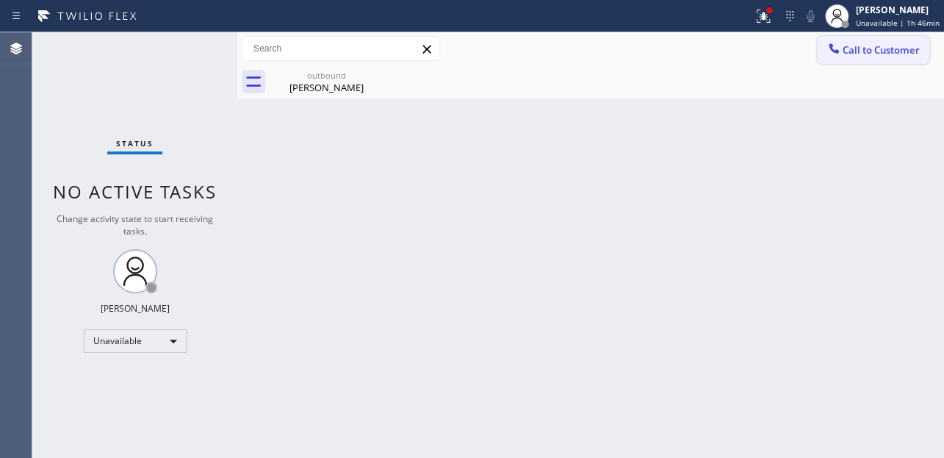
click at [842, 47] on div at bounding box center [834, 50] width 18 height 18
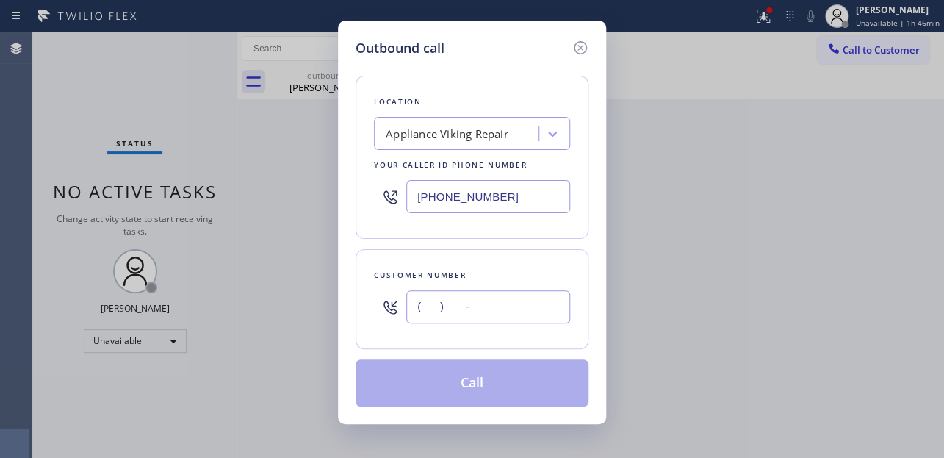
click at [421, 309] on input "(___) ___-____" at bounding box center [488, 306] width 164 height 33
paste input "786) 718-3767"
type input "[PHONE_NUMBER]"
click at [484, 367] on button "Call" at bounding box center [472, 382] width 233 height 47
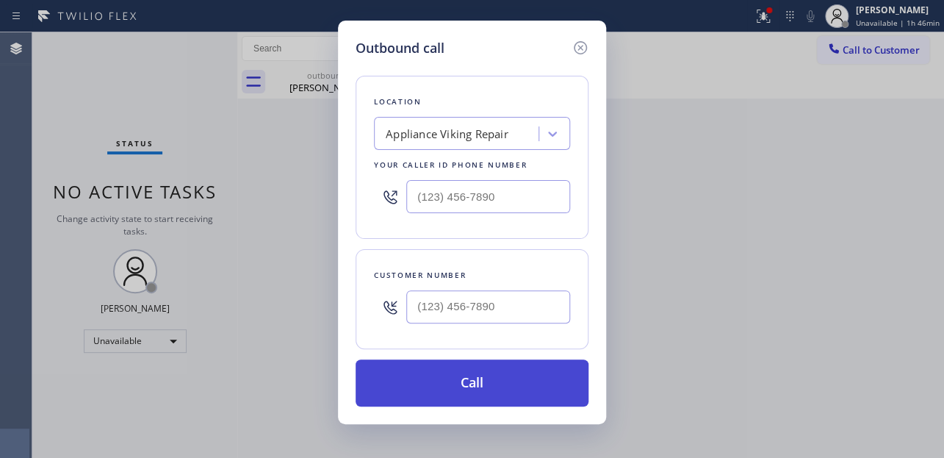
click at [484, 367] on div "Back to Dashboard Change Sender ID Customers Technicians Select a contact Outbo…" at bounding box center [590, 245] width 707 height 426
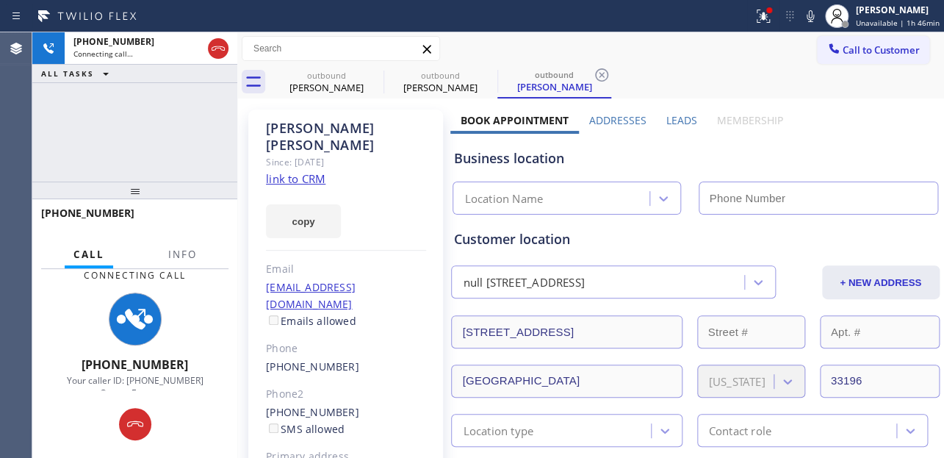
type input "[PHONE_NUMBER]"
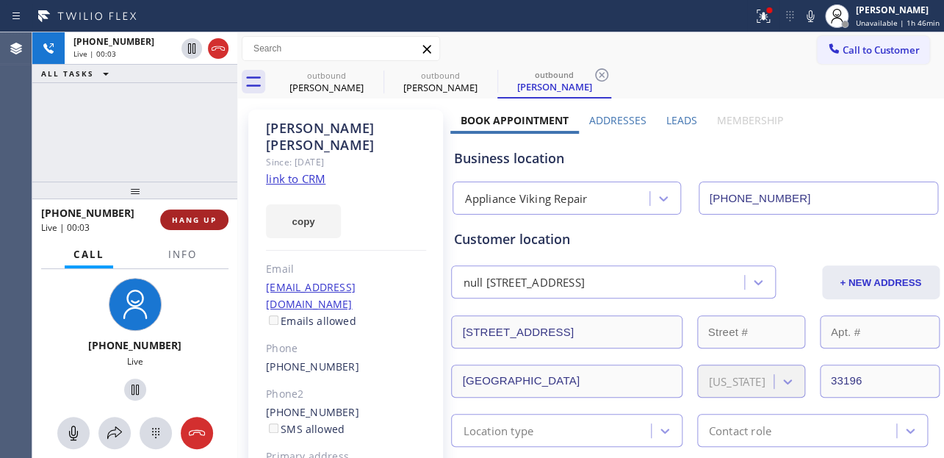
click at [189, 223] on span "HANG UP" at bounding box center [194, 220] width 45 height 10
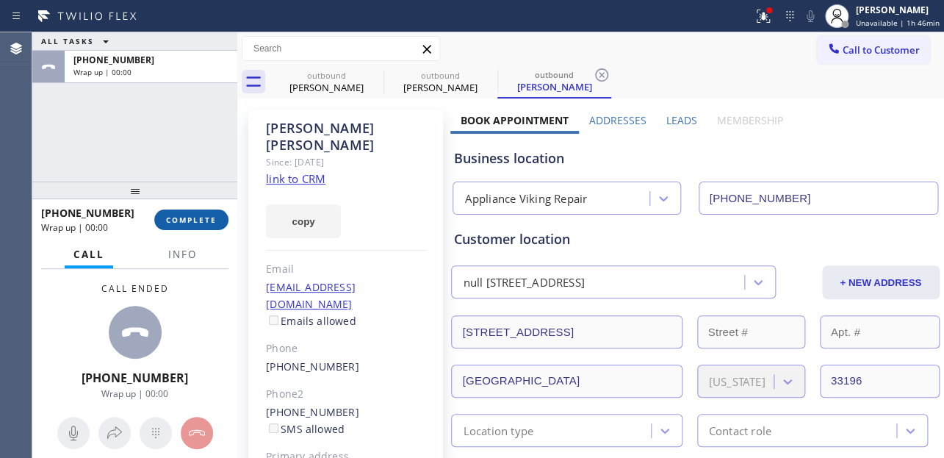
click at [189, 223] on span "COMPLETE" at bounding box center [191, 220] width 51 height 10
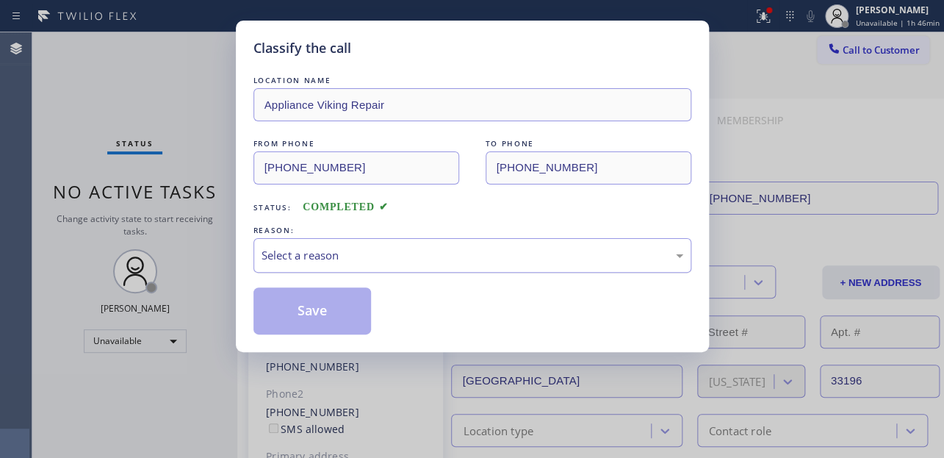
click at [419, 250] on div "Select a reason" at bounding box center [473, 255] width 422 height 17
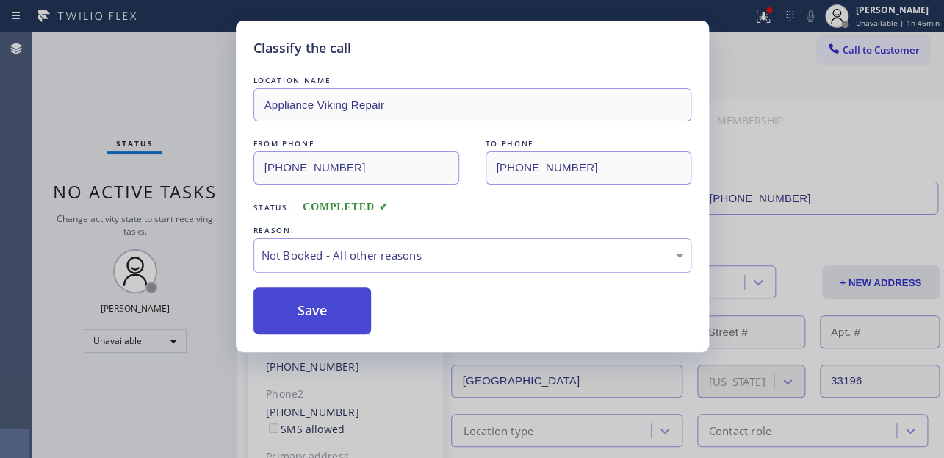
click at [320, 324] on button "Save" at bounding box center [313, 310] width 118 height 47
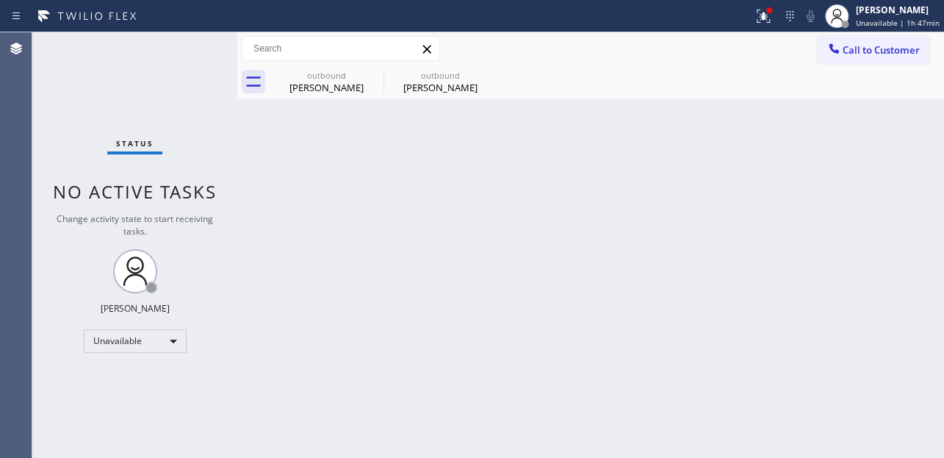
drag, startPoint x: 882, startPoint y: 46, endPoint x: 858, endPoint y: 47, distance: 24.3
click at [872, 47] on span "Call to Customer" at bounding box center [881, 49] width 77 height 13
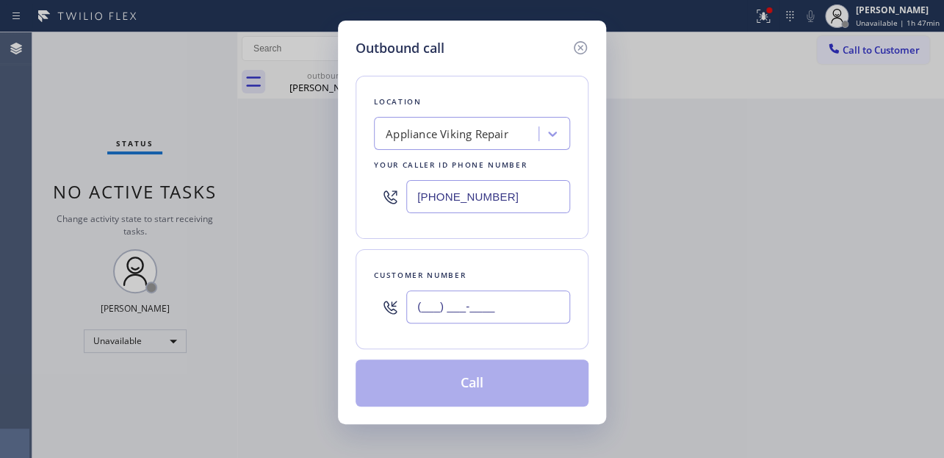
click at [414, 301] on input "(___) ___-____" at bounding box center [488, 306] width 164 height 33
paste input "646) 639-5655"
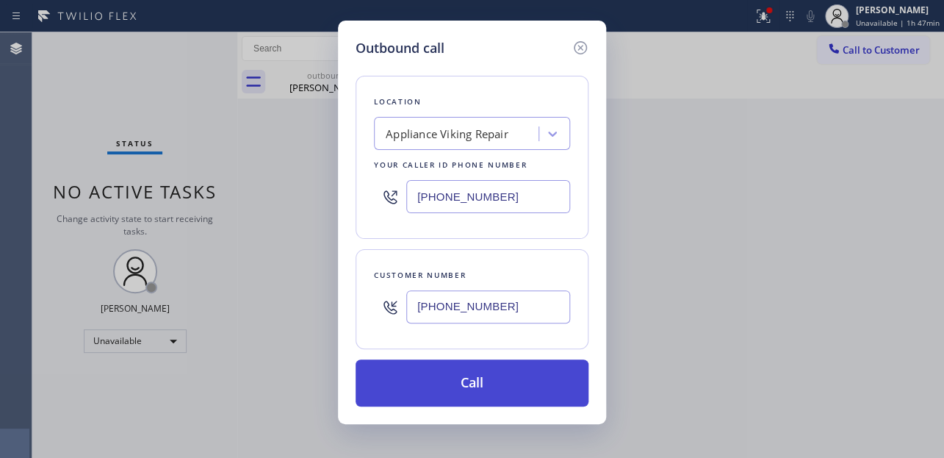
type input "[PHONE_NUMBER]"
click at [449, 389] on button "Call" at bounding box center [472, 382] width 233 height 47
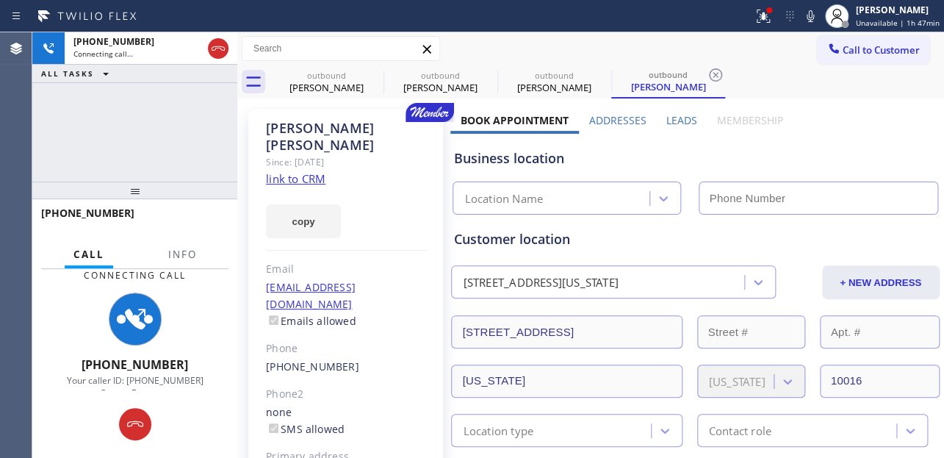
type input "[PHONE_NUMBER]"
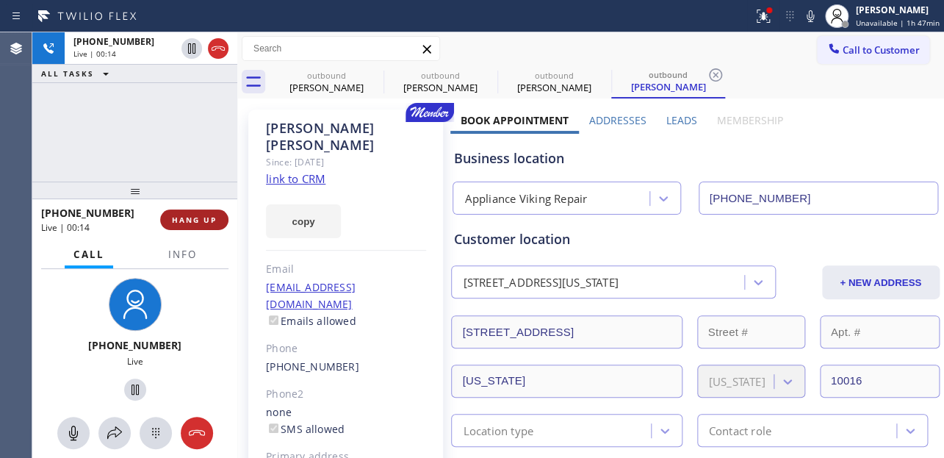
click at [200, 219] on span "HANG UP" at bounding box center [194, 220] width 45 height 10
click at [198, 220] on span "HANG UP" at bounding box center [194, 220] width 45 height 10
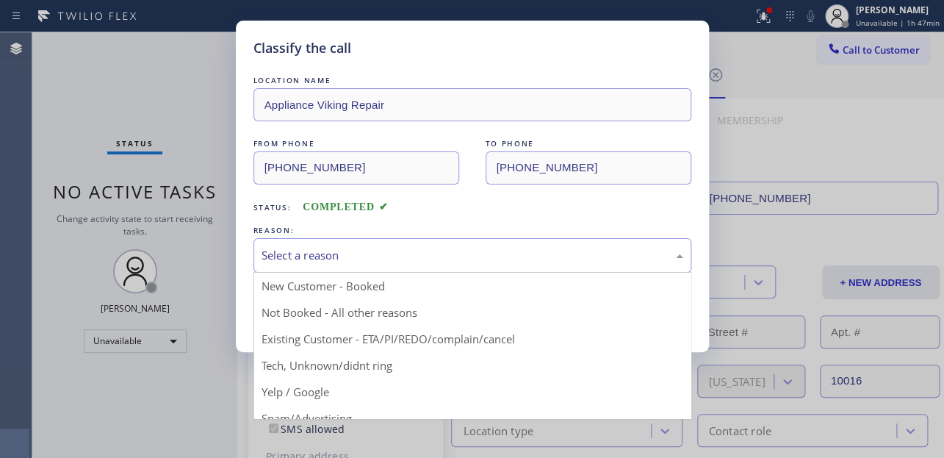
drag, startPoint x: 328, startPoint y: 253, endPoint x: 303, endPoint y: 302, distance: 55.2
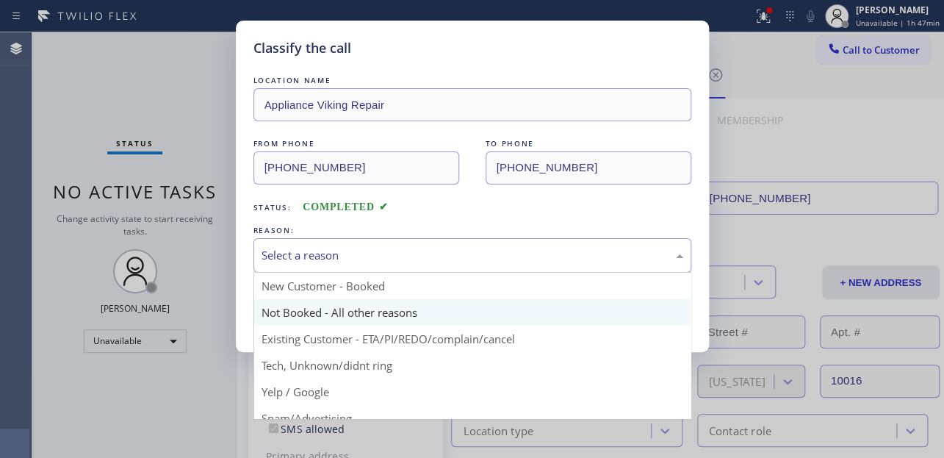
click at [328, 254] on div "Select a reason" at bounding box center [473, 255] width 422 height 17
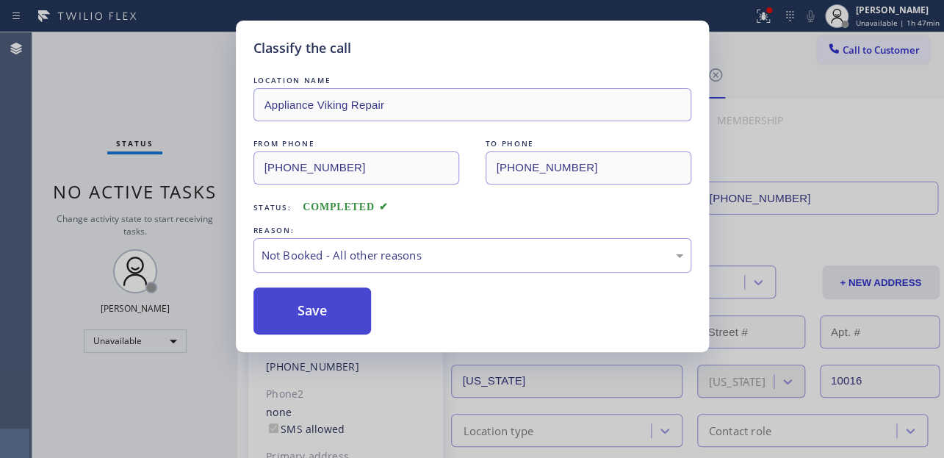
click at [309, 310] on button "Save" at bounding box center [313, 310] width 118 height 47
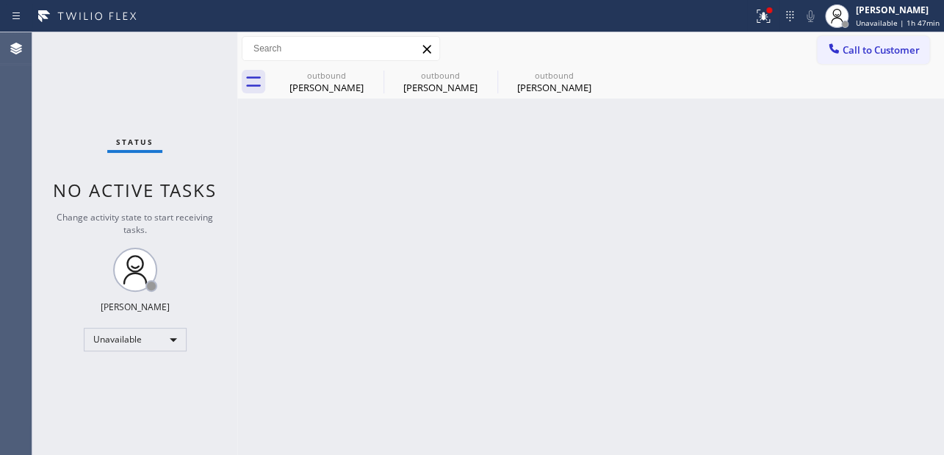
click at [871, 47] on span "Call to Customer" at bounding box center [881, 49] width 77 height 13
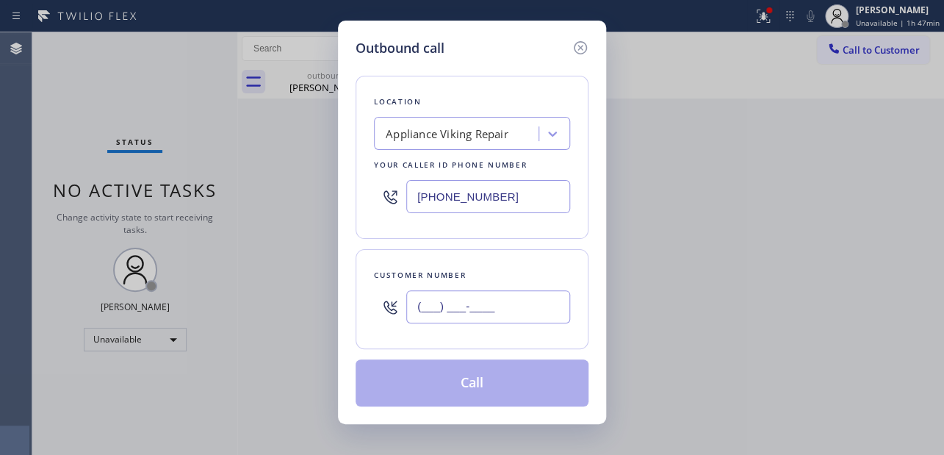
click at [472, 306] on input "(___) ___-____" at bounding box center [488, 306] width 164 height 33
paste input "619) 787-8362"
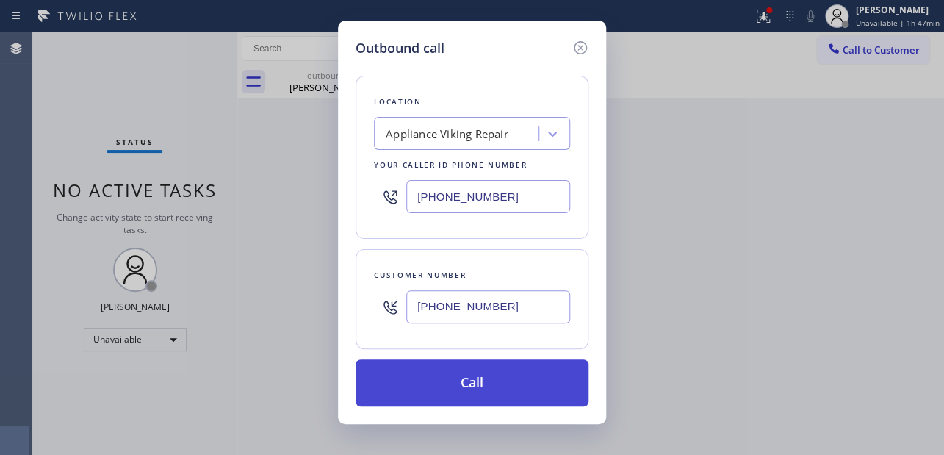
type input "[PHONE_NUMBER]"
click at [481, 387] on button "Call" at bounding box center [472, 382] width 233 height 47
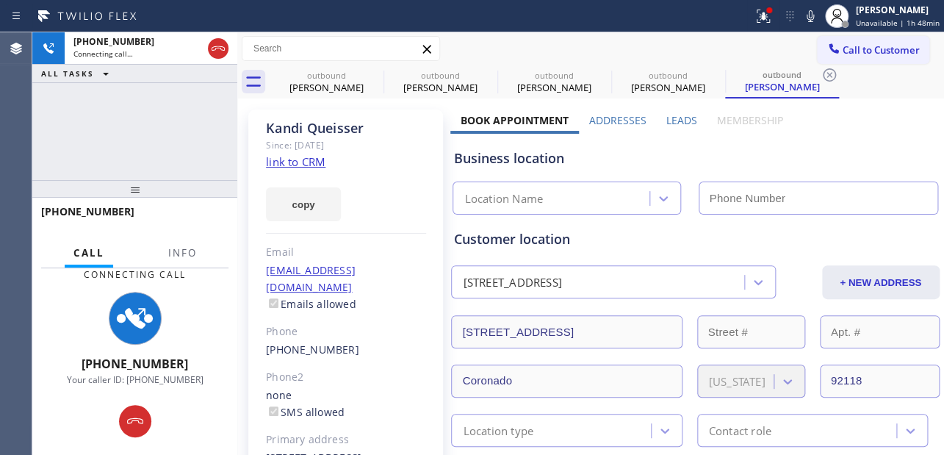
type input "[PHONE_NUMBER]"
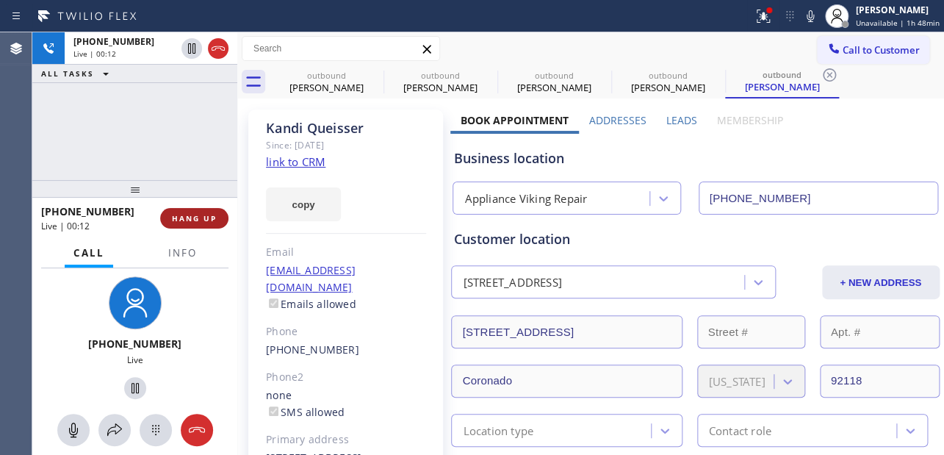
click at [170, 218] on button "HANG UP" at bounding box center [194, 218] width 68 height 21
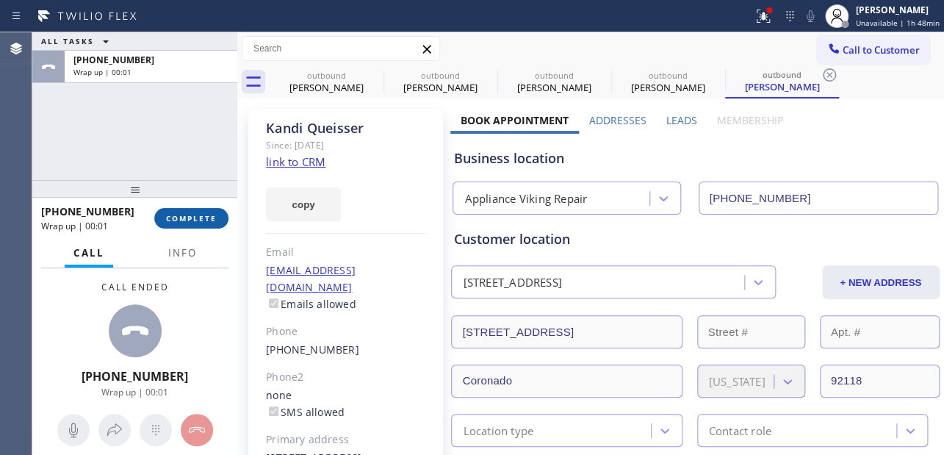
click at [191, 226] on button "COMPLETE" at bounding box center [191, 218] width 74 height 21
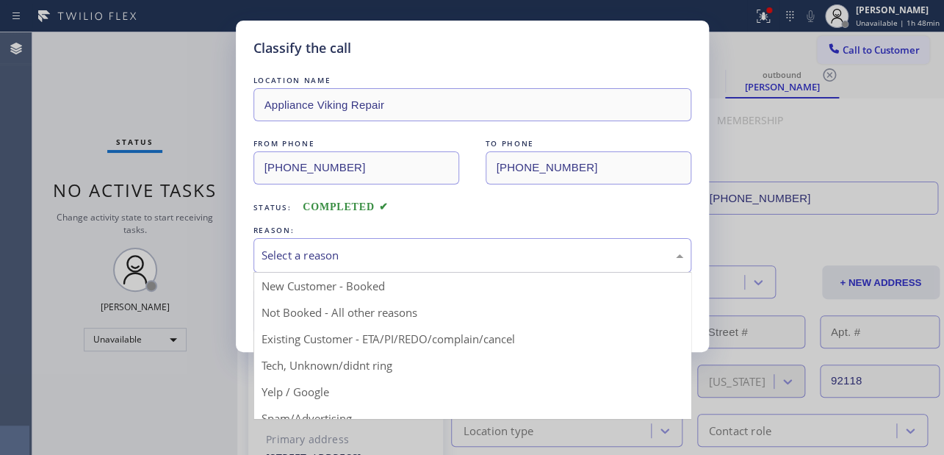
click at [295, 243] on div "Select a reason" at bounding box center [473, 255] width 438 height 35
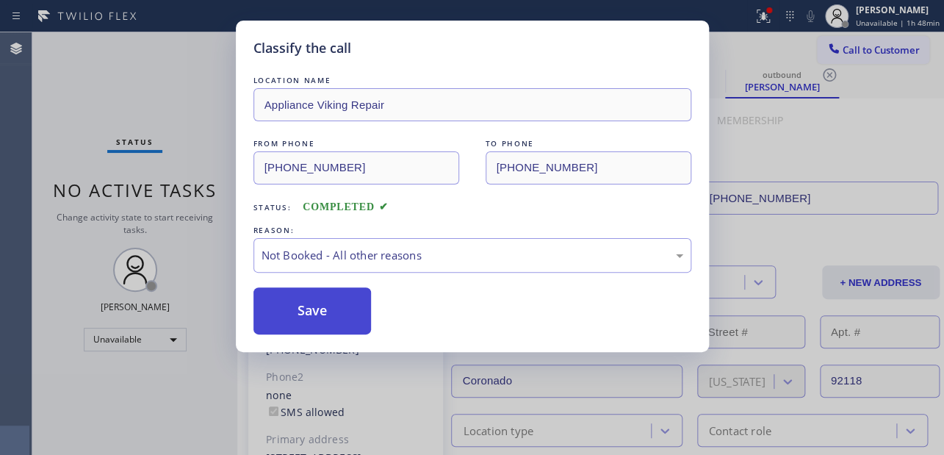
click at [293, 300] on button "Save" at bounding box center [313, 310] width 118 height 47
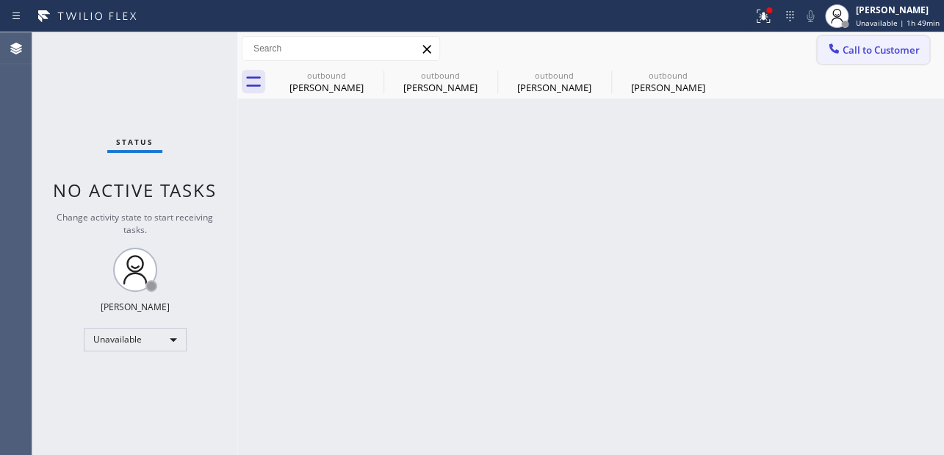
click at [901, 51] on span "Call to Customer" at bounding box center [881, 49] width 77 height 13
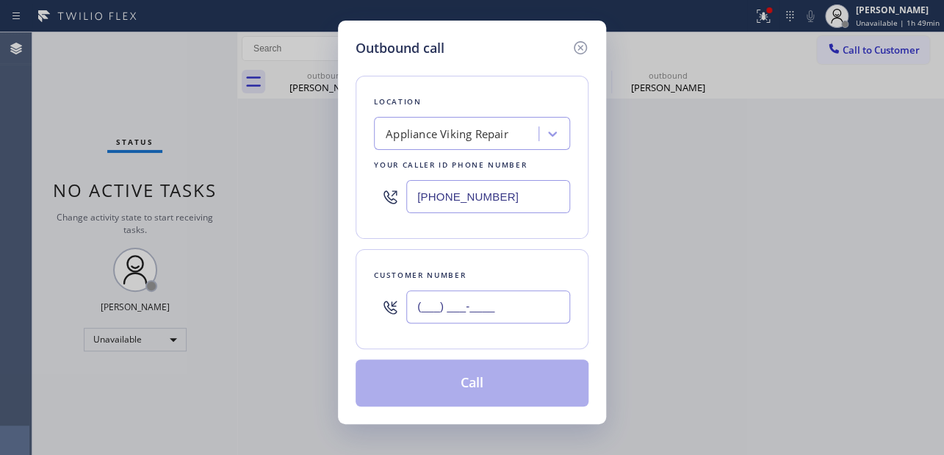
click at [463, 301] on input "(___) ___-____" at bounding box center [488, 306] width 164 height 33
paste input "4252"
drag, startPoint x: 411, startPoint y: 309, endPoint x: 570, endPoint y: 310, distance: 159.5
click at [570, 310] on div "Customer number (___) ___-4252" at bounding box center [472, 299] width 233 height 100
paste input "425) 281-1210"
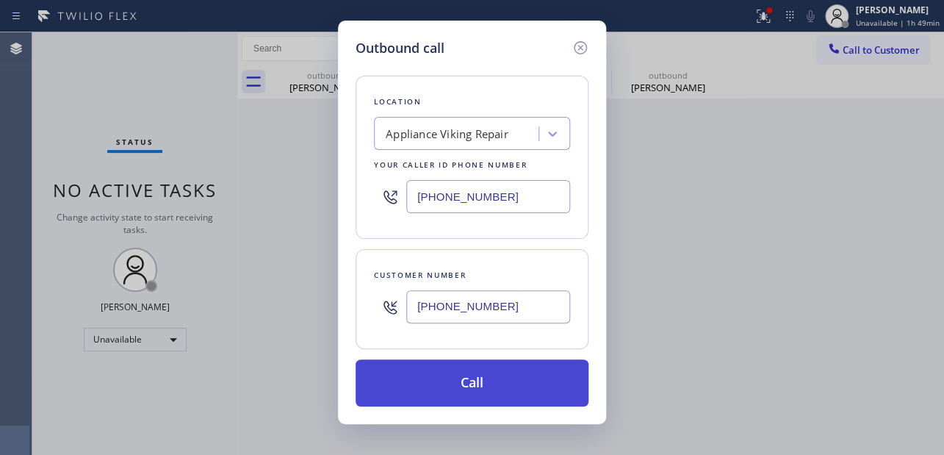
type input "[PHONE_NUMBER]"
click at [440, 381] on button "Call" at bounding box center [472, 382] width 233 height 47
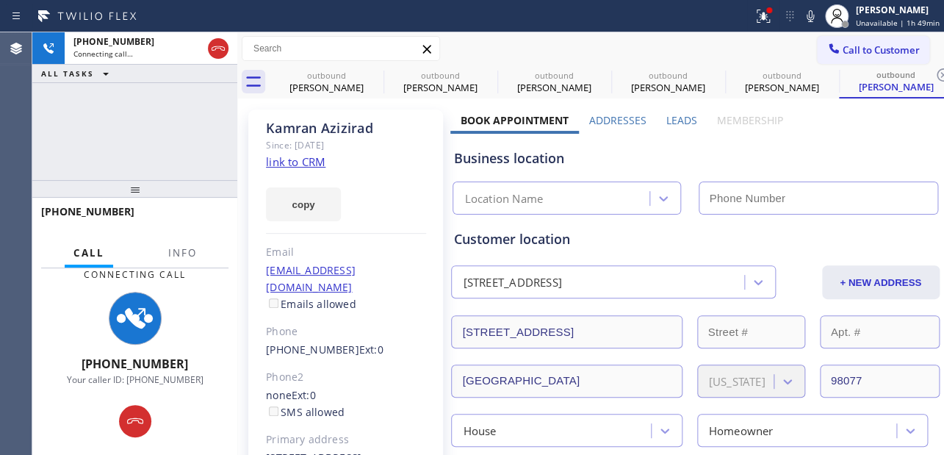
type input "[PHONE_NUMBER]"
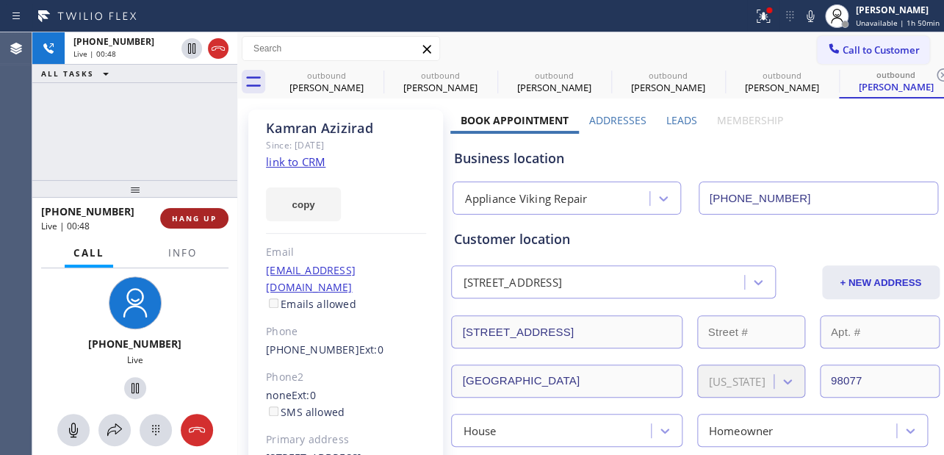
click at [208, 209] on button "HANG UP" at bounding box center [194, 218] width 68 height 21
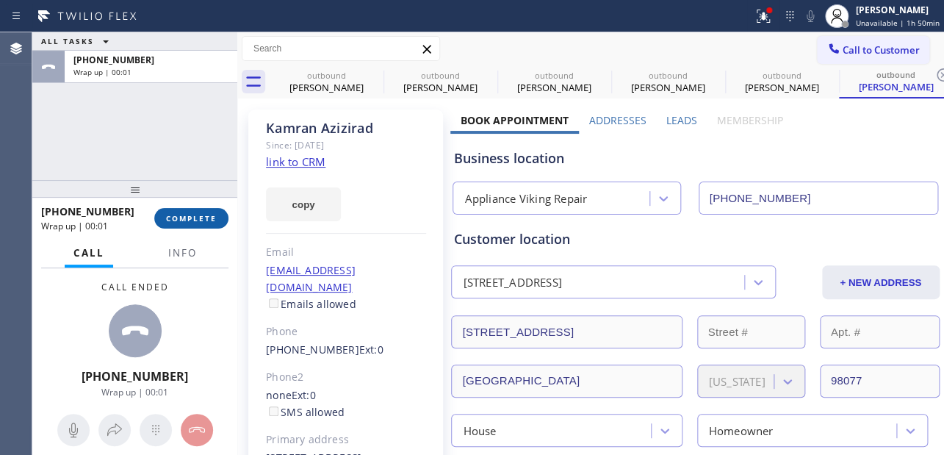
click at [211, 213] on span "COMPLETE" at bounding box center [191, 218] width 51 height 10
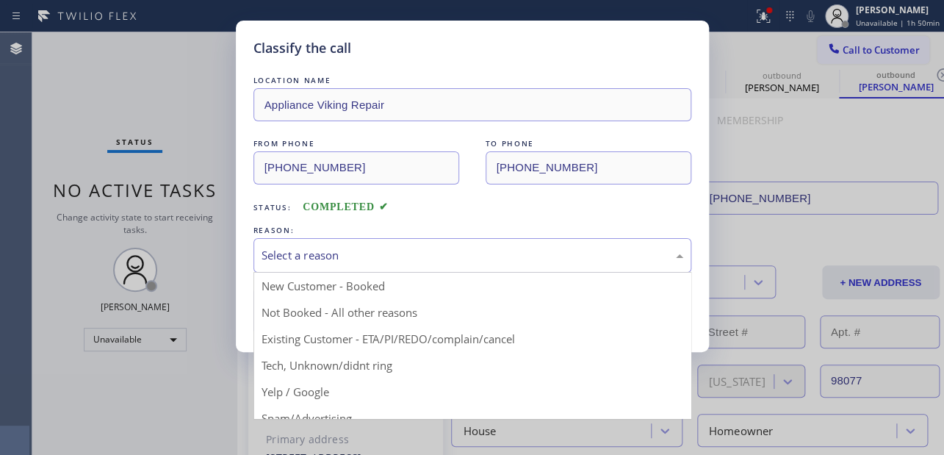
click at [334, 247] on div "Select a reason" at bounding box center [473, 255] width 422 height 17
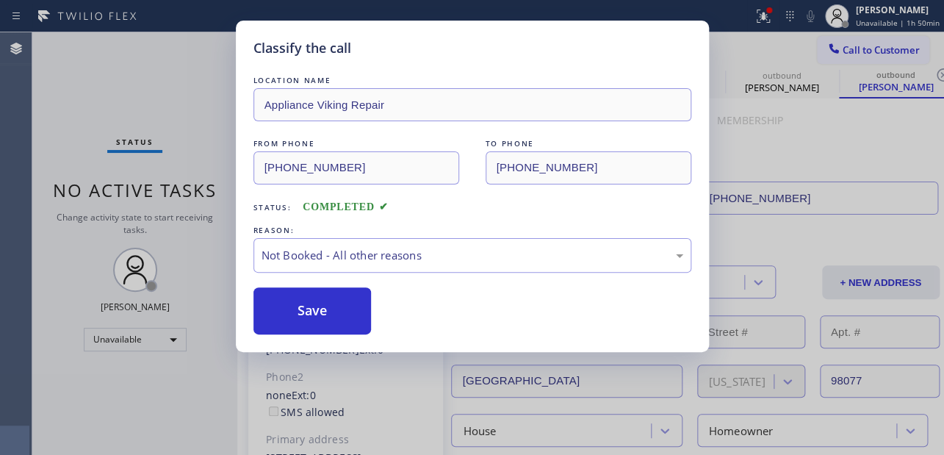
click at [301, 304] on button "Save" at bounding box center [313, 310] width 118 height 47
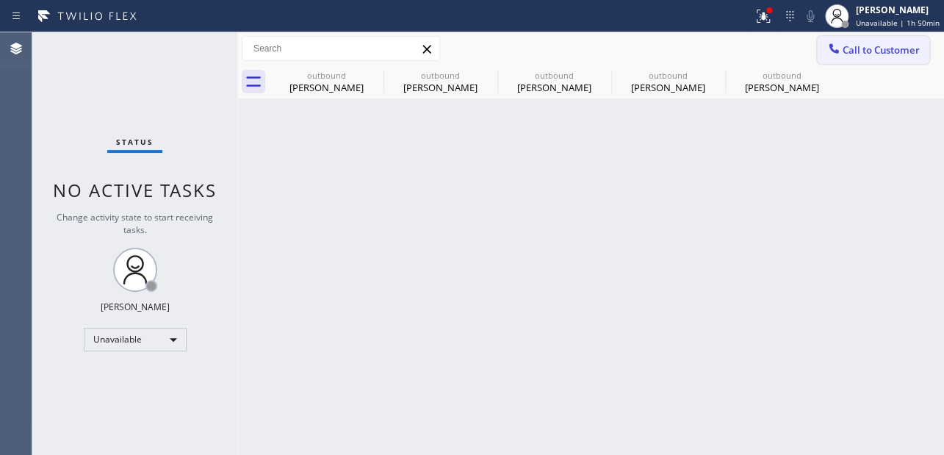
click at [870, 51] on span "Call to Customer" at bounding box center [881, 49] width 77 height 13
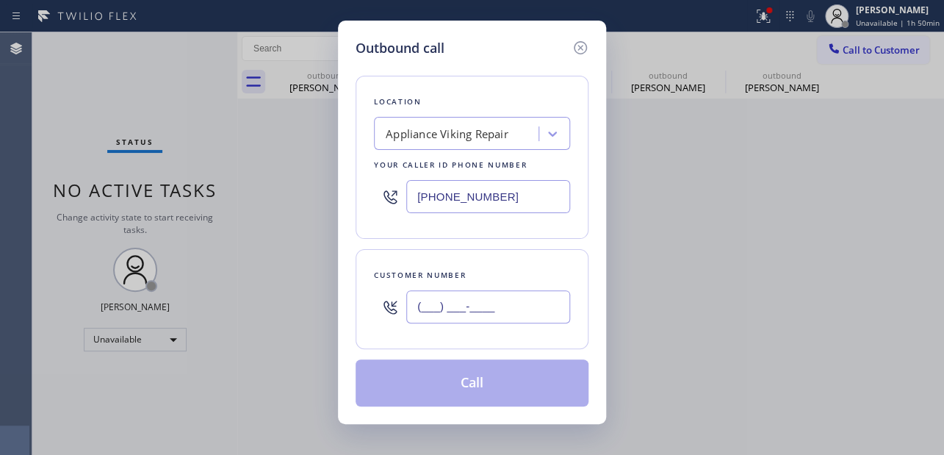
click at [423, 312] on input "(___) ___-____" at bounding box center [488, 306] width 164 height 33
paste input "847) 421-7559"
type input "[PHONE_NUMBER]"
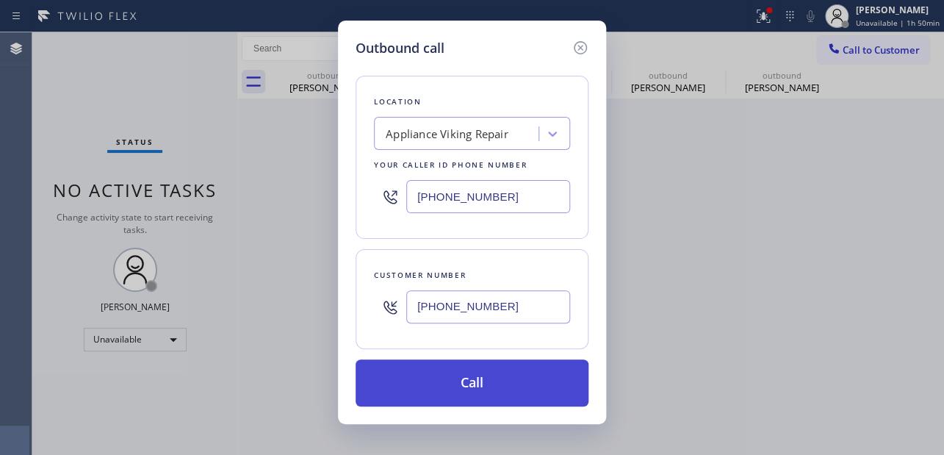
click at [478, 375] on button "Call" at bounding box center [472, 382] width 233 height 47
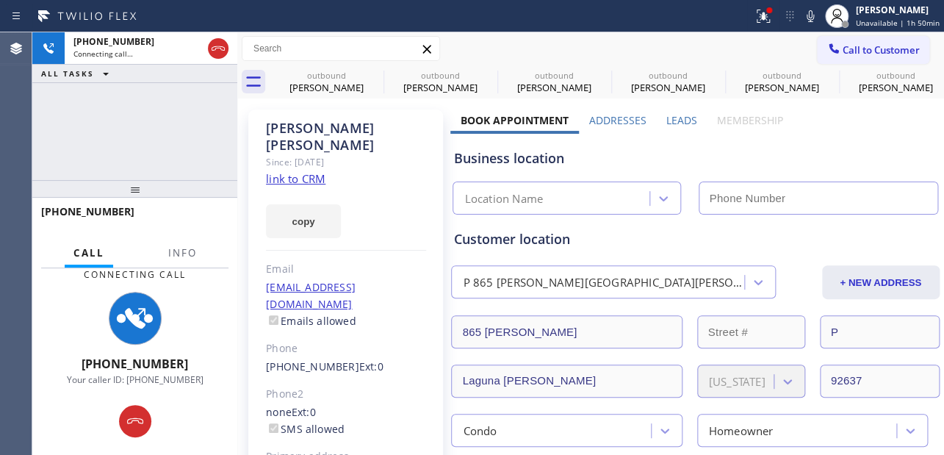
type input "[PHONE_NUMBER]"
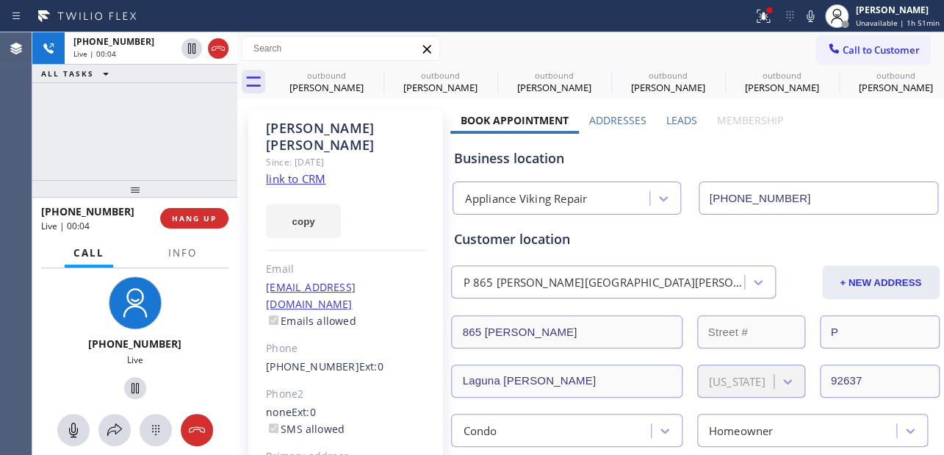
click at [787, 240] on div "Customer location" at bounding box center [695, 239] width 484 height 20
click at [171, 206] on div "[PHONE_NUMBER] Live | 00:05 HANG UP" at bounding box center [134, 218] width 187 height 38
click at [189, 220] on span "HANG UP" at bounding box center [194, 218] width 45 height 10
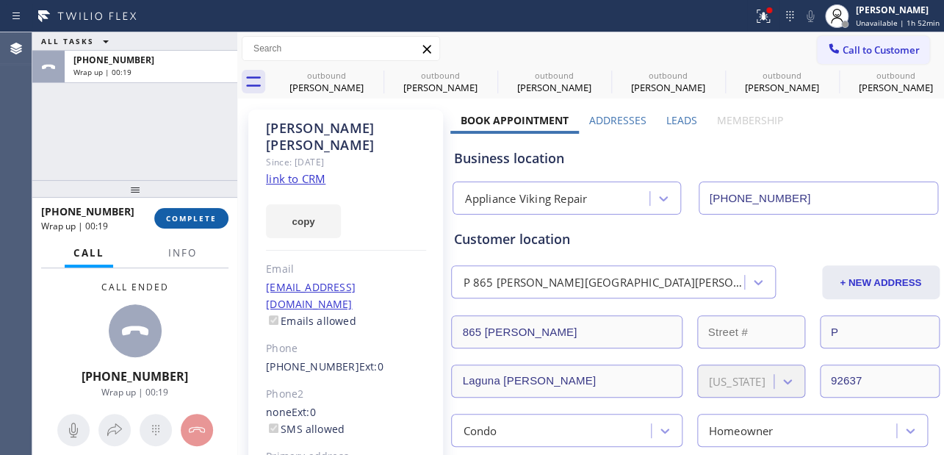
click at [175, 216] on span "COMPLETE" at bounding box center [191, 218] width 51 height 10
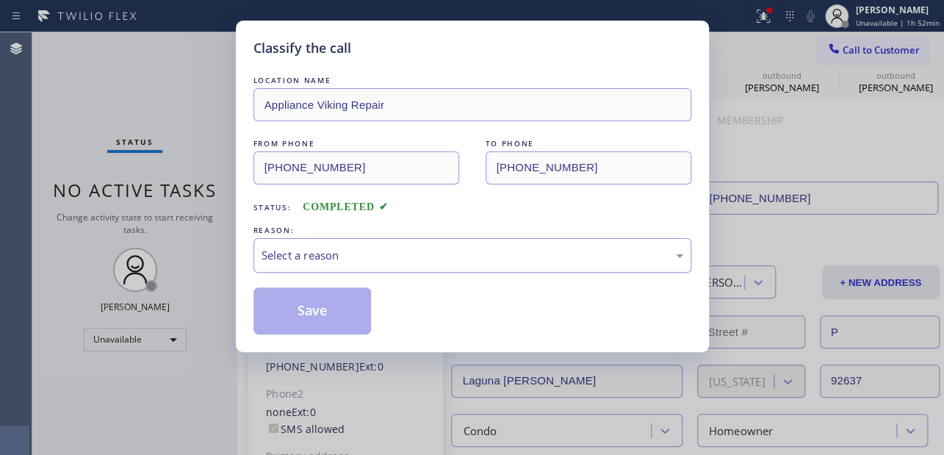
click at [535, 258] on div "Select a reason" at bounding box center [473, 255] width 422 height 17
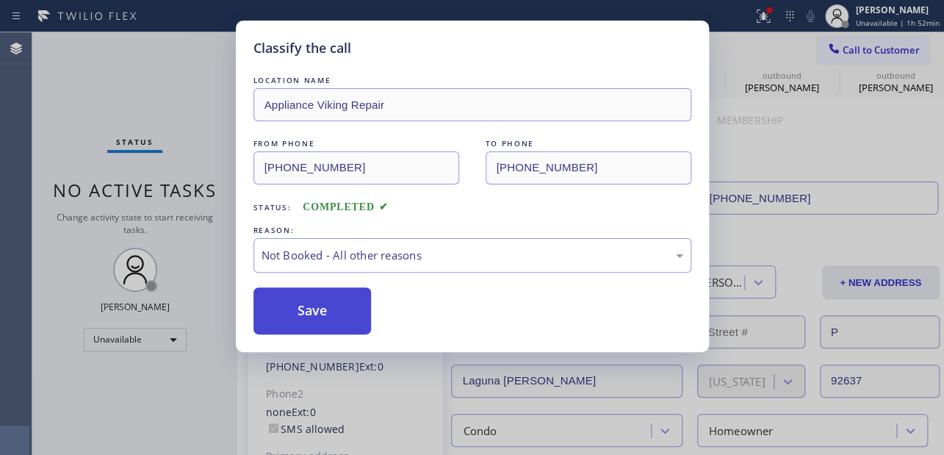
click at [329, 312] on button "Save" at bounding box center [313, 310] width 118 height 47
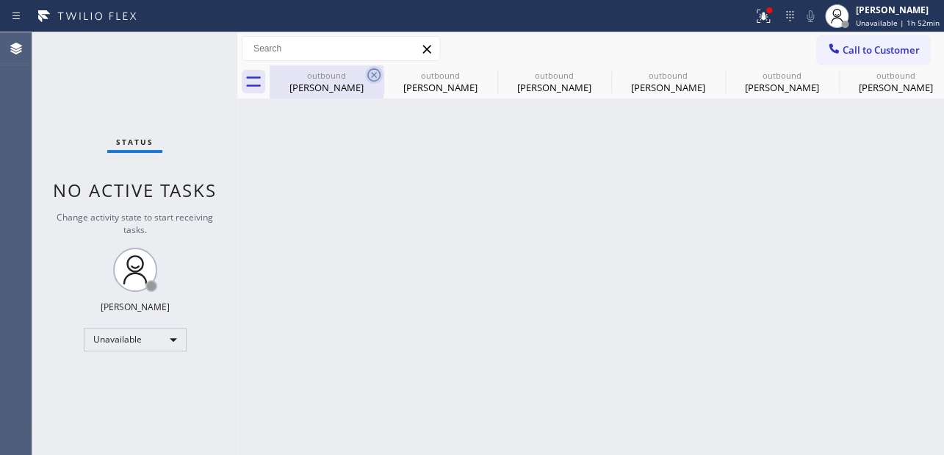
click at [376, 73] on icon at bounding box center [373, 74] width 13 height 13
click at [0, 0] on icon at bounding box center [0, 0] width 0 height 0
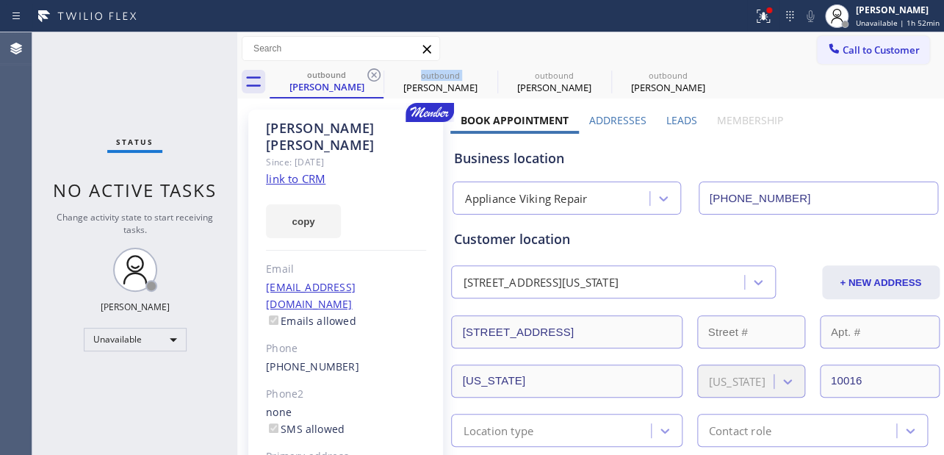
click at [376, 73] on icon at bounding box center [373, 74] width 13 height 13
click at [0, 0] on icon at bounding box center [0, 0] width 0 height 0
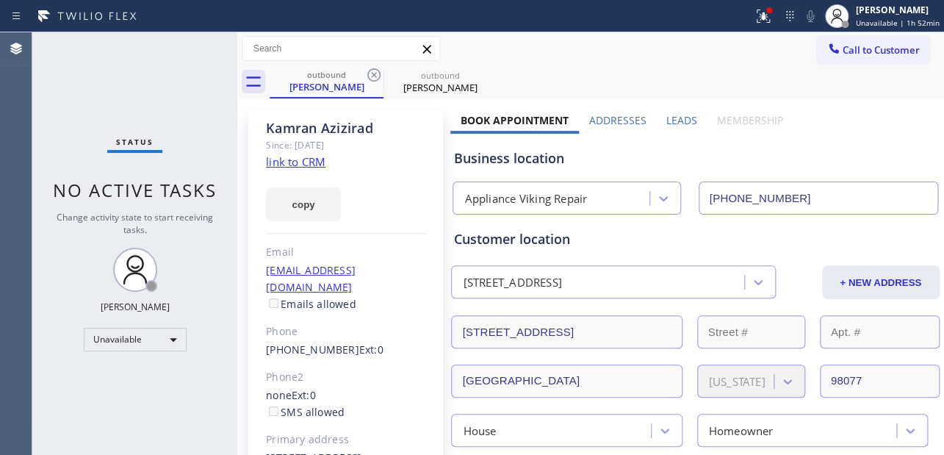
click at [376, 73] on icon at bounding box center [373, 74] width 13 height 13
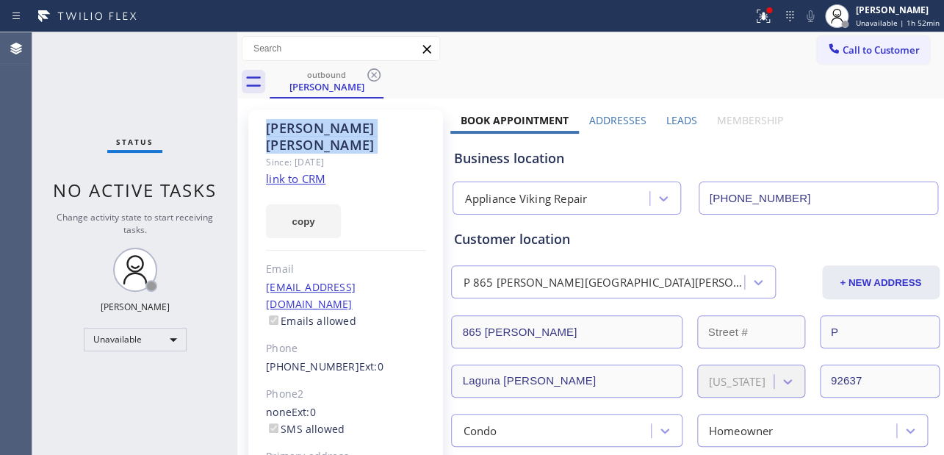
click at [376, 73] on icon at bounding box center [373, 74] width 13 height 13
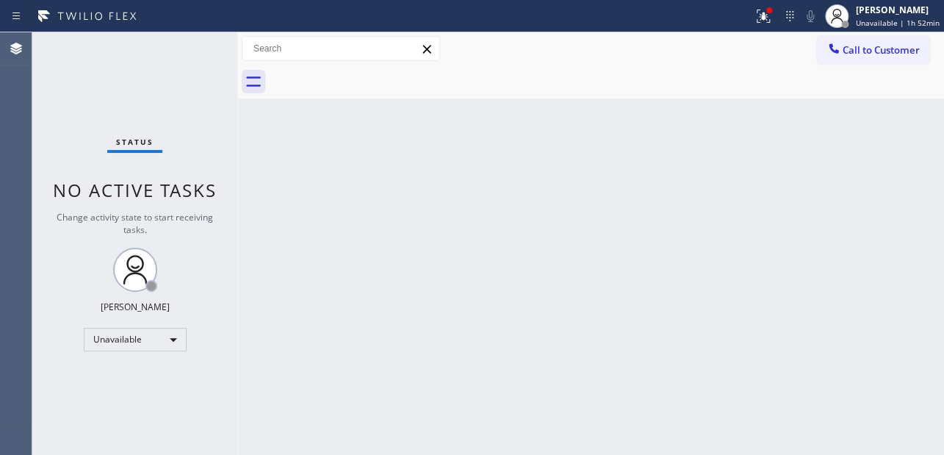
click at [376, 73] on div at bounding box center [607, 81] width 675 height 33
click at [867, 47] on span "Call to Customer" at bounding box center [881, 49] width 77 height 13
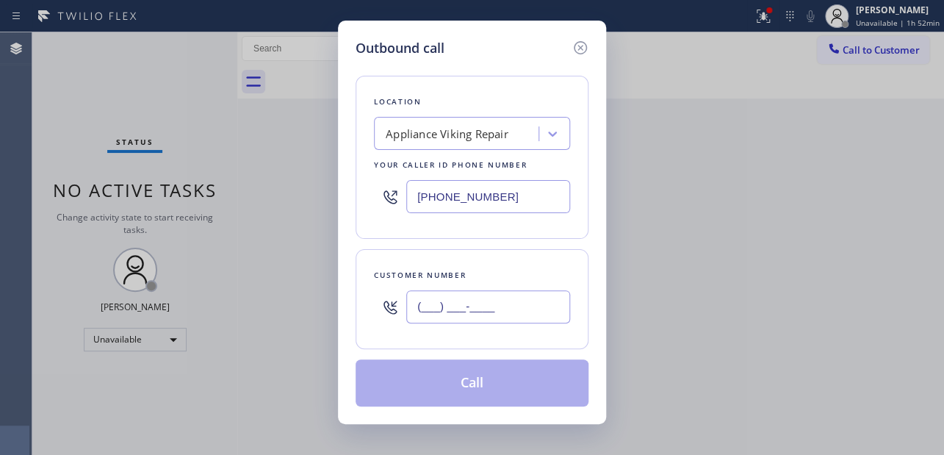
click at [428, 301] on input "(___) ___-____" at bounding box center [488, 306] width 164 height 33
paste input "646) 577-7939"
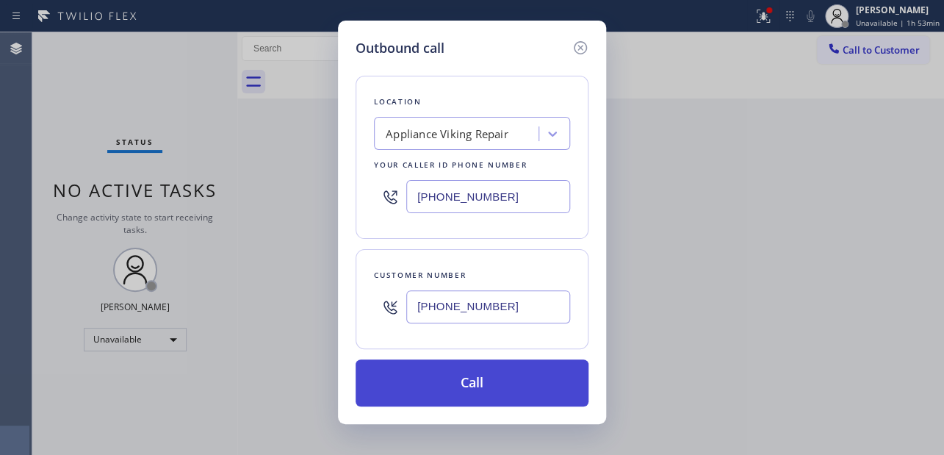
type input "[PHONE_NUMBER]"
click at [434, 377] on button "Call" at bounding box center [472, 382] width 233 height 47
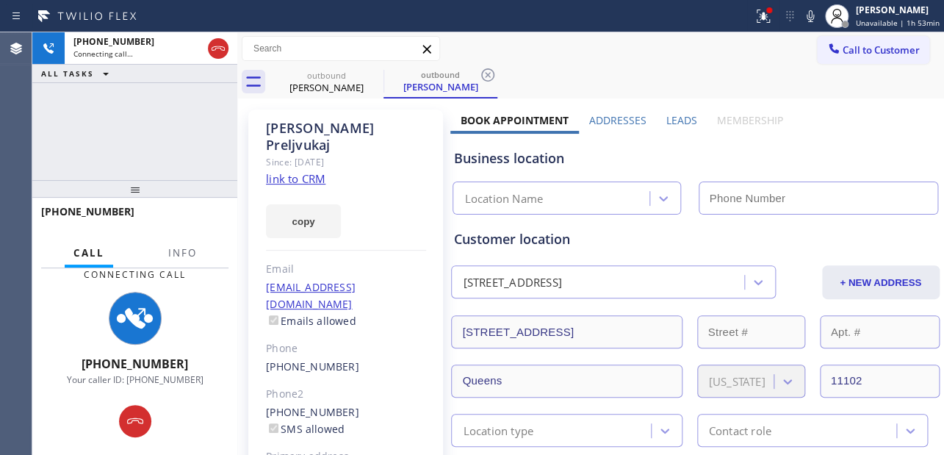
type input "[PHONE_NUMBER]"
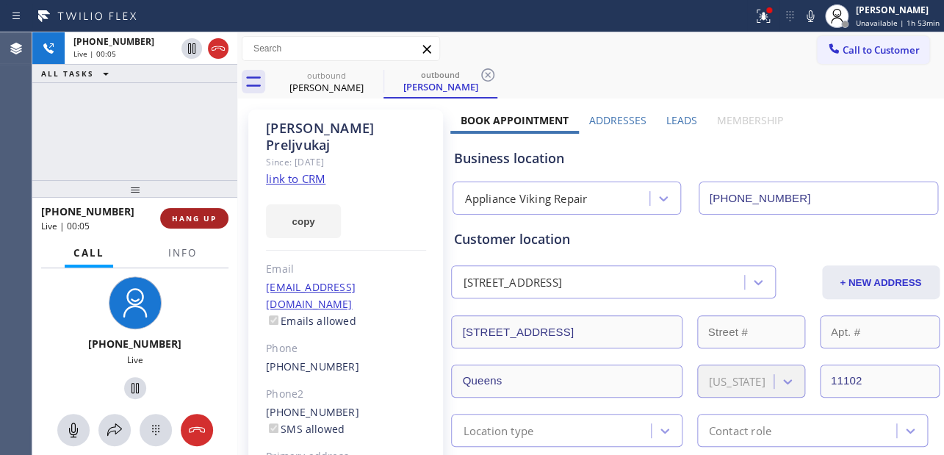
click at [173, 224] on button "HANG UP" at bounding box center [194, 218] width 68 height 21
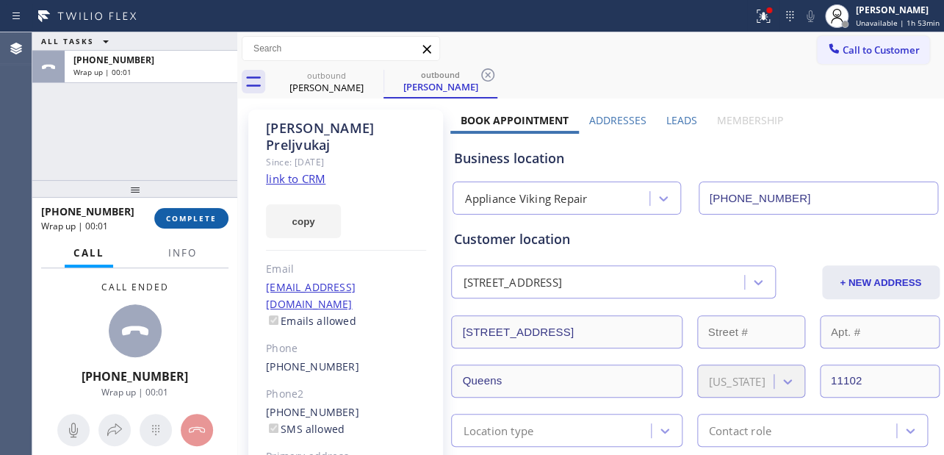
click at [190, 213] on span "COMPLETE" at bounding box center [191, 218] width 51 height 10
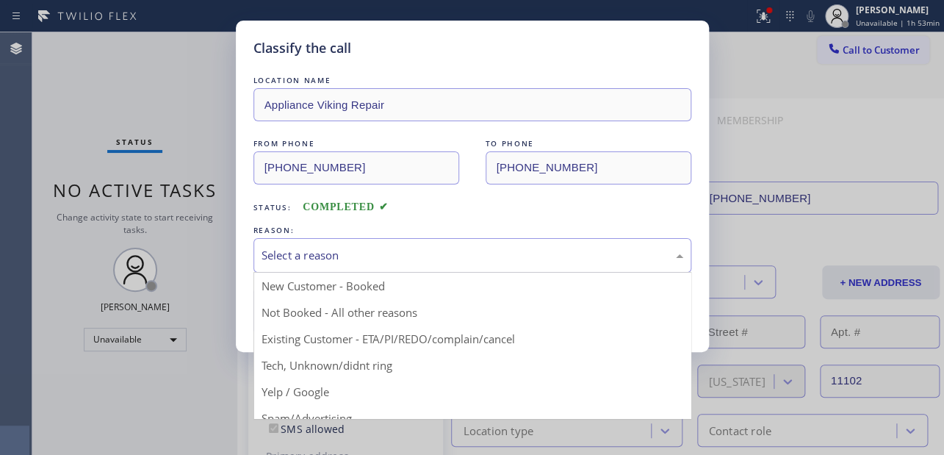
click at [359, 254] on div "Select a reason" at bounding box center [473, 255] width 422 height 17
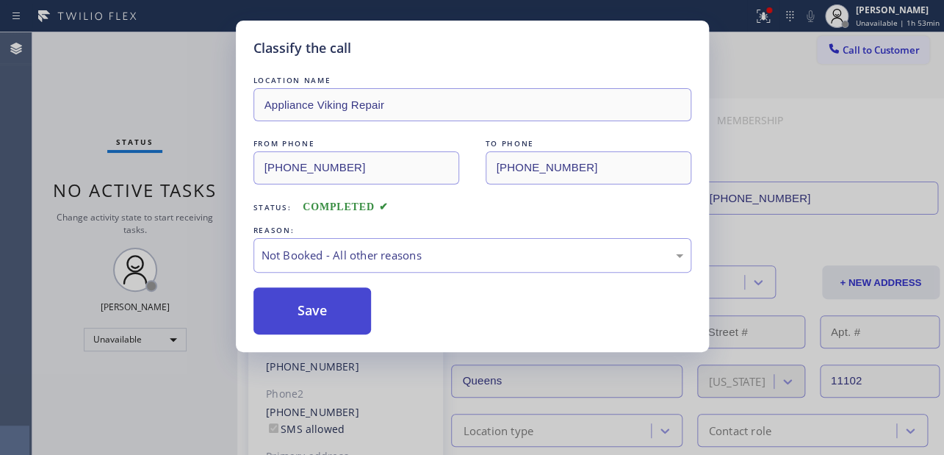
click at [327, 312] on button "Save" at bounding box center [313, 310] width 118 height 47
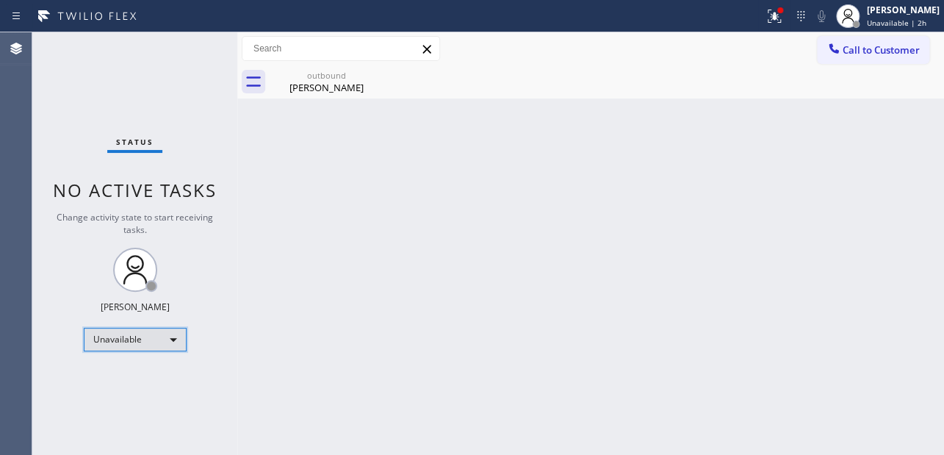
click at [149, 337] on div "Unavailable" at bounding box center [135, 340] width 103 height 24
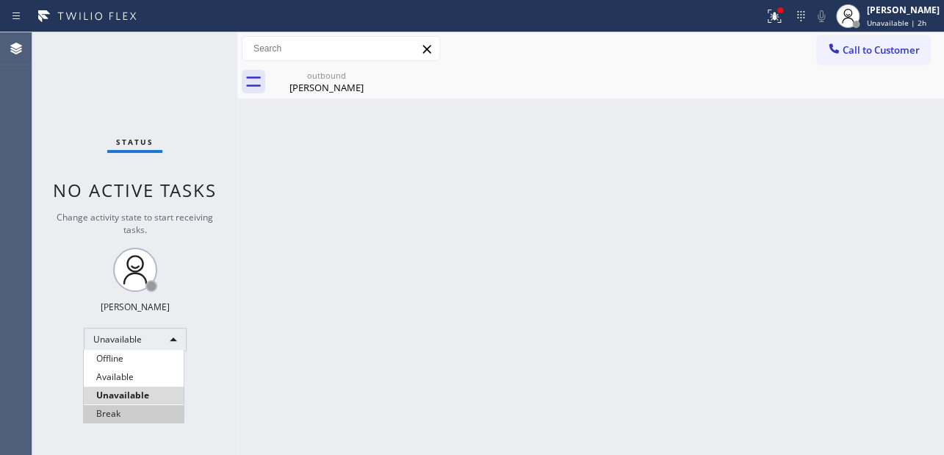
click at [148, 408] on li "Break" at bounding box center [134, 414] width 100 height 18
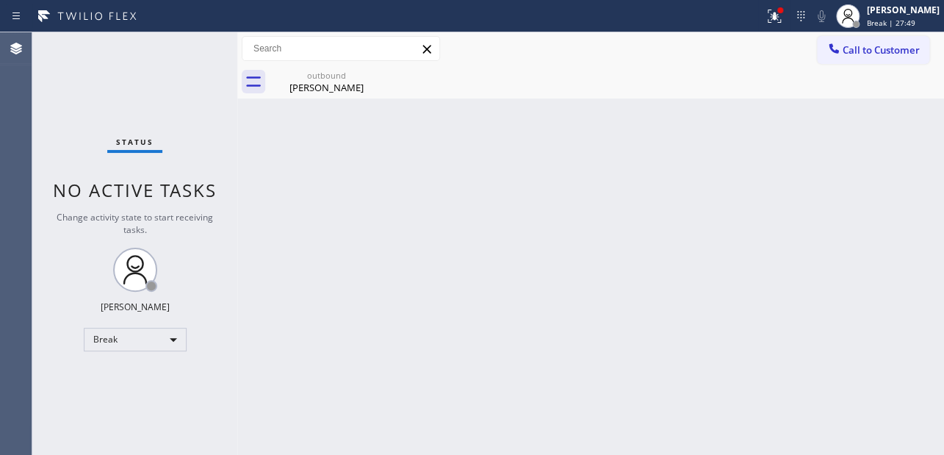
click at [738, 205] on div "Back to Dashboard Change Sender ID Customers Technicians Select a contact Outbo…" at bounding box center [590, 243] width 707 height 423
click at [136, 350] on div "Status No active tasks Change activity state to start receiving tasks. [PERSON_…" at bounding box center [134, 243] width 205 height 423
click at [123, 336] on div "Break" at bounding box center [135, 340] width 103 height 24
click at [129, 401] on li "Unavailable" at bounding box center [134, 396] width 100 height 18
click at [913, 57] on button "Call to Customer" at bounding box center [873, 50] width 112 height 28
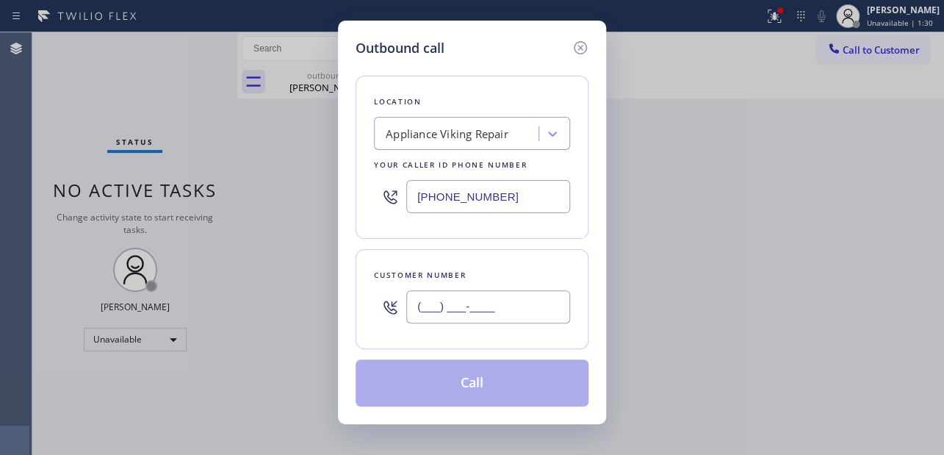
click at [445, 322] on input "(___) ___-____" at bounding box center [488, 306] width 164 height 33
paste input "818) 314-2202"
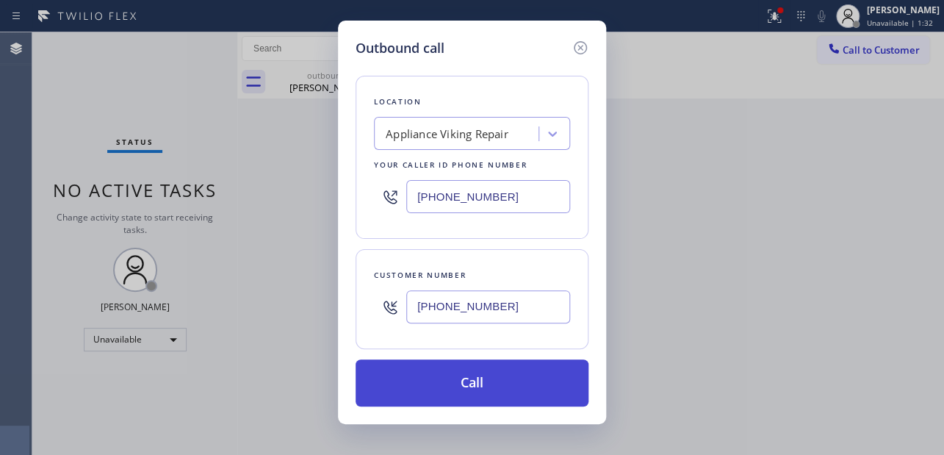
click at [502, 393] on button "Call" at bounding box center [472, 382] width 233 height 47
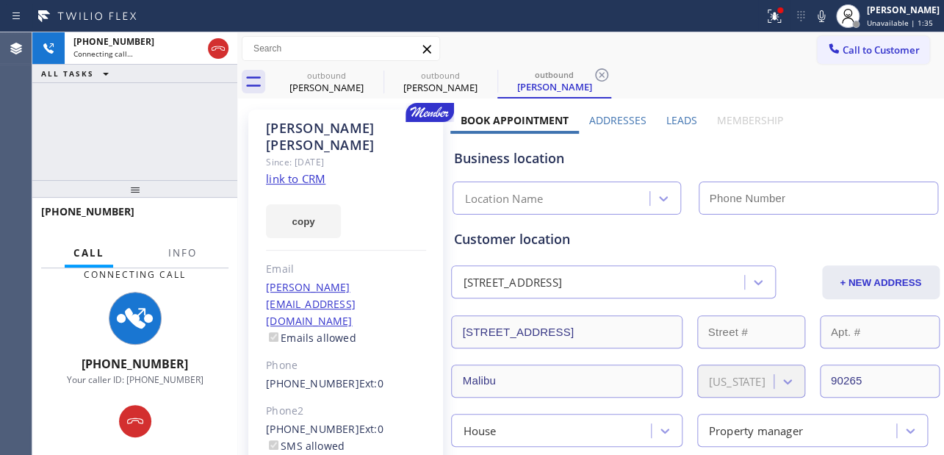
click at [682, 125] on label "Leads" at bounding box center [682, 120] width 31 height 14
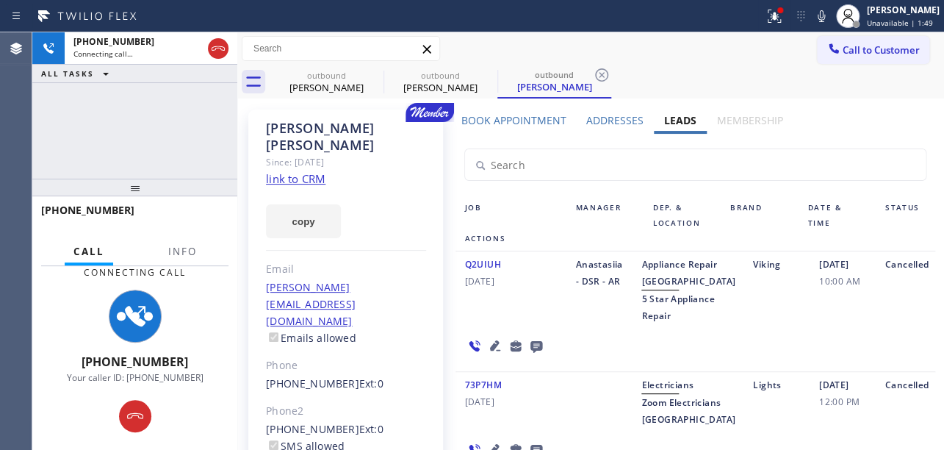
click at [223, 53] on icon at bounding box center [218, 49] width 18 height 18
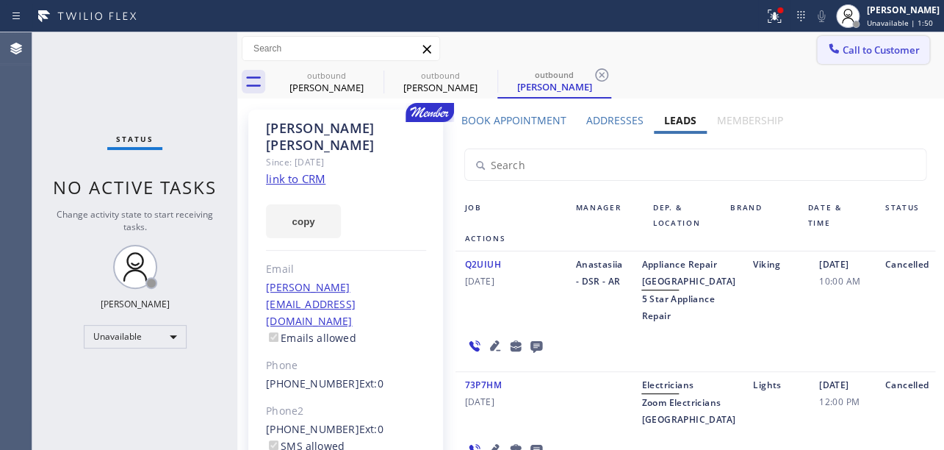
click at [872, 44] on span "Call to Customer" at bounding box center [881, 49] width 77 height 13
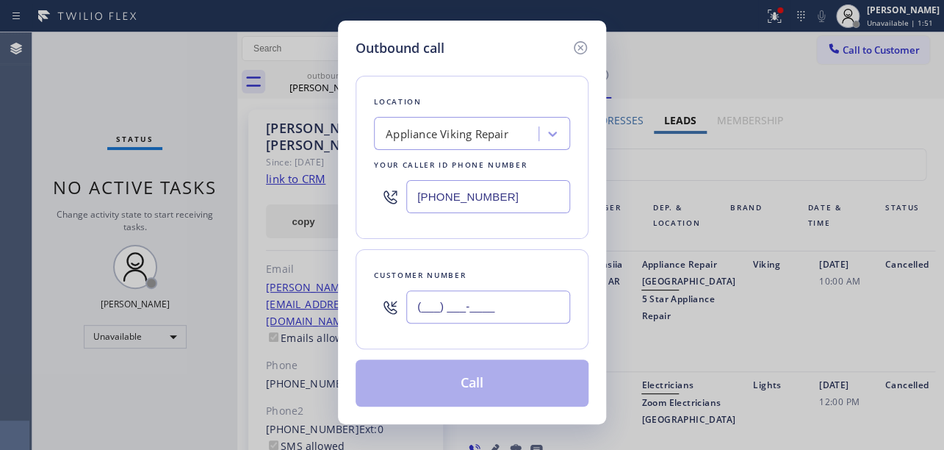
click at [423, 320] on input "(___) ___-____" at bounding box center [488, 306] width 164 height 33
paste input "209) 294-6599"
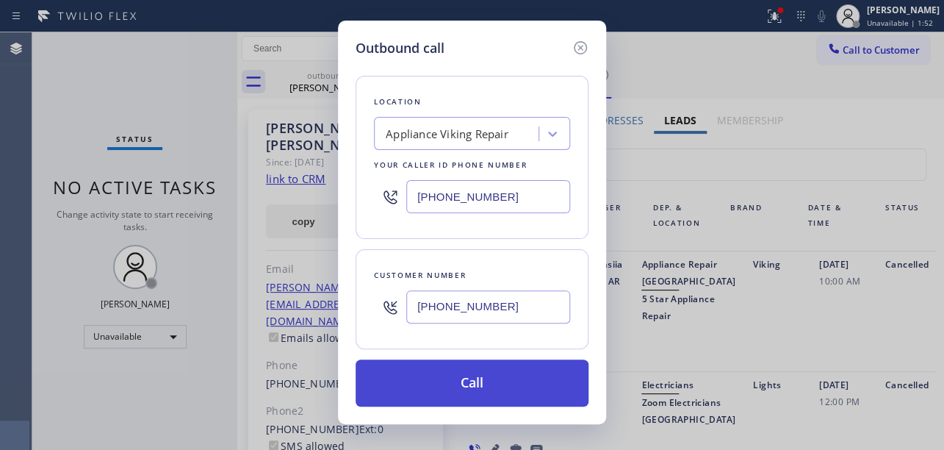
type input "[PHONE_NUMBER]"
click at [450, 392] on button "Call" at bounding box center [472, 382] width 233 height 47
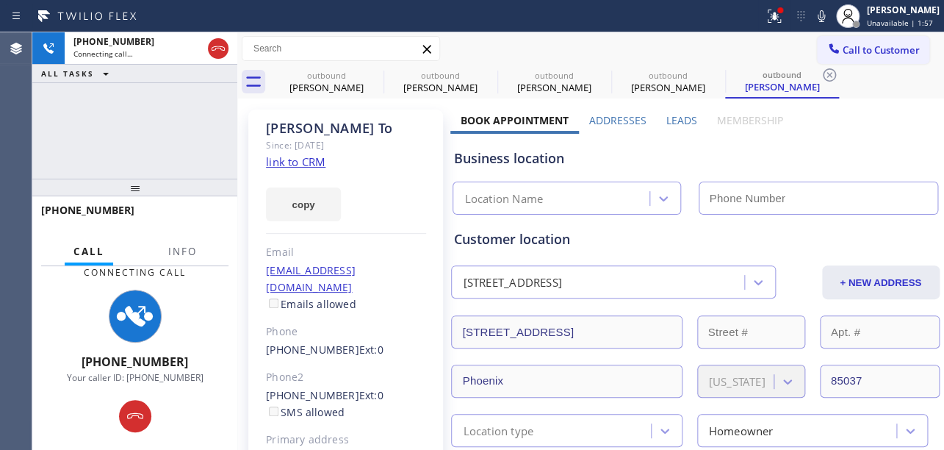
type input "[PHONE_NUMBER]"
click at [667, 120] on label "Leads" at bounding box center [682, 120] width 31 height 14
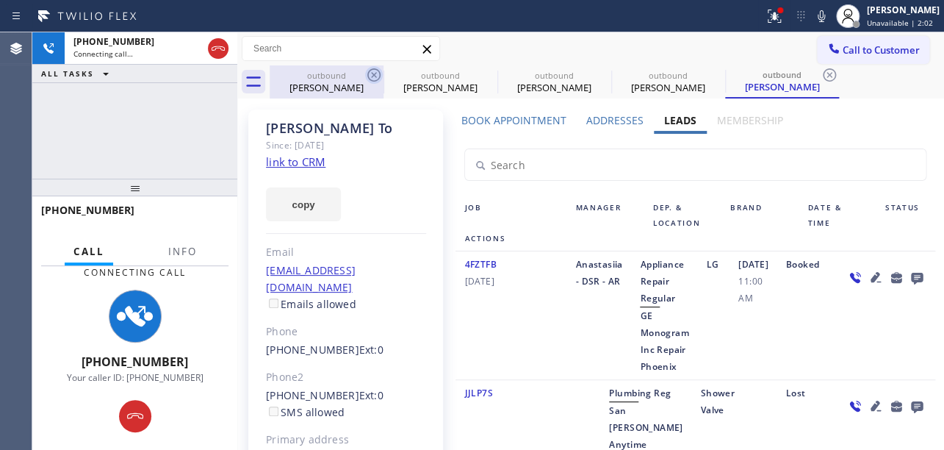
click at [373, 78] on icon at bounding box center [374, 75] width 18 height 18
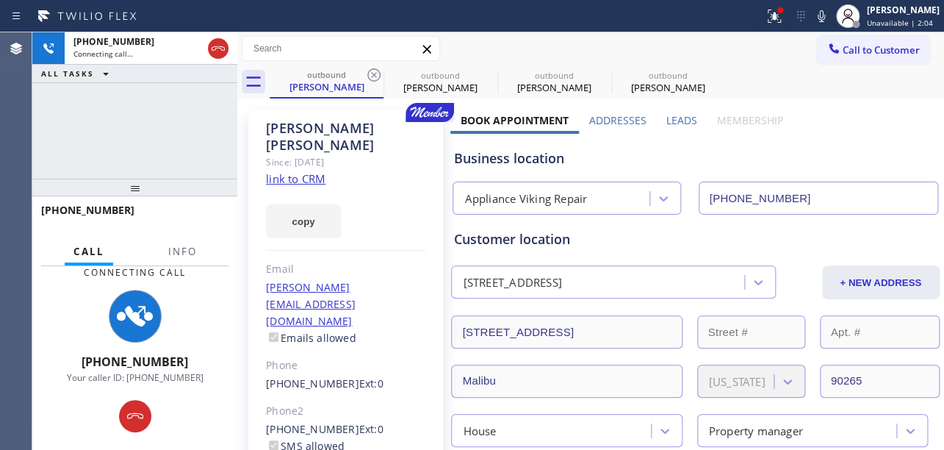
click at [373, 78] on icon at bounding box center [374, 75] width 18 height 18
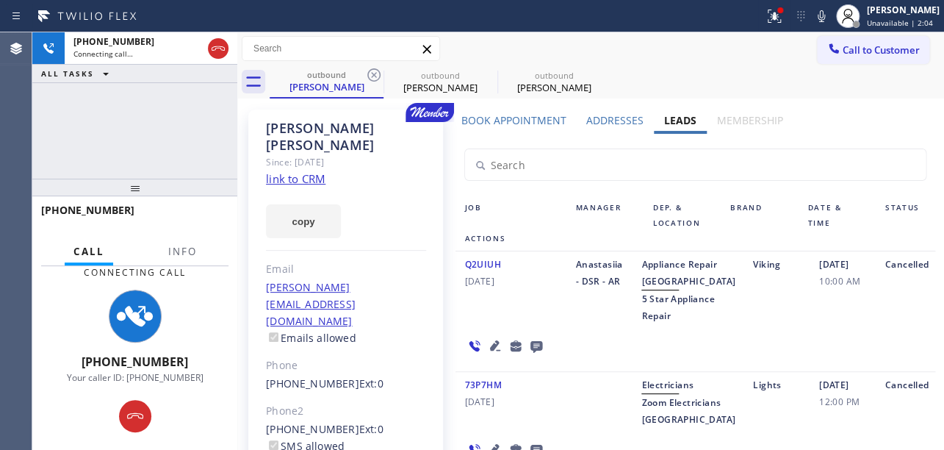
click at [373, 78] on icon at bounding box center [374, 75] width 18 height 18
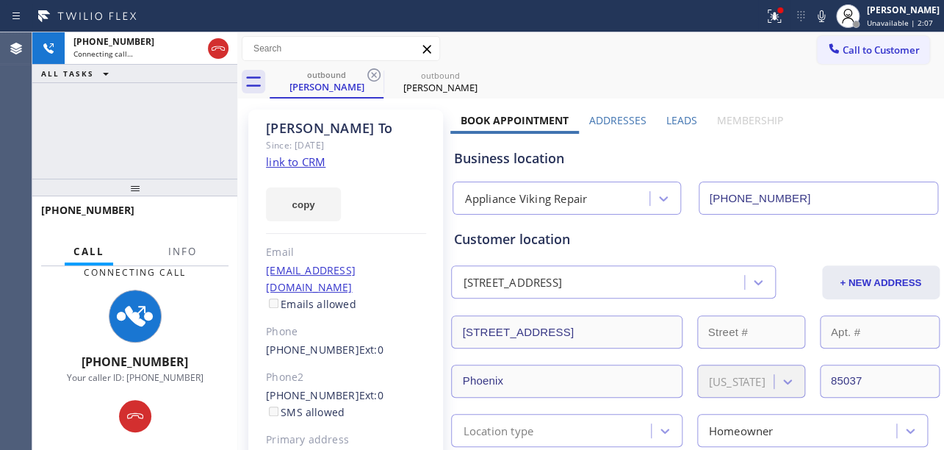
click at [689, 119] on label "Leads" at bounding box center [682, 120] width 31 height 14
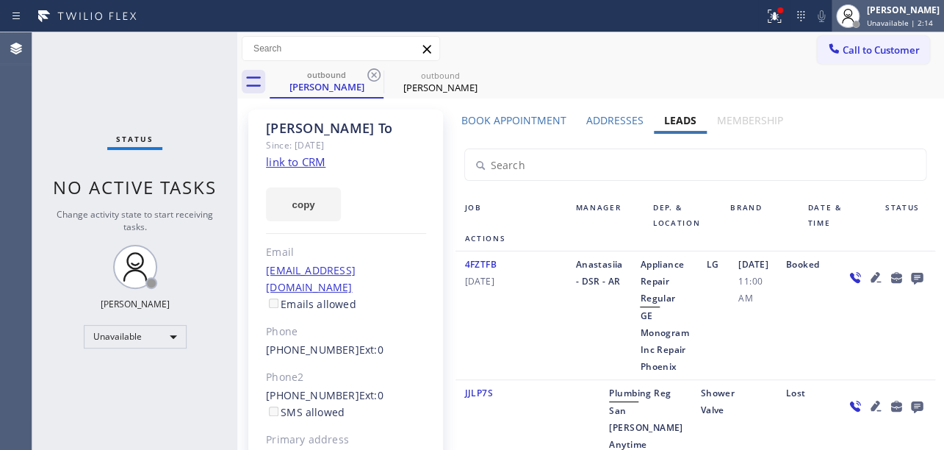
click at [867, 26] on span "Unavailable | 2:14" at bounding box center [900, 23] width 66 height 10
click at [734, 73] on div "outbound [PERSON_NAME] To outbound [PERSON_NAME]" at bounding box center [607, 81] width 675 height 33
click at [877, 60] on button "Call to Customer" at bounding box center [873, 50] width 112 height 28
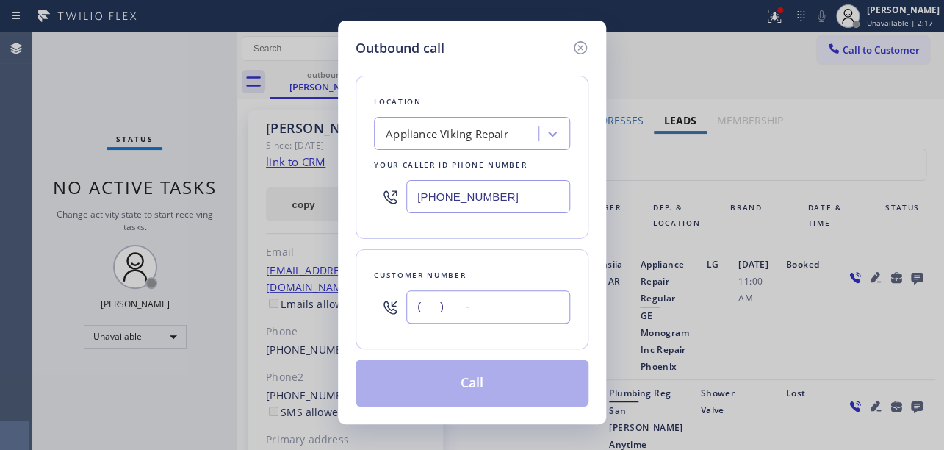
click at [501, 319] on input "(___) ___-____" at bounding box center [488, 306] width 164 height 33
paste input "818) 652-1869"
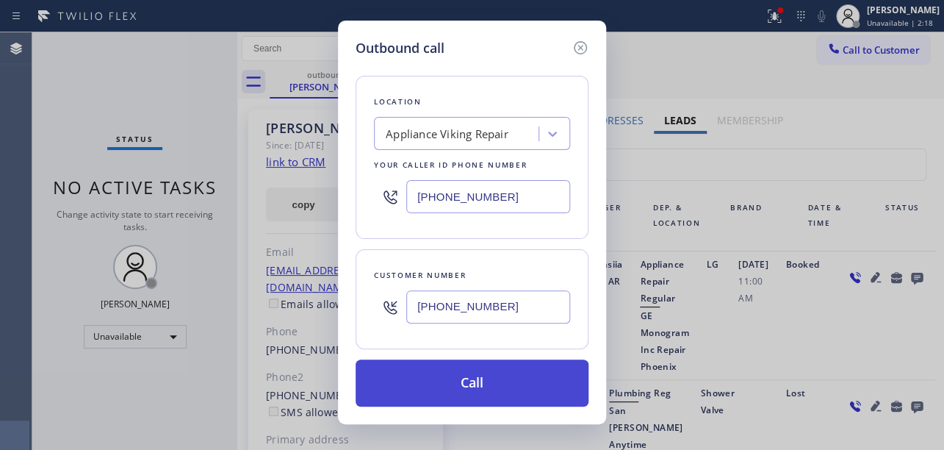
type input "[PHONE_NUMBER]"
click at [459, 397] on button "Call" at bounding box center [472, 382] width 233 height 47
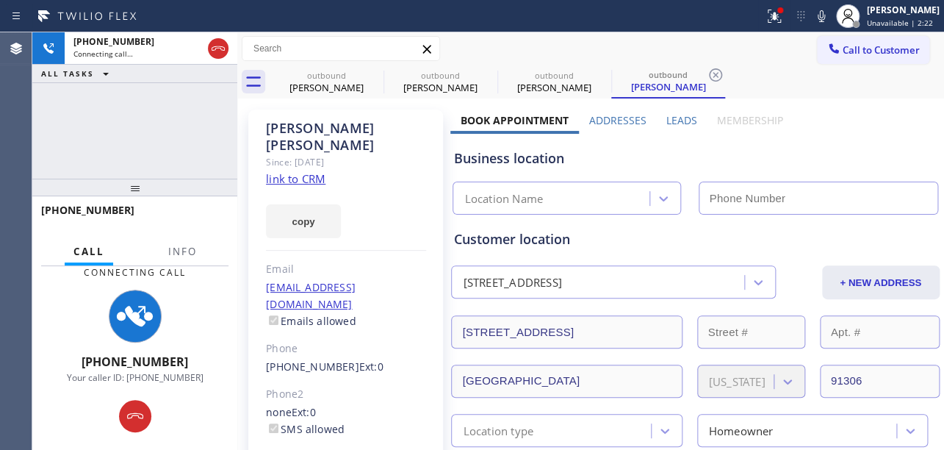
type input "[PHONE_NUMBER]"
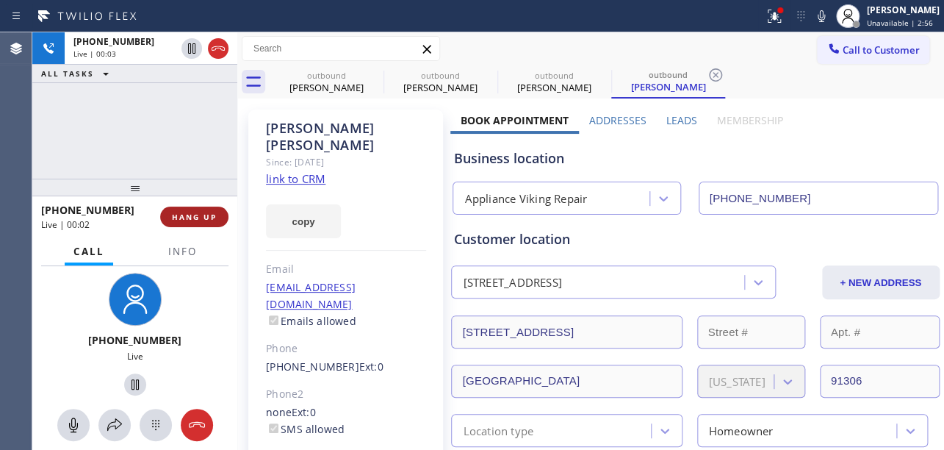
click at [169, 216] on button "HANG UP" at bounding box center [194, 217] width 68 height 21
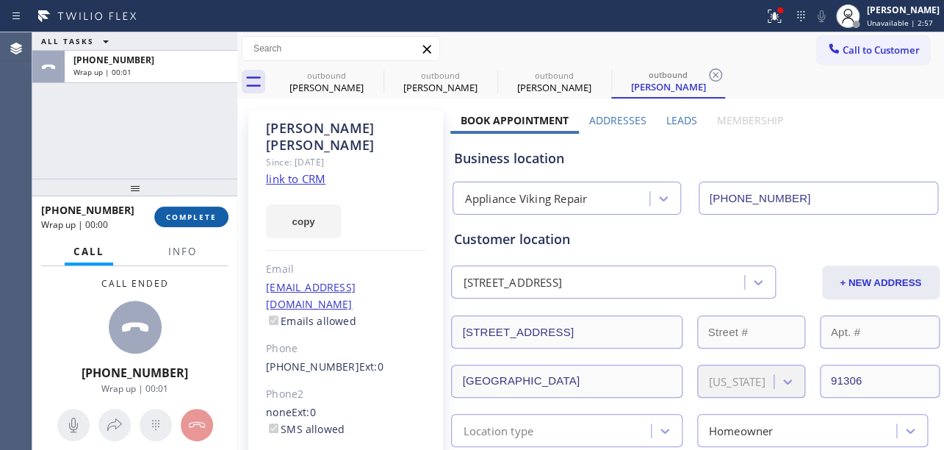
click at [188, 219] on span "COMPLETE" at bounding box center [191, 217] width 51 height 10
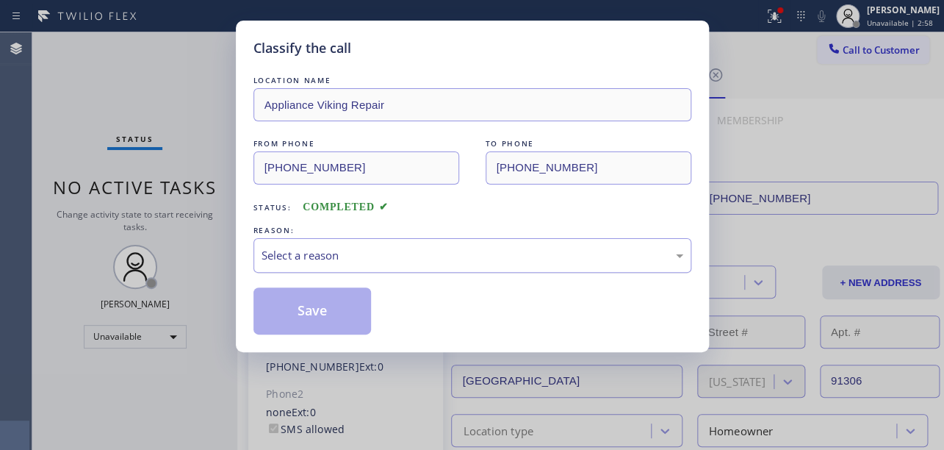
click at [334, 243] on div "Select a reason" at bounding box center [473, 255] width 438 height 35
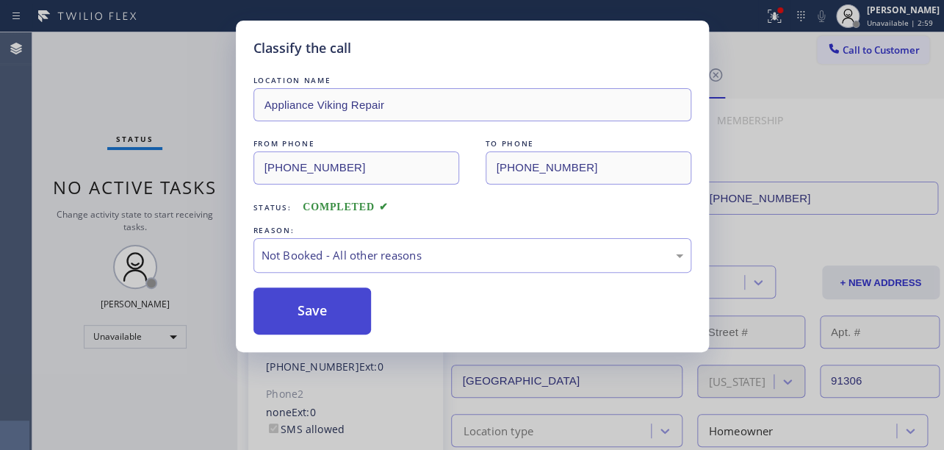
click at [326, 315] on button "Save" at bounding box center [313, 310] width 118 height 47
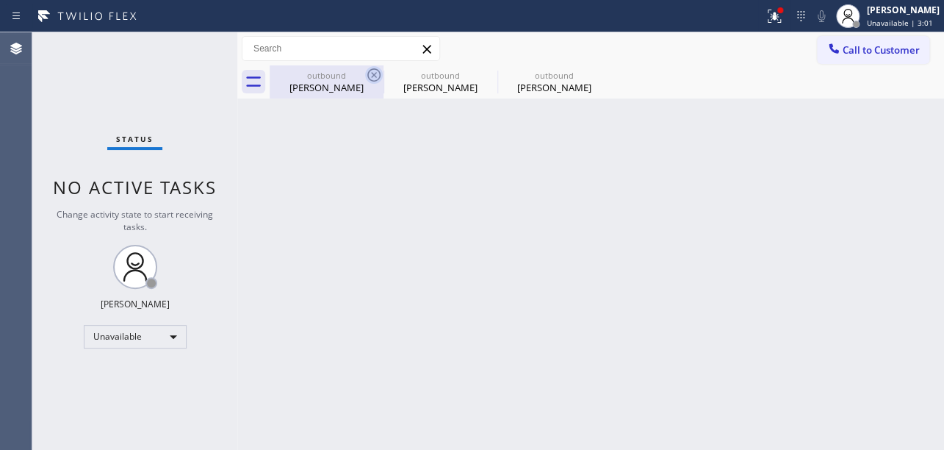
click at [370, 76] on icon at bounding box center [374, 75] width 18 height 18
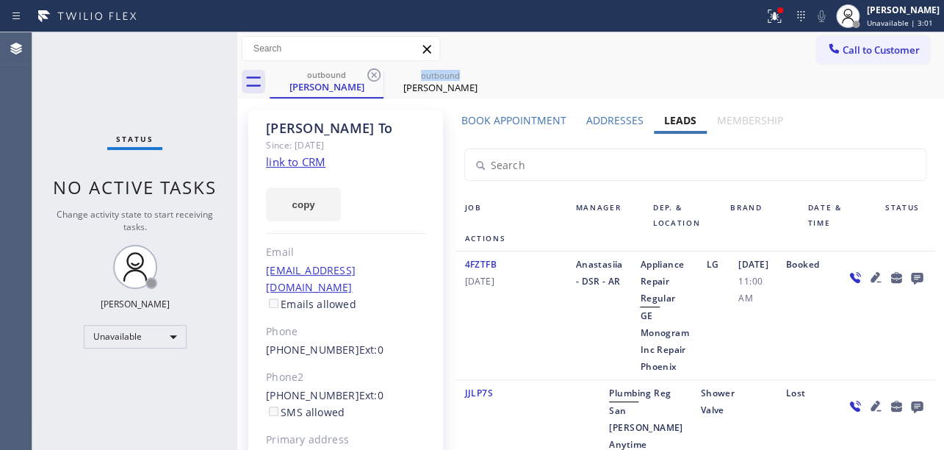
click at [370, 76] on icon at bounding box center [374, 75] width 18 height 18
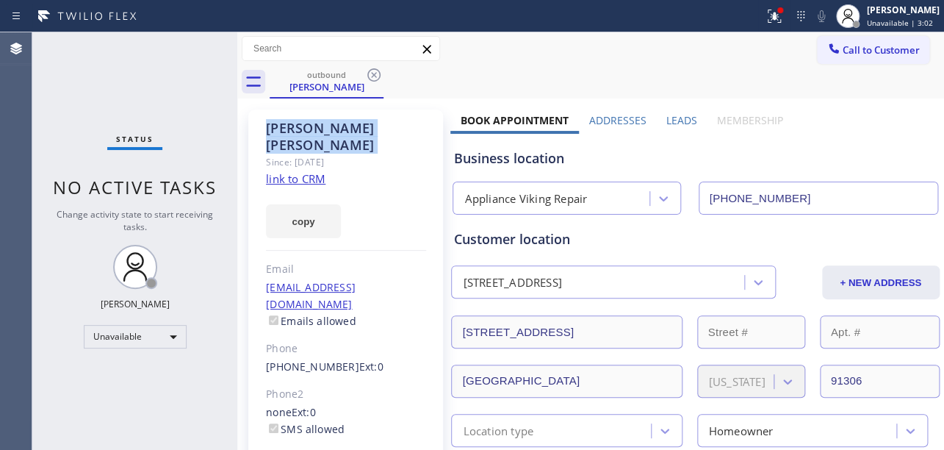
click at [370, 76] on icon at bounding box center [374, 75] width 18 height 18
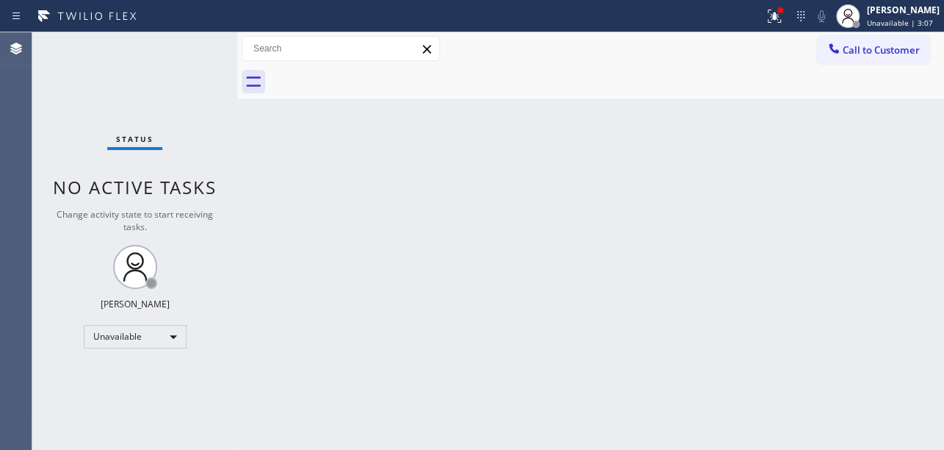
click at [834, 46] on icon at bounding box center [834, 48] width 15 height 15
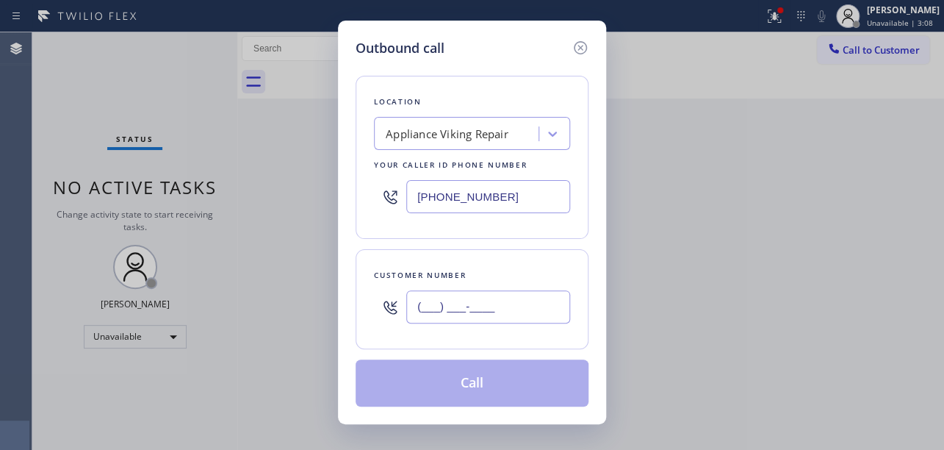
click at [469, 307] on input "(___) ___-____" at bounding box center [488, 306] width 164 height 33
paste input "720) 308-9156"
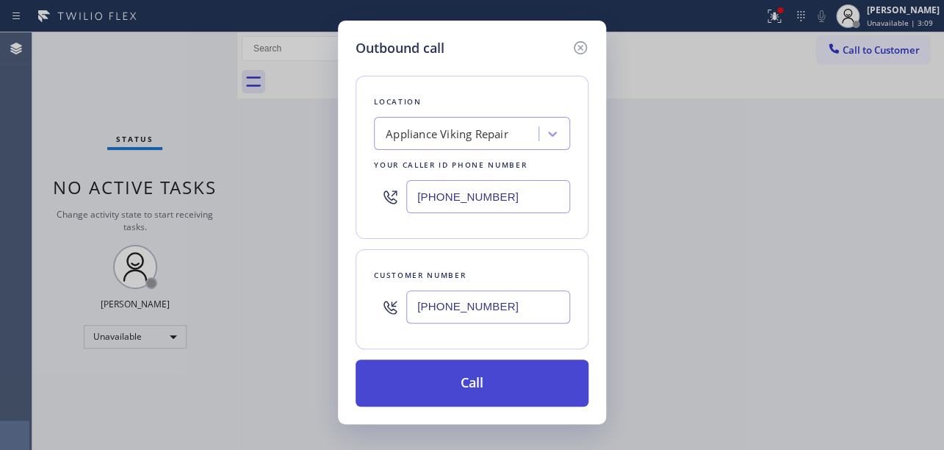
click at [487, 382] on button "Call" at bounding box center [472, 382] width 233 height 47
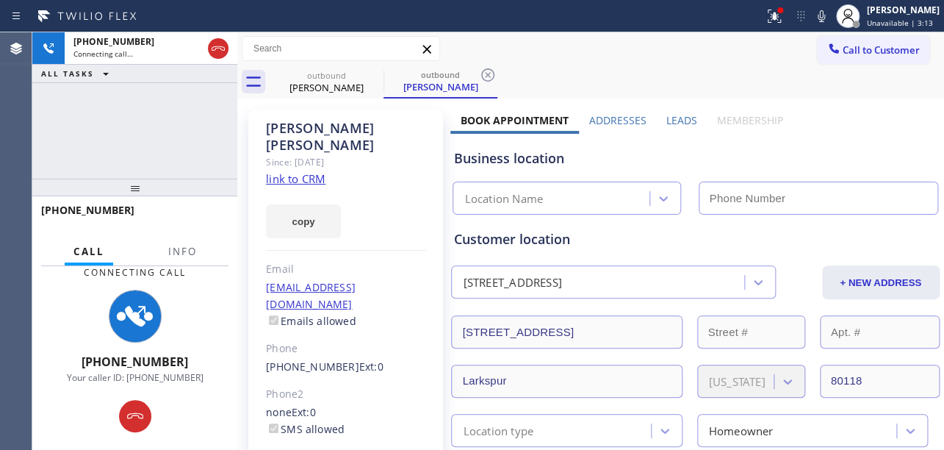
click at [686, 118] on label "Leads" at bounding box center [682, 120] width 31 height 14
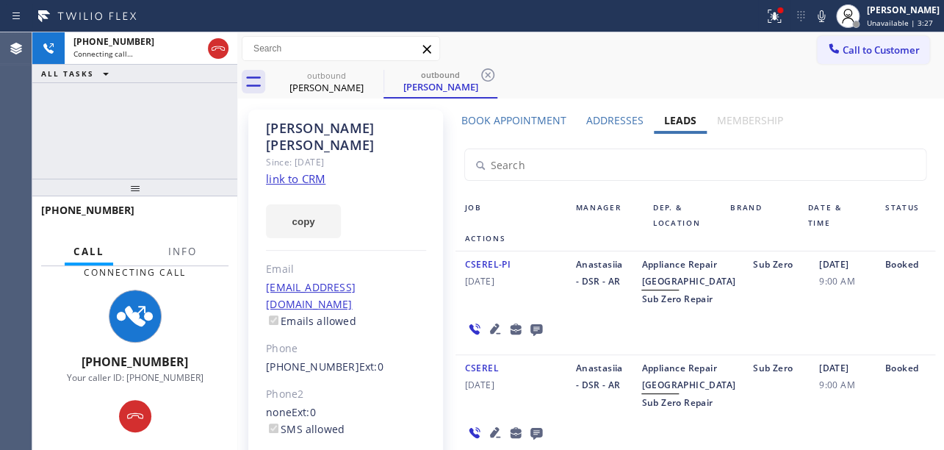
scroll to position [130, 0]
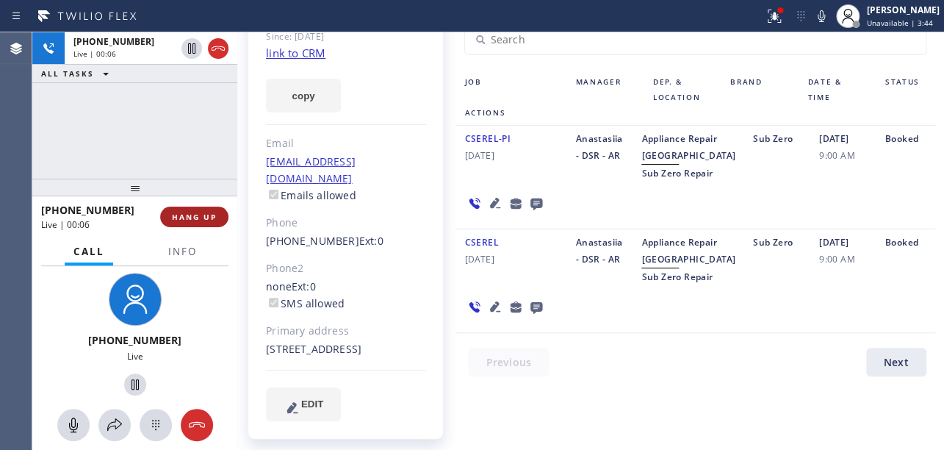
click at [204, 212] on span "HANG UP" at bounding box center [194, 217] width 45 height 10
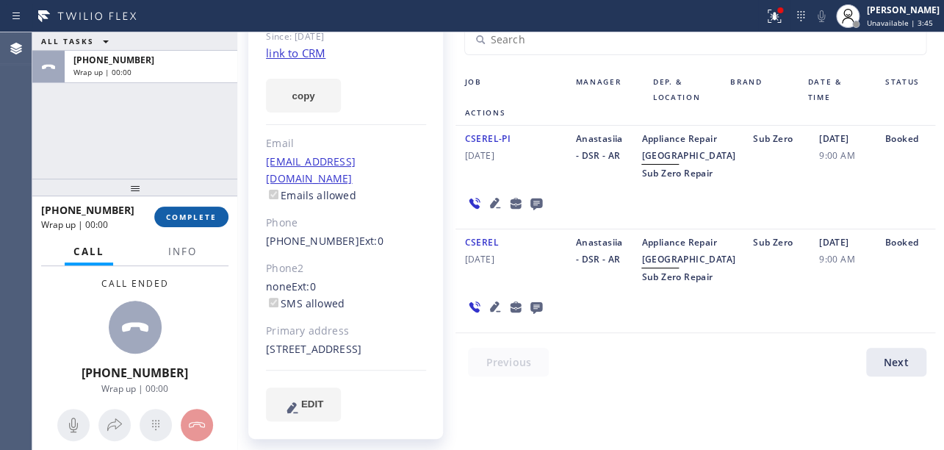
click at [198, 218] on span "COMPLETE" at bounding box center [191, 217] width 51 height 10
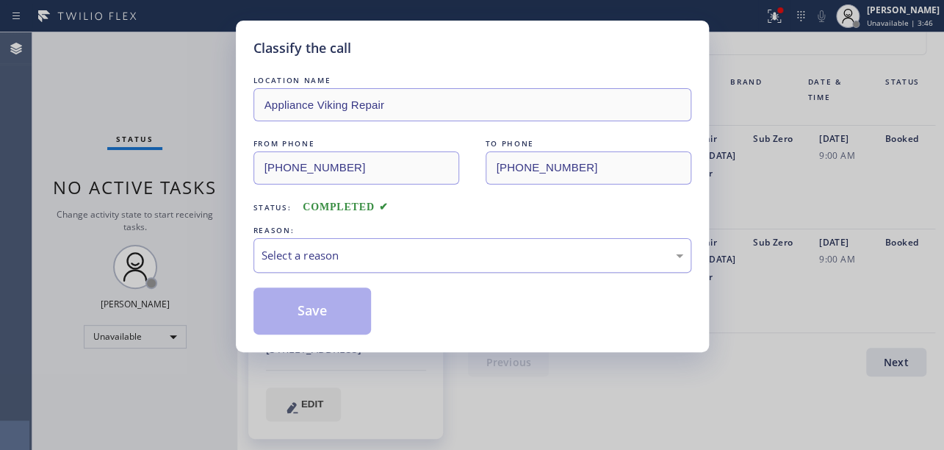
click at [323, 255] on div "Select a reason" at bounding box center [473, 255] width 422 height 17
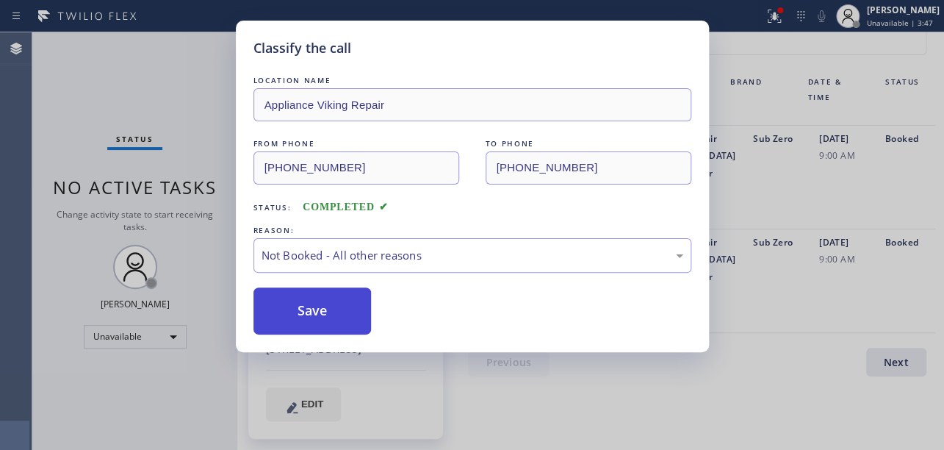
click at [310, 316] on button "Save" at bounding box center [313, 310] width 118 height 47
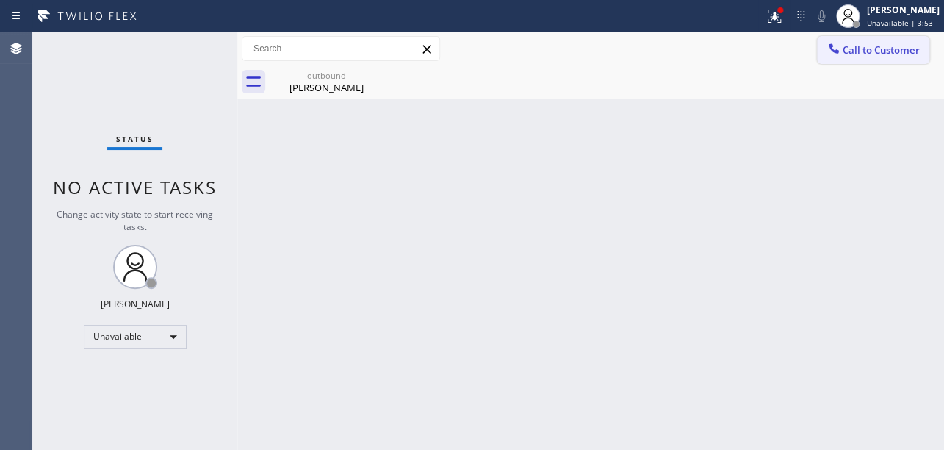
drag, startPoint x: 859, startPoint y: 43, endPoint x: 758, endPoint y: 40, distance: 100.7
click at [858, 43] on span "Call to Customer" at bounding box center [881, 49] width 77 height 13
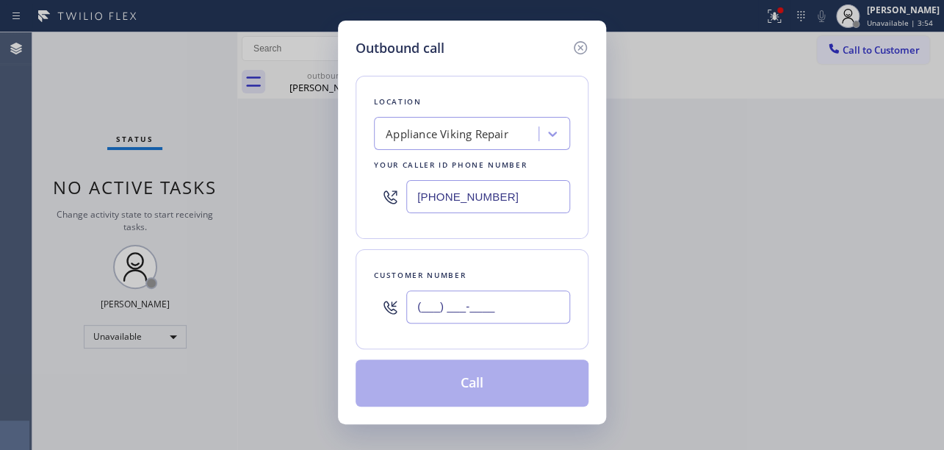
click at [444, 297] on input "(___) ___-____" at bounding box center [488, 306] width 164 height 33
paste input "406) 208-9063"
type input "[PHONE_NUMBER]"
click at [440, 381] on button "Call" at bounding box center [472, 382] width 233 height 47
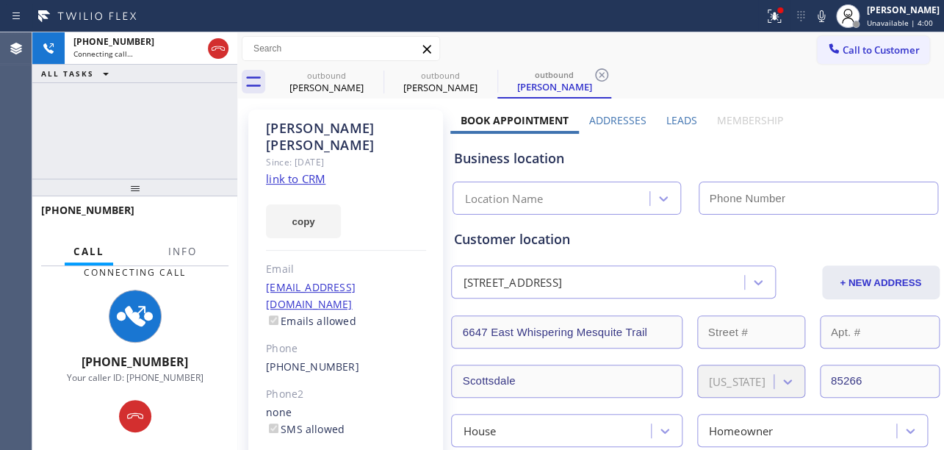
type input "[PHONE_NUMBER]"
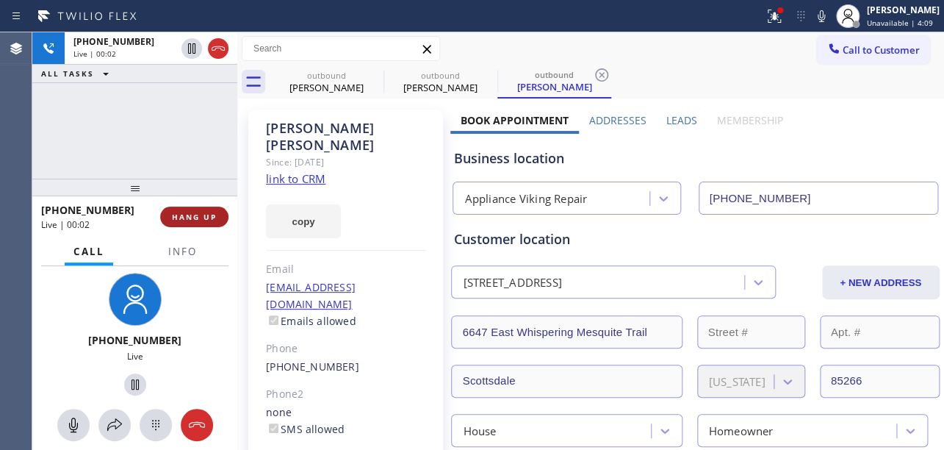
click at [193, 218] on span "HANG UP" at bounding box center [194, 217] width 45 height 10
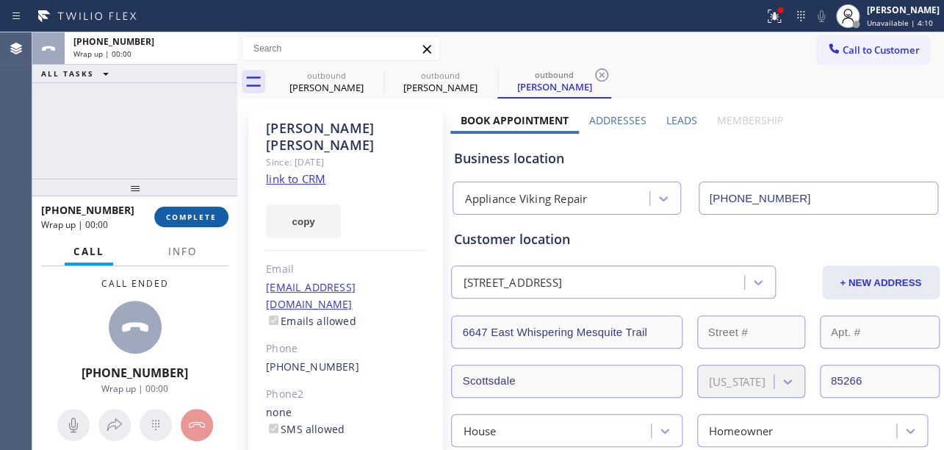
click at [195, 209] on button "COMPLETE" at bounding box center [191, 217] width 74 height 21
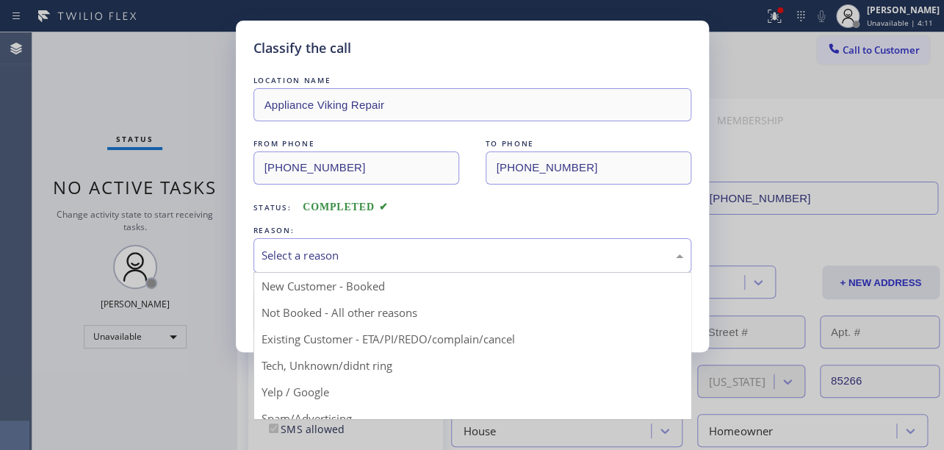
click at [302, 251] on div "Select a reason" at bounding box center [473, 255] width 422 height 17
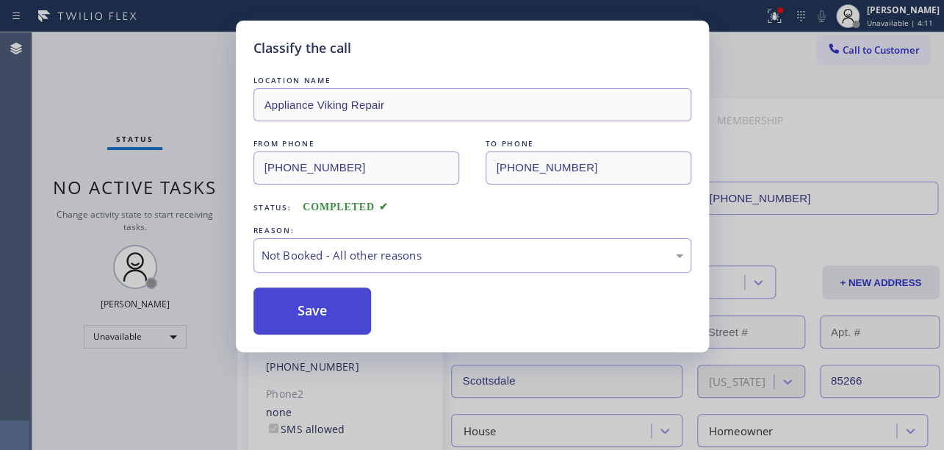
click at [305, 312] on button "Save" at bounding box center [313, 310] width 118 height 47
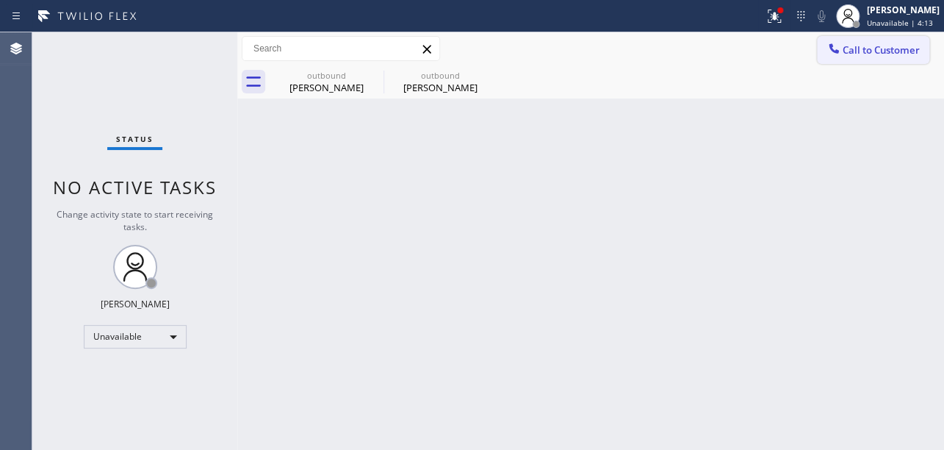
click at [853, 43] on span "Call to Customer" at bounding box center [881, 49] width 77 height 13
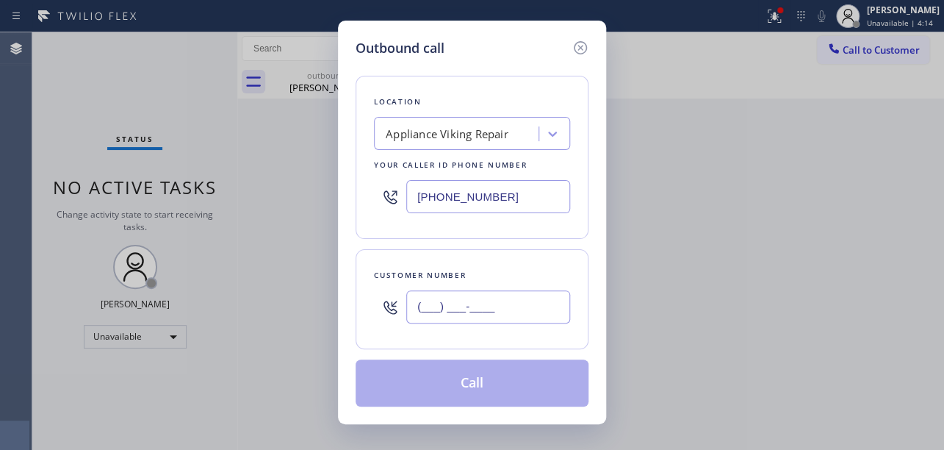
click at [426, 298] on input "(___) ___-____" at bounding box center [488, 306] width 164 height 33
paste input "310) 562-3116"
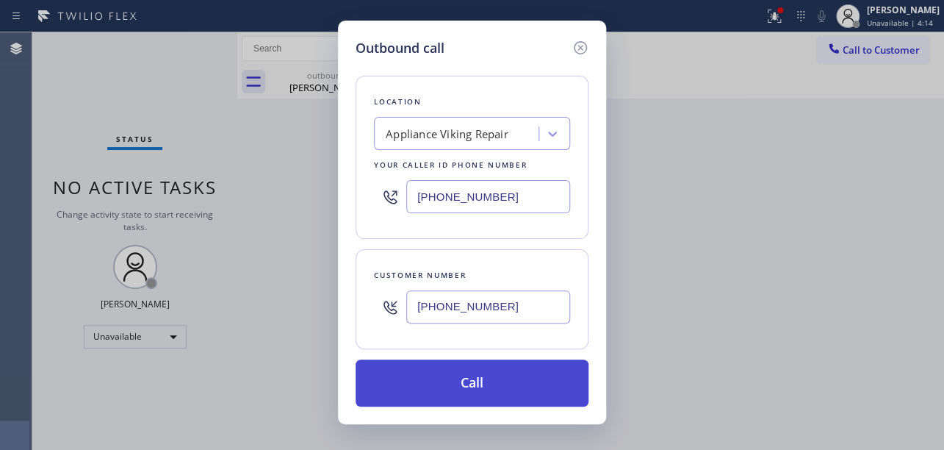
type input "[PHONE_NUMBER]"
click at [451, 381] on button "Call" at bounding box center [472, 382] width 233 height 47
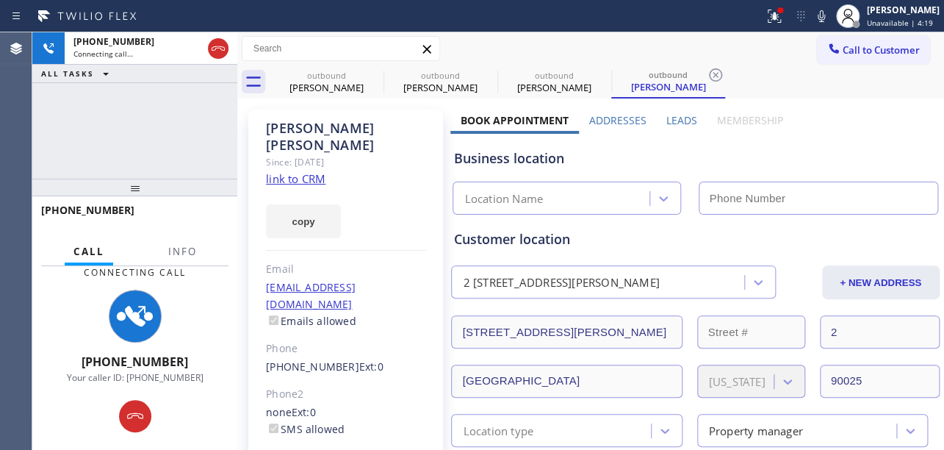
type input "[PHONE_NUMBER]"
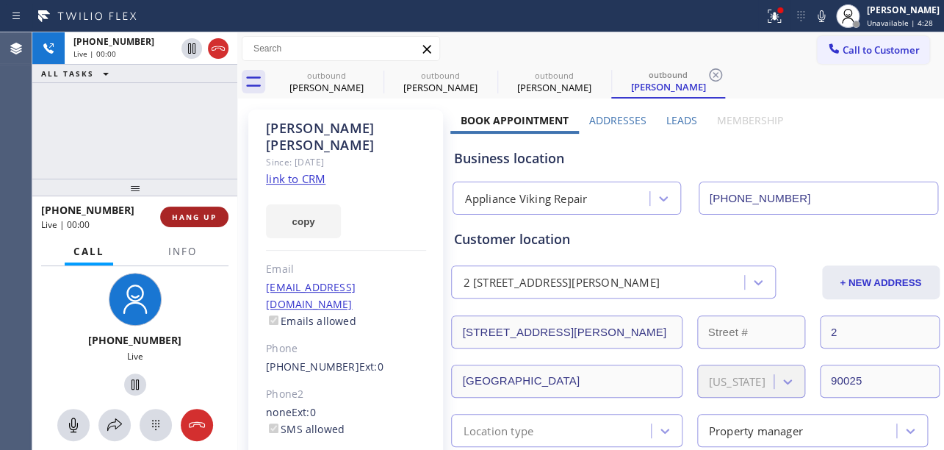
click at [204, 212] on span "HANG UP" at bounding box center [194, 217] width 45 height 10
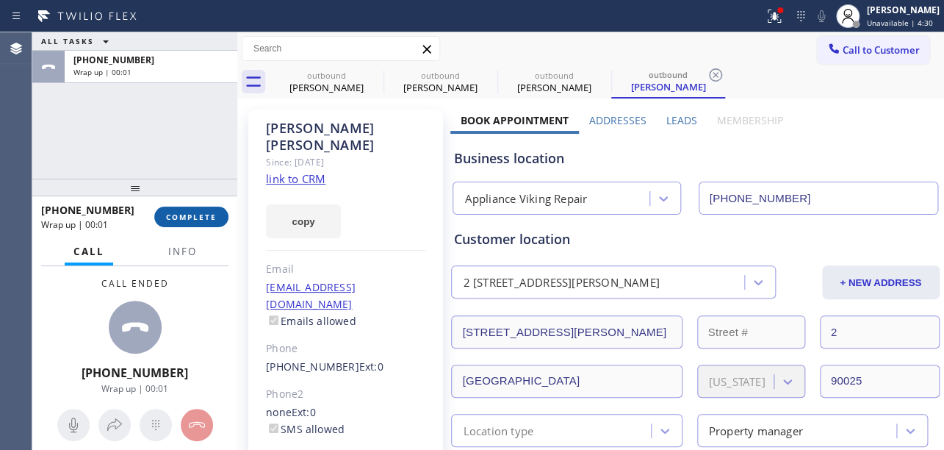
click at [212, 215] on span "COMPLETE" at bounding box center [191, 217] width 51 height 10
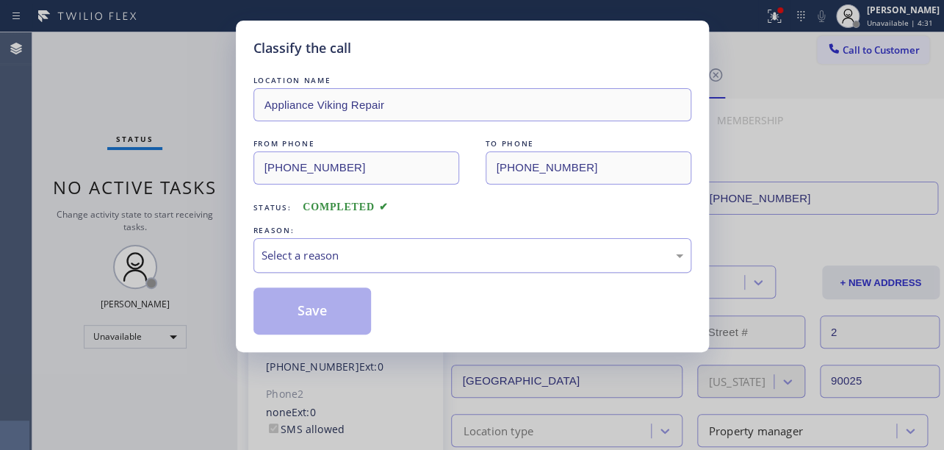
click at [337, 257] on div "Select a reason" at bounding box center [473, 255] width 422 height 17
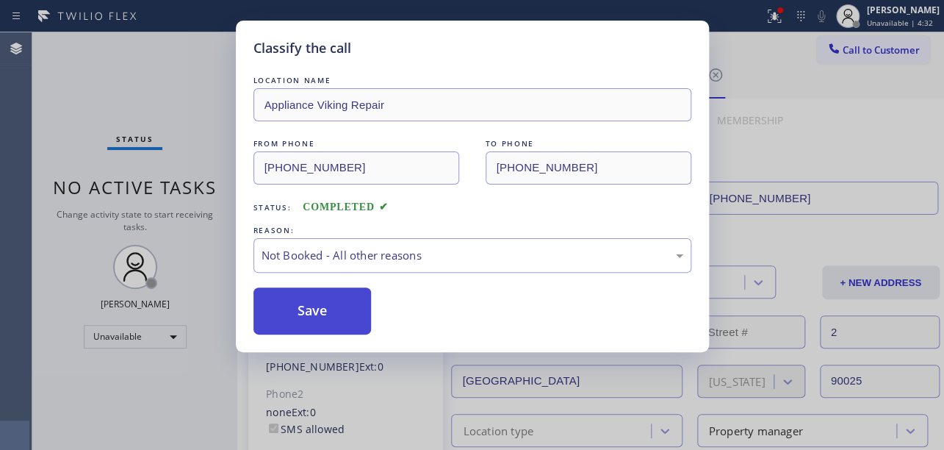
click at [301, 309] on button "Save" at bounding box center [313, 310] width 118 height 47
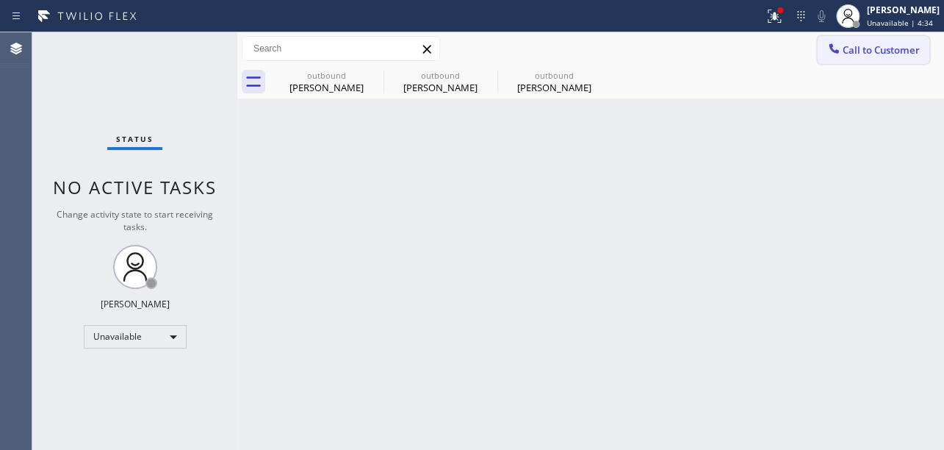
click at [850, 51] on span "Call to Customer" at bounding box center [881, 49] width 77 height 13
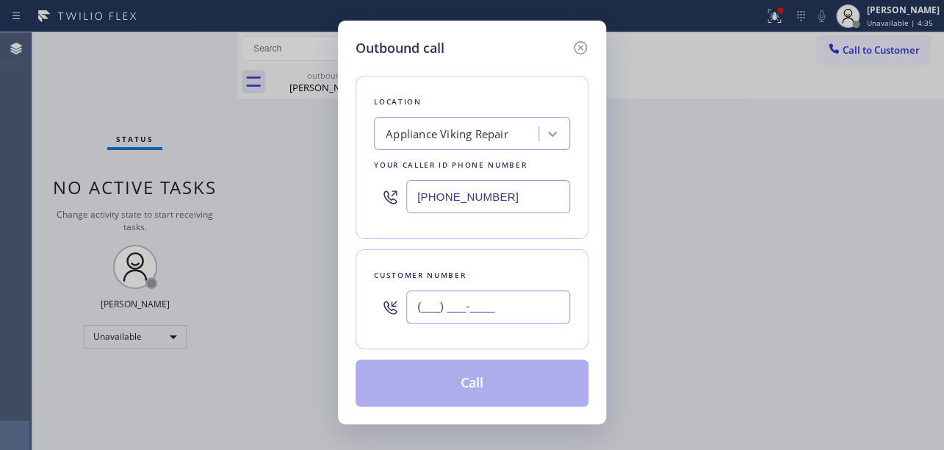
click at [491, 302] on input "(___) ___-____" at bounding box center [488, 306] width 164 height 33
paste input "425) 941-0386"
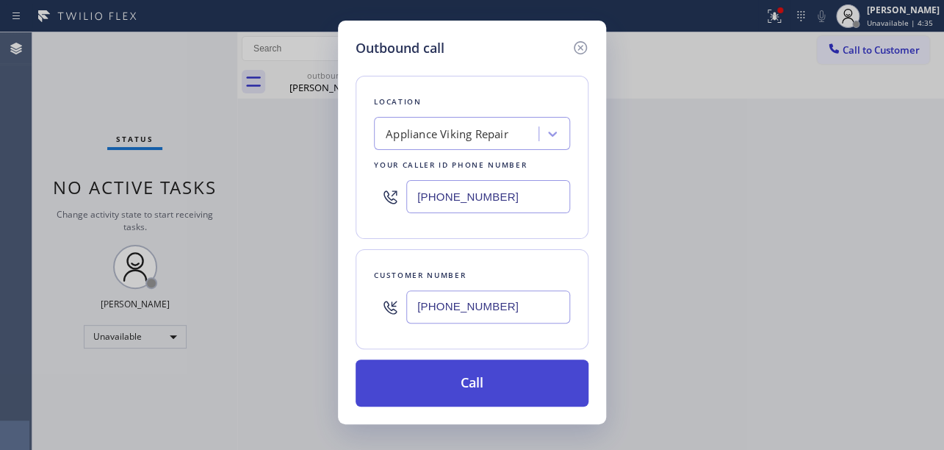
type input "[PHONE_NUMBER]"
click at [469, 381] on button "Call" at bounding box center [472, 382] width 233 height 47
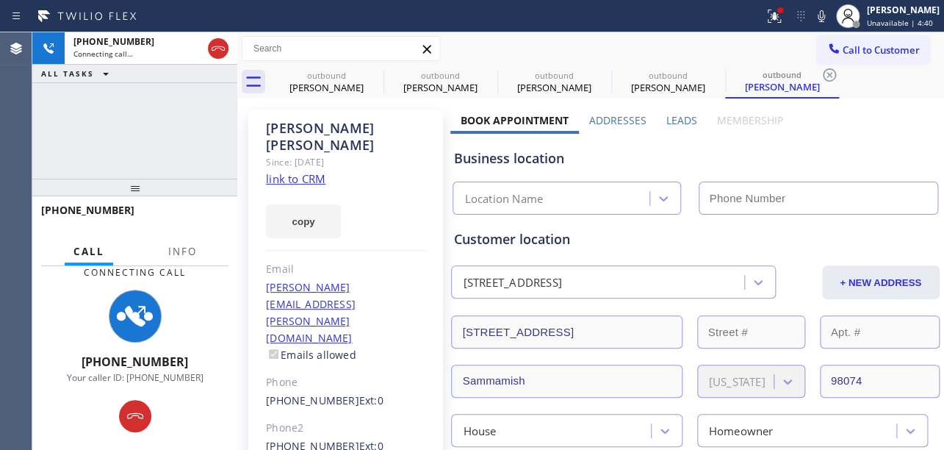
type input "[PHONE_NUMBER]"
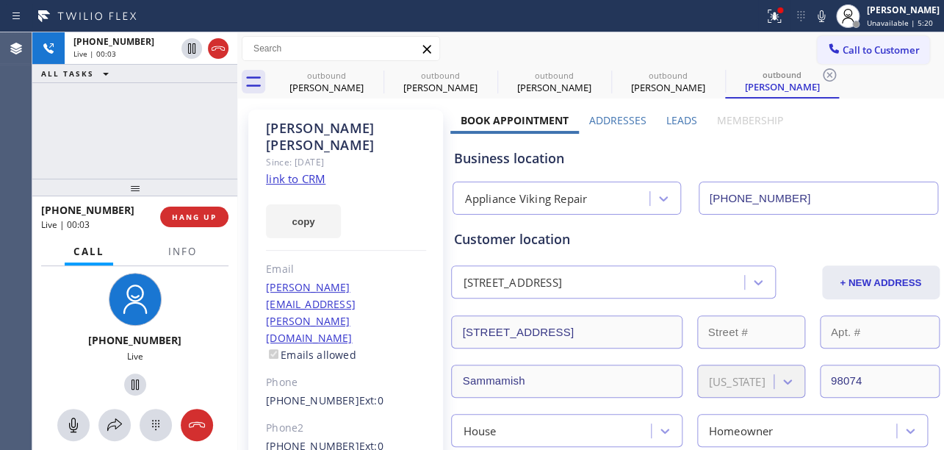
click at [179, 227] on div "[PHONE_NUMBER] Live | 00:03 HANG UP" at bounding box center [134, 217] width 187 height 38
click at [189, 219] on span "HANG UP" at bounding box center [194, 217] width 45 height 10
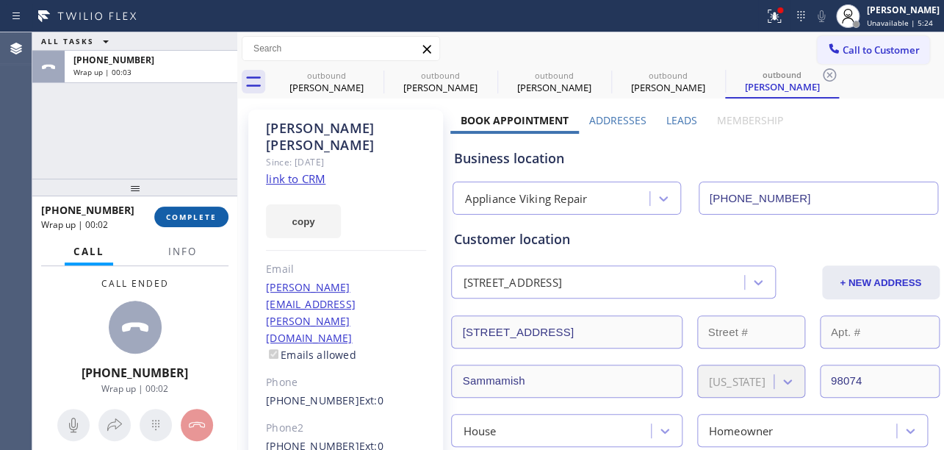
click at [219, 212] on button "COMPLETE" at bounding box center [191, 217] width 74 height 21
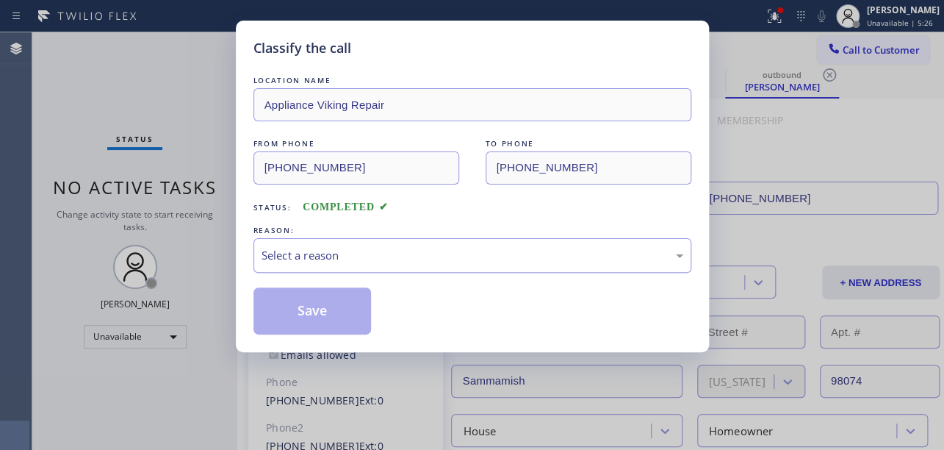
drag, startPoint x: 327, startPoint y: 245, endPoint x: 327, endPoint y: 254, distance: 9.6
click at [327, 245] on div "Select a reason" at bounding box center [473, 255] width 438 height 35
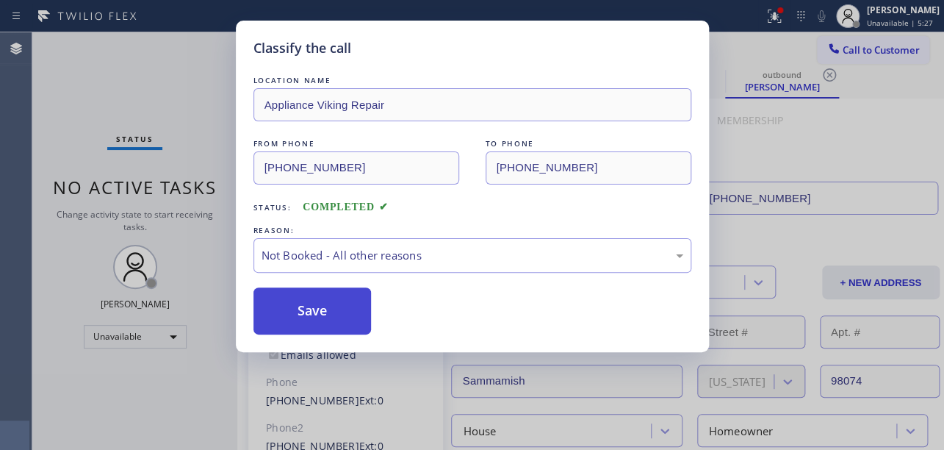
click at [313, 312] on button "Save" at bounding box center [313, 310] width 118 height 47
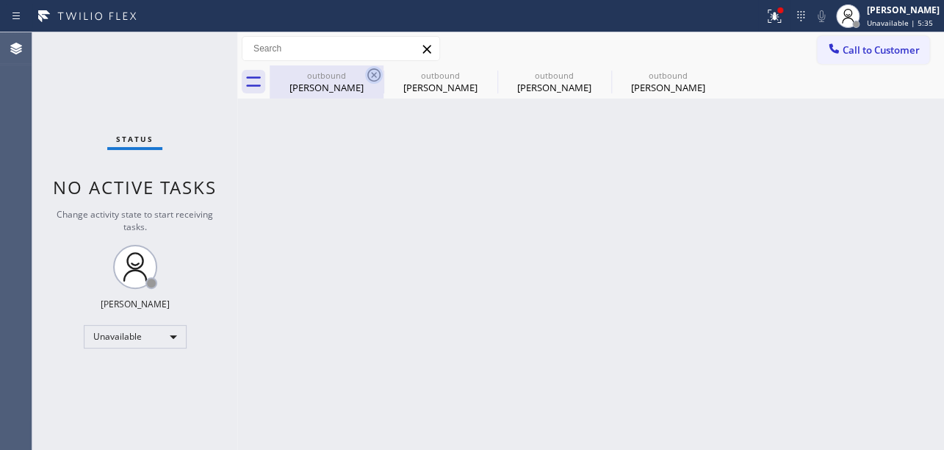
click at [381, 77] on icon at bounding box center [374, 75] width 18 height 18
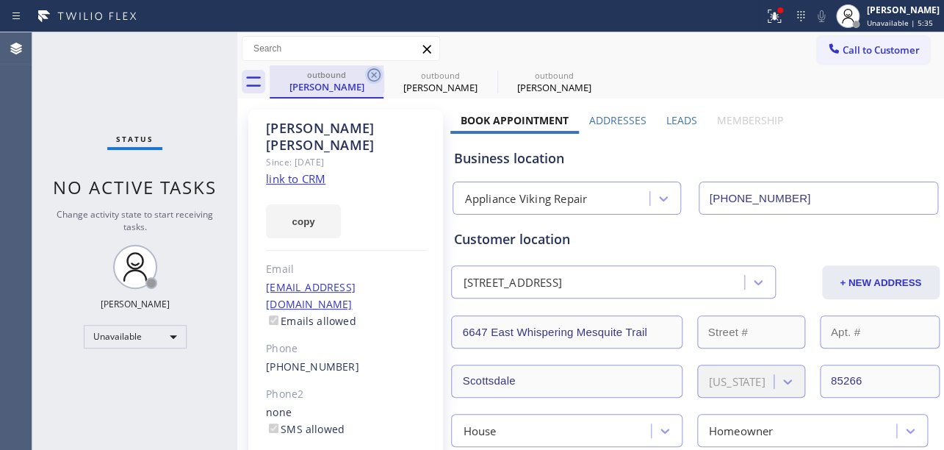
click at [379, 77] on icon at bounding box center [374, 75] width 18 height 18
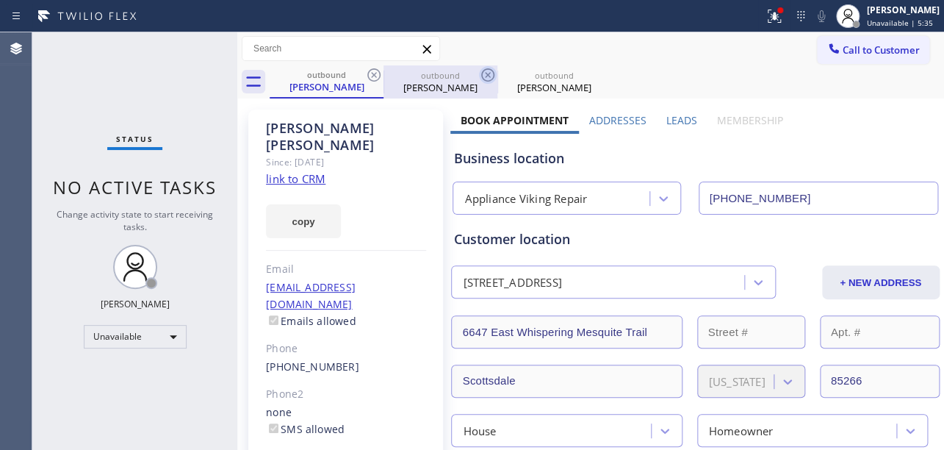
click at [479, 77] on icon at bounding box center [488, 75] width 18 height 18
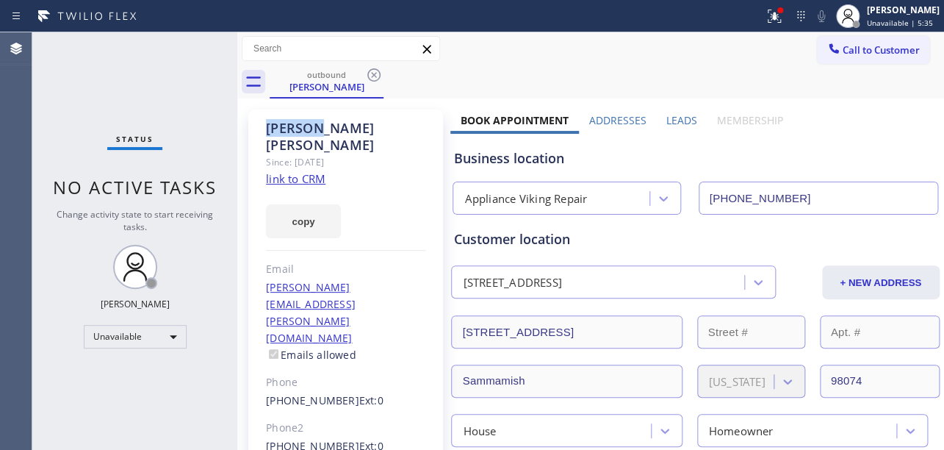
click at [377, 77] on icon at bounding box center [374, 75] width 18 height 18
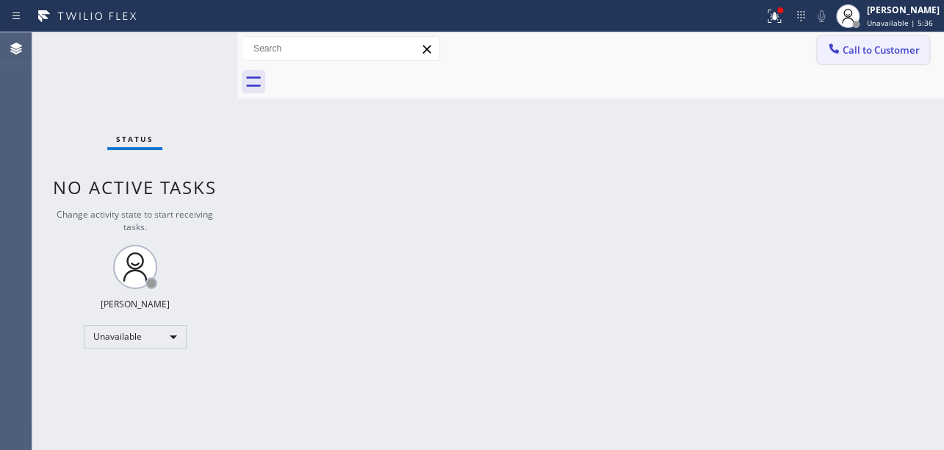
drag, startPoint x: 837, startPoint y: 55, endPoint x: 463, endPoint y: 191, distance: 398.0
click at [837, 56] on div at bounding box center [834, 50] width 18 height 18
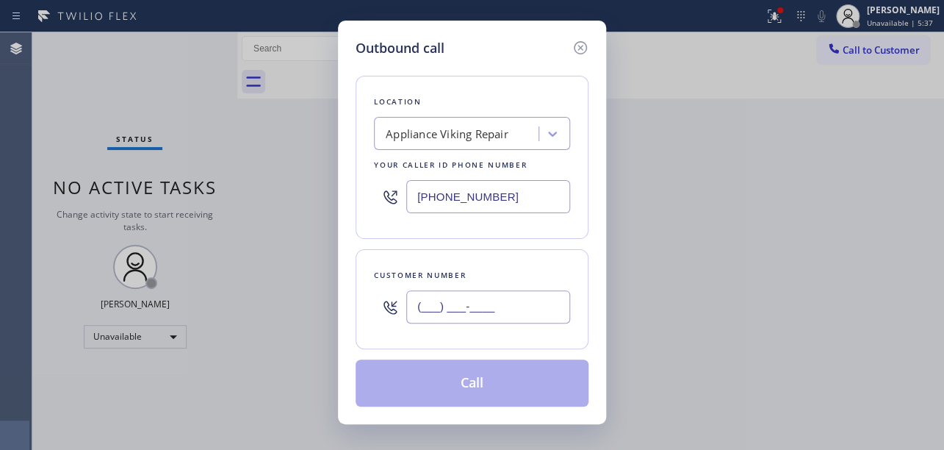
click at [458, 301] on input "(___) ___-____" at bounding box center [488, 306] width 164 height 33
paste input "323) 687-0288"
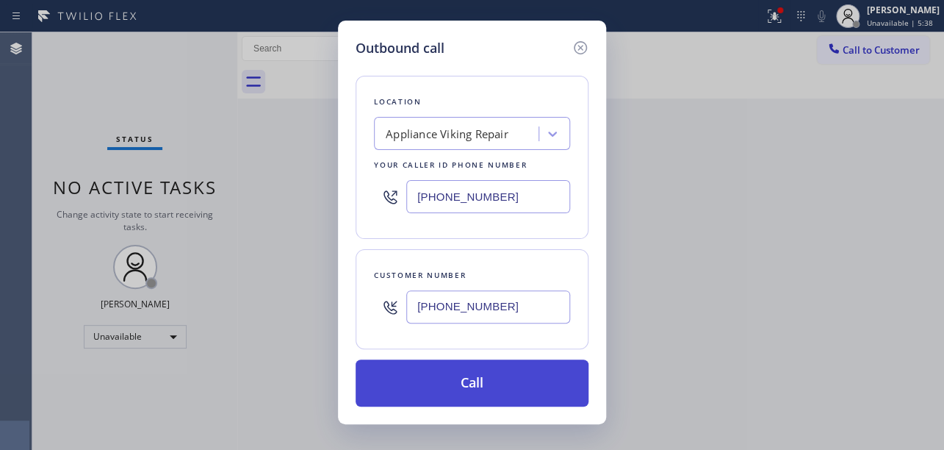
type input "[PHONE_NUMBER]"
click at [478, 387] on button "Call" at bounding box center [472, 382] width 233 height 47
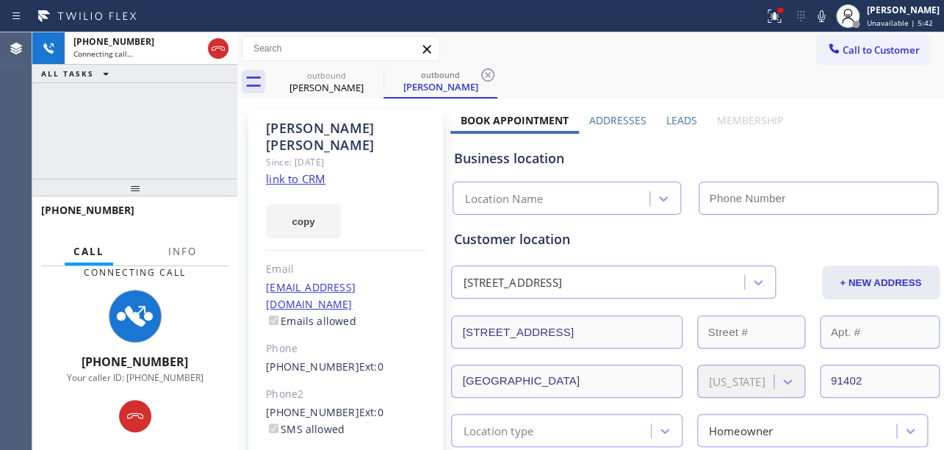
type input "[PHONE_NUMBER]"
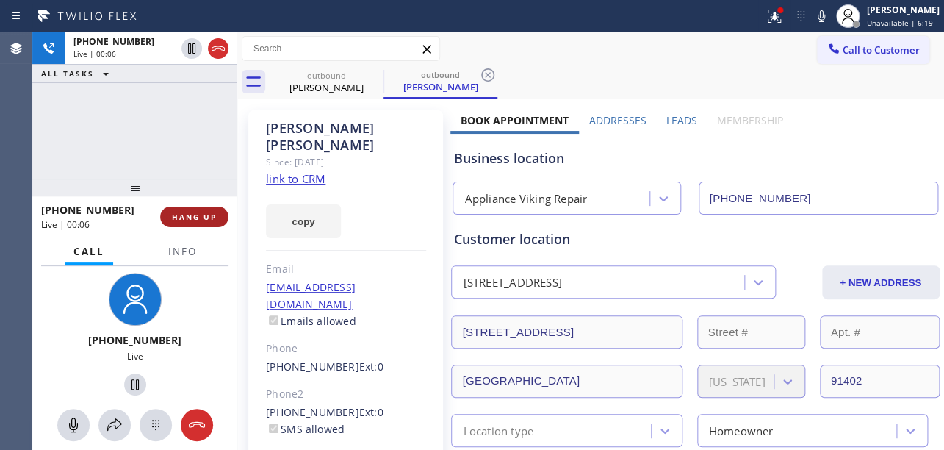
click at [194, 218] on span "HANG UP" at bounding box center [194, 217] width 45 height 10
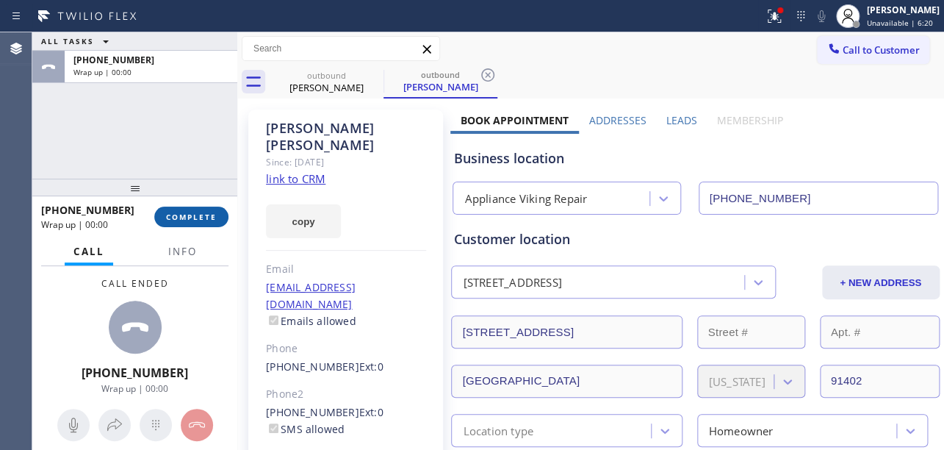
click at [201, 214] on span "COMPLETE" at bounding box center [191, 217] width 51 height 10
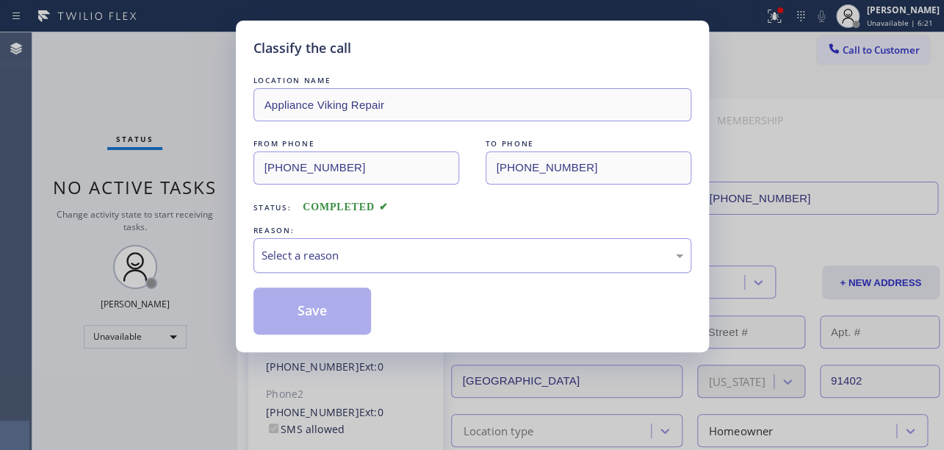
click at [420, 253] on div "Select a reason" at bounding box center [473, 255] width 422 height 17
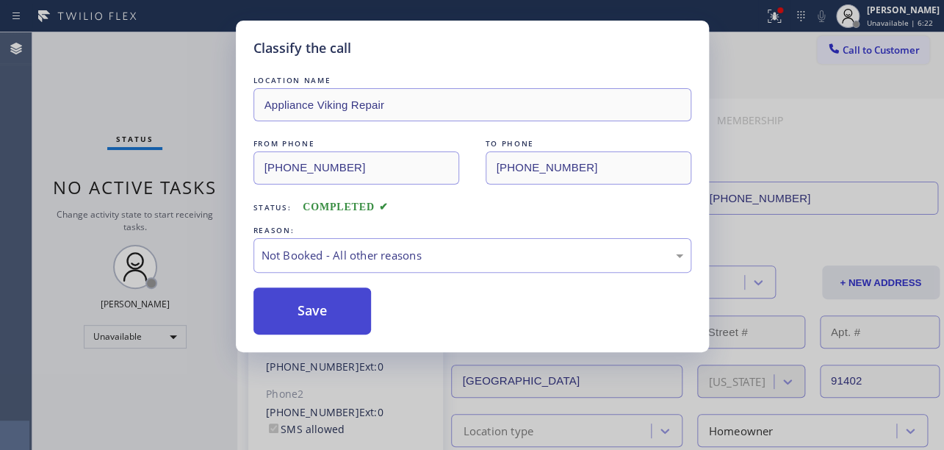
click at [329, 305] on button "Save" at bounding box center [313, 310] width 118 height 47
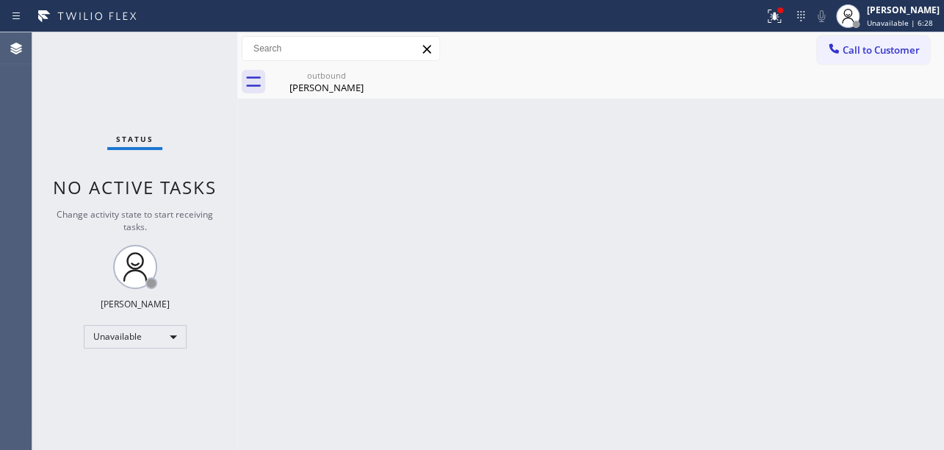
click at [864, 58] on button "Call to Customer" at bounding box center [873, 50] width 112 height 28
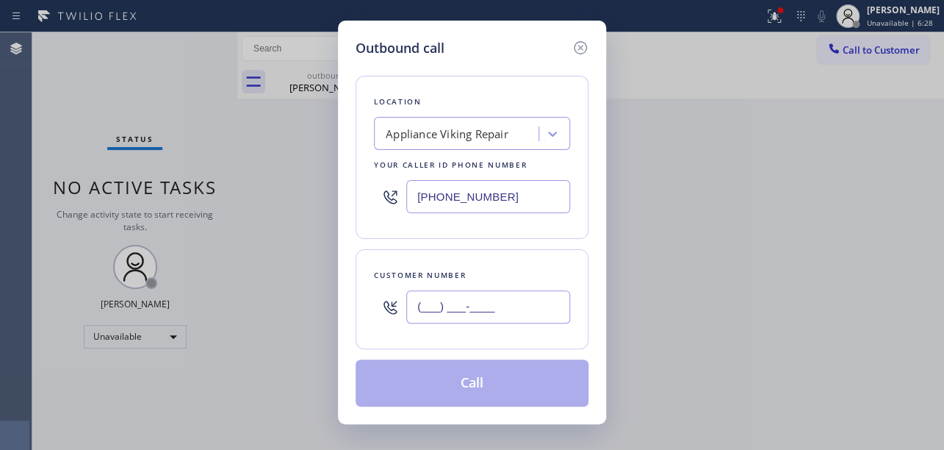
click at [486, 320] on input "(___) ___-____" at bounding box center [488, 306] width 164 height 33
paste input "310) 710-5785"
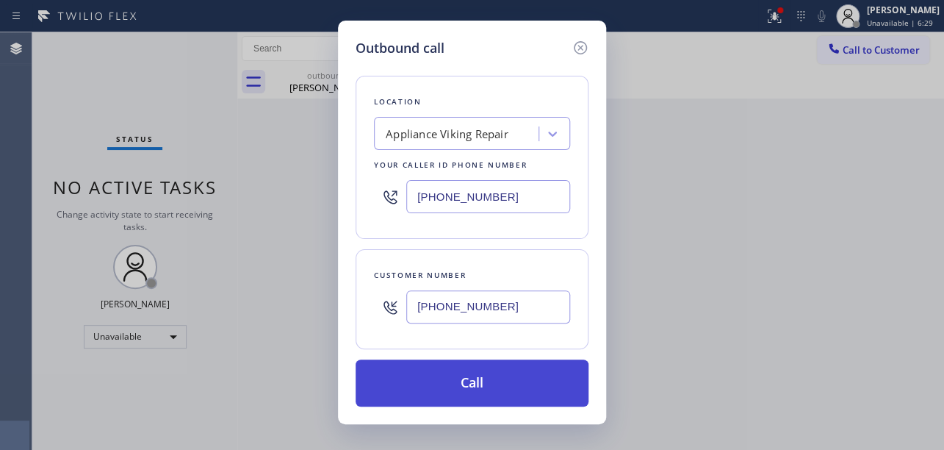
type input "[PHONE_NUMBER]"
click at [463, 388] on button "Call" at bounding box center [472, 382] width 233 height 47
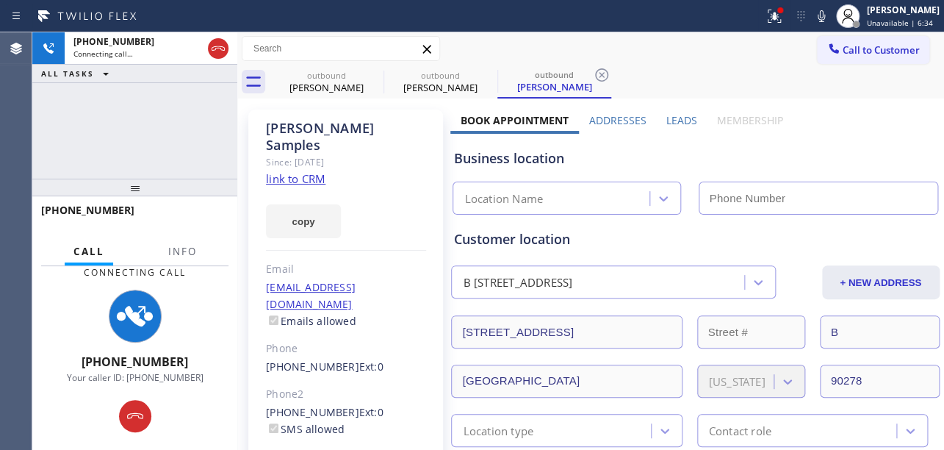
type input "[PHONE_NUMBER]"
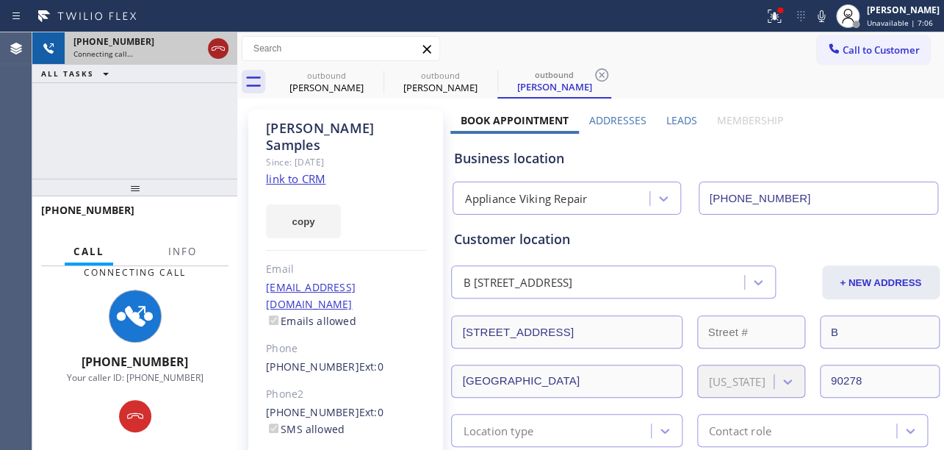
click at [218, 48] on icon at bounding box center [218, 48] width 13 height 4
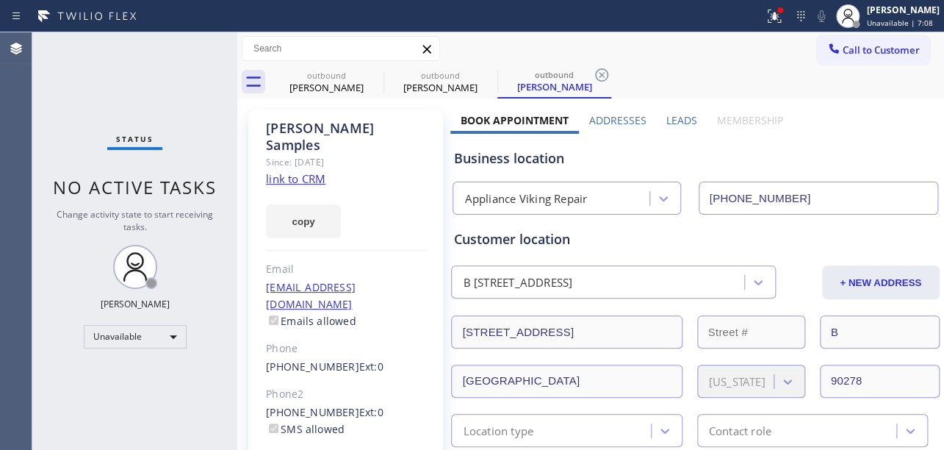
click at [677, 118] on label "Leads" at bounding box center [682, 120] width 31 height 14
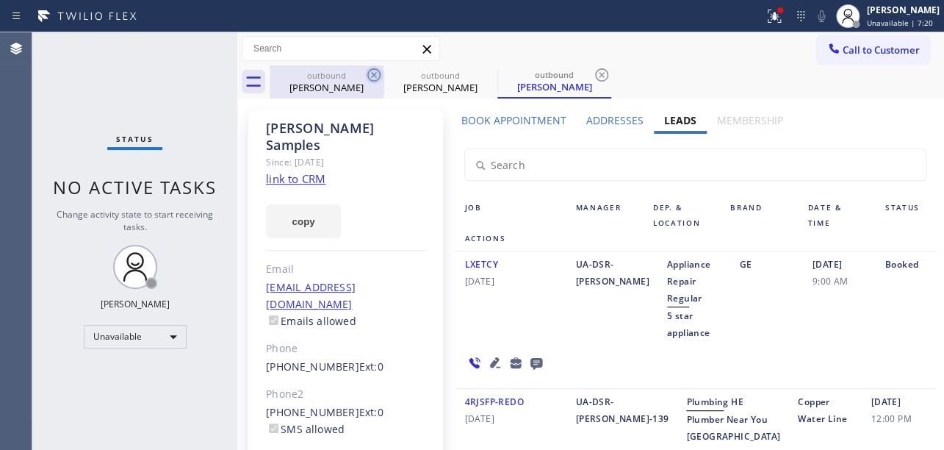
click at [373, 75] on icon at bounding box center [373, 74] width 13 height 13
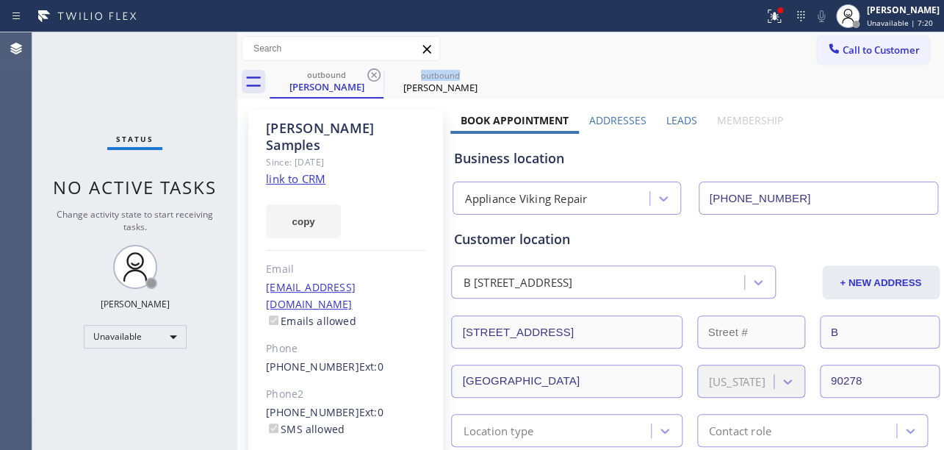
click at [373, 75] on icon at bounding box center [373, 74] width 13 height 13
click at [481, 75] on icon at bounding box center [487, 74] width 13 height 13
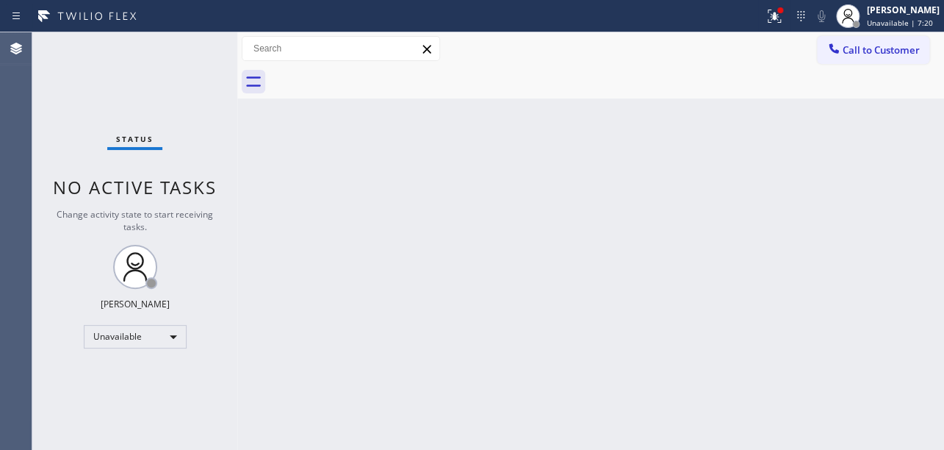
click at [373, 75] on div at bounding box center [607, 81] width 675 height 33
click at [827, 52] on icon at bounding box center [834, 48] width 15 height 15
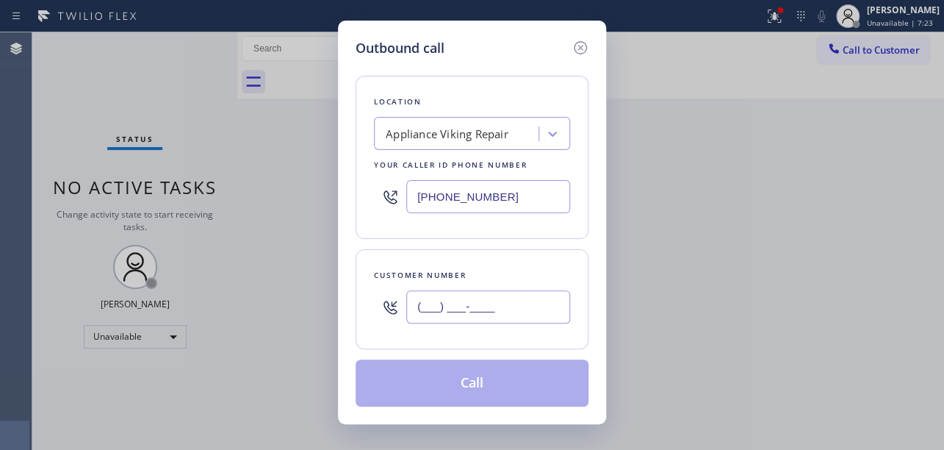
click at [416, 306] on input "(___) ___-____" at bounding box center [488, 306] width 164 height 33
paste input "626) 354-8381"
click at [462, 382] on button "Call" at bounding box center [472, 382] width 233 height 47
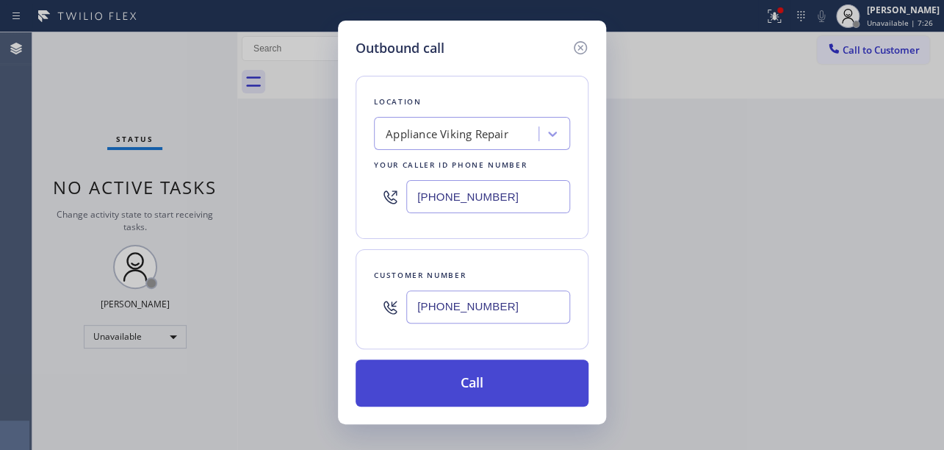
click at [462, 382] on div "Back to Dashboard Change Sender ID Customers Technicians Select a contact Outbo…" at bounding box center [590, 240] width 707 height 417
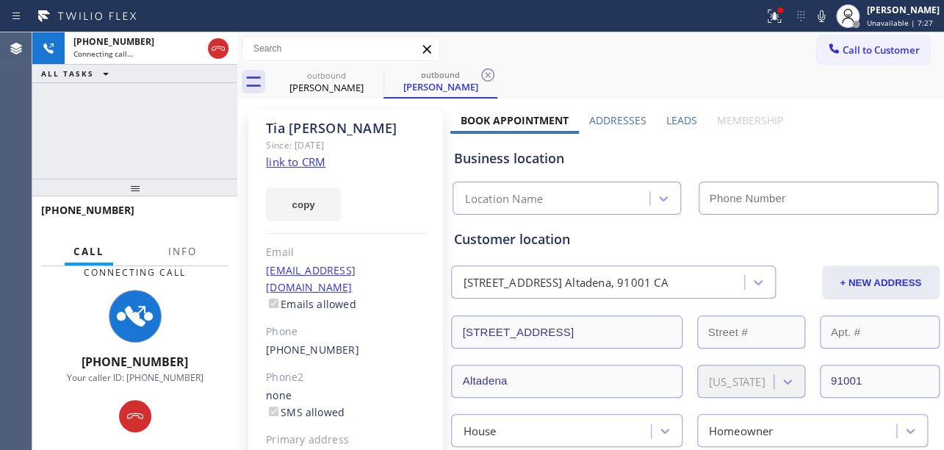
click at [668, 119] on label "Leads" at bounding box center [682, 120] width 31 height 14
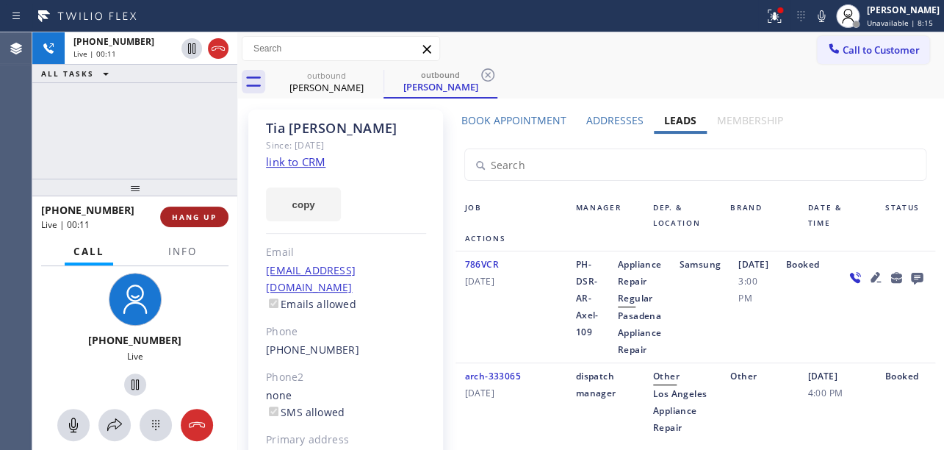
click at [192, 216] on span "HANG UP" at bounding box center [194, 217] width 45 height 10
click at [192, 218] on span "HANG UP" at bounding box center [194, 217] width 45 height 10
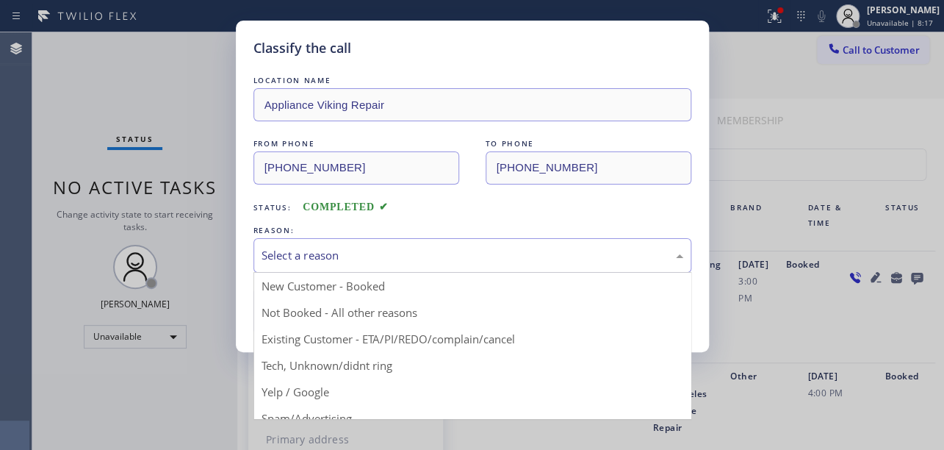
click at [289, 258] on div "Select a reason" at bounding box center [473, 255] width 422 height 17
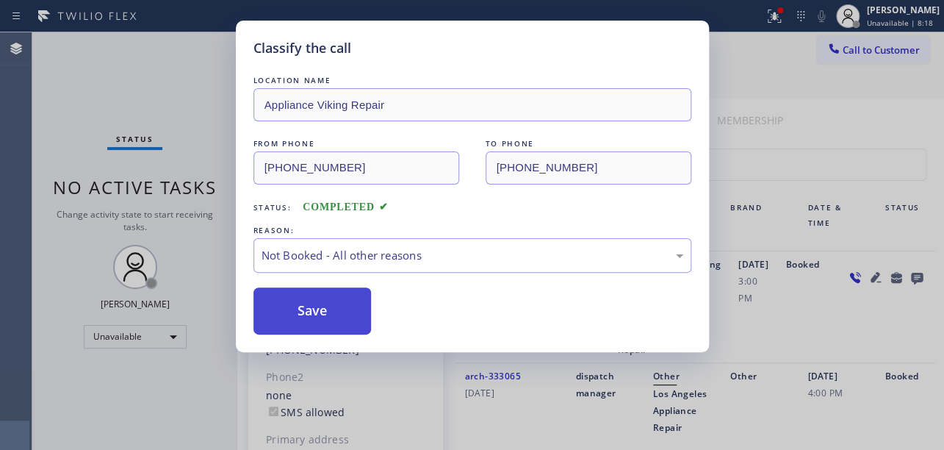
click at [294, 307] on button "Save" at bounding box center [313, 310] width 118 height 47
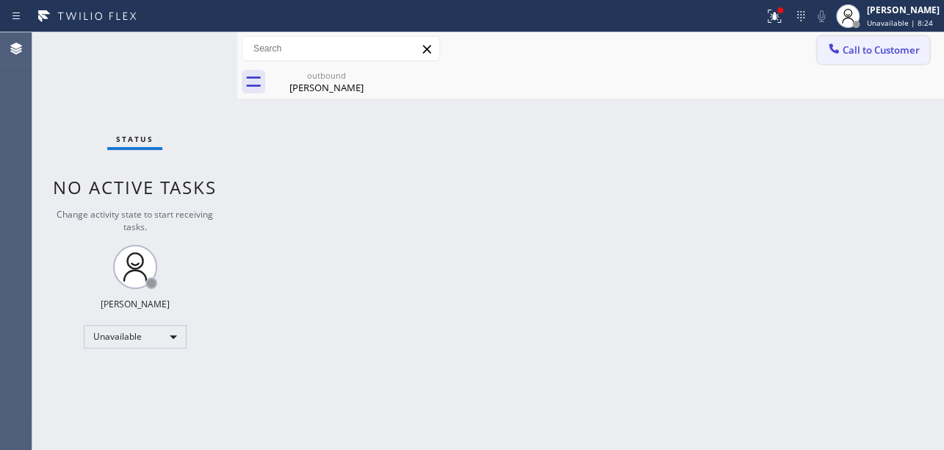
click at [854, 51] on span "Call to Customer" at bounding box center [881, 49] width 77 height 13
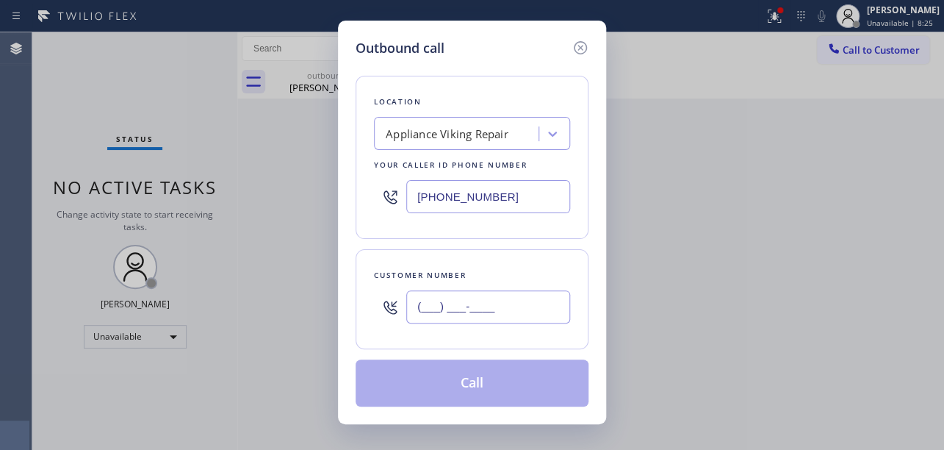
click at [422, 304] on input "(___) ___-____" at bounding box center [488, 306] width 164 height 33
paste input "970) 708-4802"
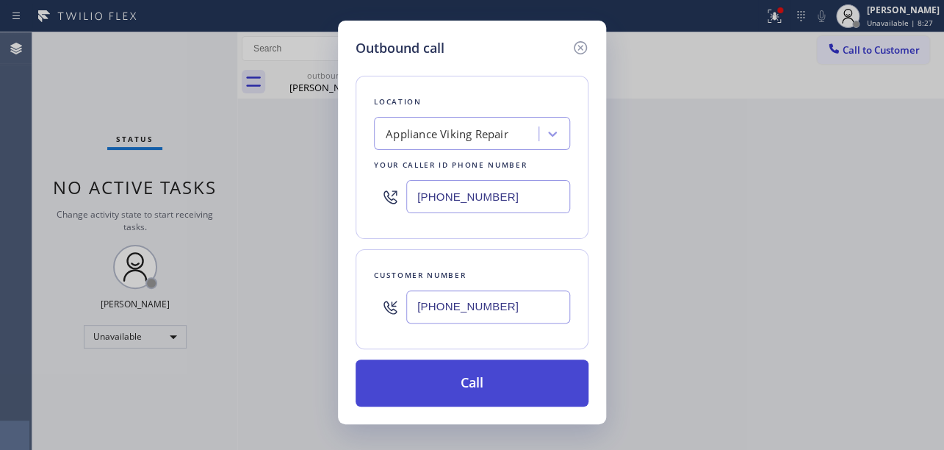
type input "[PHONE_NUMBER]"
click at [455, 382] on button "Call" at bounding box center [472, 382] width 233 height 47
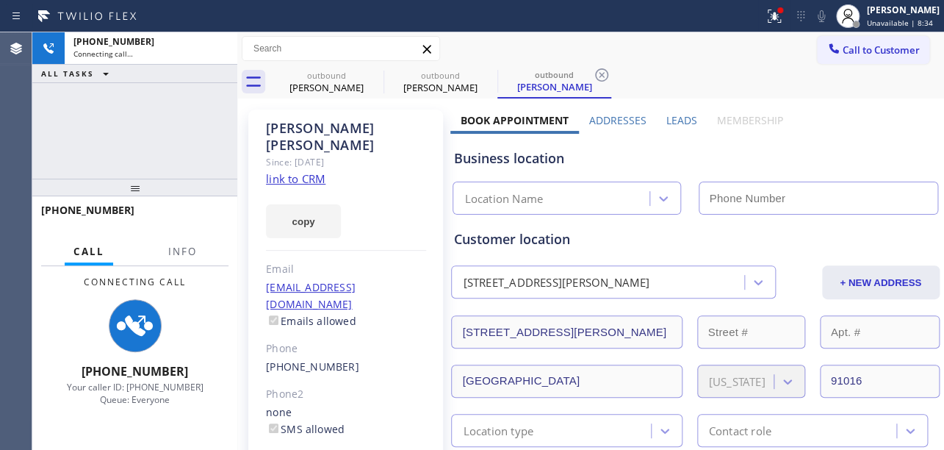
type input "[PHONE_NUMBER]"
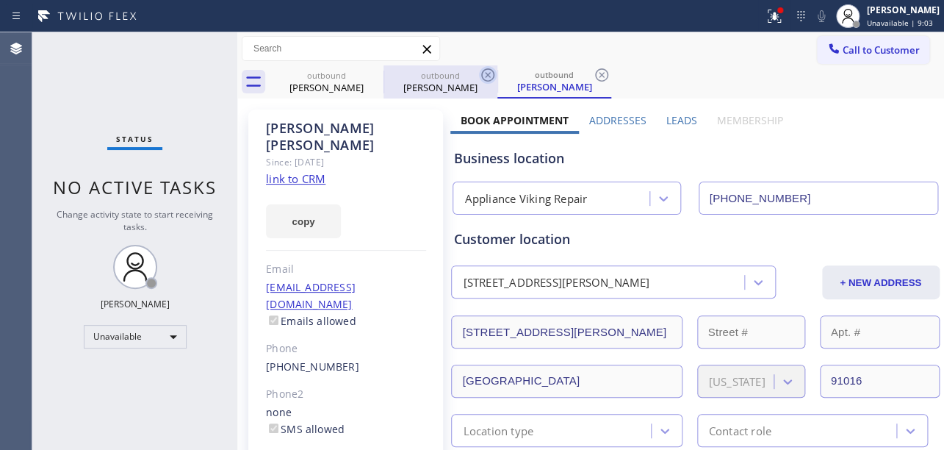
click at [0, 0] on icon at bounding box center [0, 0] width 0 height 0
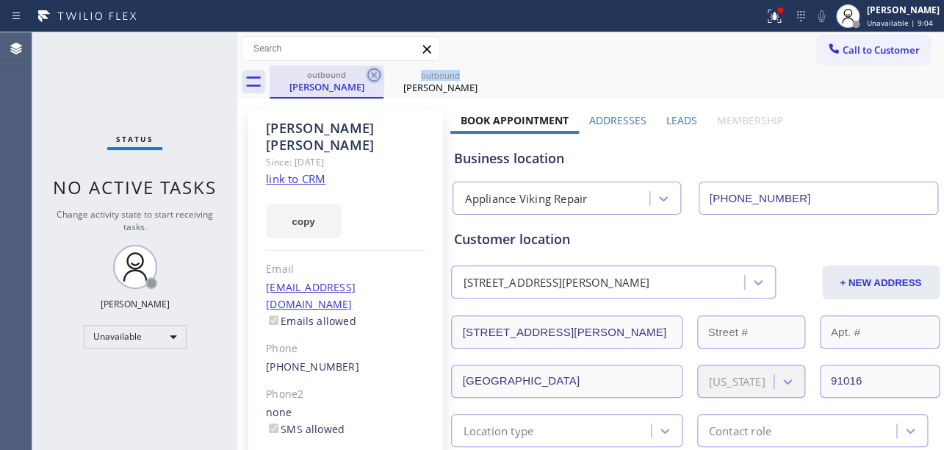
click at [376, 76] on icon at bounding box center [374, 75] width 18 height 18
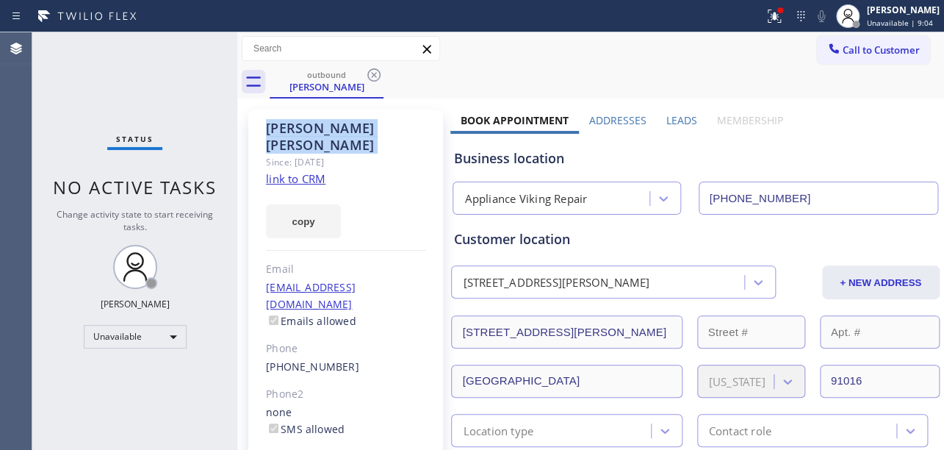
click at [376, 76] on icon at bounding box center [374, 75] width 18 height 18
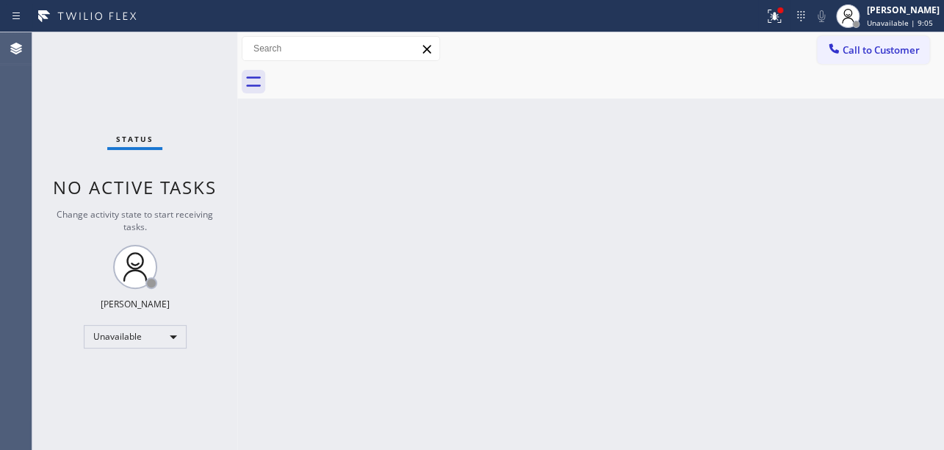
drag, startPoint x: 877, startPoint y: 51, endPoint x: 700, endPoint y: 55, distance: 176.4
click at [872, 49] on span "Call to Customer" at bounding box center [881, 49] width 77 height 13
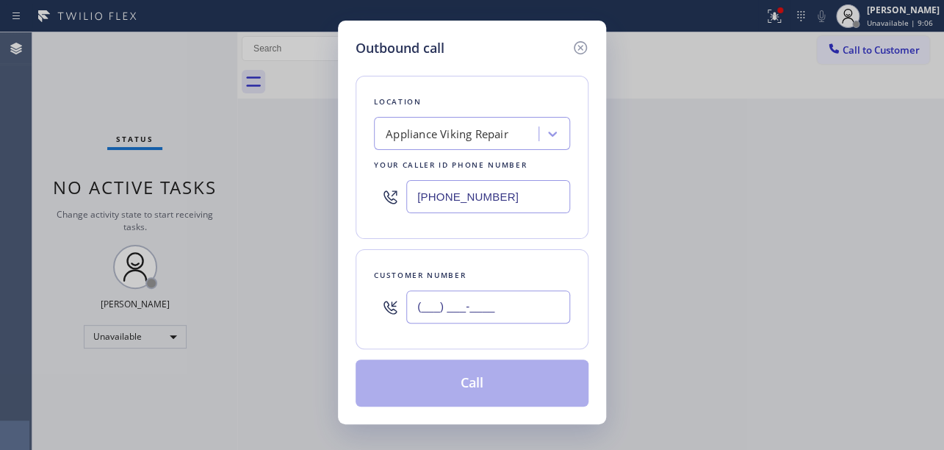
click at [423, 299] on input "(___) ___-____" at bounding box center [488, 306] width 164 height 33
paste input "949) 278-1954"
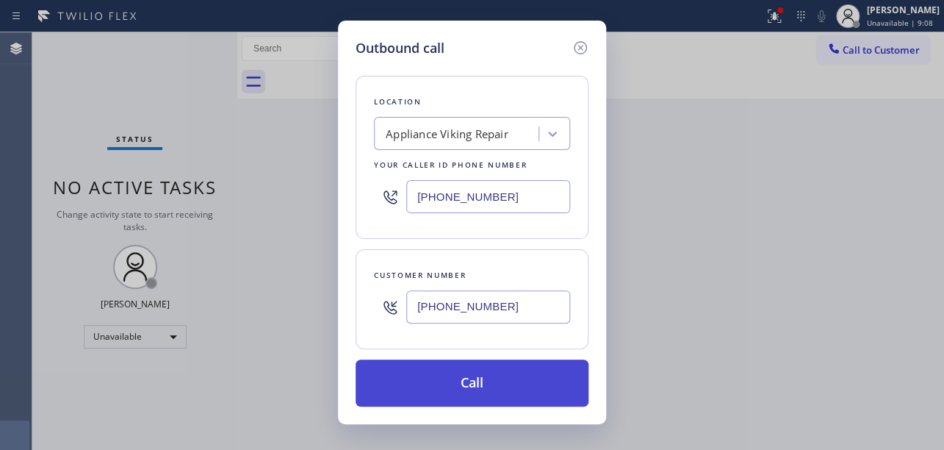
type input "[PHONE_NUMBER]"
drag, startPoint x: 472, startPoint y: 379, endPoint x: 475, endPoint y: 362, distance: 16.4
click at [472, 379] on button "Call" at bounding box center [472, 382] width 233 height 47
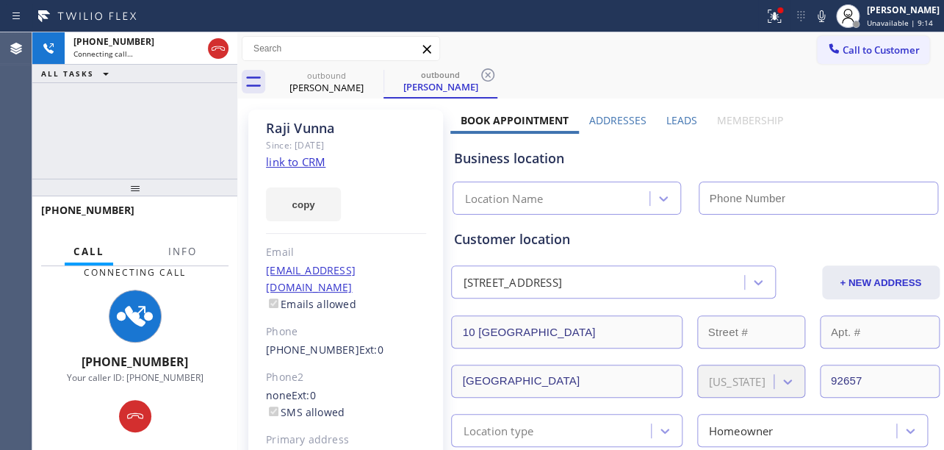
type input "[PHONE_NUMBER]"
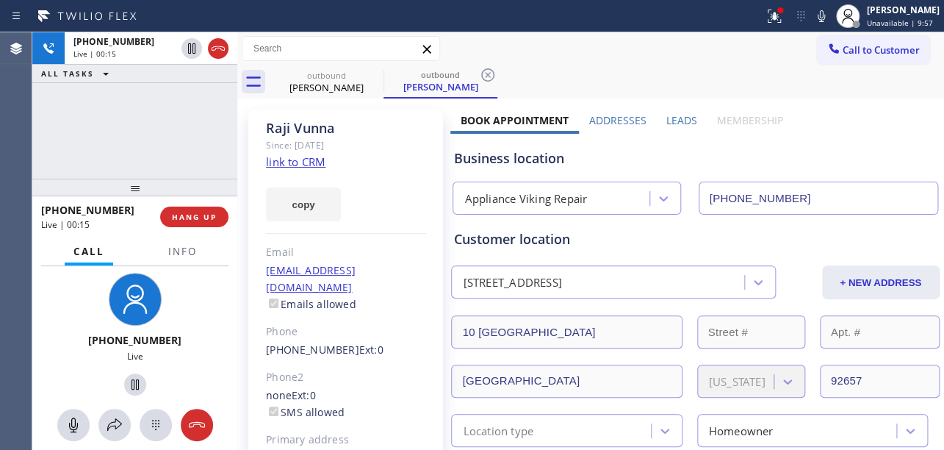
click at [193, 228] on div "[PHONE_NUMBER] Live | 00:15 HANG UP" at bounding box center [134, 217] width 187 height 38
click at [196, 218] on span "HANG UP" at bounding box center [194, 217] width 45 height 10
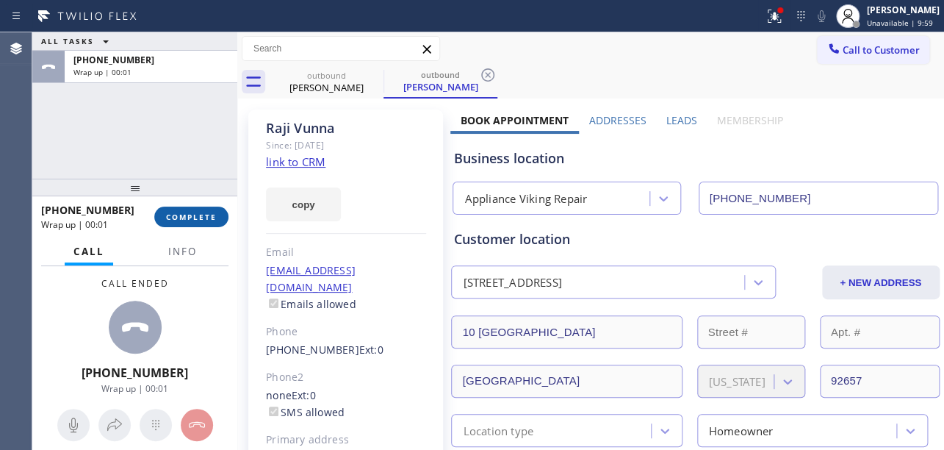
click at [199, 223] on button "COMPLETE" at bounding box center [191, 217] width 74 height 21
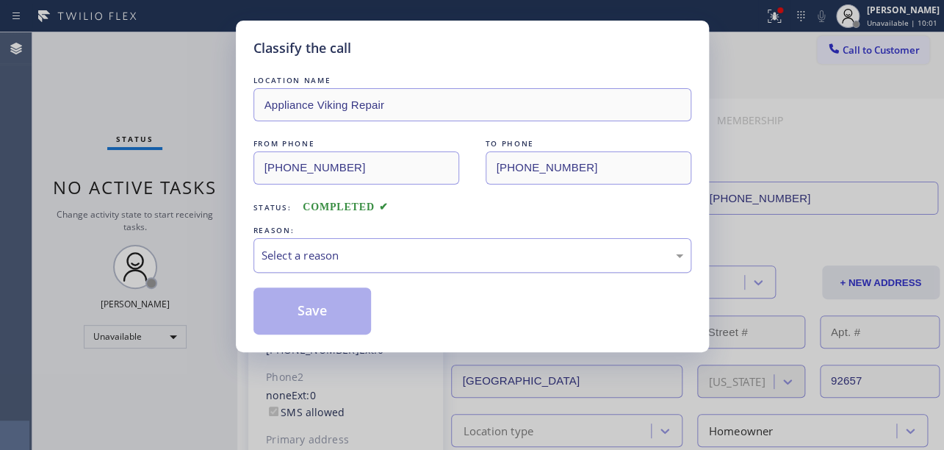
click at [437, 257] on div "Select a reason" at bounding box center [473, 255] width 422 height 17
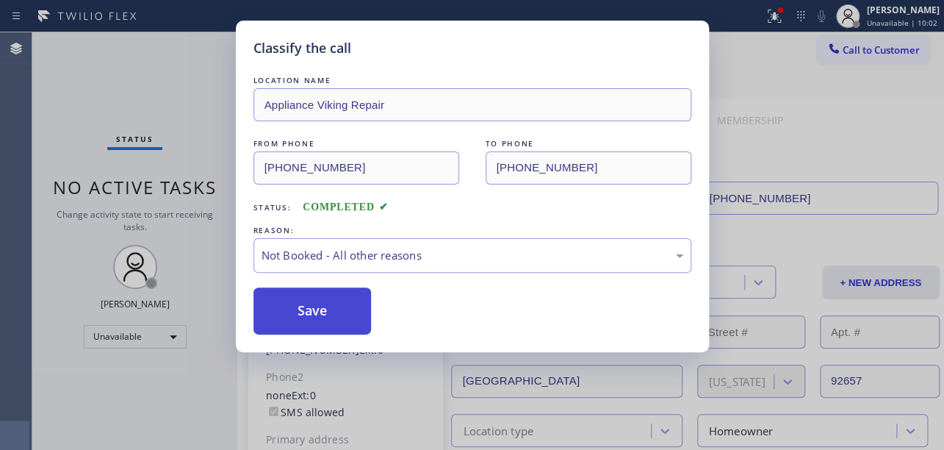
drag, startPoint x: 380, startPoint y: 309, endPoint x: 305, endPoint y: 309, distance: 75.0
click at [305, 309] on button "Save" at bounding box center [313, 310] width 118 height 47
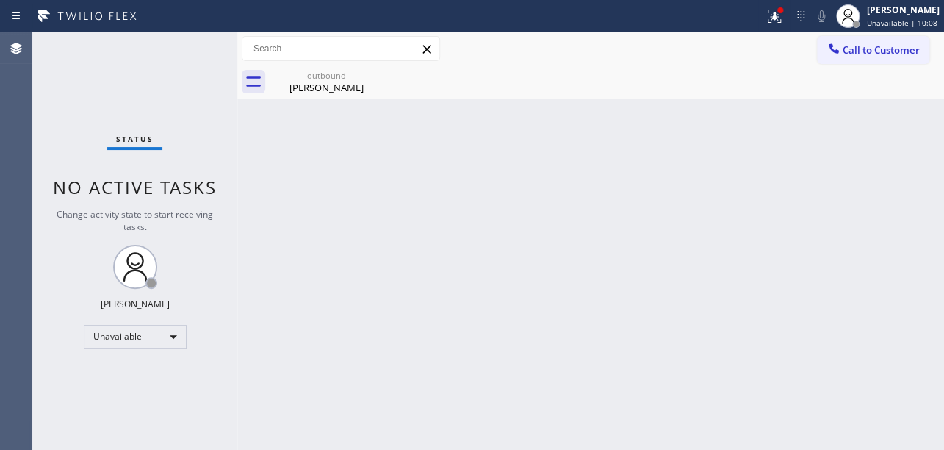
drag, startPoint x: 852, startPoint y: 47, endPoint x: 747, endPoint y: 51, distance: 104.5
click at [851, 47] on span "Call to Customer" at bounding box center [881, 49] width 77 height 13
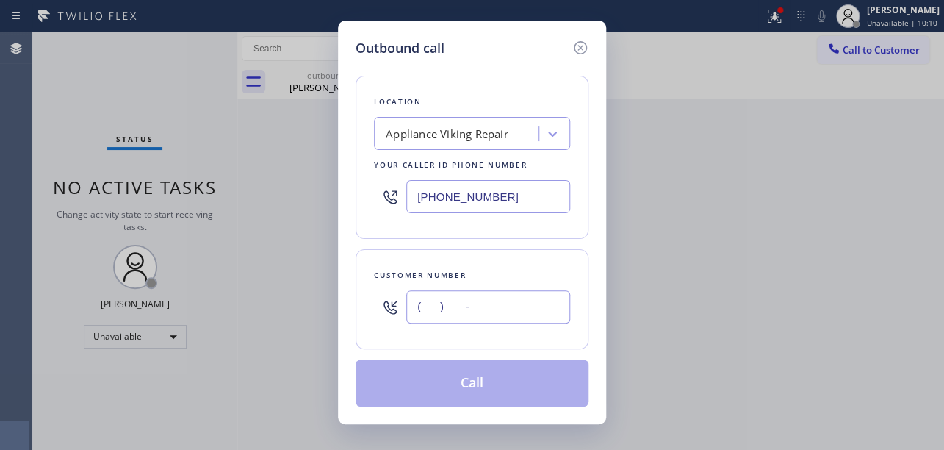
click at [422, 306] on input "(___) ___-____" at bounding box center [488, 306] width 164 height 33
paste input "203) 400-5424"
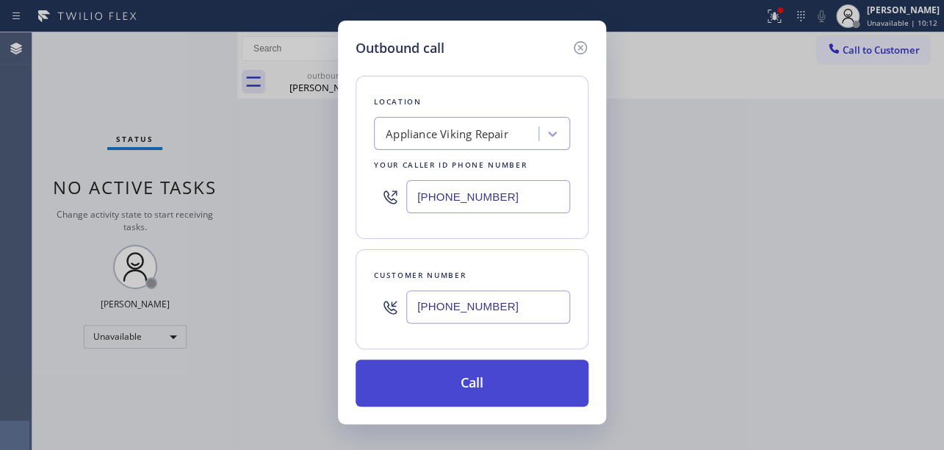
type input "[PHONE_NUMBER]"
click at [462, 382] on button "Call" at bounding box center [472, 382] width 233 height 47
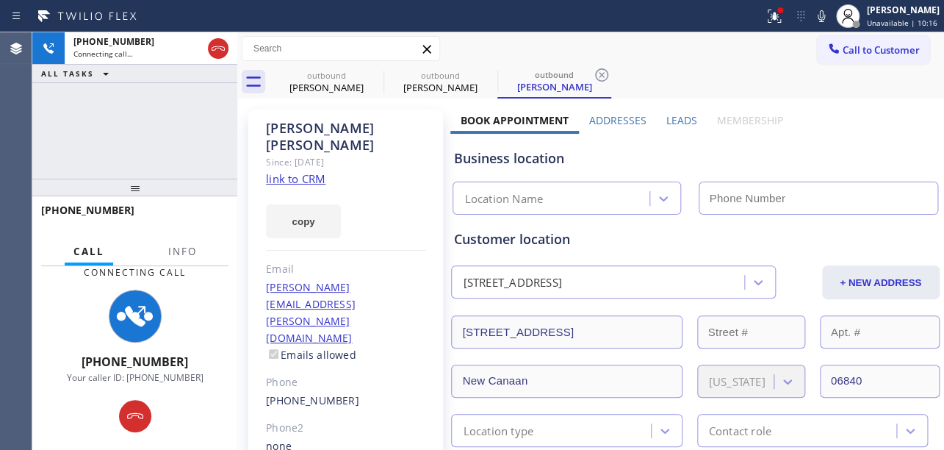
type input "[PHONE_NUMBER]"
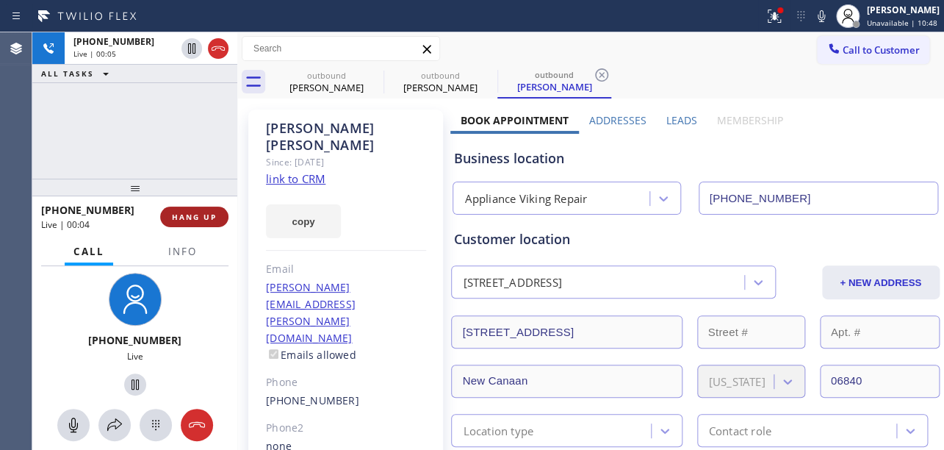
click at [195, 210] on button "HANG UP" at bounding box center [194, 217] width 68 height 21
click at [196, 218] on span "HANG UP" at bounding box center [194, 217] width 45 height 10
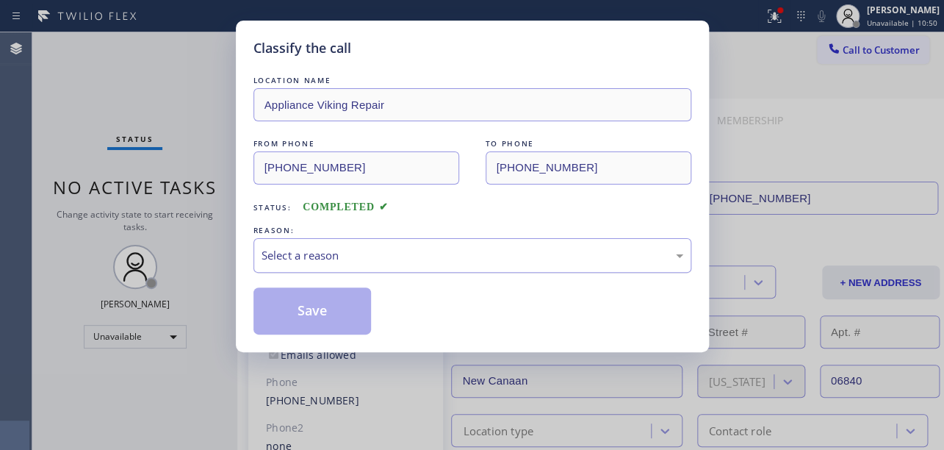
click at [315, 252] on div "Select a reason" at bounding box center [473, 255] width 422 height 17
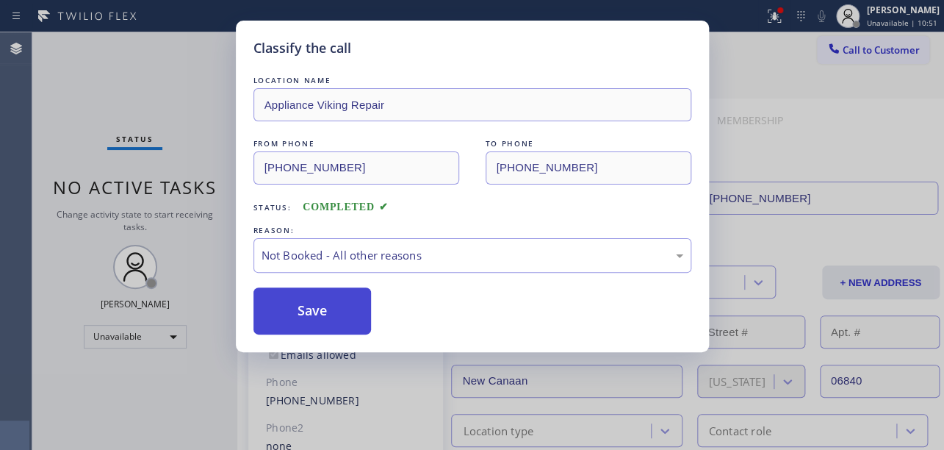
click at [320, 314] on button "Save" at bounding box center [313, 310] width 118 height 47
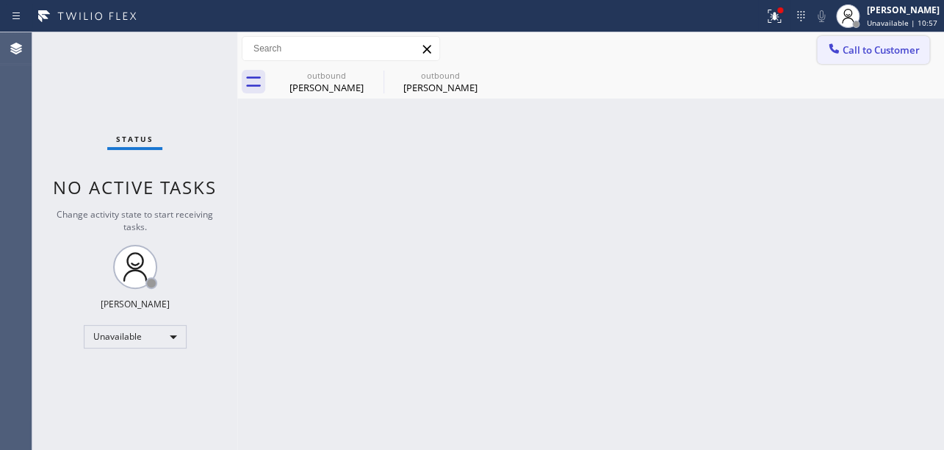
click at [854, 49] on span "Call to Customer" at bounding box center [881, 49] width 77 height 13
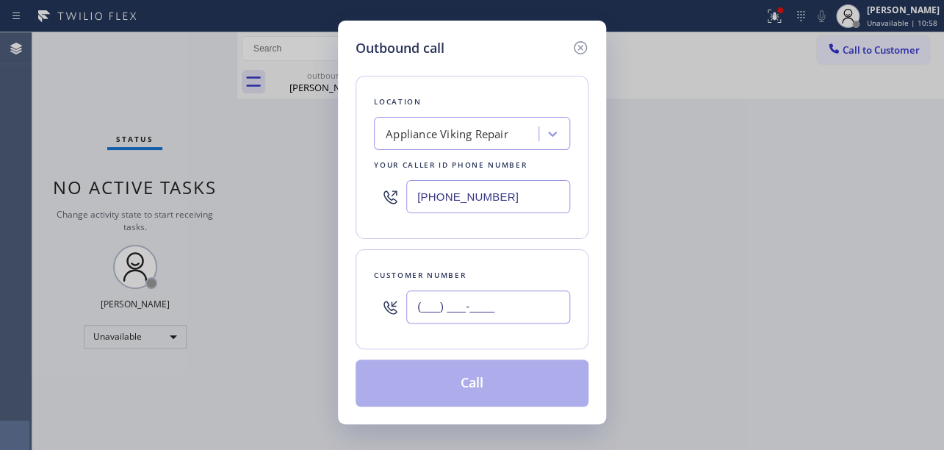
click at [417, 304] on input "(___) ___-____" at bounding box center [488, 306] width 164 height 33
paste input "206) 355-7728"
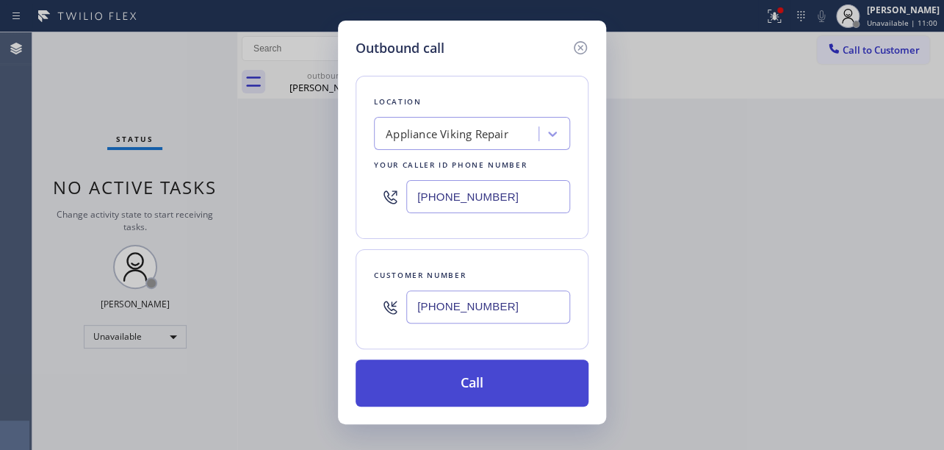
type input "[PHONE_NUMBER]"
click at [448, 384] on button "Call" at bounding box center [472, 382] width 233 height 47
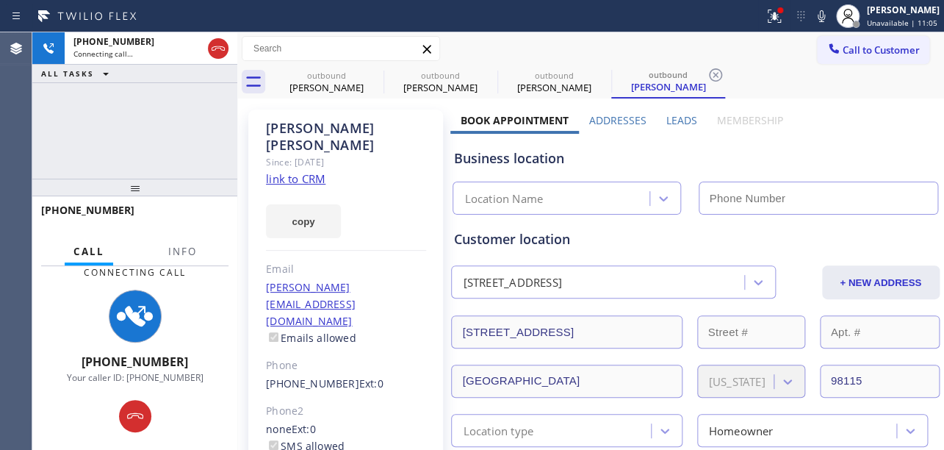
type input "[PHONE_NUMBER]"
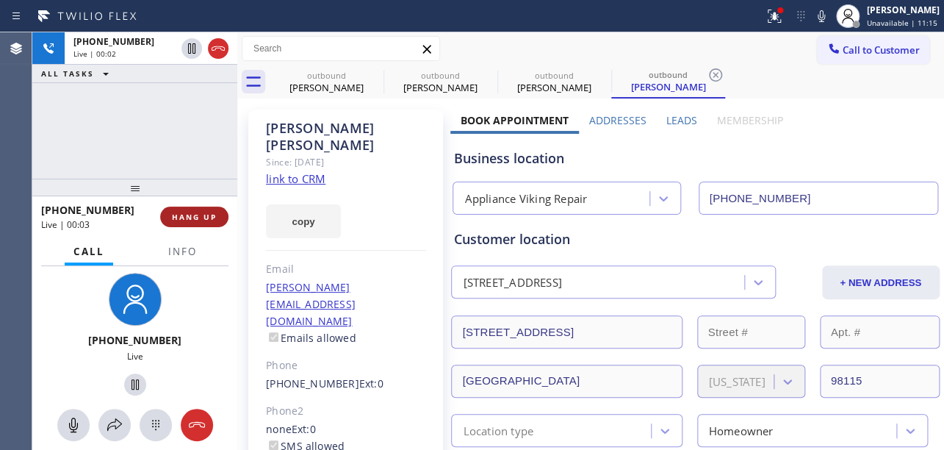
click at [180, 207] on button "HANG UP" at bounding box center [194, 217] width 68 height 21
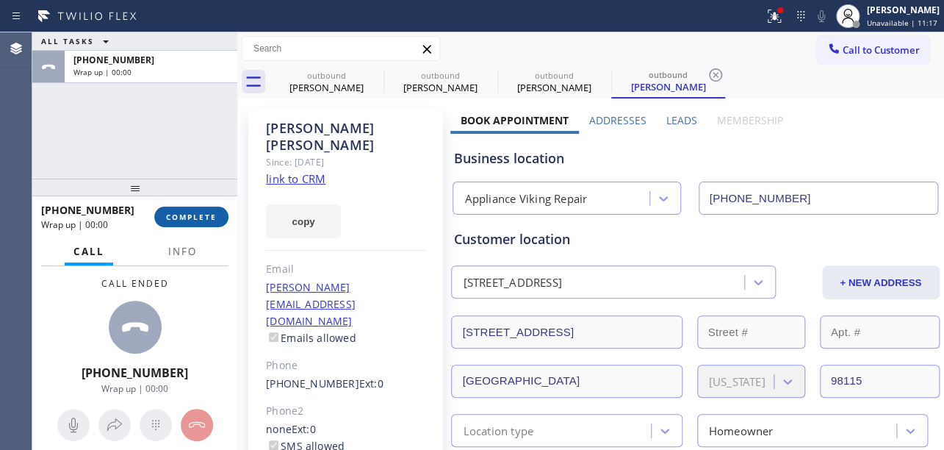
click at [183, 212] on span "COMPLETE" at bounding box center [191, 217] width 51 height 10
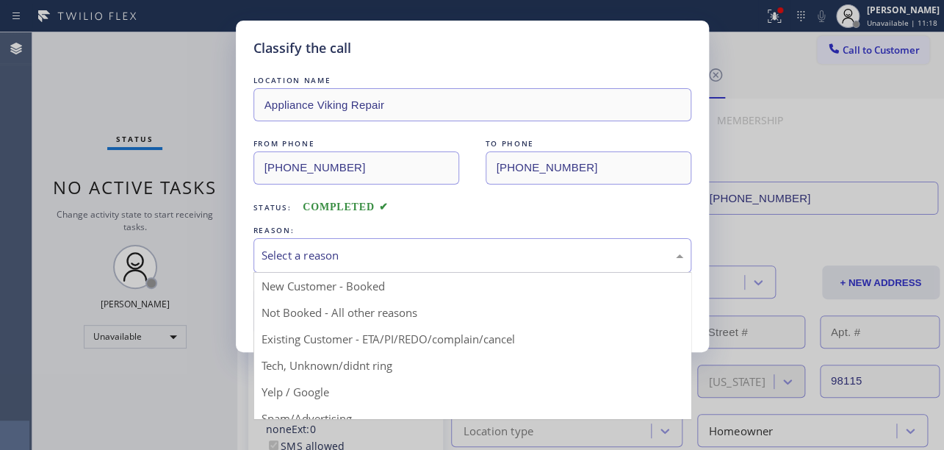
click at [334, 242] on div "Select a reason" at bounding box center [473, 255] width 438 height 35
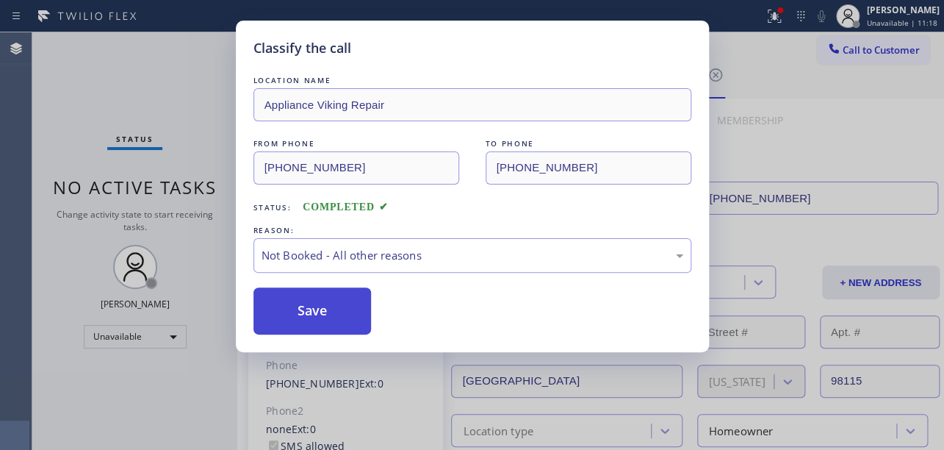
click at [304, 313] on button "Save" at bounding box center [313, 310] width 118 height 47
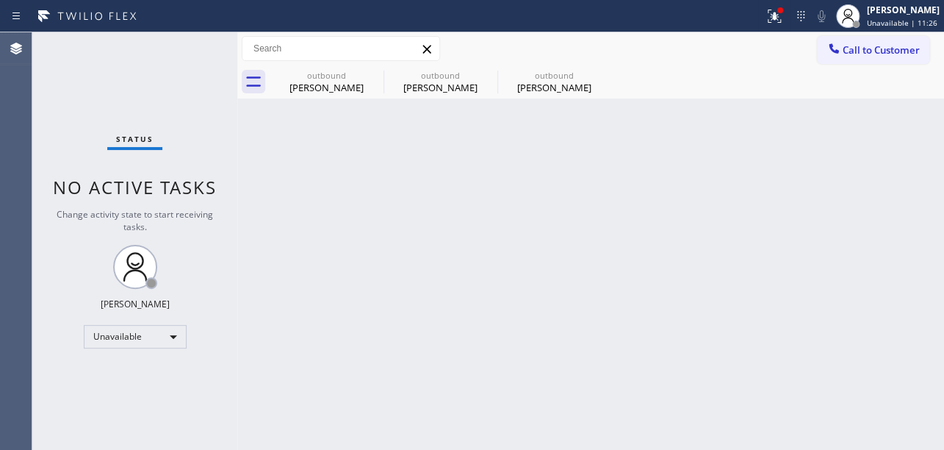
drag, startPoint x: 852, startPoint y: 43, endPoint x: 832, endPoint y: 43, distance: 19.8
click at [842, 43] on button "Call to Customer" at bounding box center [873, 50] width 112 height 28
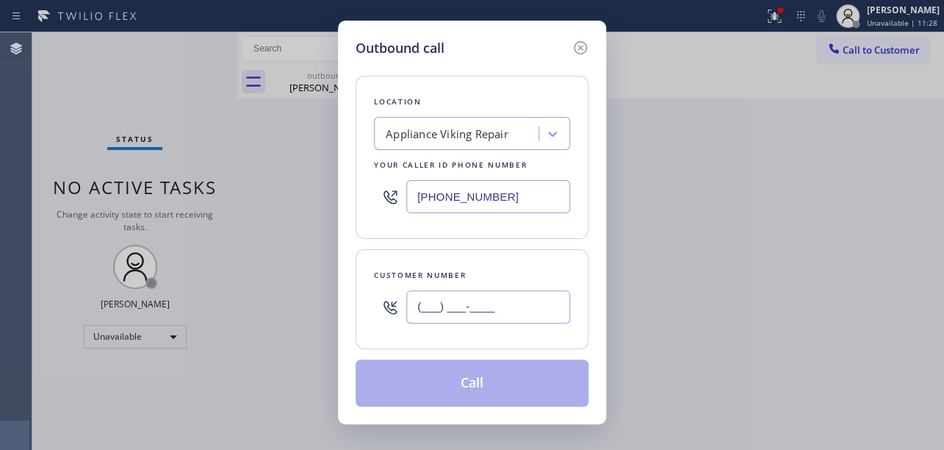
click at [420, 300] on input "(___) ___-____" at bounding box center [488, 306] width 164 height 33
paste input "415) 767-8136"
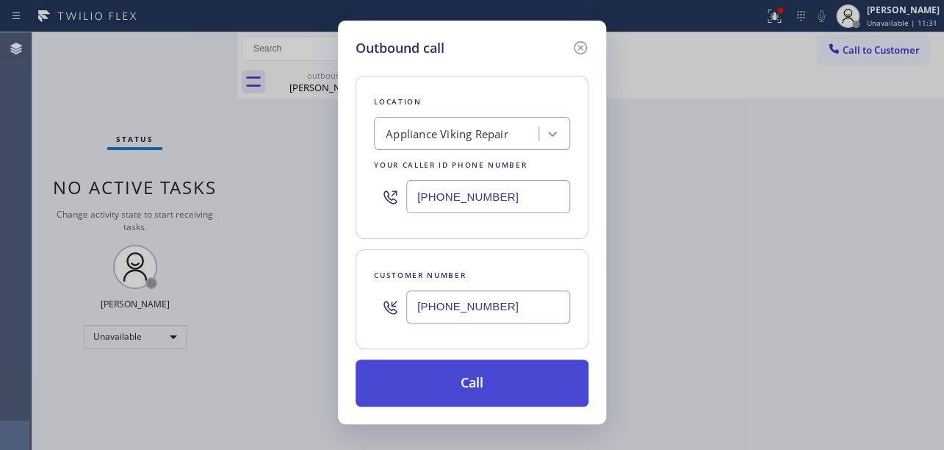
type input "[PHONE_NUMBER]"
click at [489, 389] on button "Call" at bounding box center [472, 382] width 233 height 47
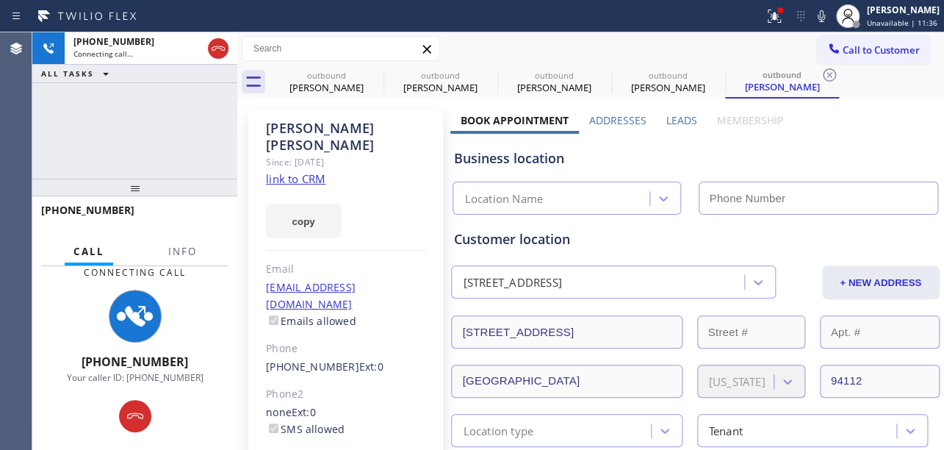
type input "[PHONE_NUMBER]"
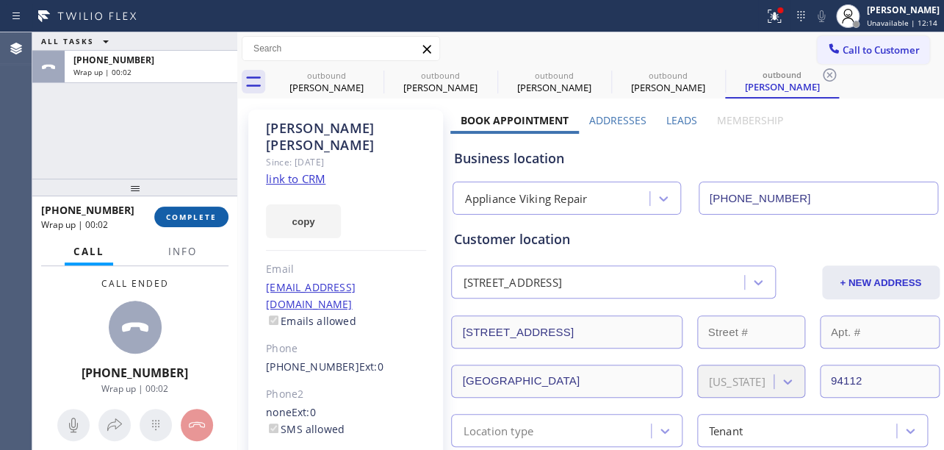
click at [197, 208] on button "COMPLETE" at bounding box center [191, 217] width 74 height 21
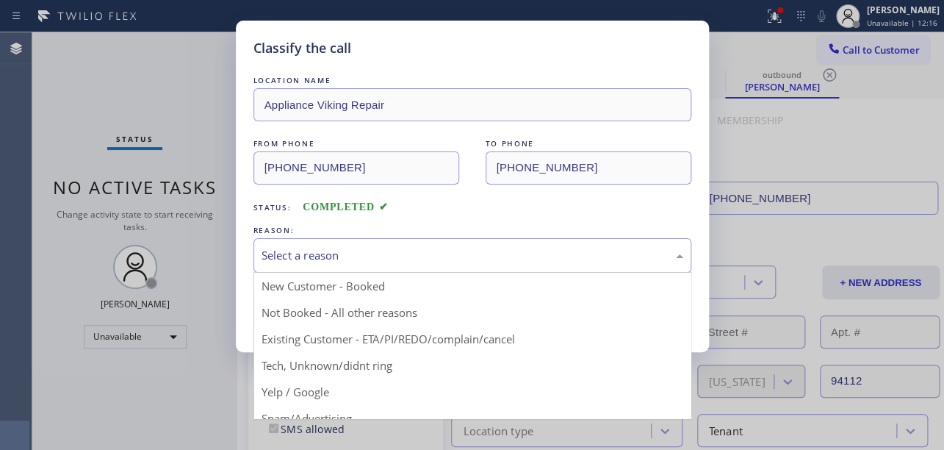
click at [390, 250] on div "Select a reason" at bounding box center [473, 255] width 422 height 17
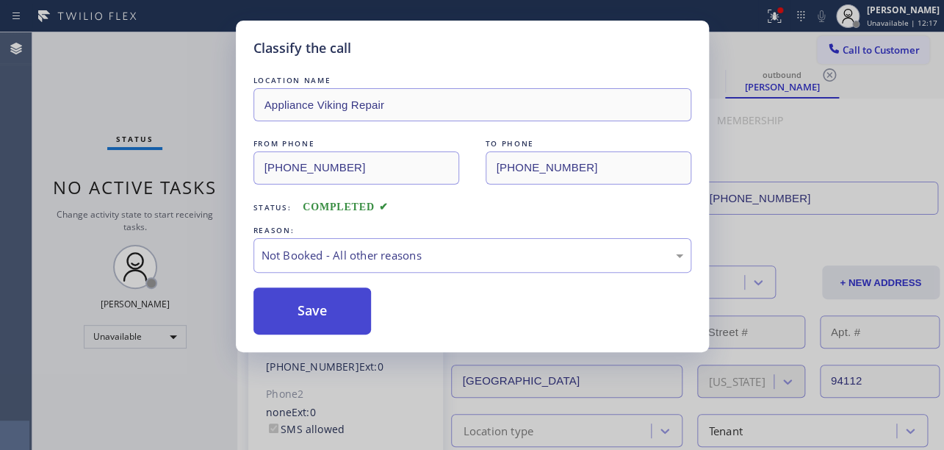
click at [319, 310] on button "Save" at bounding box center [313, 310] width 118 height 47
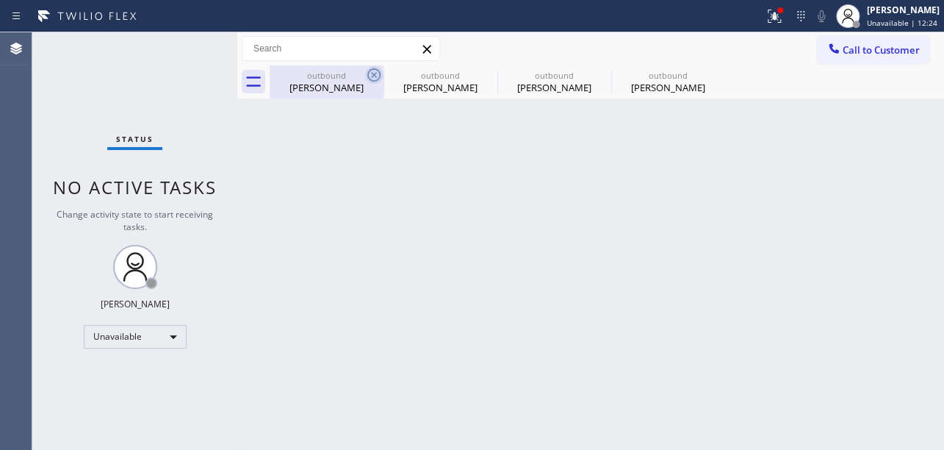
click at [379, 80] on icon at bounding box center [374, 75] width 18 height 18
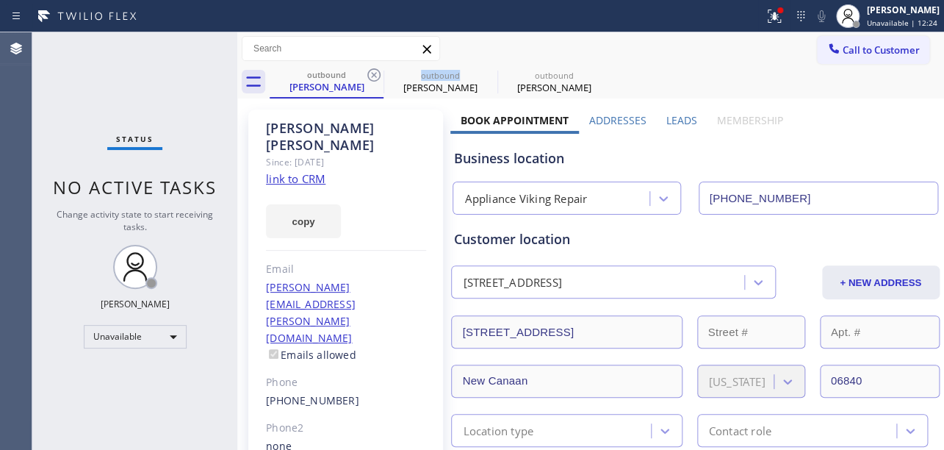
click at [379, 80] on icon at bounding box center [374, 75] width 18 height 18
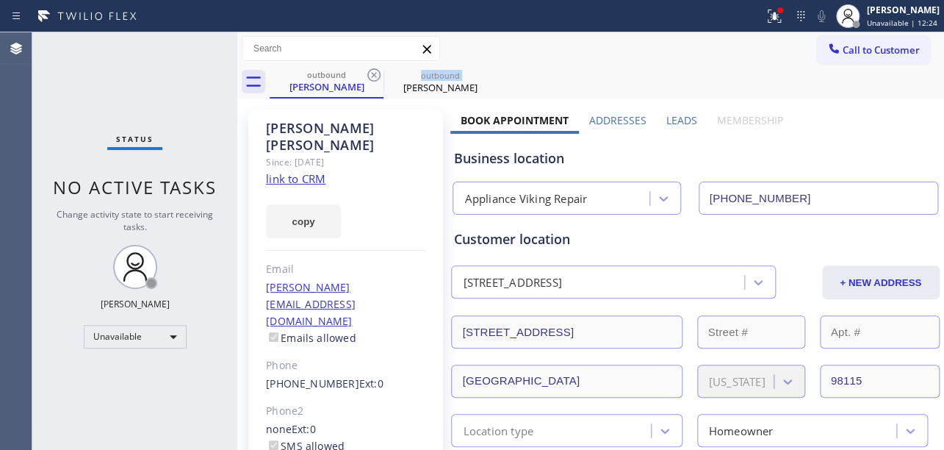
click at [379, 80] on icon at bounding box center [374, 75] width 18 height 18
click at [0, 0] on icon at bounding box center [0, 0] width 0 height 0
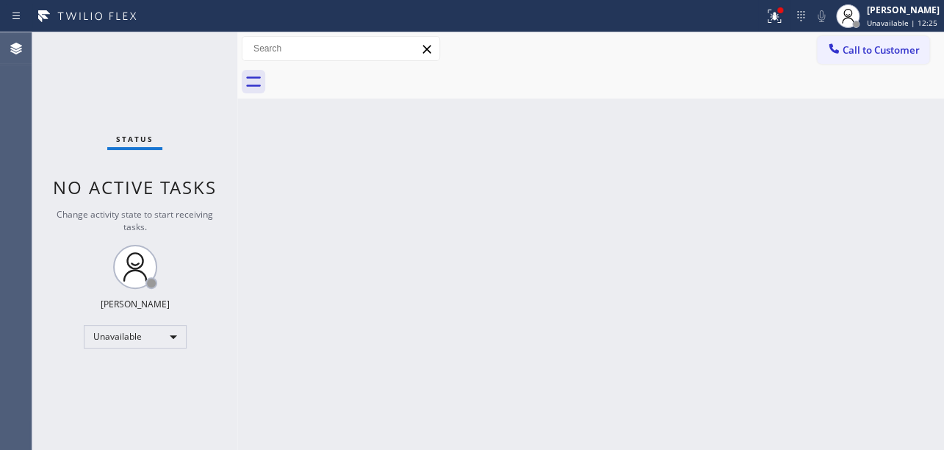
click at [379, 80] on div at bounding box center [607, 81] width 675 height 33
click at [820, 48] on button "Call to Customer" at bounding box center [873, 50] width 112 height 28
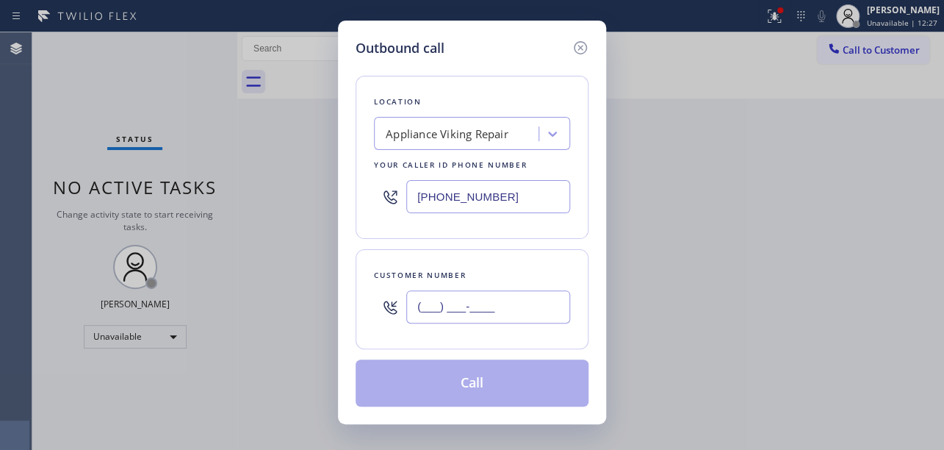
click at [413, 301] on input "(___) ___-____" at bounding box center [488, 306] width 164 height 33
paste input "310) 748-2936"
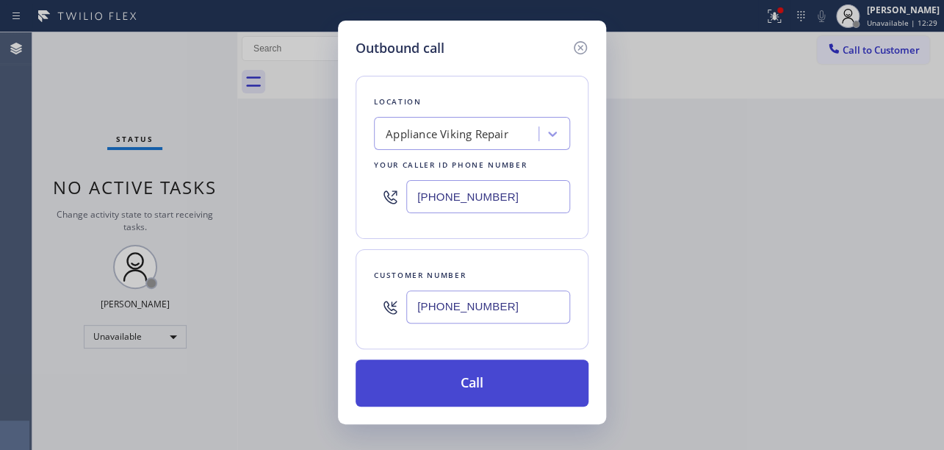
type input "[PHONE_NUMBER]"
click at [486, 385] on button "Call" at bounding box center [472, 382] width 233 height 47
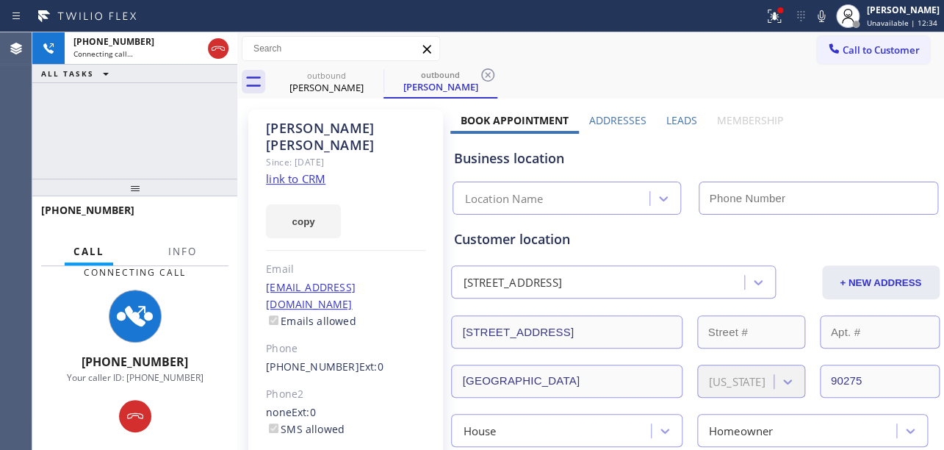
type input "[PHONE_NUMBER]"
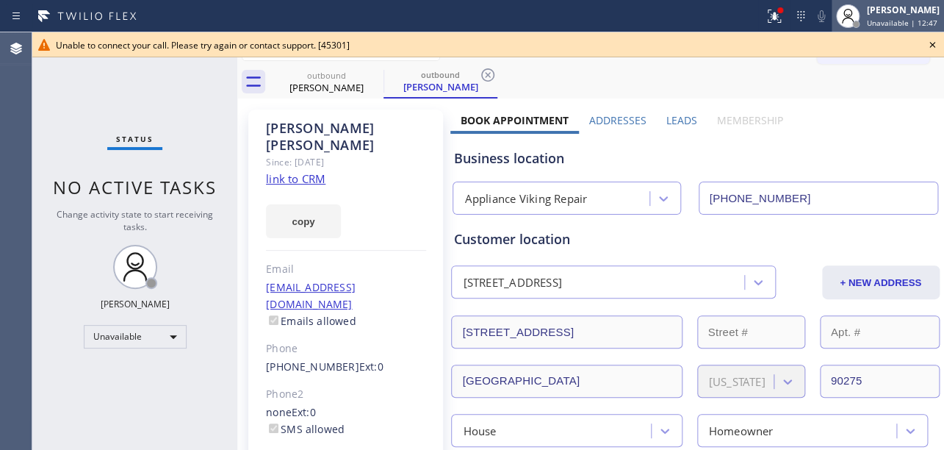
drag, startPoint x: 933, startPoint y: 43, endPoint x: 897, endPoint y: 8, distance: 49.9
click at [933, 43] on icon at bounding box center [933, 45] width 18 height 18
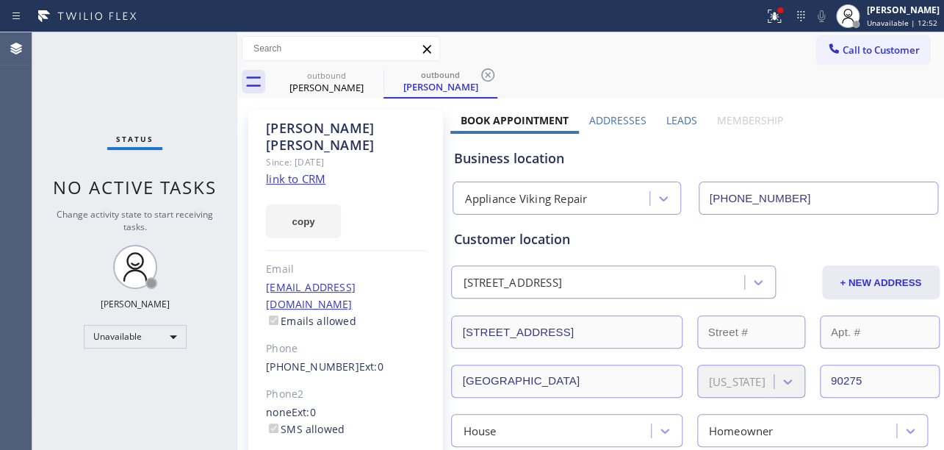
drag, startPoint x: 841, startPoint y: 59, endPoint x: 824, endPoint y: 59, distance: 16.9
click at [839, 59] on button "Call to Customer" at bounding box center [873, 50] width 112 height 28
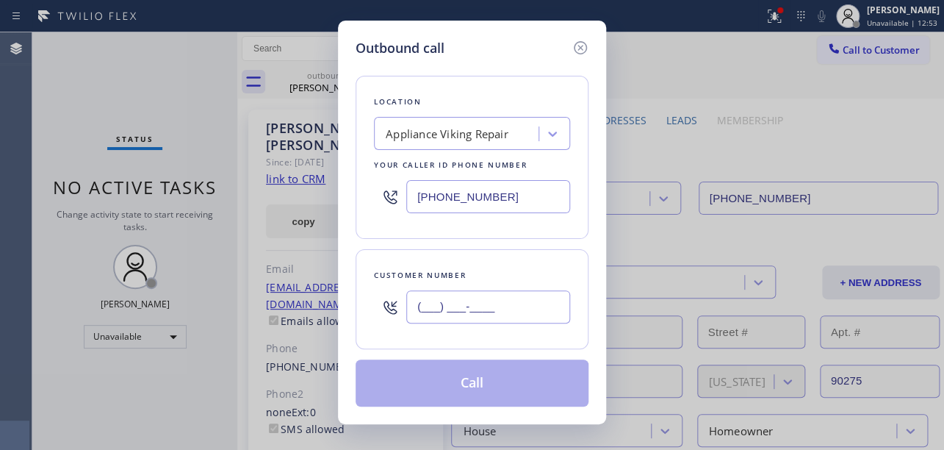
click at [417, 304] on input "(___) ___-____" at bounding box center [488, 306] width 164 height 33
paste input "714) 747-0049"
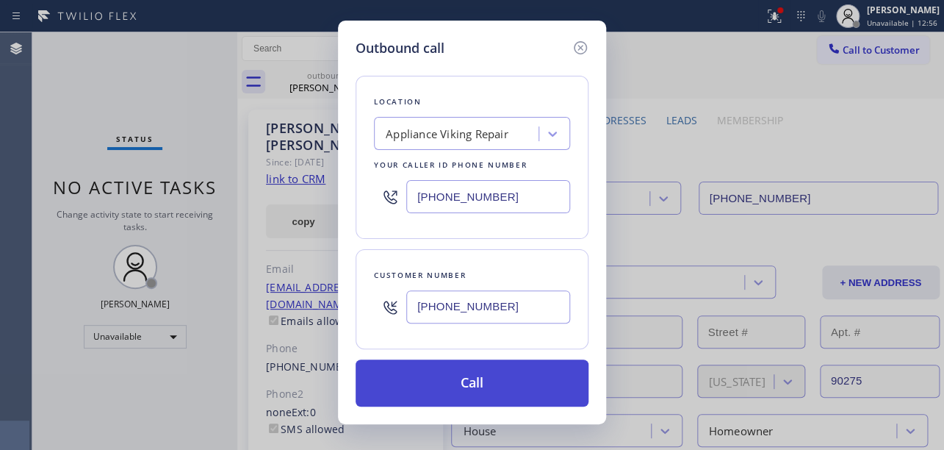
type input "[PHONE_NUMBER]"
click at [469, 378] on button "Call" at bounding box center [472, 382] width 233 height 47
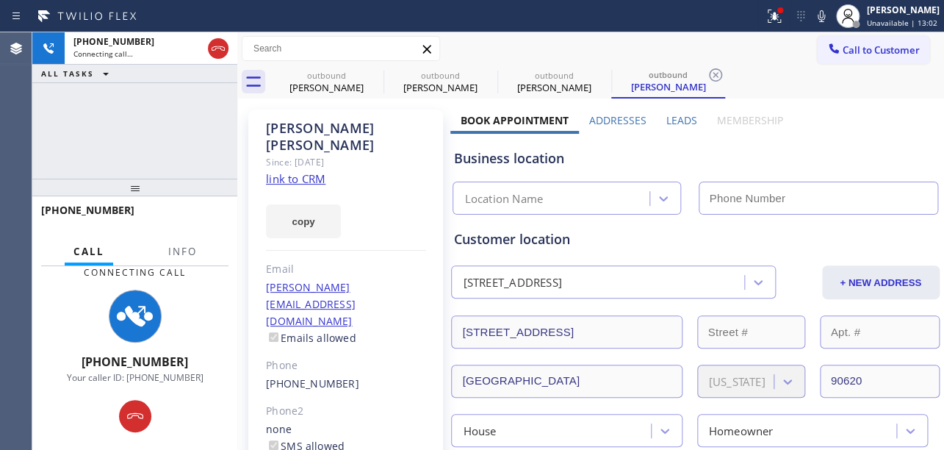
type input "[PHONE_NUMBER]"
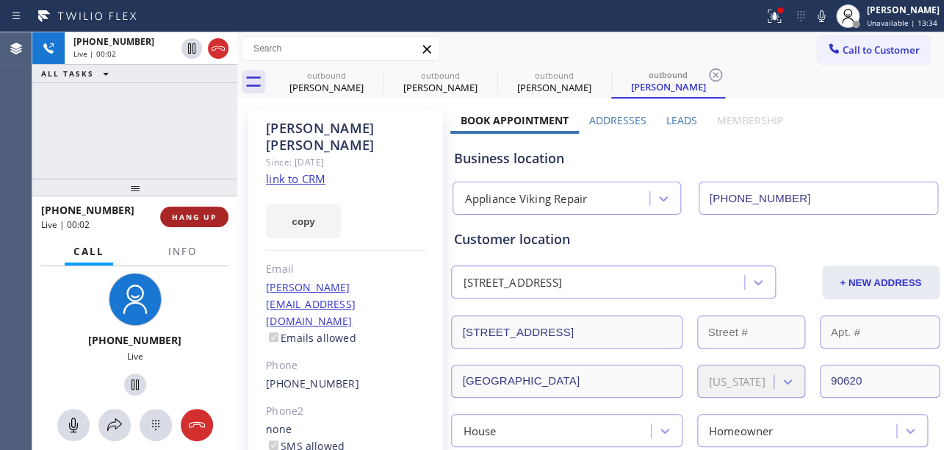
click at [179, 215] on span "HANG UP" at bounding box center [194, 217] width 45 height 10
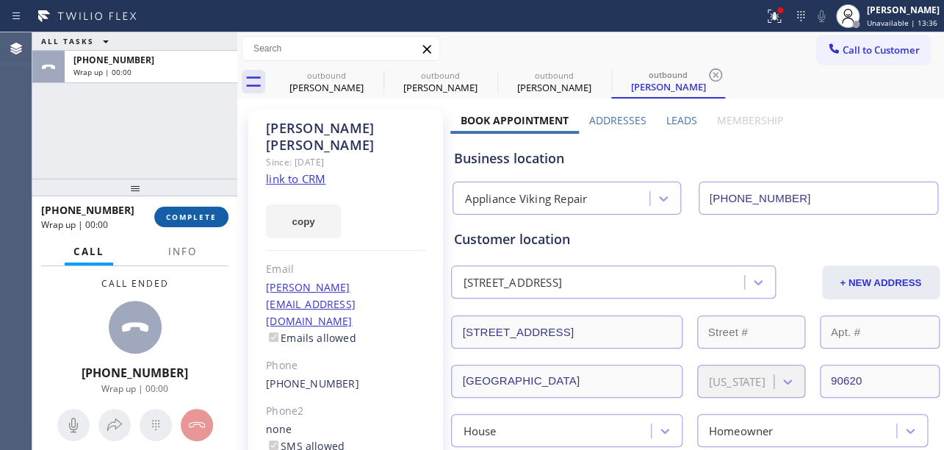
click at [190, 223] on button "COMPLETE" at bounding box center [191, 217] width 74 height 21
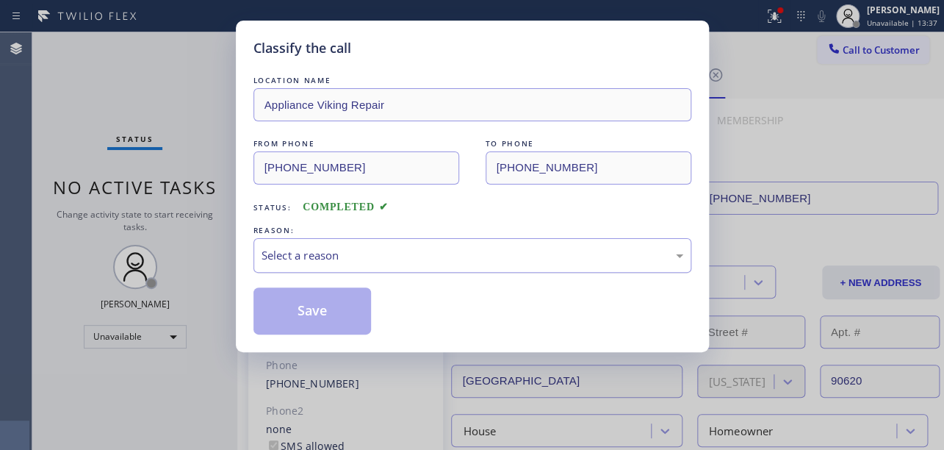
click at [306, 252] on div "Select a reason" at bounding box center [473, 255] width 422 height 17
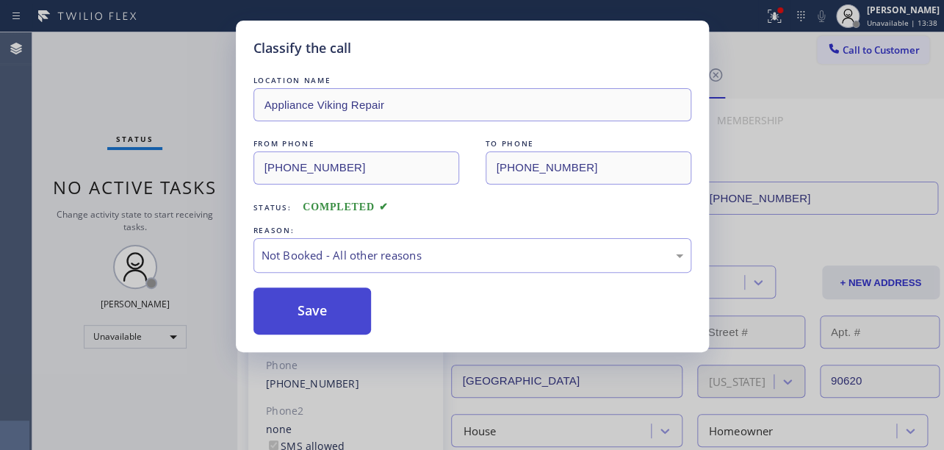
click at [294, 312] on button "Save" at bounding box center [313, 310] width 118 height 47
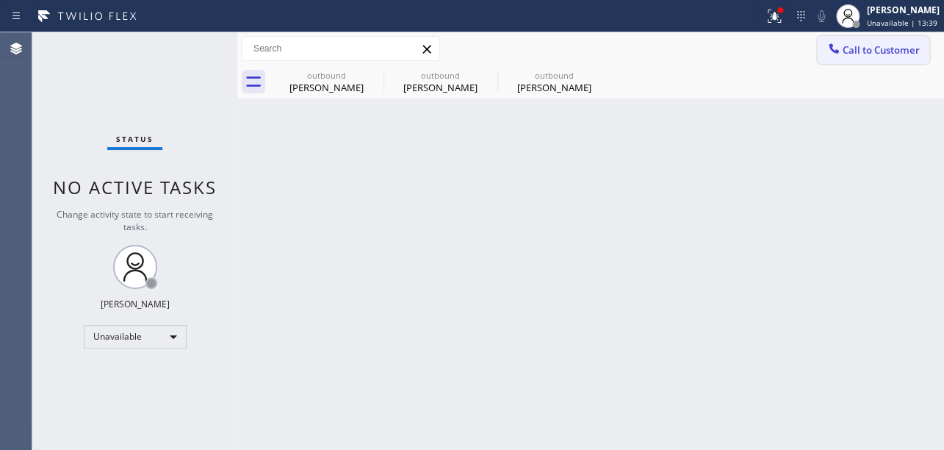
click at [854, 51] on span "Call to Customer" at bounding box center [881, 49] width 77 height 13
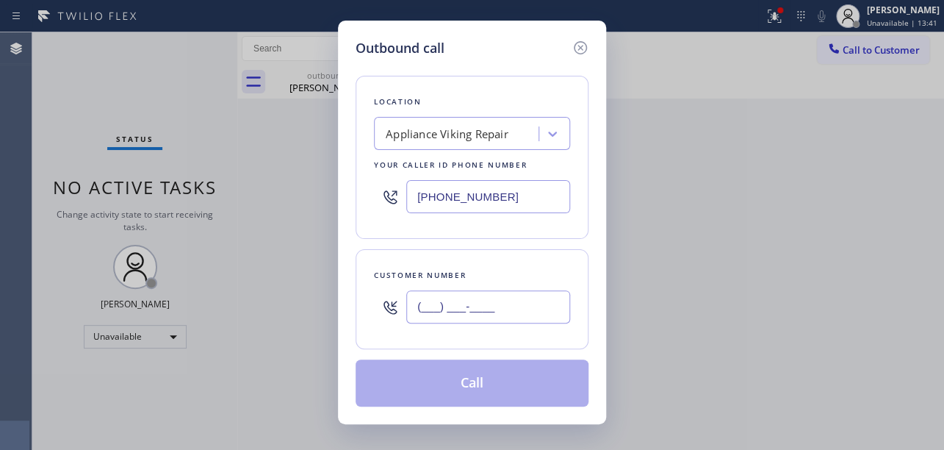
click at [414, 309] on input "(___) ___-____" at bounding box center [488, 306] width 164 height 33
paste input "661) 522-1203"
type input "[PHONE_NUMBER]"
click at [462, 391] on button "Call" at bounding box center [472, 382] width 233 height 47
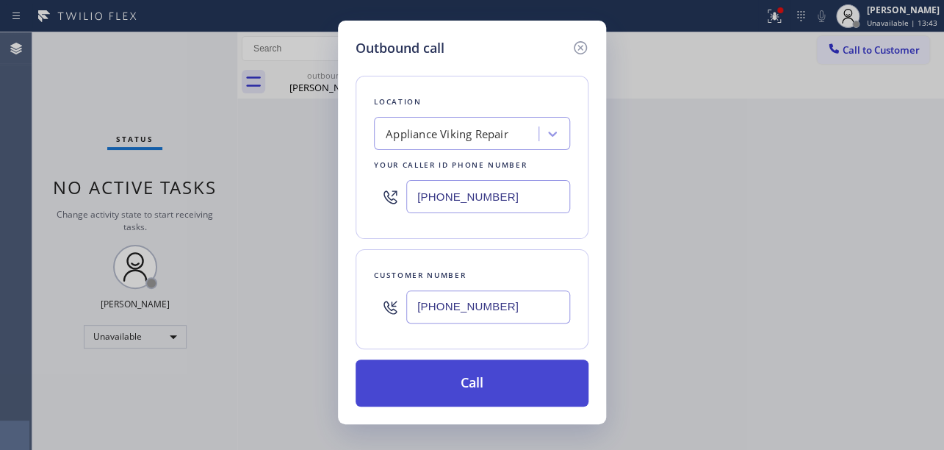
click at [462, 391] on button "Call" at bounding box center [472, 382] width 233 height 47
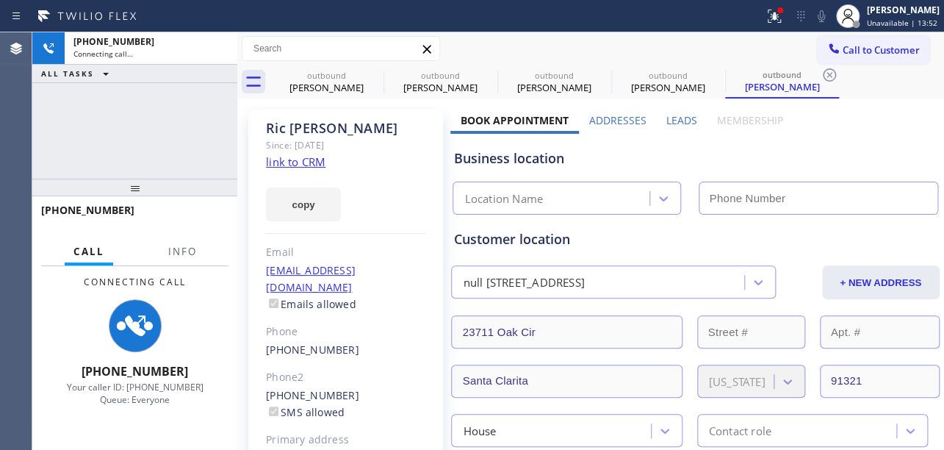
type input "[PHONE_NUMBER]"
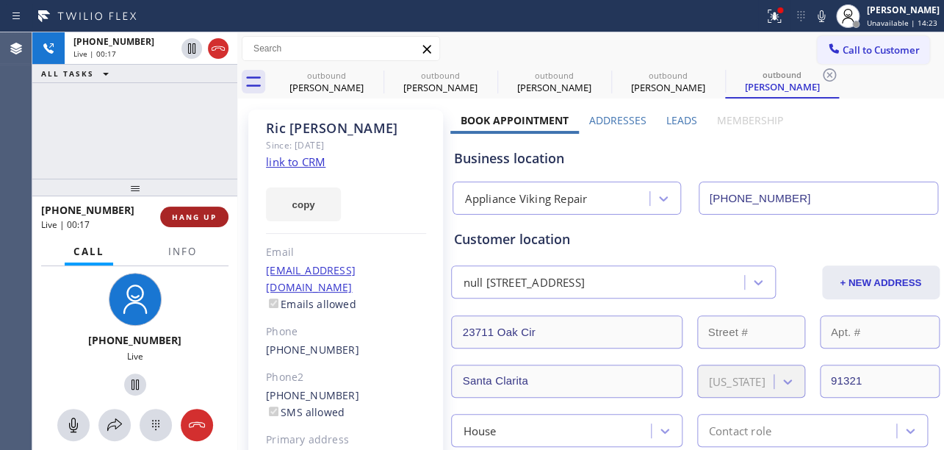
click at [201, 217] on span "HANG UP" at bounding box center [194, 217] width 45 height 10
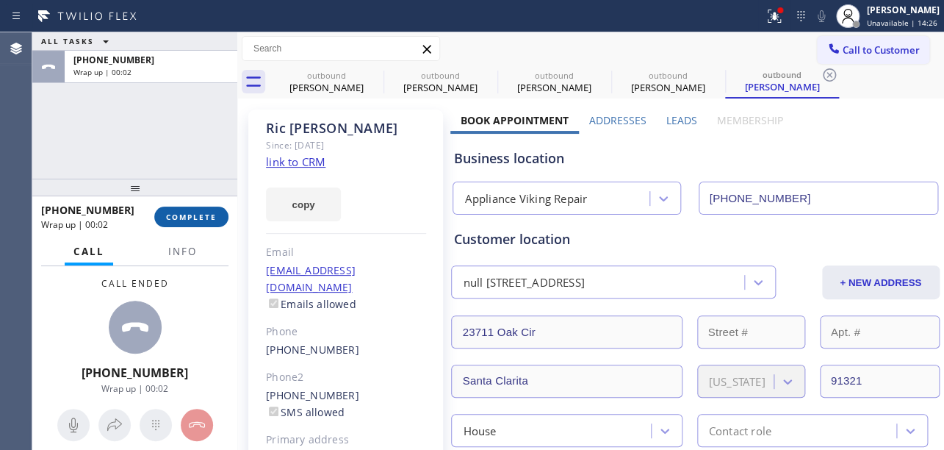
click at [187, 220] on span "COMPLETE" at bounding box center [191, 217] width 51 height 10
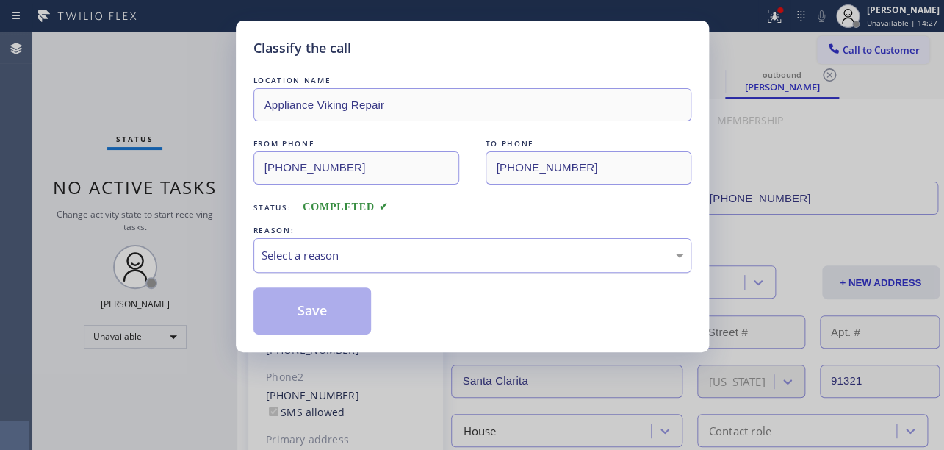
click at [337, 254] on div "Select a reason" at bounding box center [473, 255] width 422 height 17
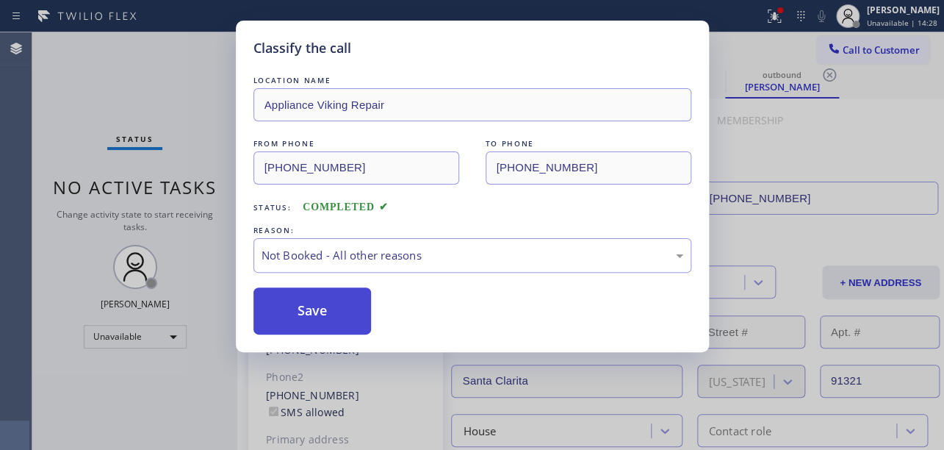
click at [312, 311] on button "Save" at bounding box center [313, 310] width 118 height 47
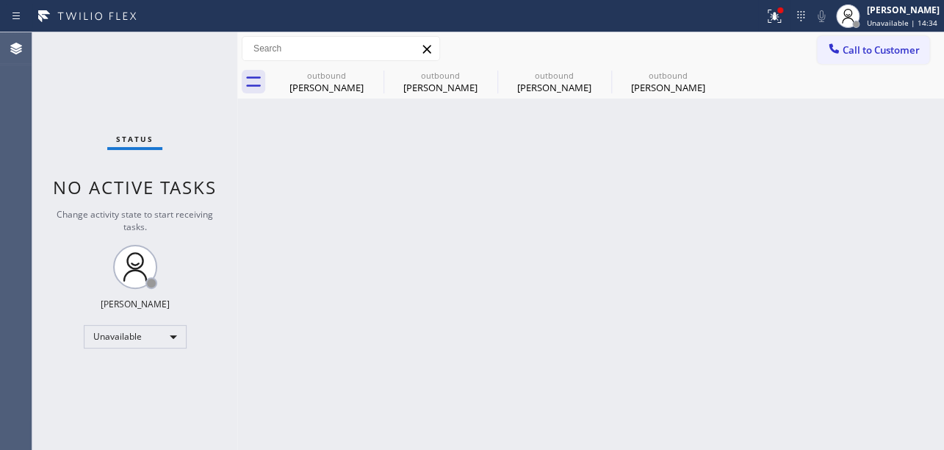
click at [836, 48] on icon at bounding box center [834, 48] width 15 height 15
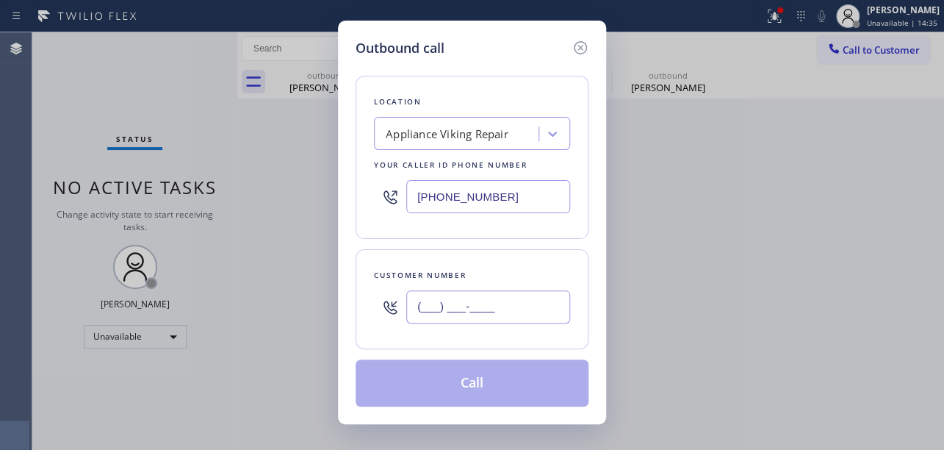
click at [421, 310] on input "(___) ___-____" at bounding box center [488, 306] width 164 height 33
paste input "661) 645-5232"
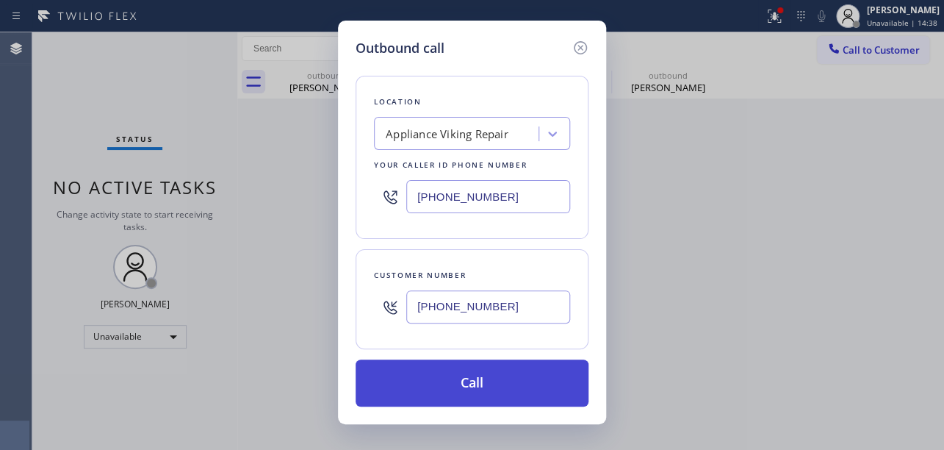
type input "[PHONE_NUMBER]"
click at [484, 384] on button "Call" at bounding box center [472, 382] width 233 height 47
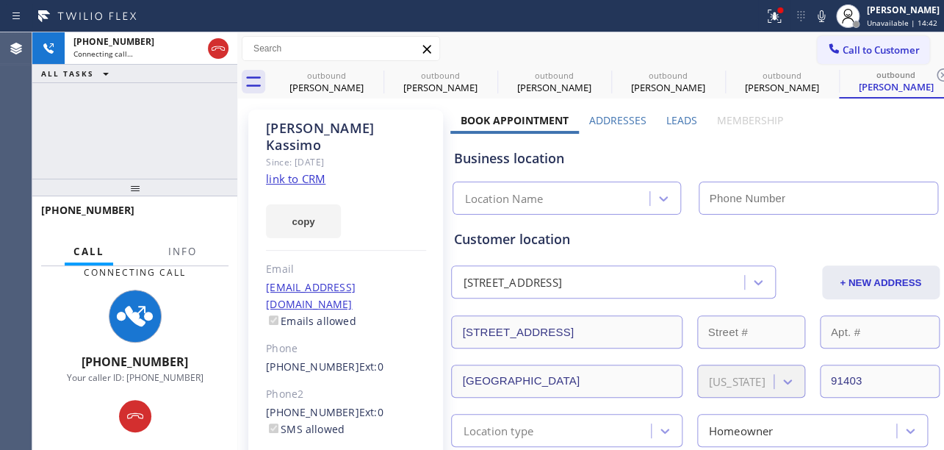
type input "[PHONE_NUMBER]"
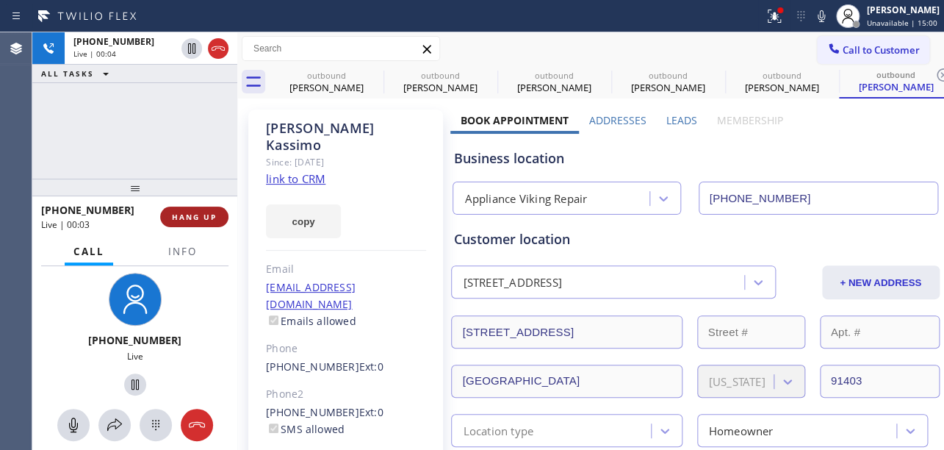
click at [209, 212] on span "HANG UP" at bounding box center [194, 217] width 45 height 10
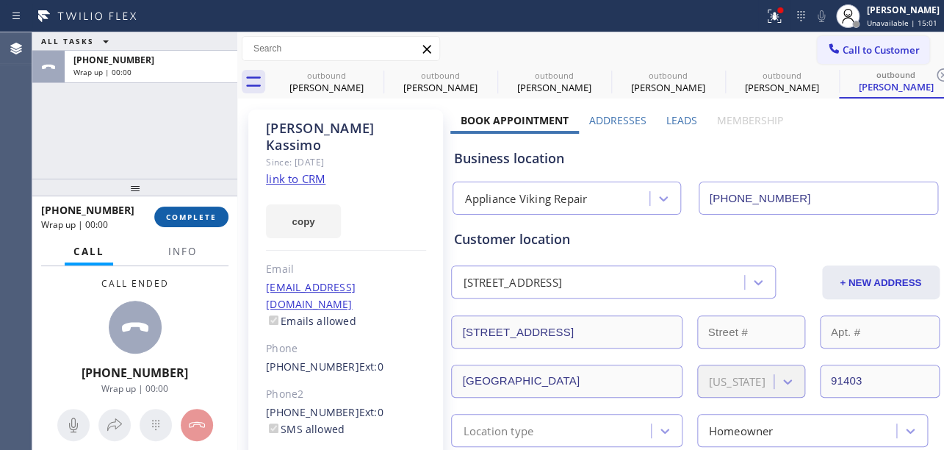
click at [193, 216] on span "COMPLETE" at bounding box center [191, 217] width 51 height 10
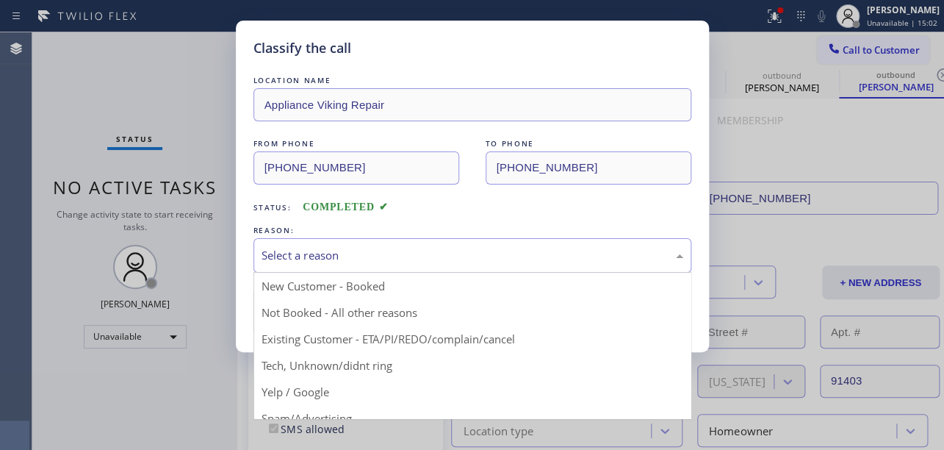
drag, startPoint x: 326, startPoint y: 247, endPoint x: 318, endPoint y: 260, distance: 15.1
click at [325, 248] on div "Select a reason" at bounding box center [473, 255] width 422 height 17
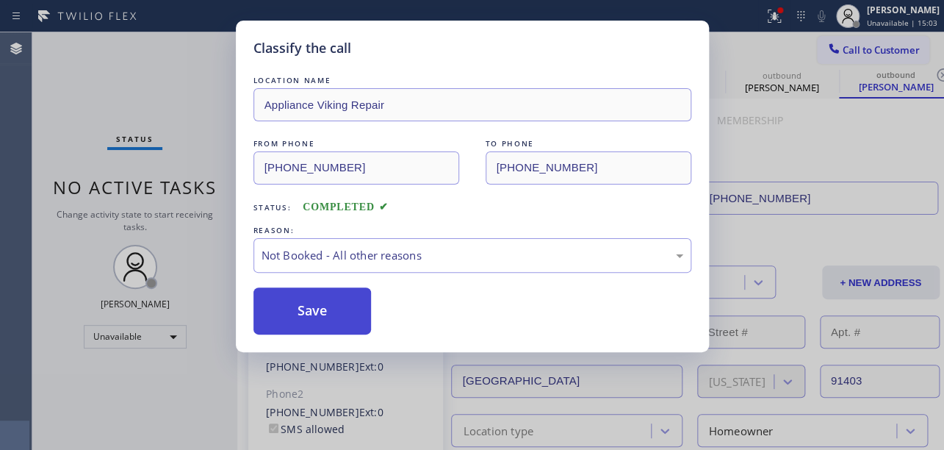
click at [306, 315] on button "Save" at bounding box center [313, 310] width 118 height 47
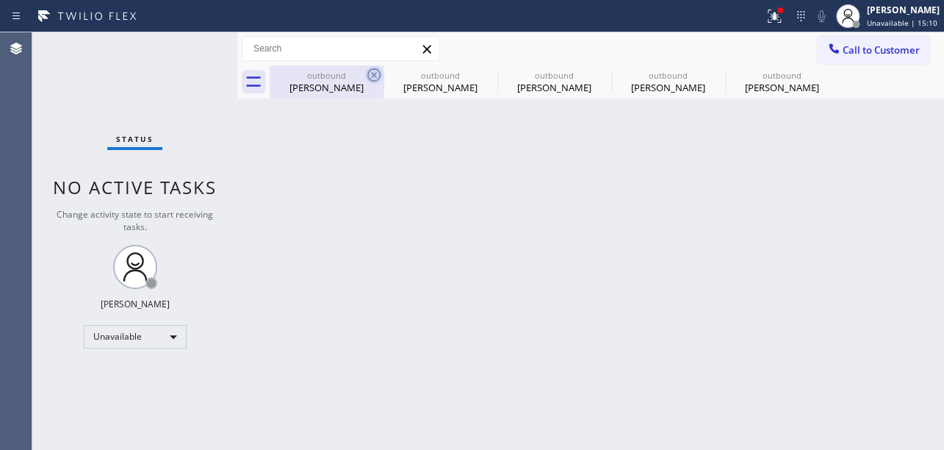
click at [373, 78] on icon at bounding box center [374, 75] width 18 height 18
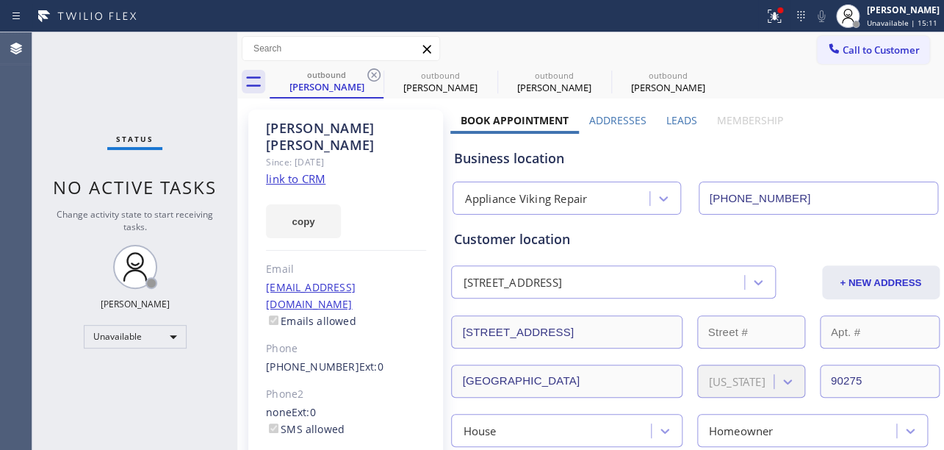
click at [373, 78] on icon at bounding box center [374, 75] width 18 height 18
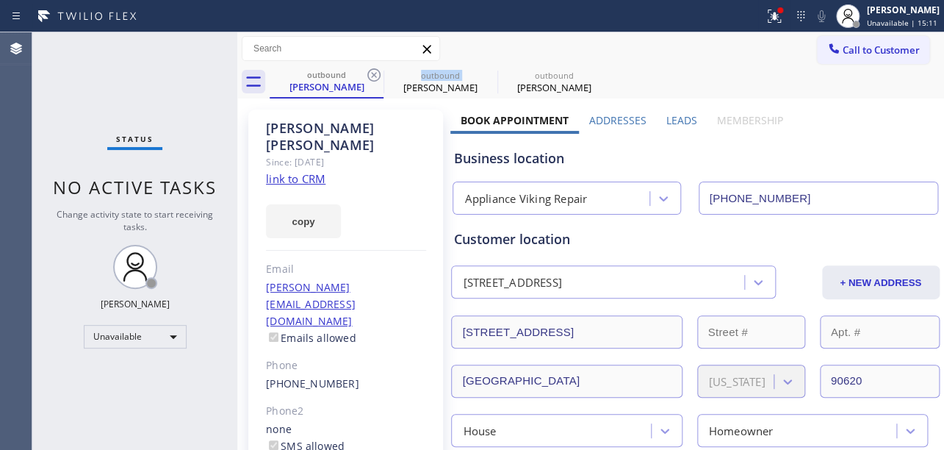
click at [373, 78] on icon at bounding box center [374, 75] width 18 height 18
click at [0, 0] on icon at bounding box center [0, 0] width 0 height 0
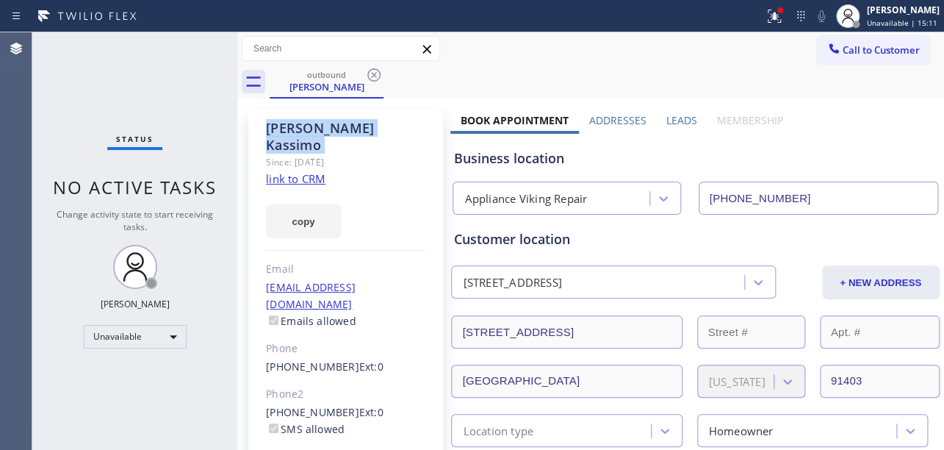
click at [373, 78] on icon at bounding box center [374, 75] width 18 height 18
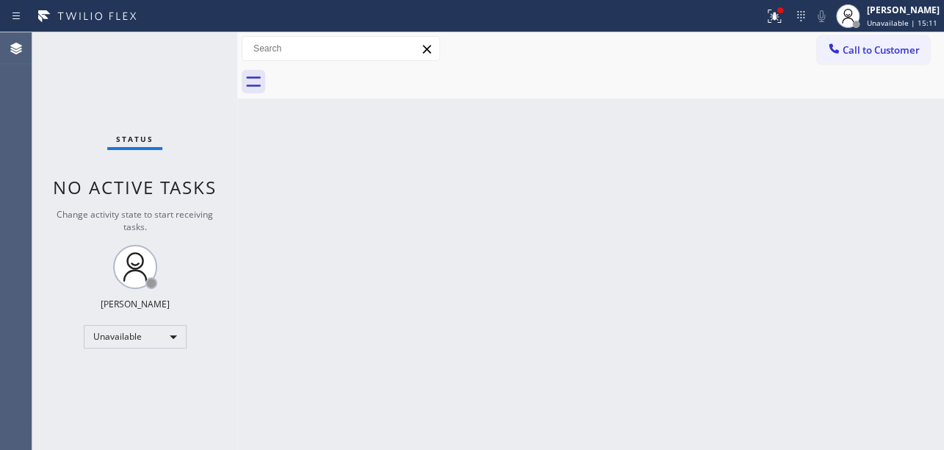
click at [373, 78] on div at bounding box center [607, 81] width 675 height 33
click at [856, 51] on span "Call to Customer" at bounding box center [881, 49] width 77 height 13
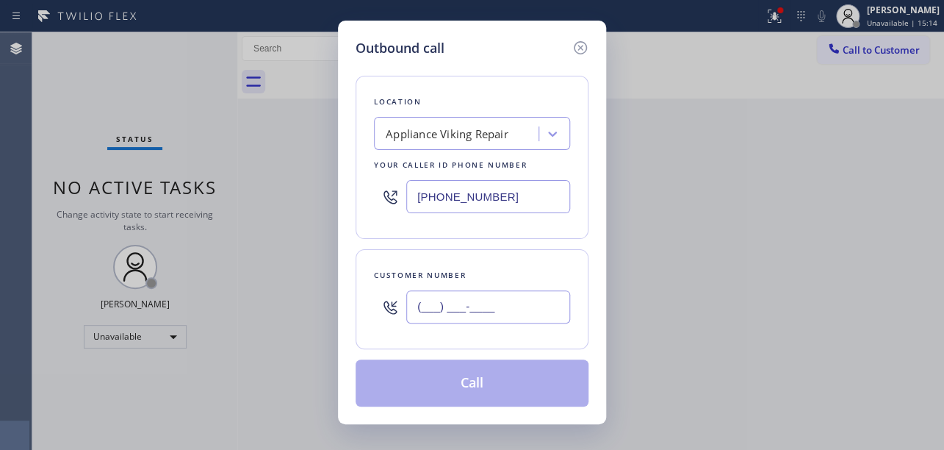
click at [415, 307] on input "(___) ___-____" at bounding box center [488, 306] width 164 height 33
paste input "347) 245-1887"
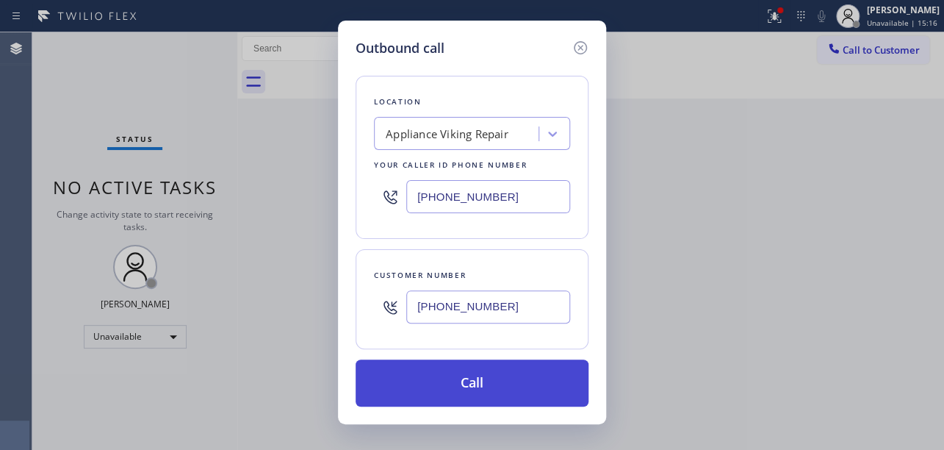
type input "[PHONE_NUMBER]"
click at [464, 383] on button "Call" at bounding box center [472, 382] width 233 height 47
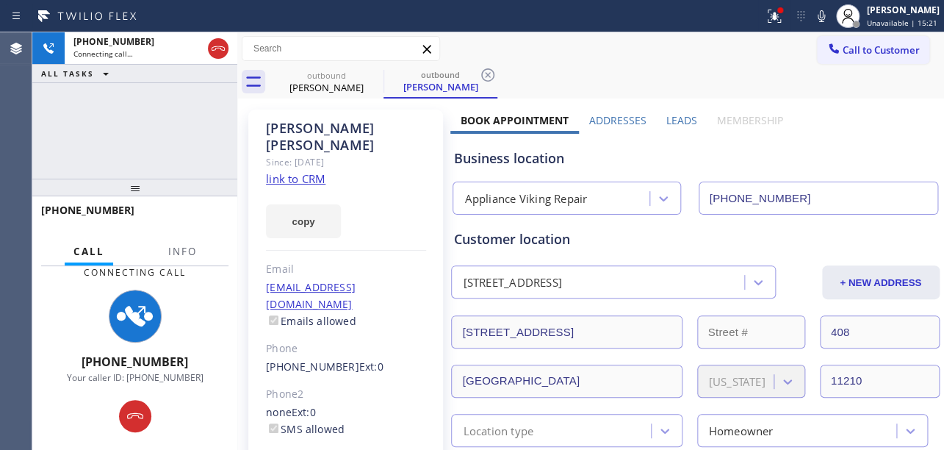
type input "[PHONE_NUMBER]"
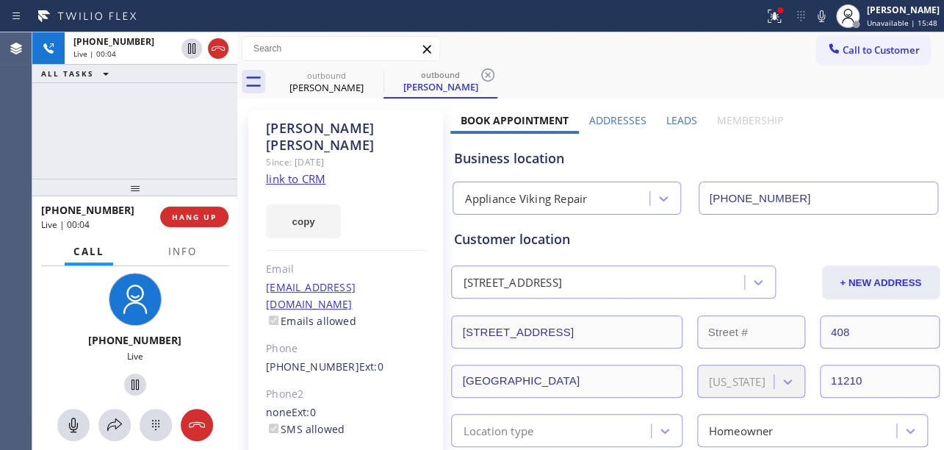
click at [191, 229] on div "[PHONE_NUMBER] Live | 00:04 HANG UP" at bounding box center [134, 217] width 187 height 38
click at [193, 220] on span "HANG UP" at bounding box center [194, 217] width 45 height 10
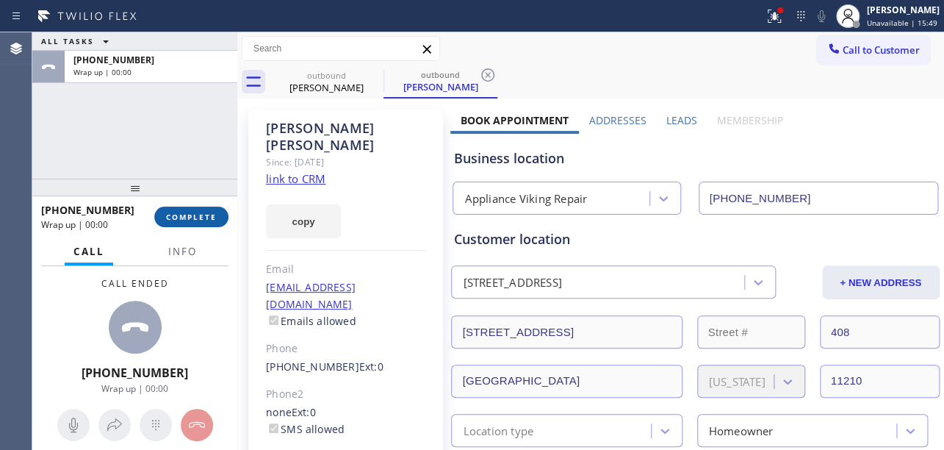
click at [193, 220] on span "COMPLETE" at bounding box center [191, 217] width 51 height 10
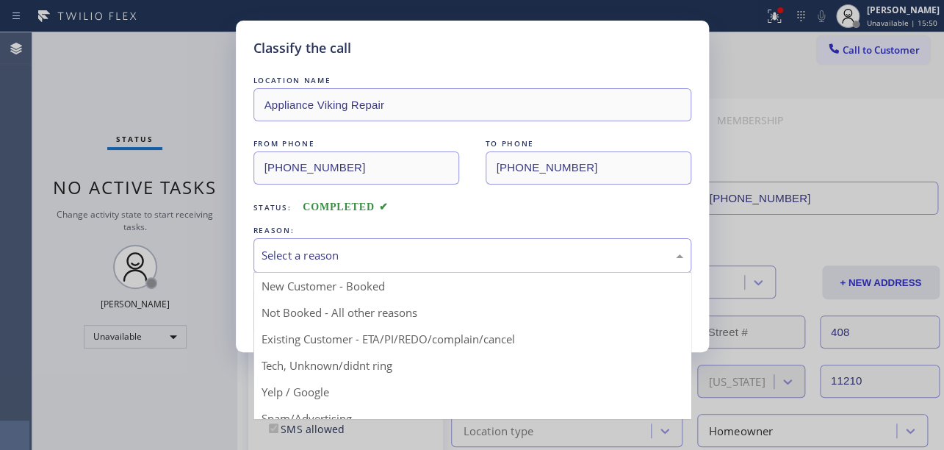
click at [315, 243] on div "Select a reason" at bounding box center [473, 255] width 438 height 35
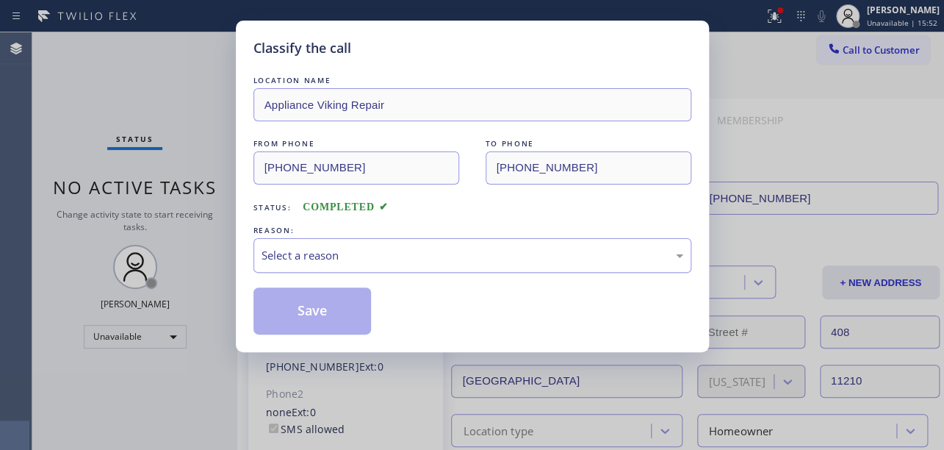
click at [314, 251] on div "Select a reason" at bounding box center [473, 255] width 422 height 17
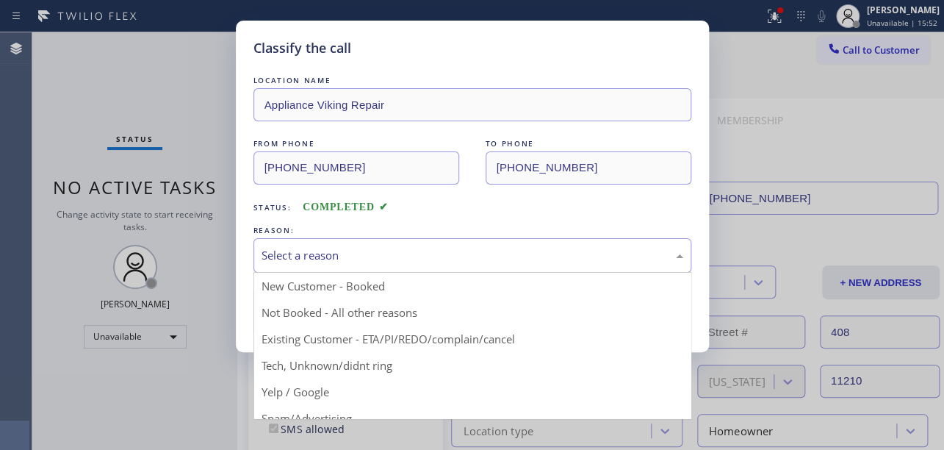
click at [314, 251] on div "Select a reason" at bounding box center [473, 255] width 422 height 17
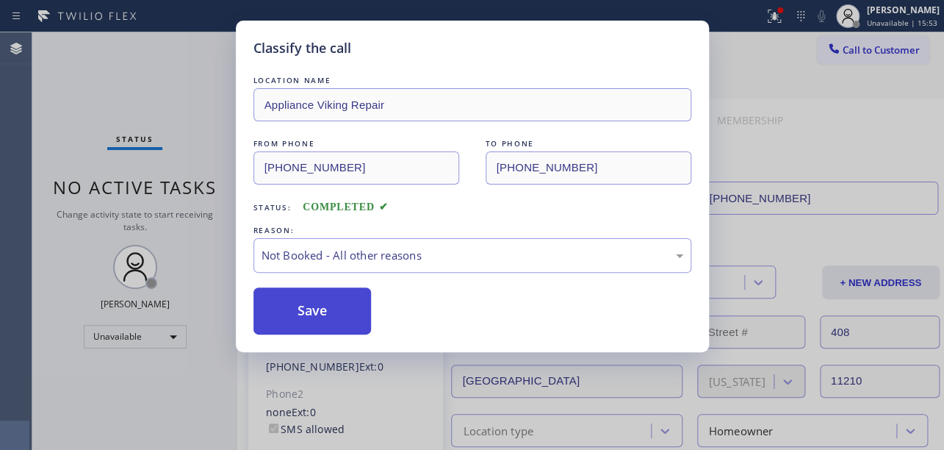
click at [304, 307] on button "Save" at bounding box center [313, 310] width 118 height 47
